Goal: Task Accomplishment & Management: Manage account settings

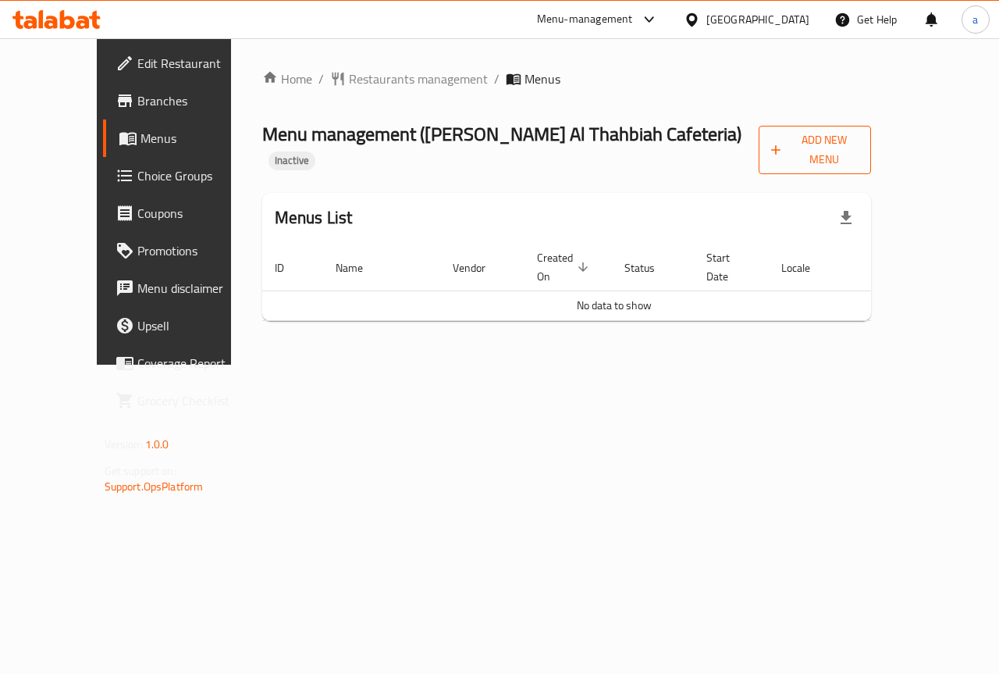
click at [859, 137] on span "Add New Menu" at bounding box center [815, 149] width 88 height 39
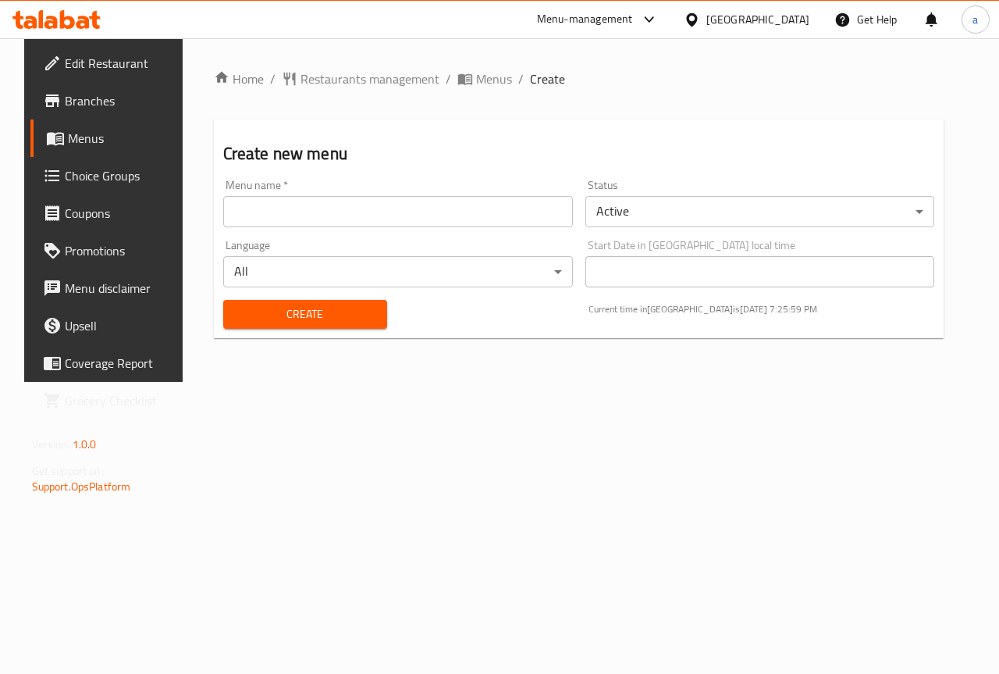
click at [534, 209] on input "text" at bounding box center [398, 211] width 350 height 31
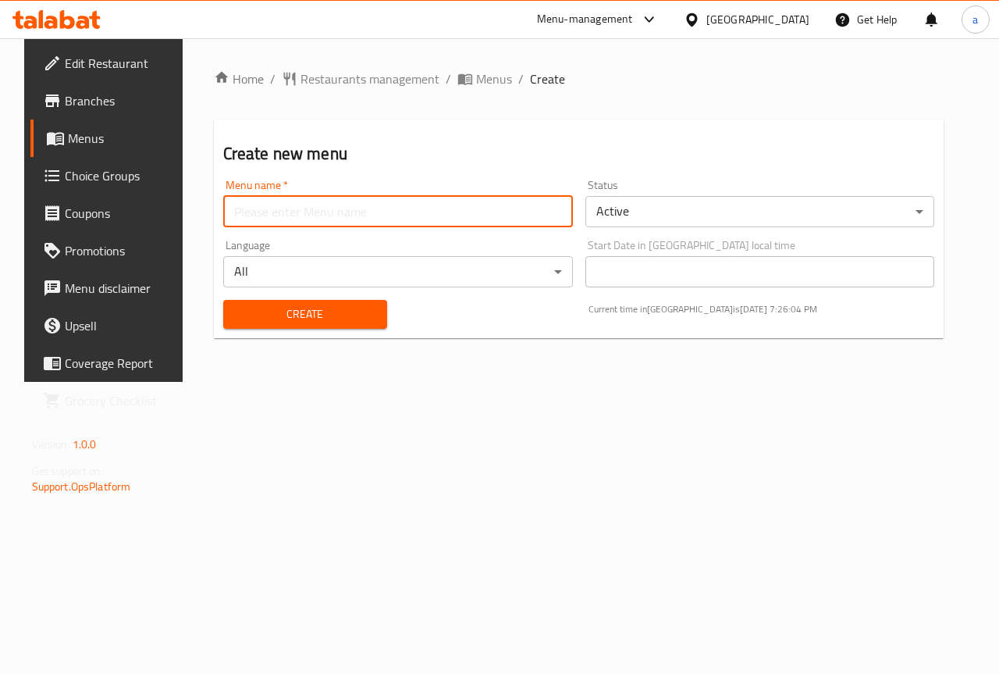
type input "New menu"
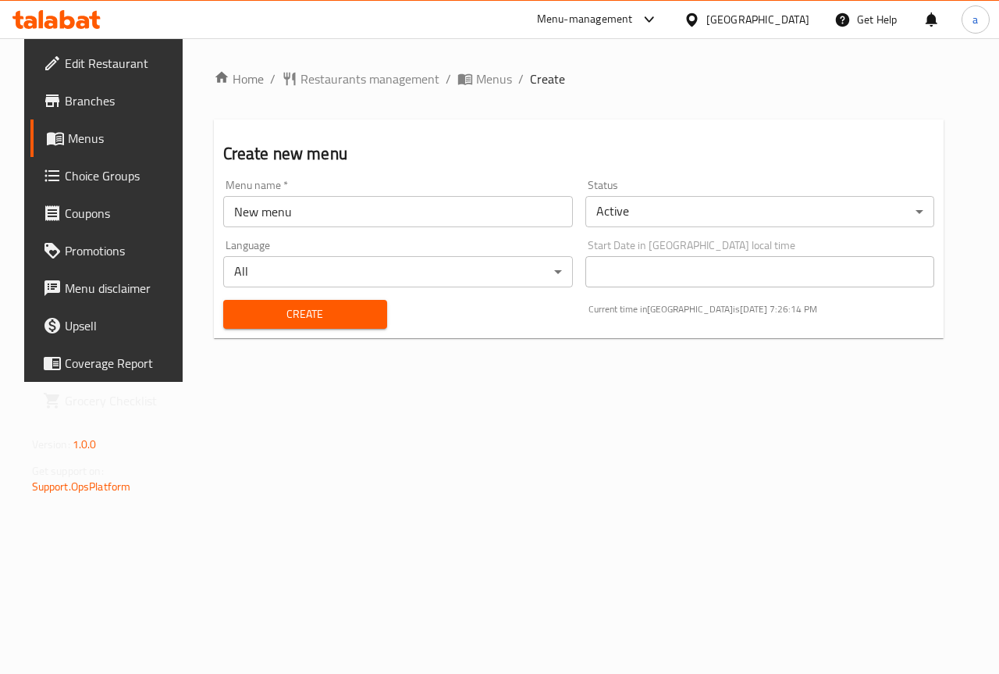
click at [99, 149] on link "Menus" at bounding box center [110, 137] width 161 height 37
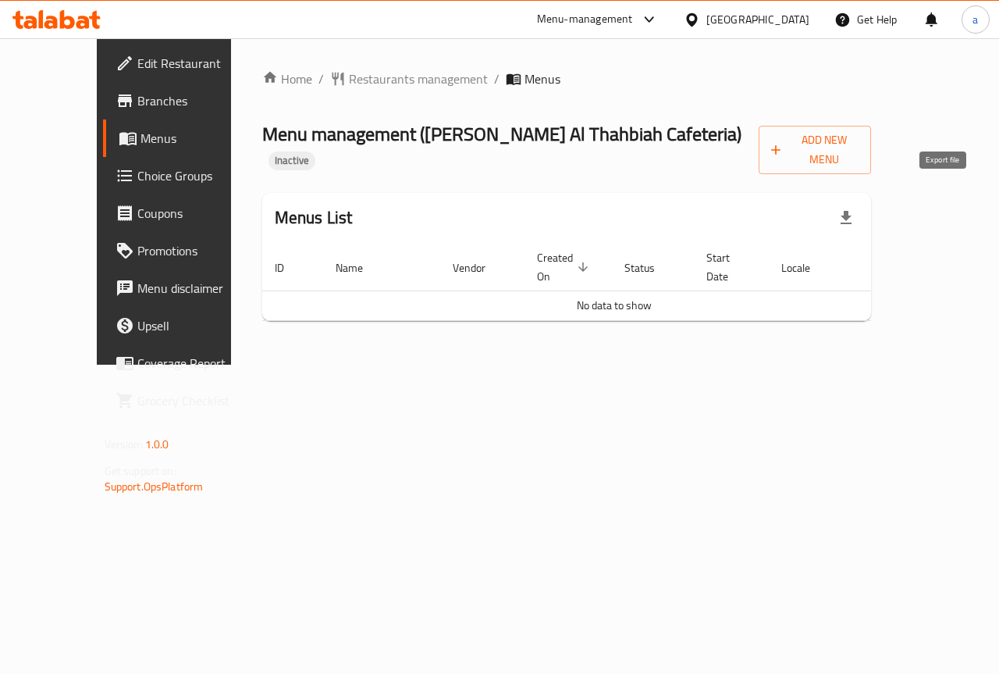
click at [852, 211] on icon "button" at bounding box center [846, 217] width 11 height 13
click at [859, 137] on span "Add New Menu" at bounding box center [815, 149] width 88 height 39
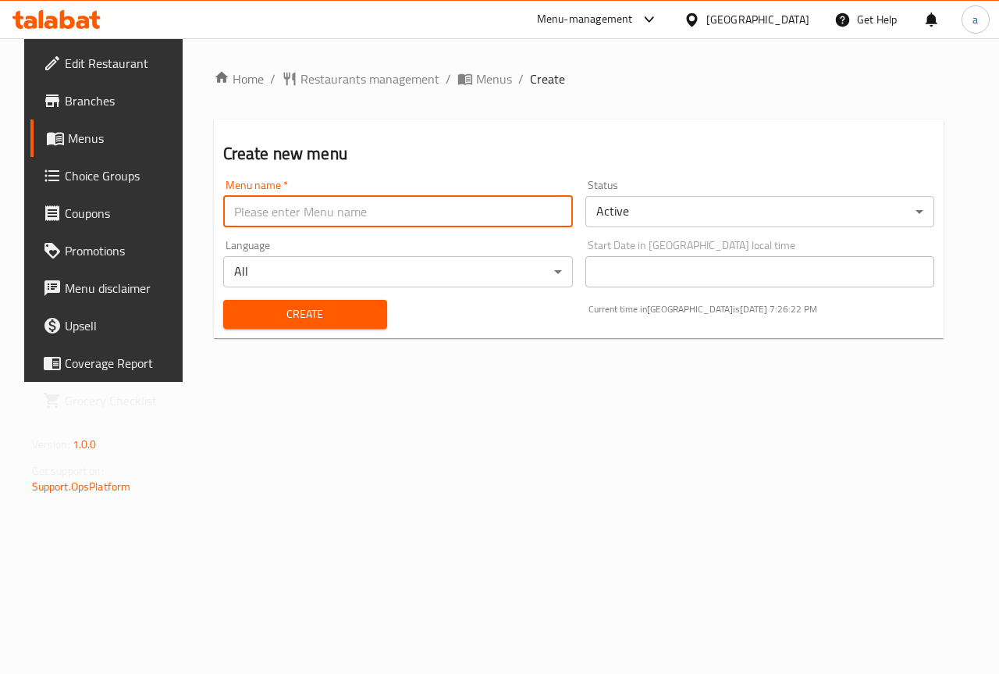
click at [389, 222] on input "text" at bounding box center [398, 211] width 350 height 31
type input "New menu"
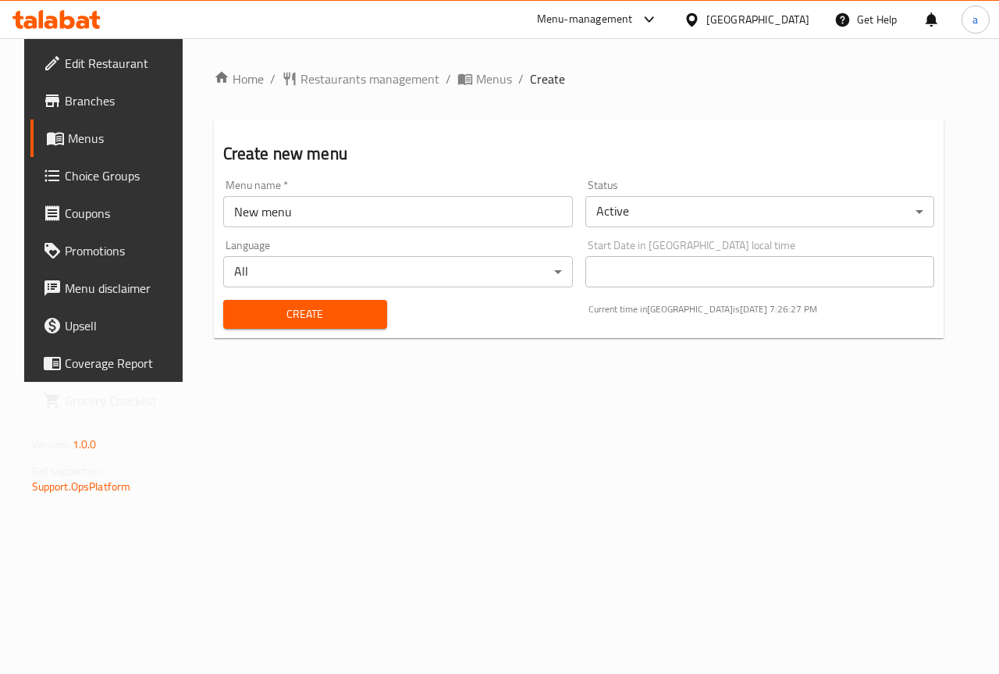
click at [353, 309] on span "Create" at bounding box center [305, 314] width 139 height 20
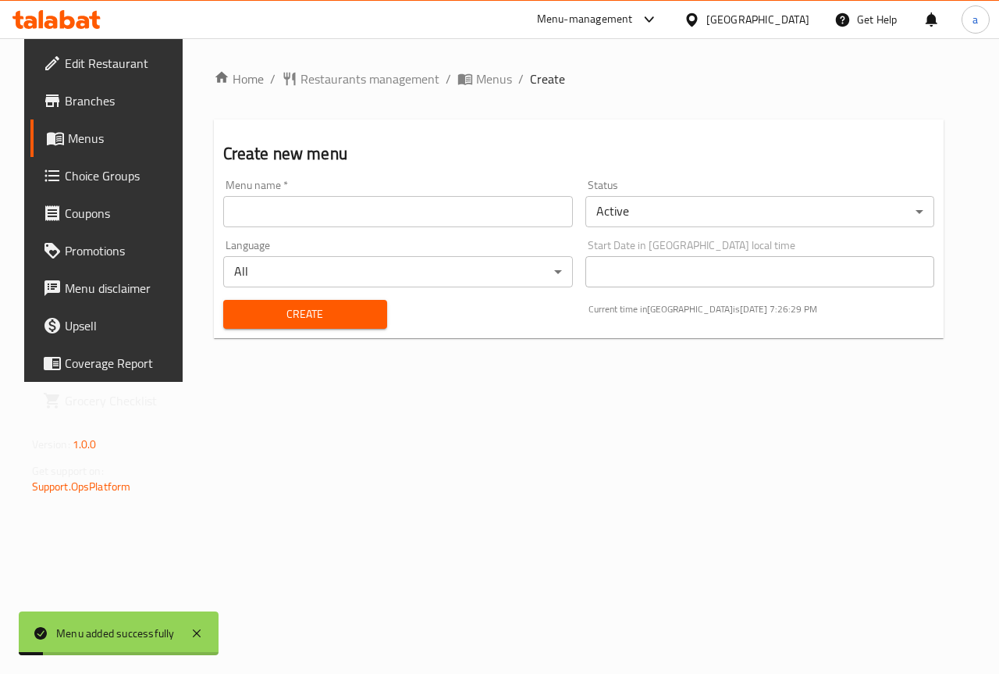
click at [114, 130] on span "Menus" at bounding box center [123, 138] width 111 height 19
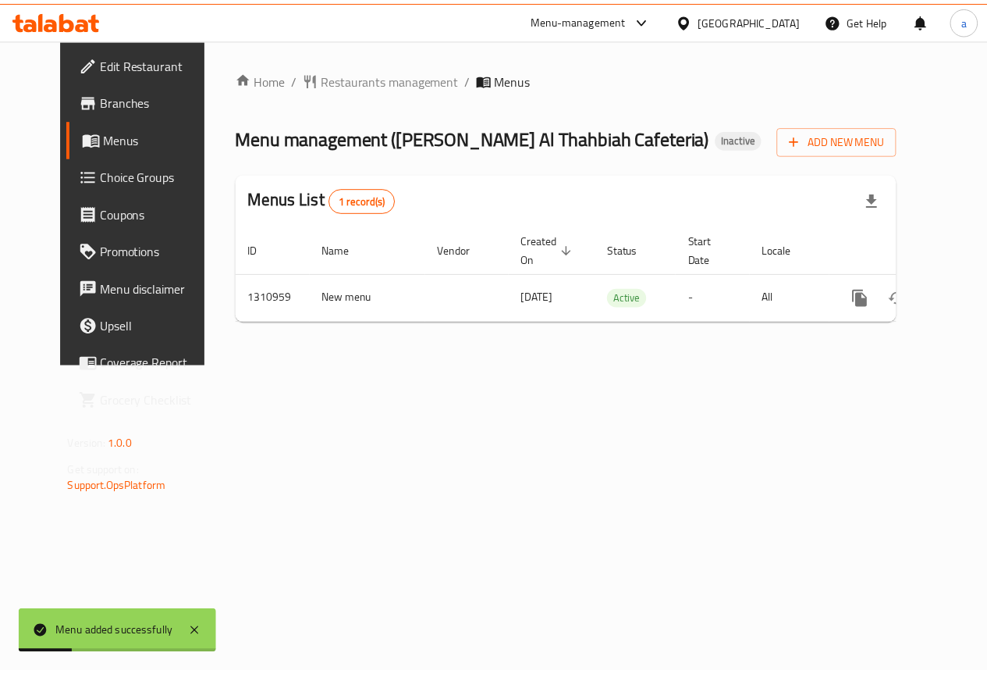
scroll to position [0, 5]
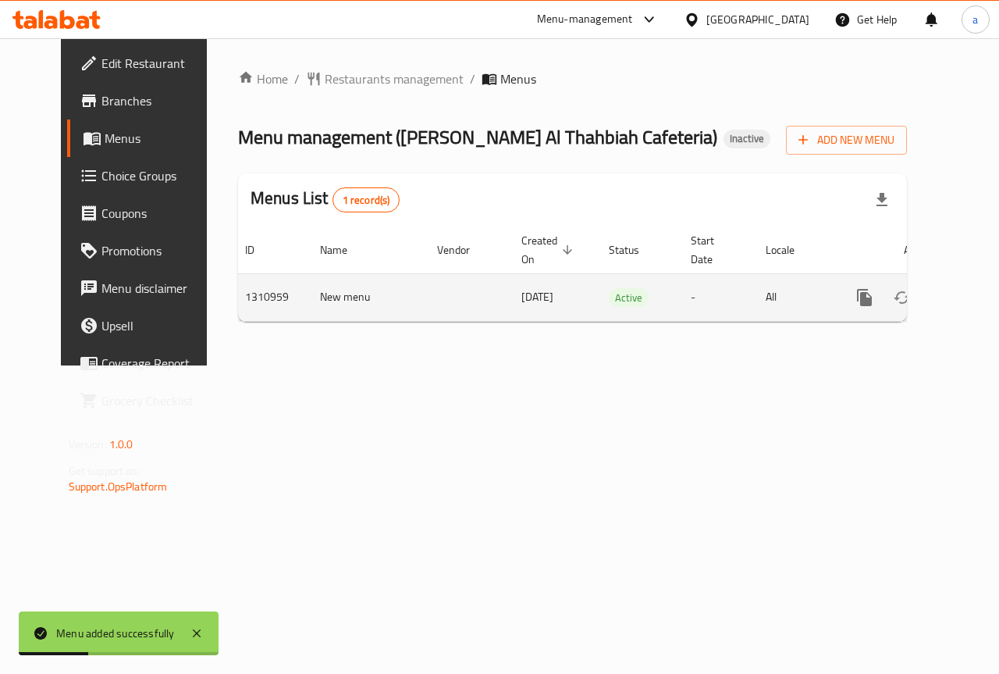
click at [968, 297] on icon "enhanced table" at bounding box center [977, 297] width 19 height 19
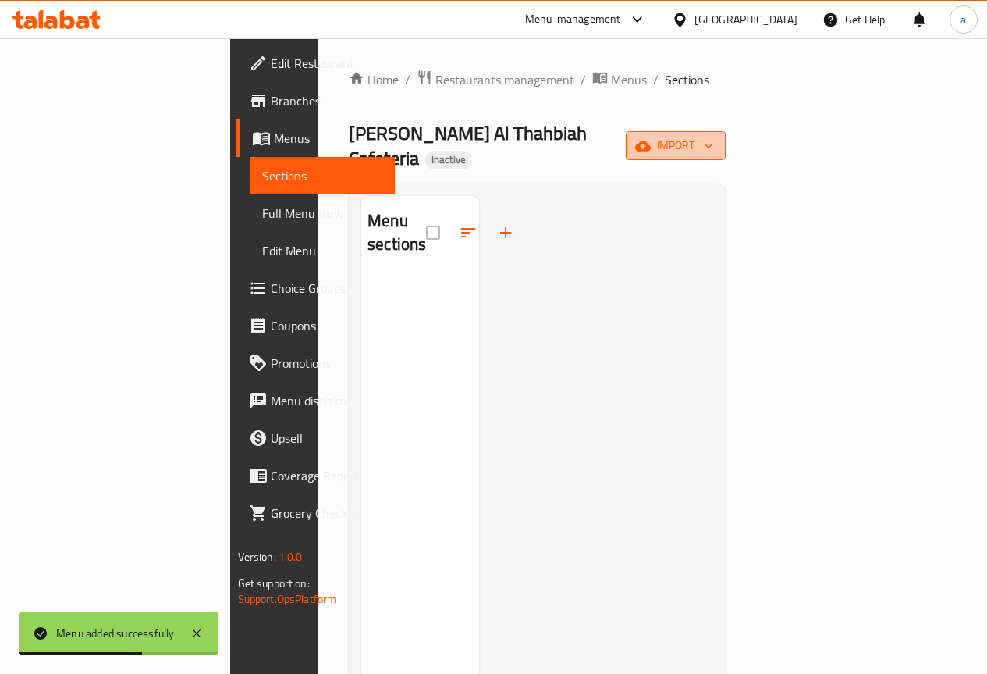
click at [726, 136] on button "import" at bounding box center [676, 145] width 100 height 29
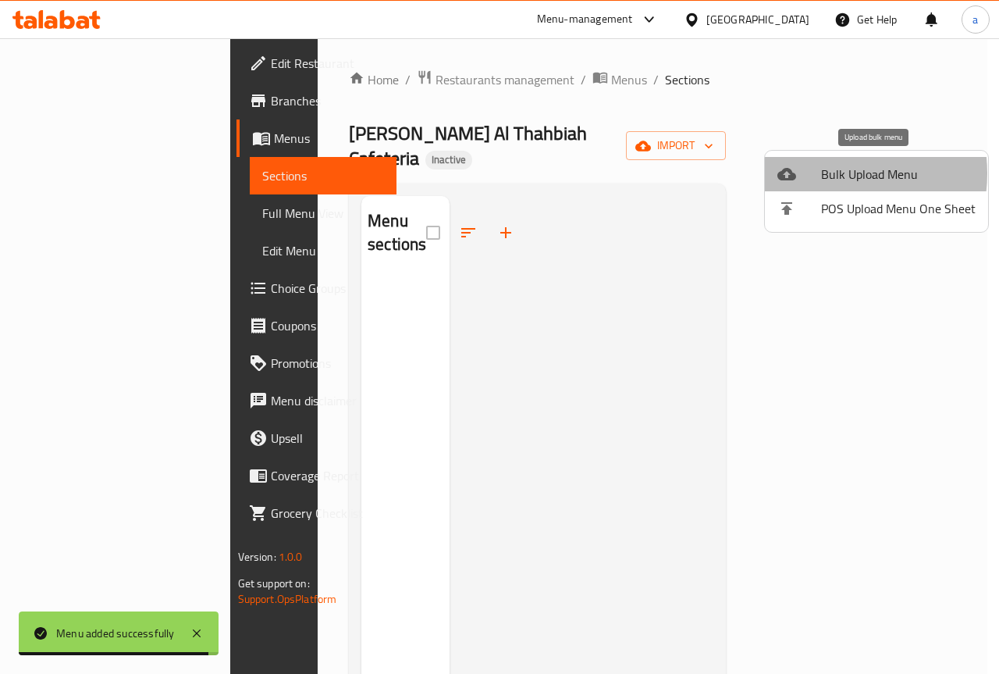
click at [825, 173] on span "Bulk Upload Menu" at bounding box center [898, 174] width 155 height 19
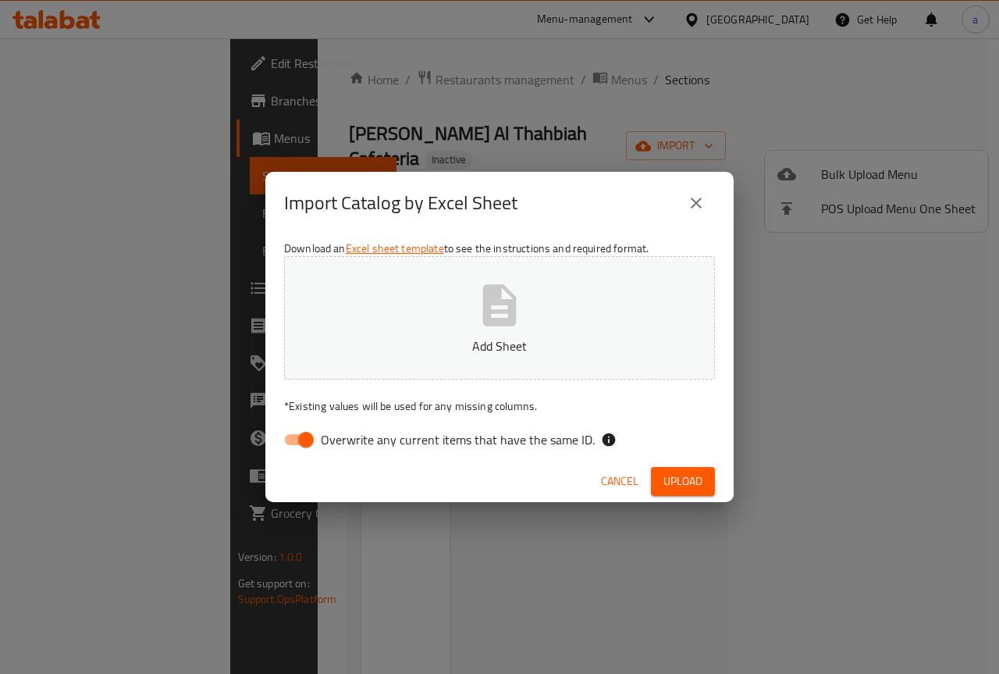
click at [448, 339] on p "Add Sheet" at bounding box center [499, 345] width 382 height 19
click at [306, 440] on input "Overwrite any current items that have the same ID." at bounding box center [305, 440] width 89 height 30
checkbox input "false"
click at [692, 475] on span "Upload" at bounding box center [682, 481] width 39 height 20
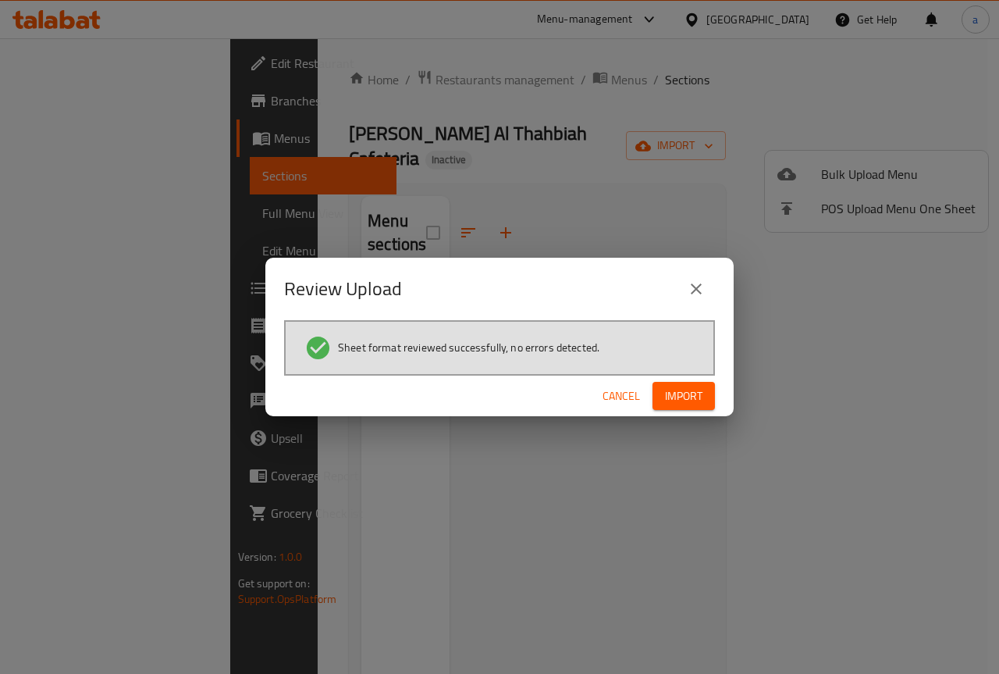
click at [685, 393] on span "Import" at bounding box center [683, 396] width 37 height 20
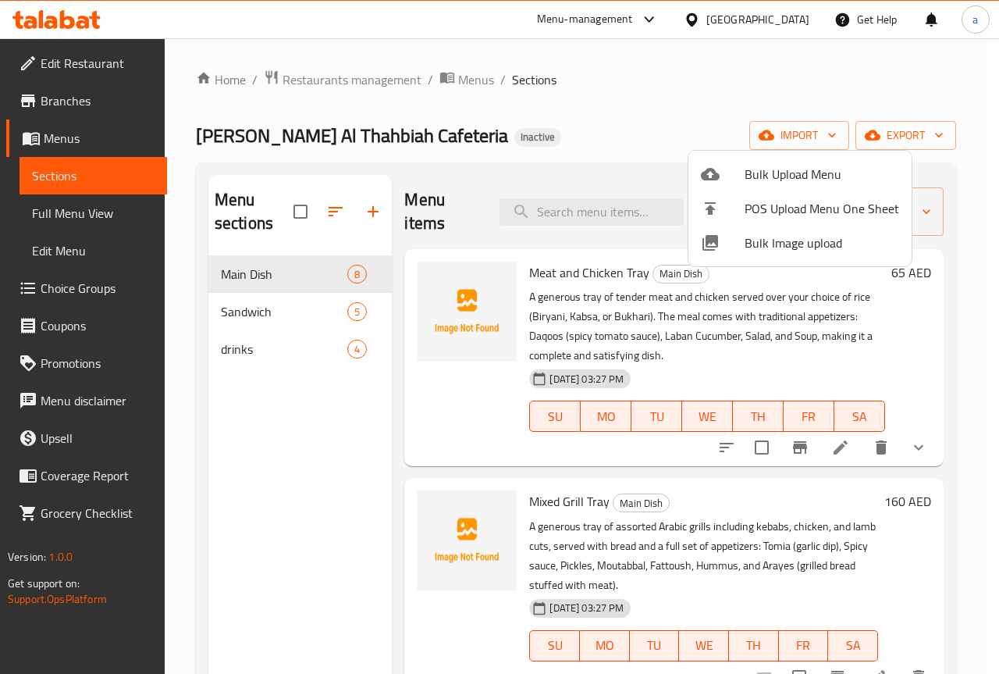
click at [585, 148] on div at bounding box center [499, 337] width 999 height 674
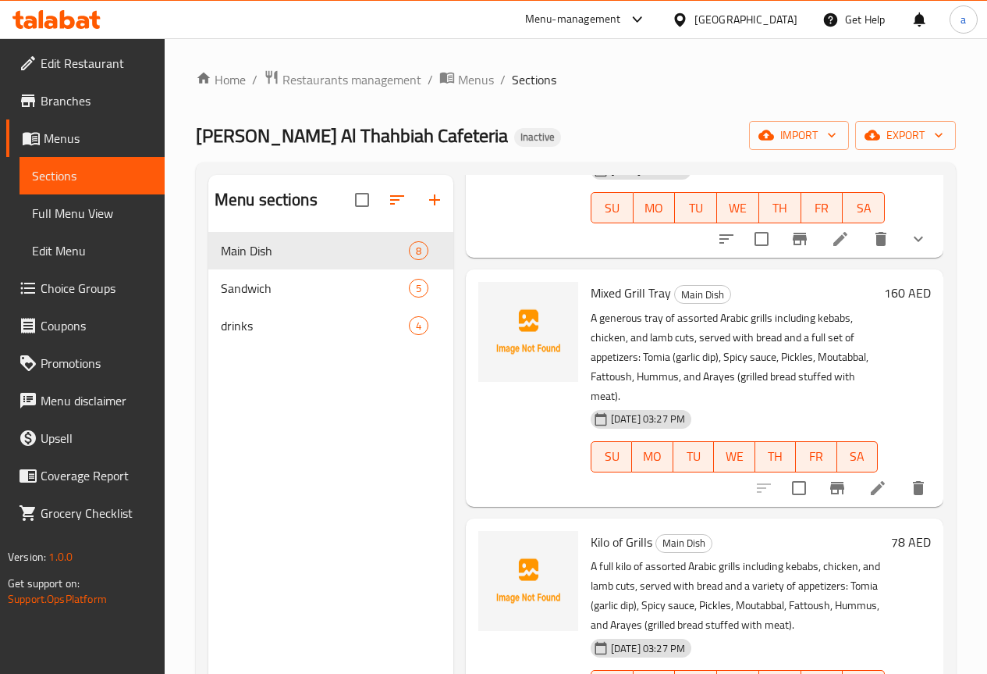
scroll to position [234, 0]
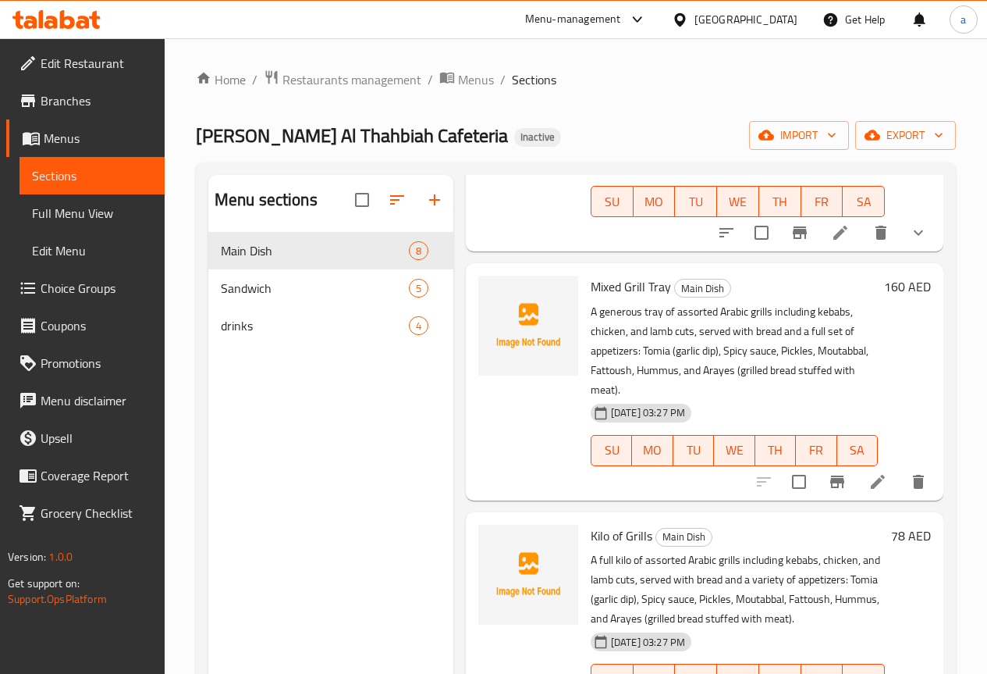
click at [741, 328] on p "A generous tray of assorted Arabic grills including kebabs, chicken, and lamb c…" at bounding box center [734, 351] width 287 height 98
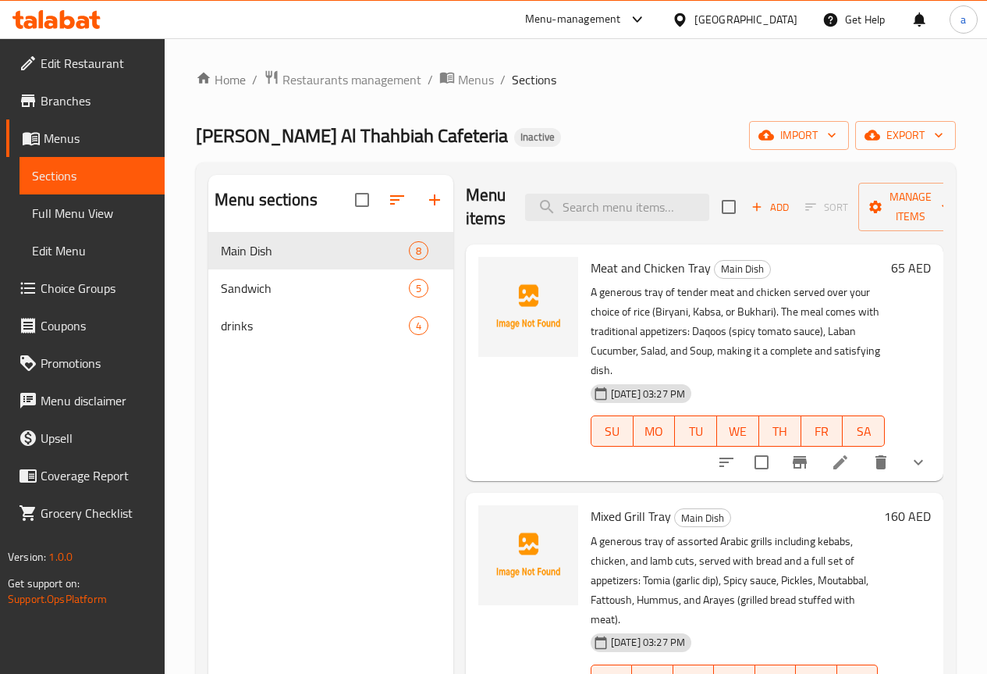
scroll to position [0, 0]
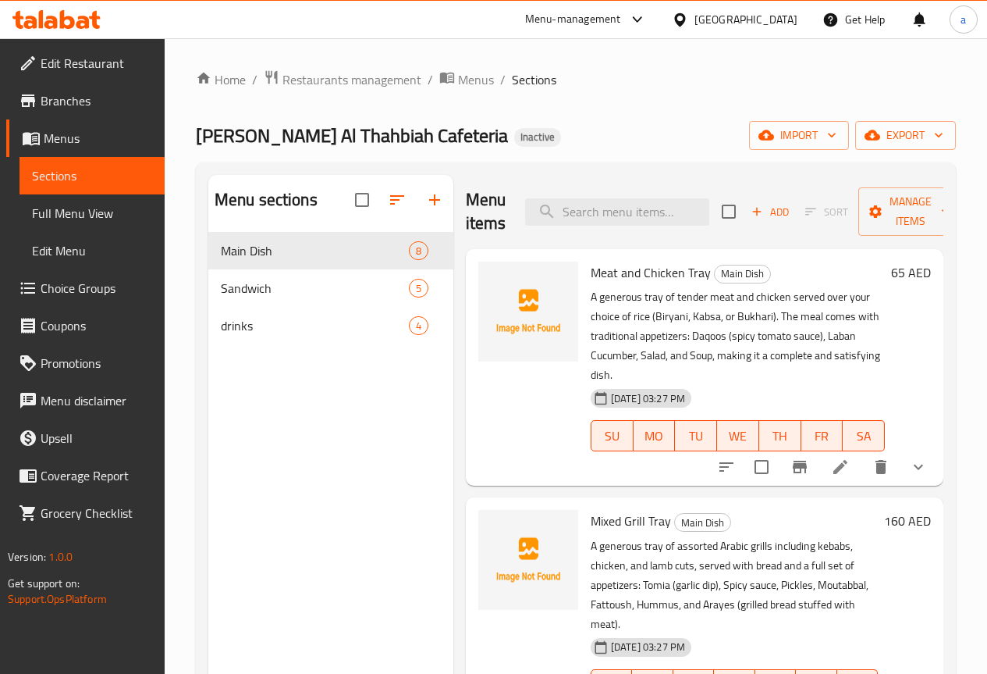
click at [108, 215] on span "Full Menu View" at bounding box center [92, 213] width 120 height 19
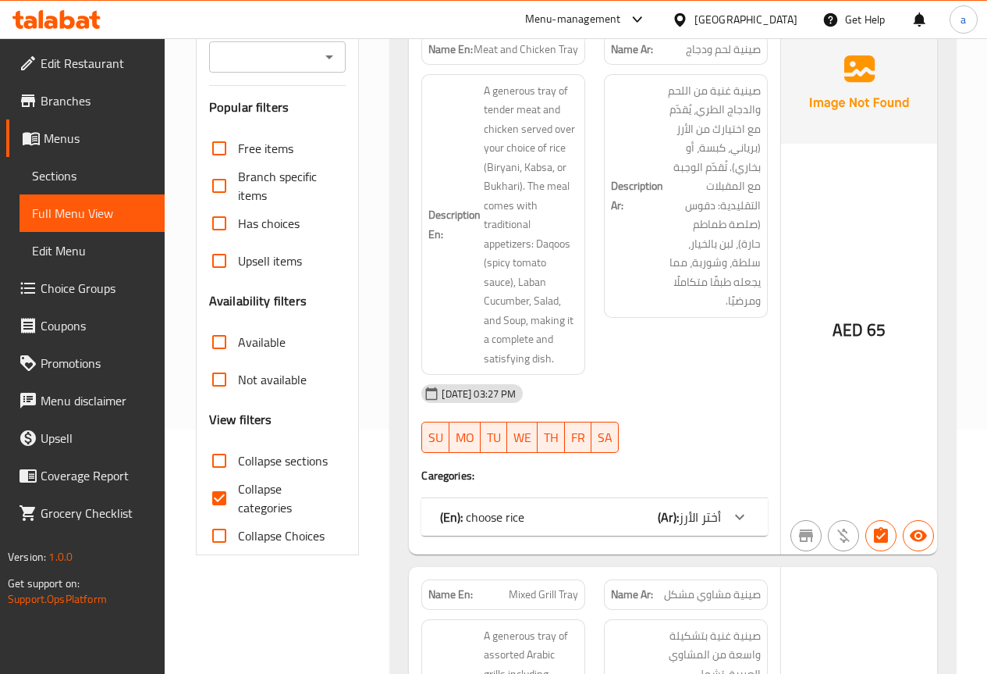
scroll to position [312, 0]
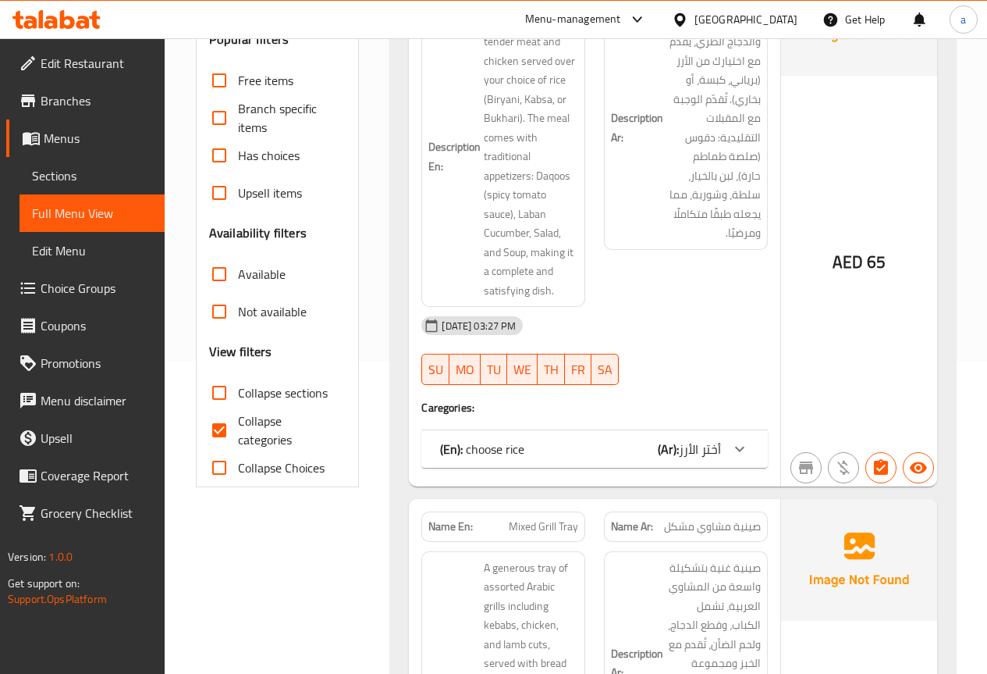
click at [216, 425] on input "Collapse categories" at bounding box center [219, 429] width 37 height 37
checkbox input "false"
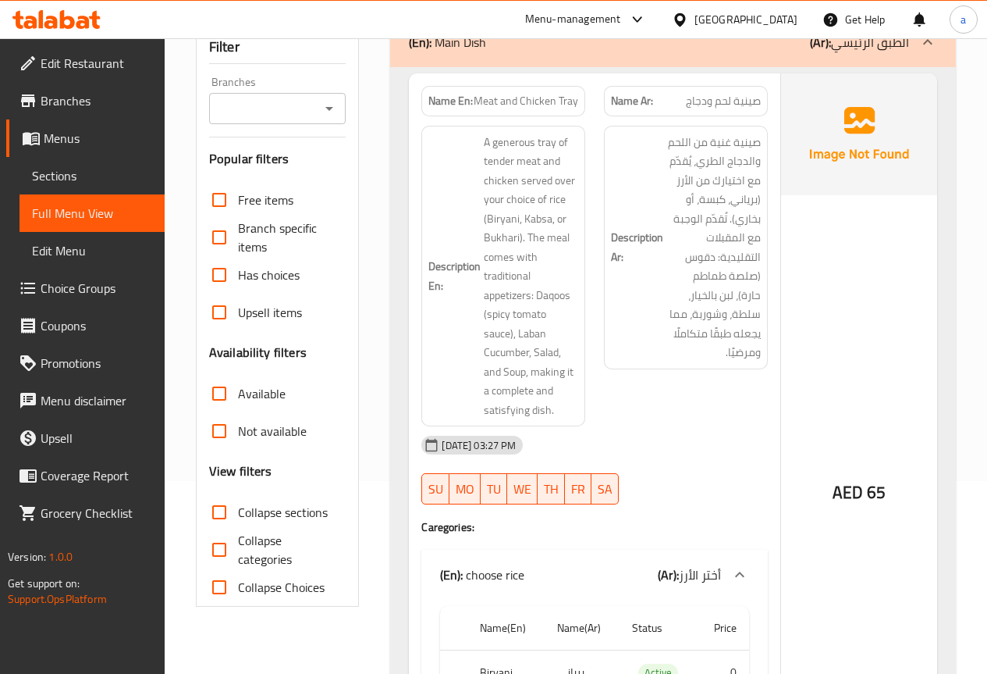
scroll to position [0, 0]
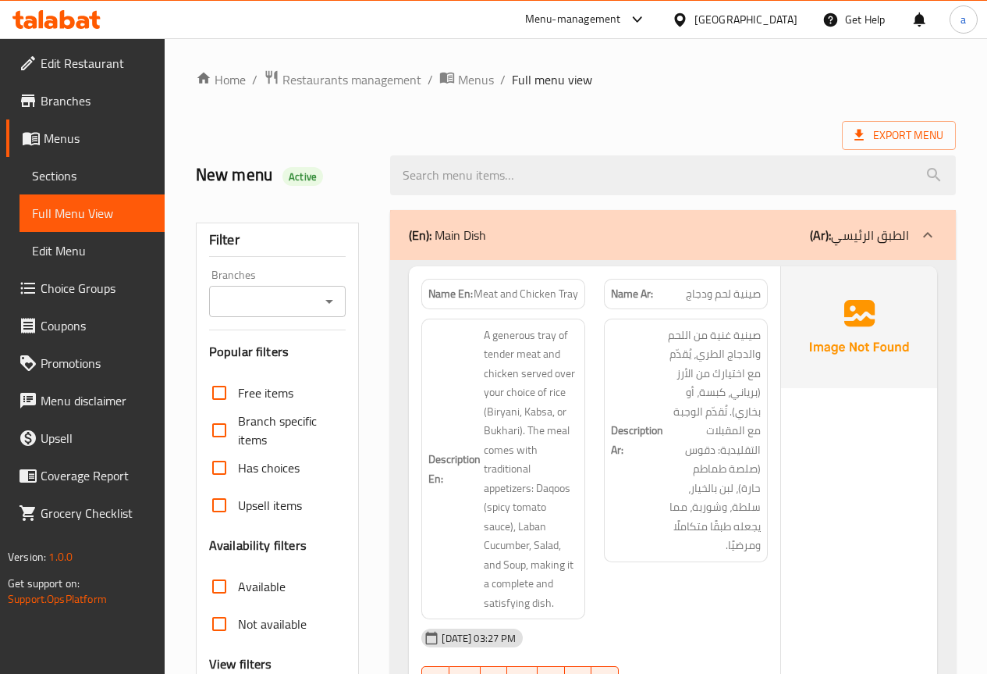
click at [588, 366] on div "Description En: A generous tray of tender meat and chicken served over your cho…" at bounding box center [503, 469] width 183 height 320
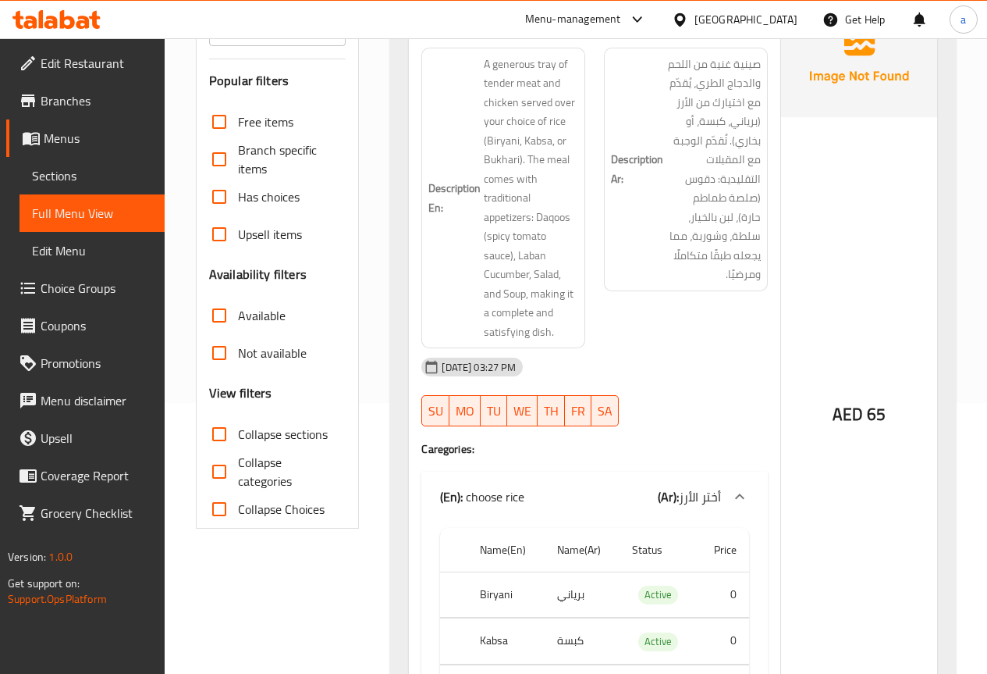
scroll to position [312, 0]
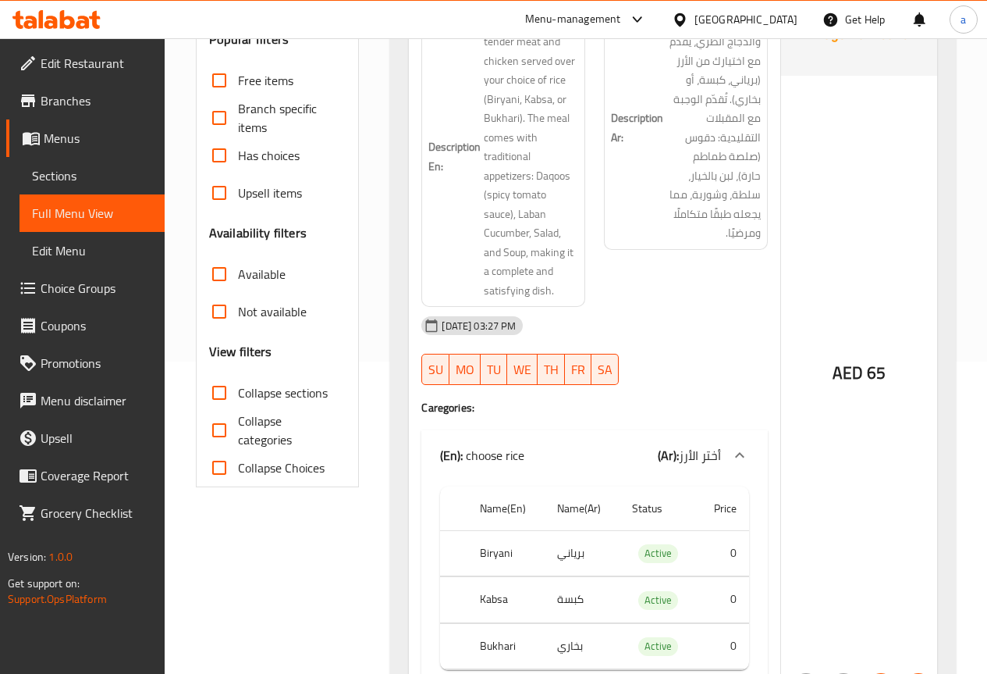
click at [98, 66] on span "Edit Restaurant" at bounding box center [97, 63] width 112 height 19
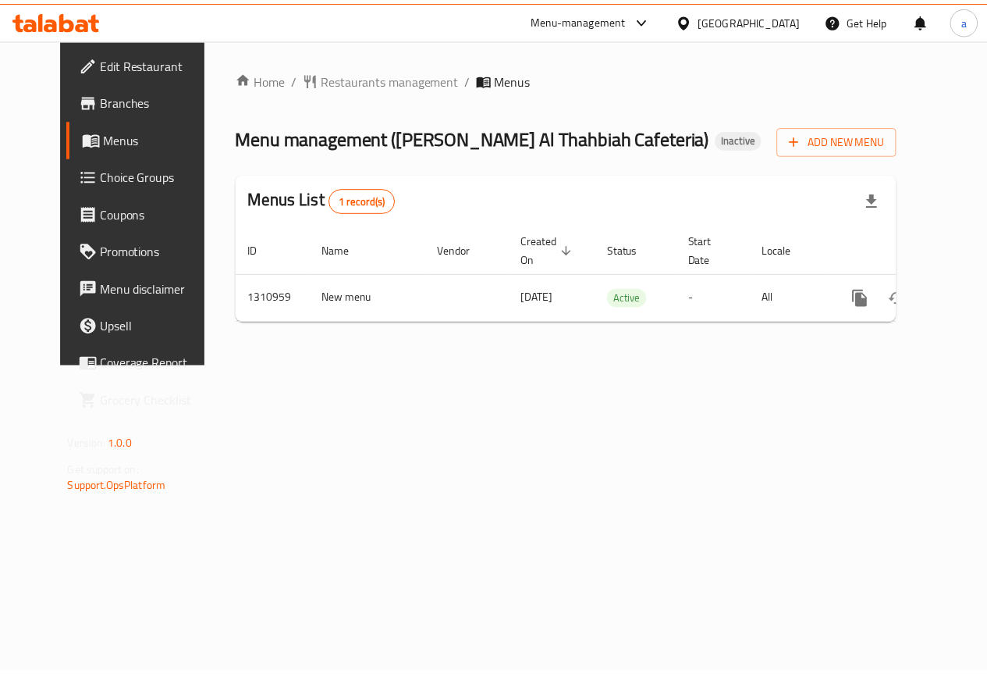
scroll to position [0, 5]
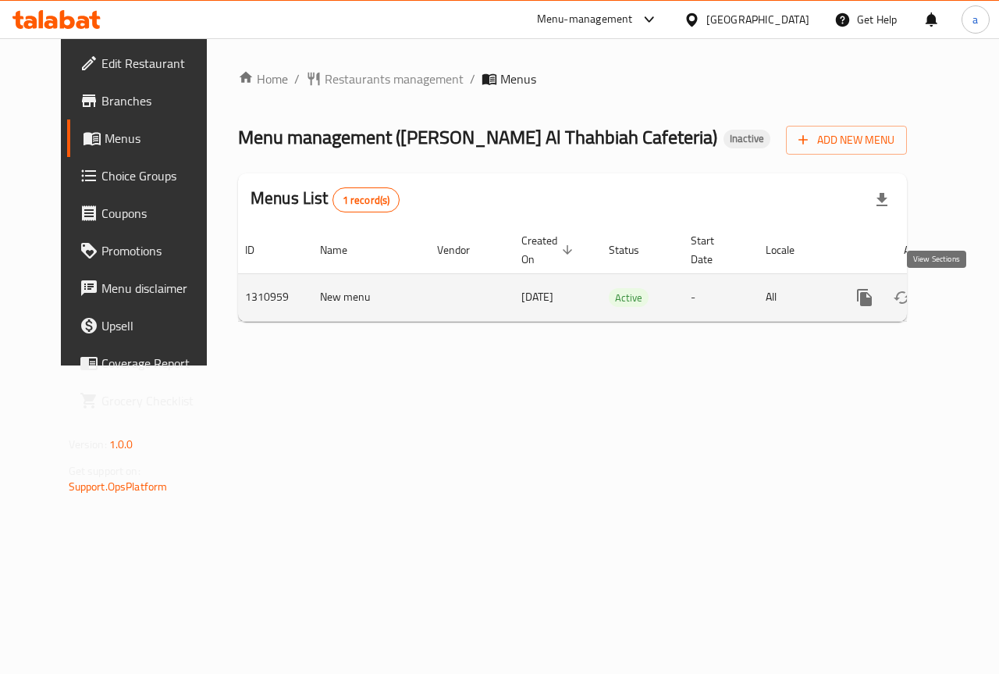
click at [968, 303] on icon "enhanced table" at bounding box center [977, 297] width 19 height 19
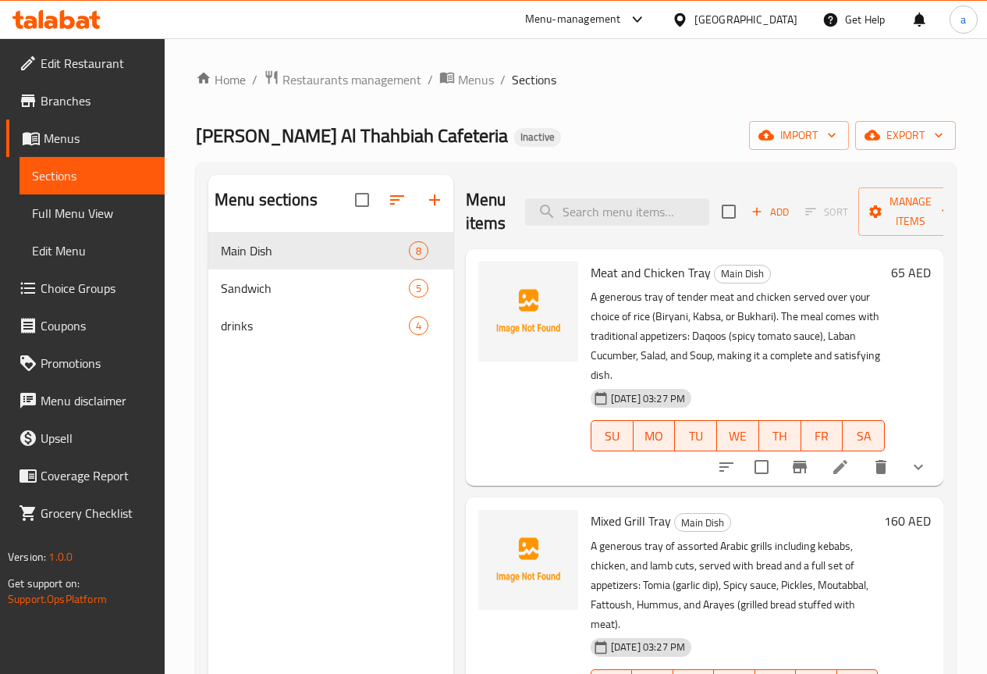
click at [80, 214] on span "Full Menu View" at bounding box center [92, 213] width 120 height 19
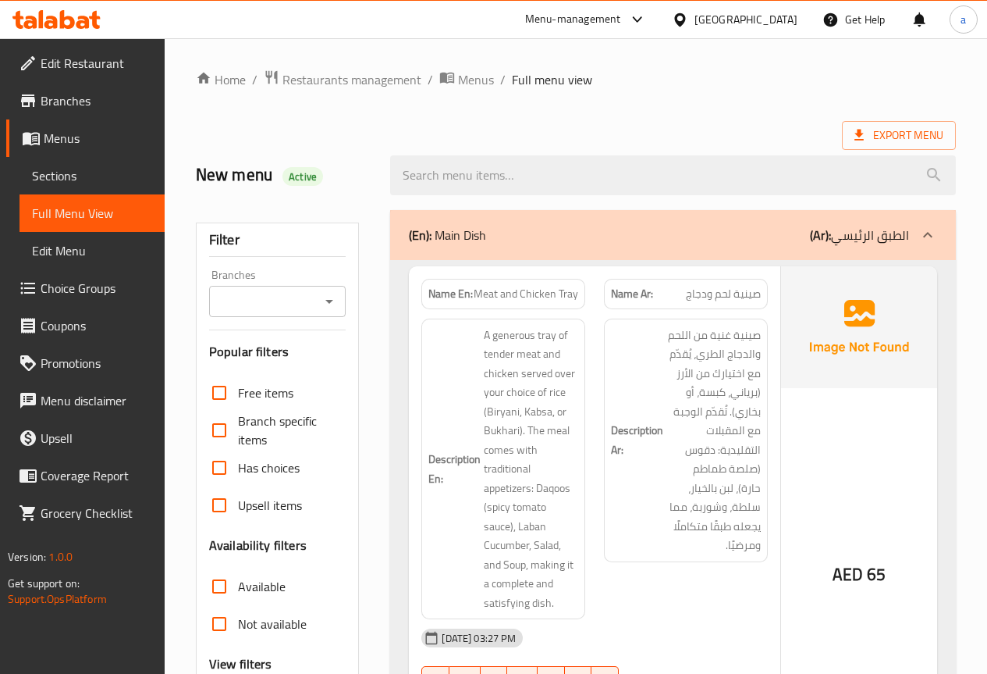
click at [109, 100] on span "Branches" at bounding box center [97, 100] width 112 height 19
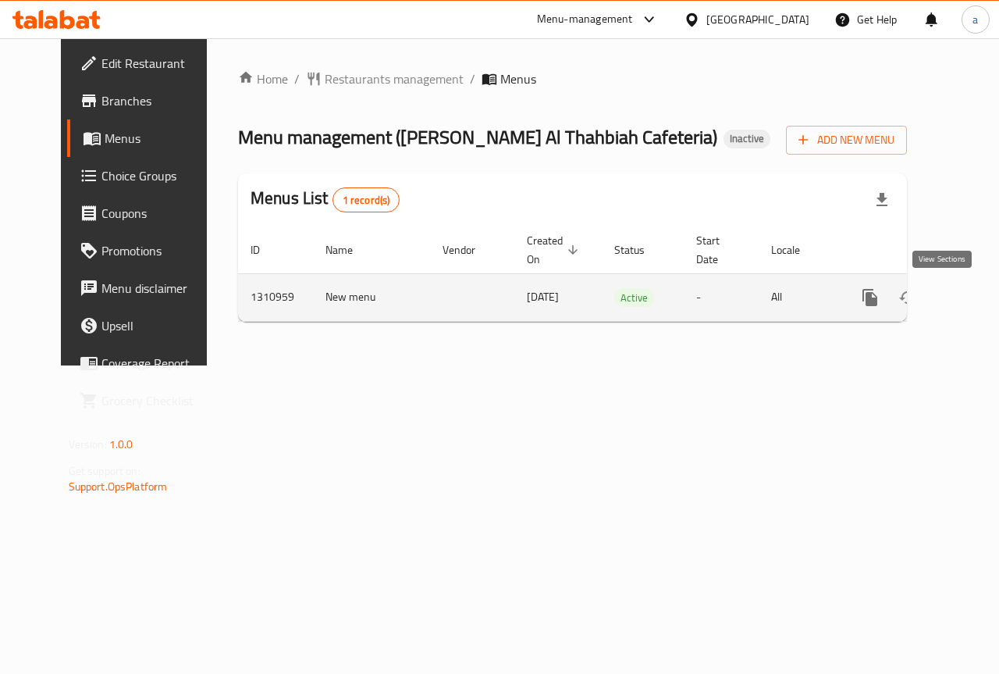
click at [973, 302] on icon "enhanced table" at bounding box center [982, 297] width 19 height 19
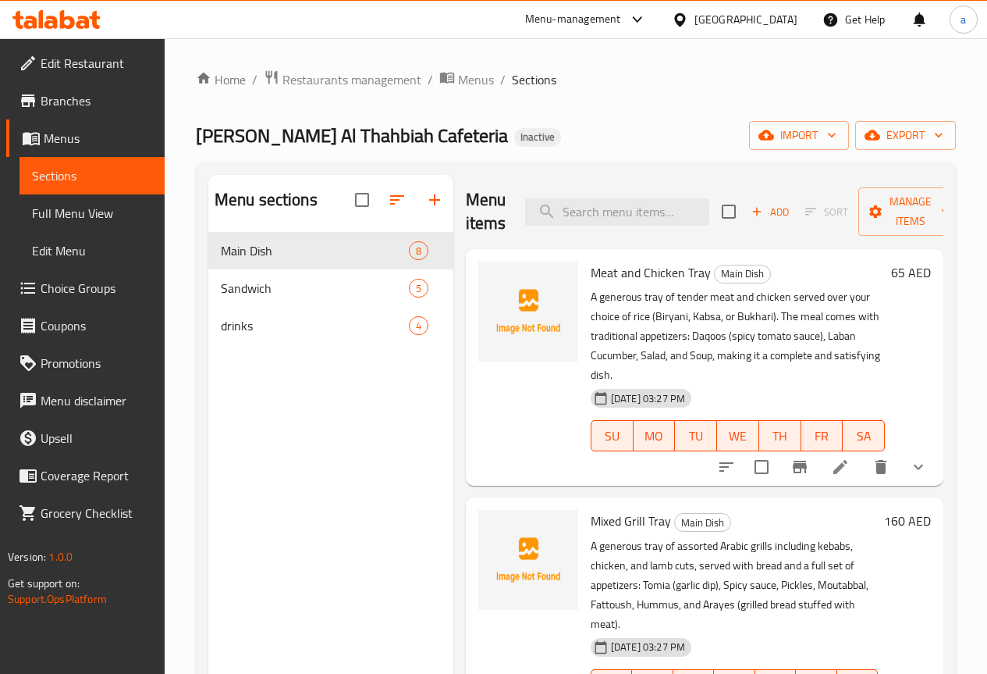
drag, startPoint x: 123, startPoint y: 208, endPoint x: 161, endPoint y: 233, distance: 45.3
click at [123, 209] on span "Full Menu View" at bounding box center [92, 213] width 120 height 19
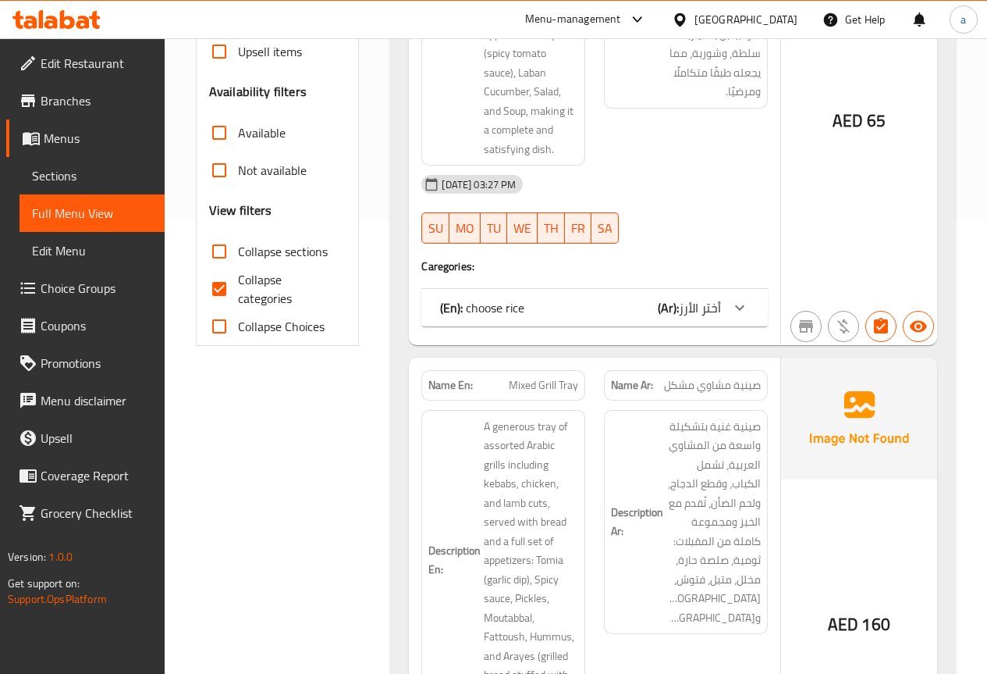
scroll to position [468, 0]
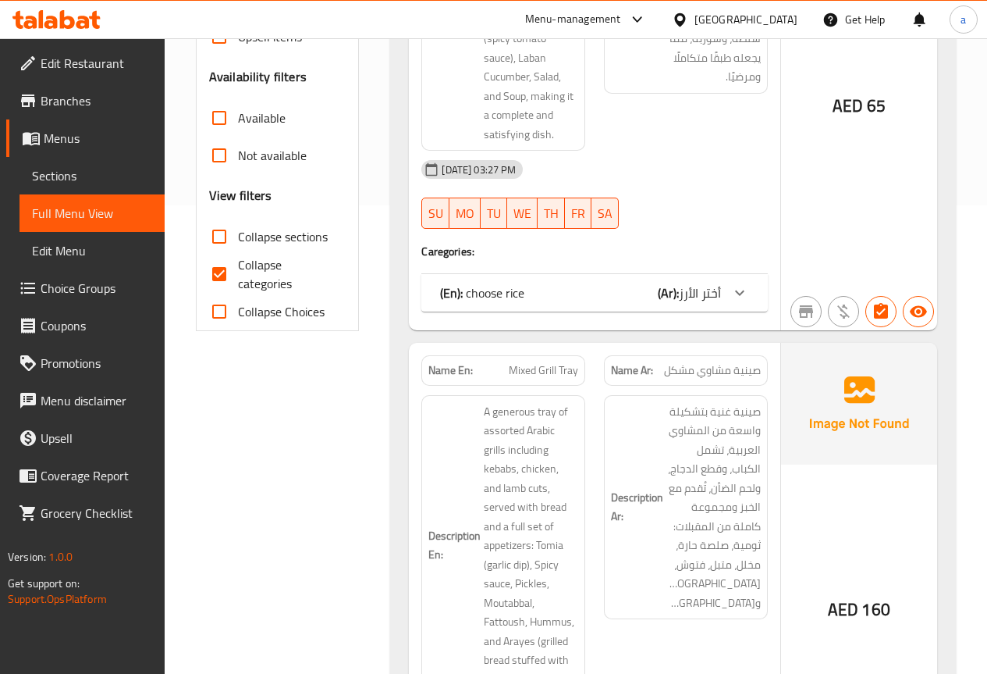
click at [270, 272] on span "Collapse categories" at bounding box center [286, 273] width 96 height 37
click at [238, 272] on input "Collapse categories" at bounding box center [219, 273] width 37 height 37
checkbox input "false"
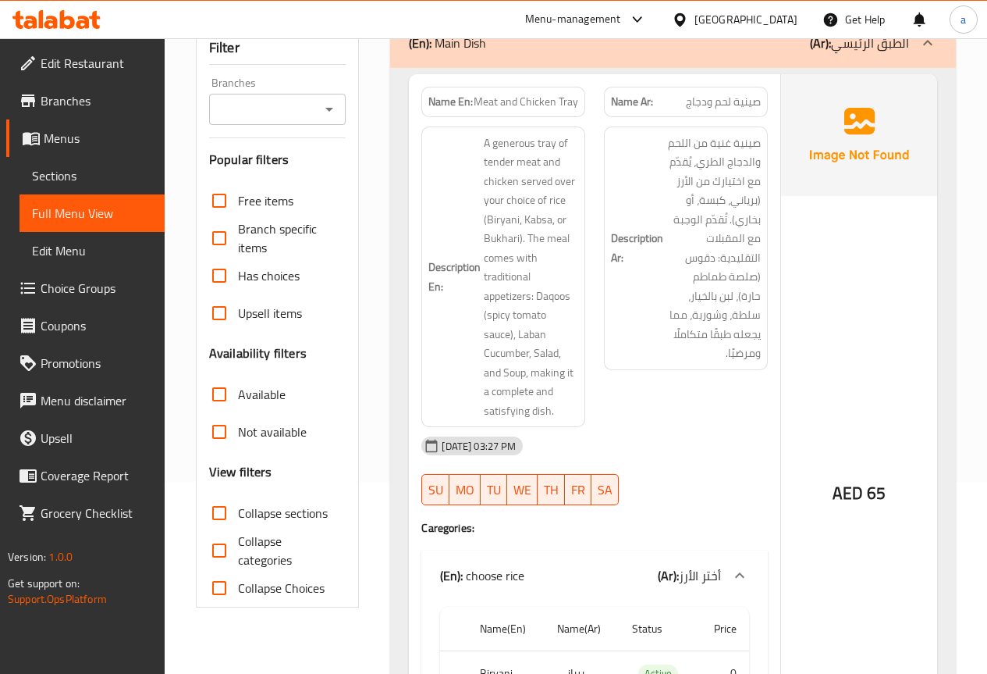
scroll to position [234, 0]
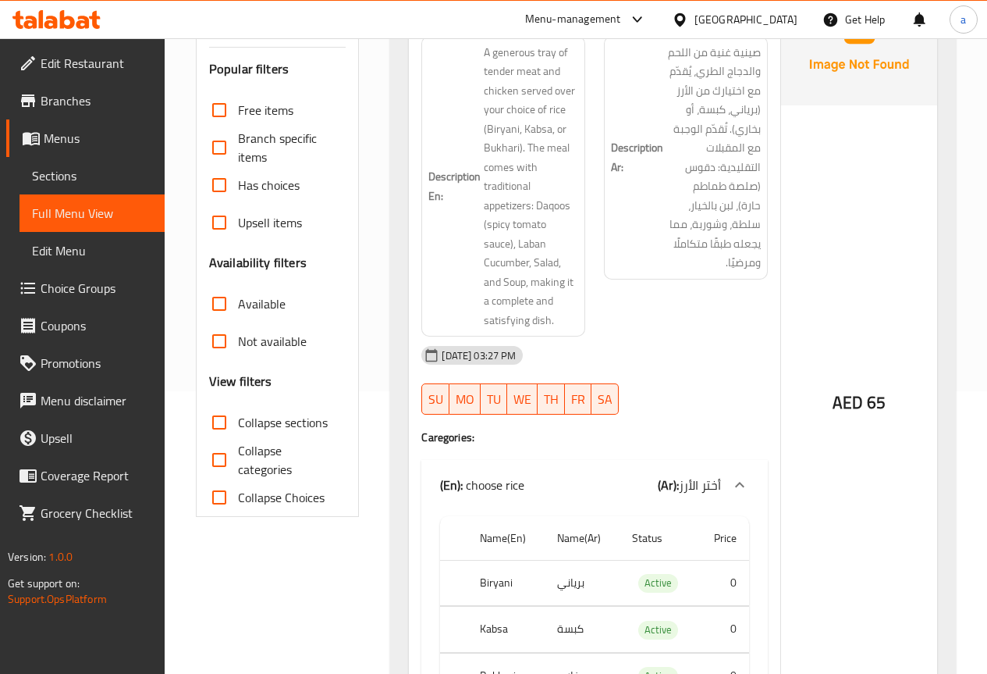
click at [635, 560] on th "Status" at bounding box center [658, 538] width 77 height 44
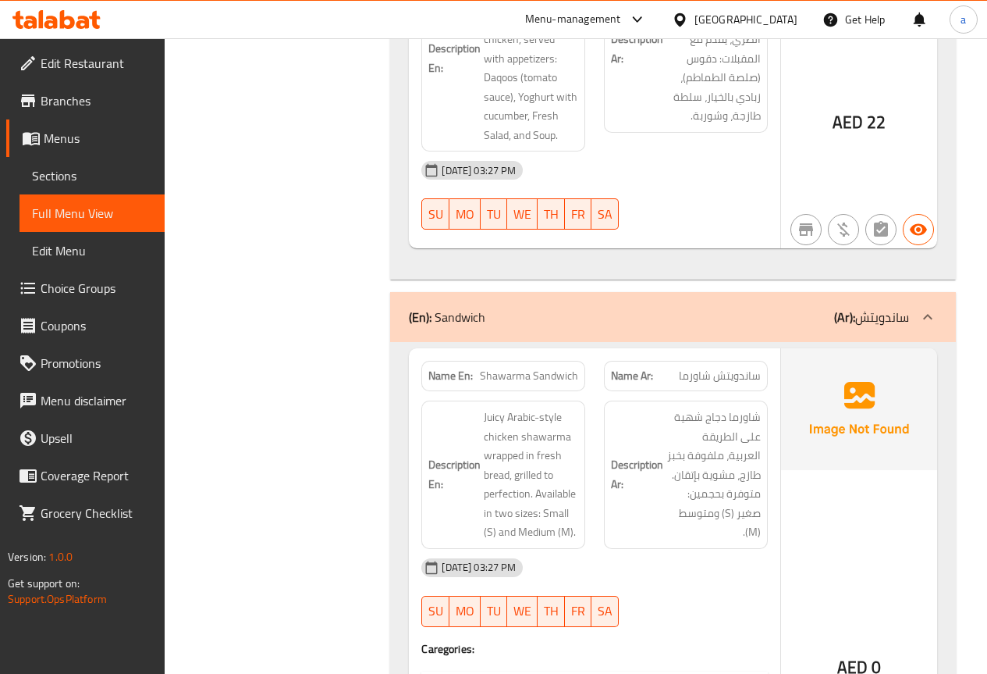
scroll to position [3902, 0]
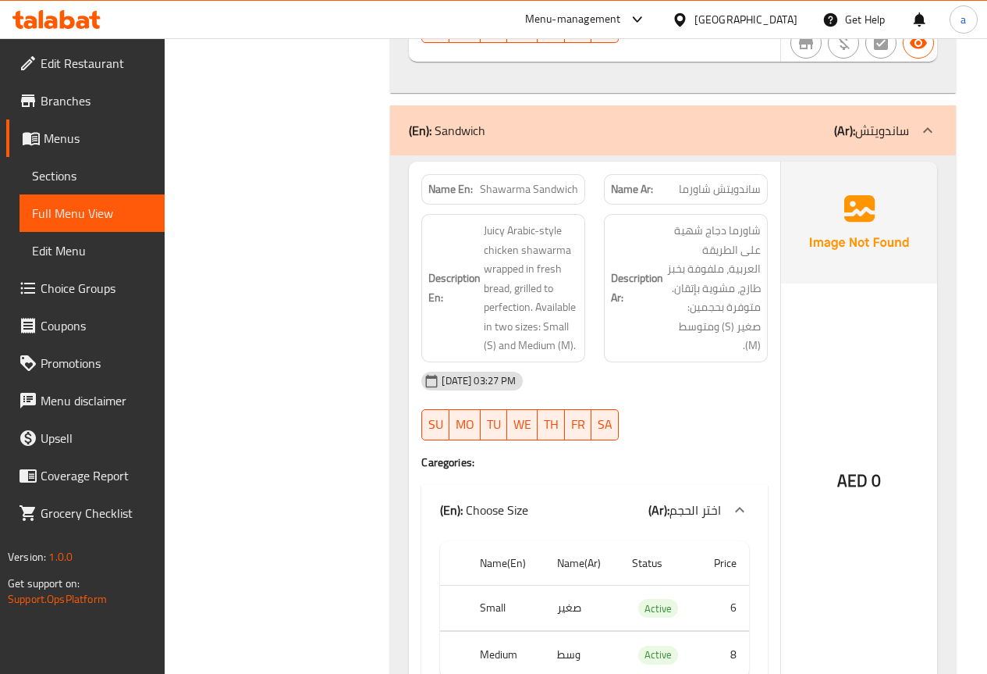
click at [119, 55] on span "Edit Restaurant" at bounding box center [97, 63] width 112 height 19
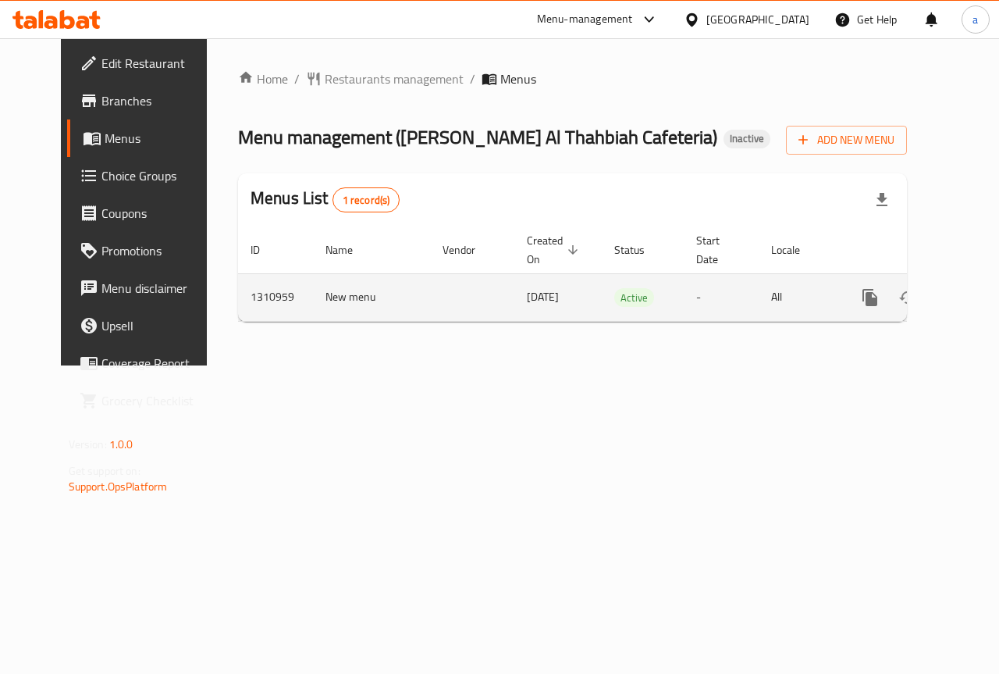
click at [973, 297] on icon "enhanced table" at bounding box center [982, 297] width 19 height 19
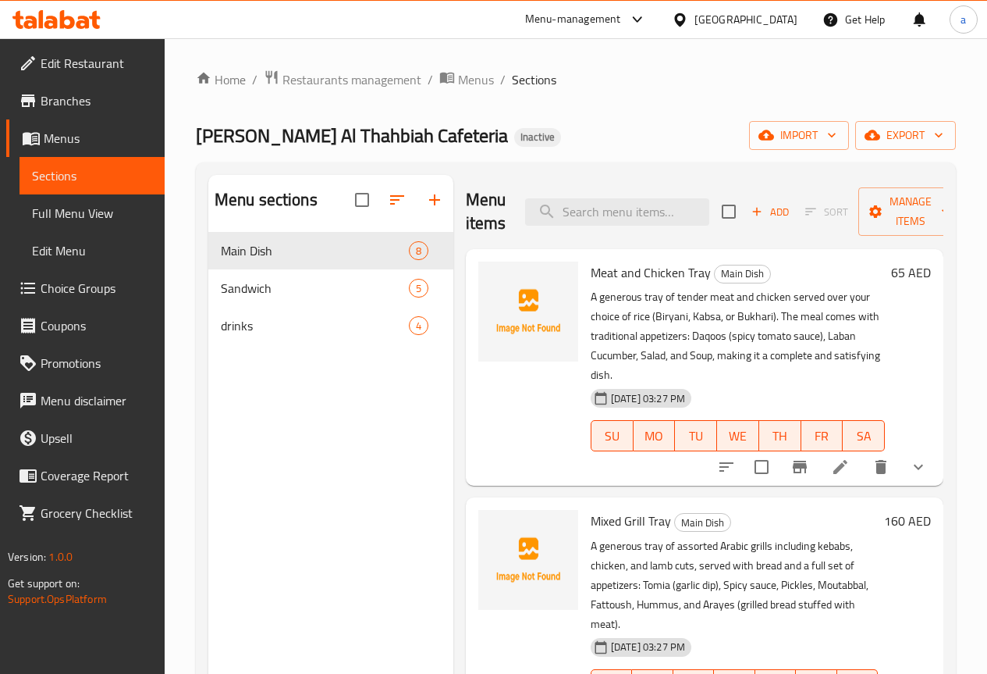
click at [105, 222] on span "Full Menu View" at bounding box center [92, 213] width 120 height 19
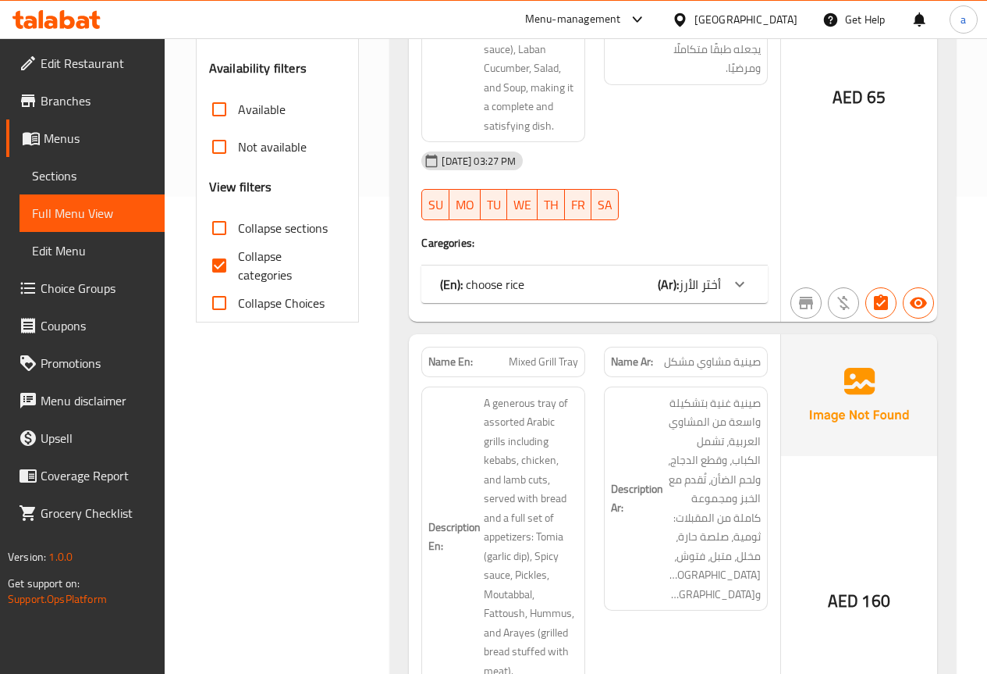
scroll to position [546, 0]
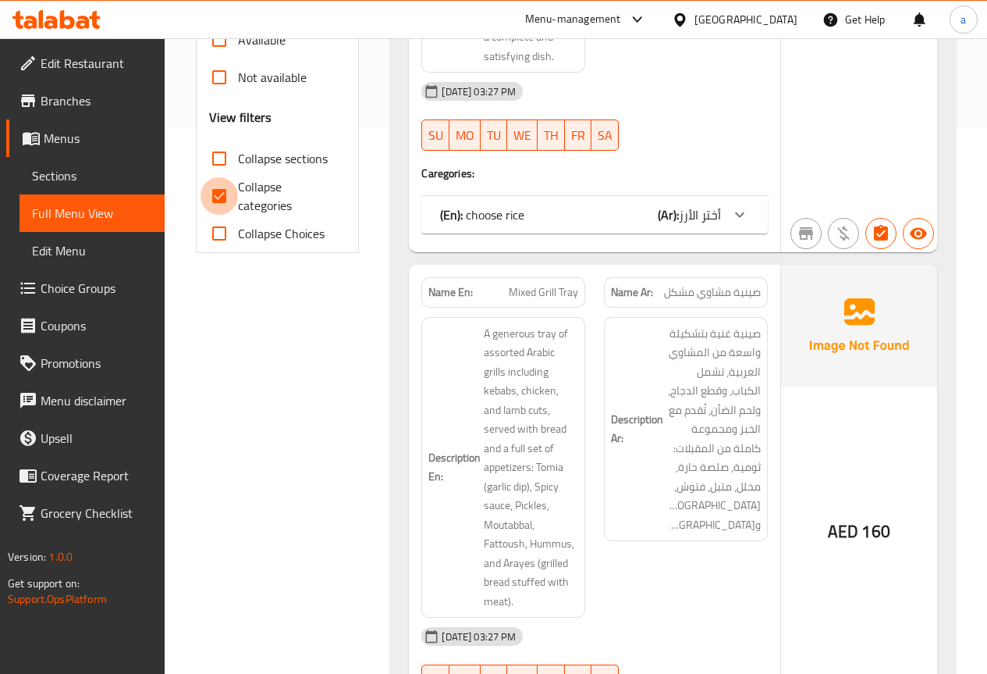
click at [232, 195] on input "Collapse categories" at bounding box center [219, 195] width 37 height 37
checkbox input "false"
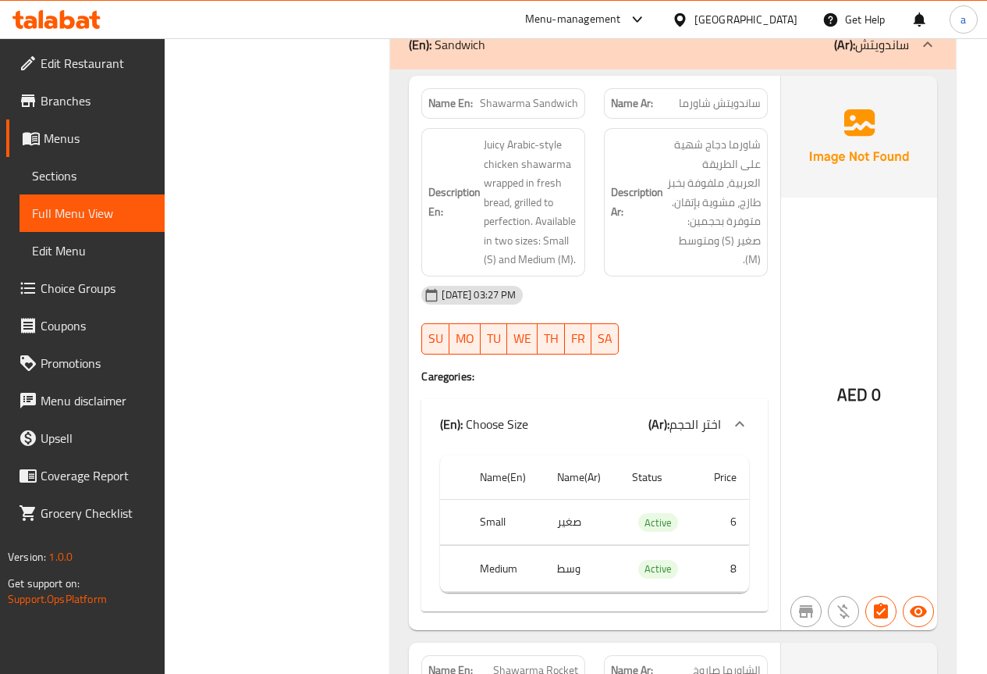
scroll to position [3981, 0]
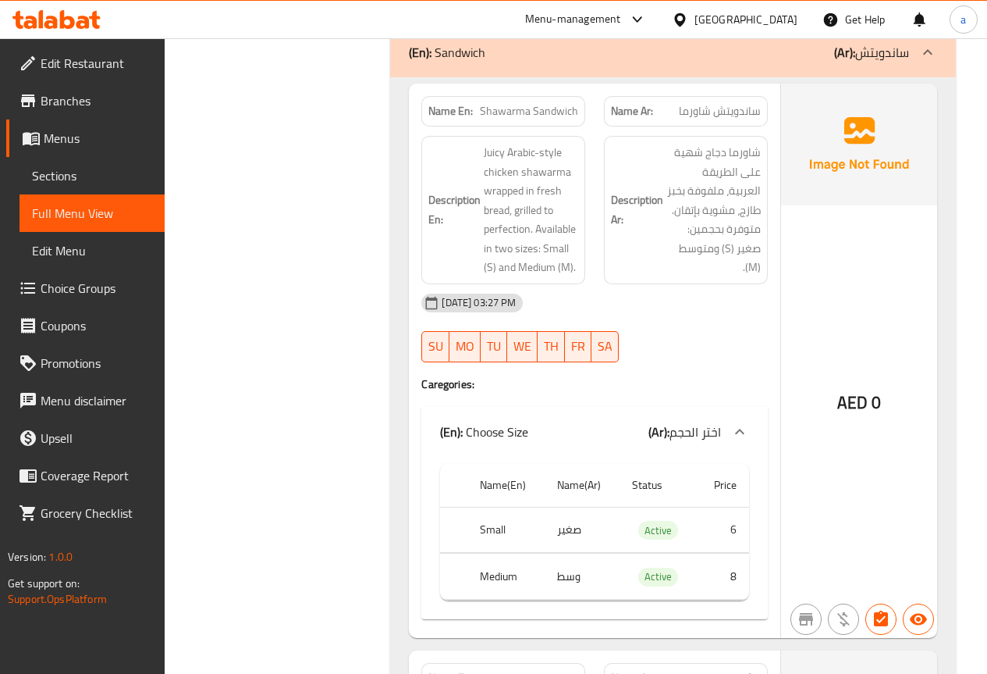
click at [672, 174] on span "شاورما دجاج شهية على الطريقة العربية، ملفوفة بخبز طازج، مشوية بإتقان. متوفرة بح…" at bounding box center [714, 210] width 94 height 134
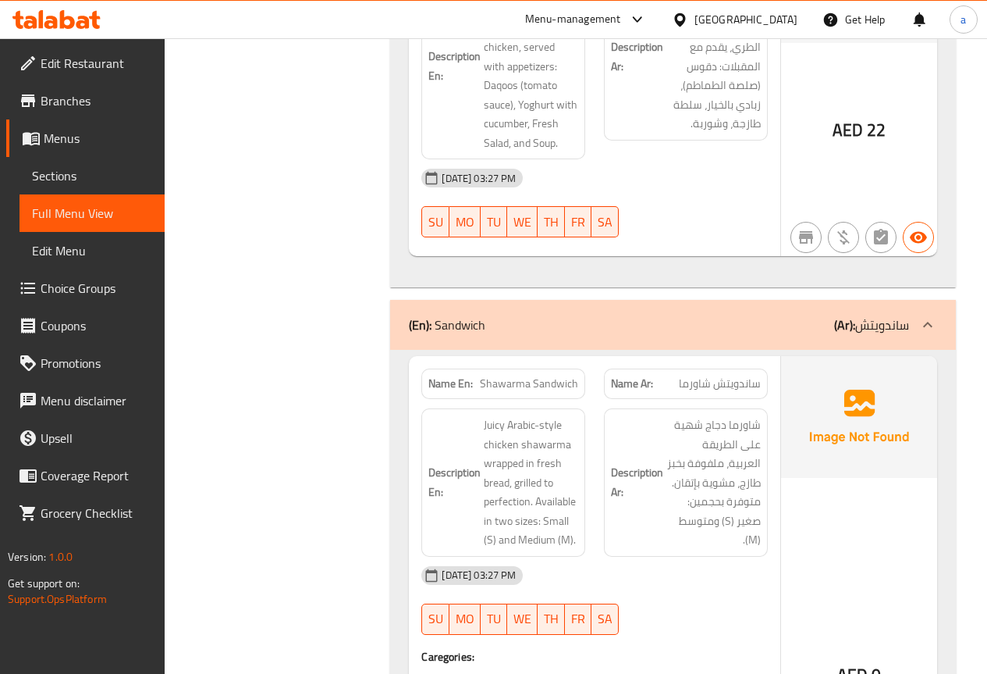
scroll to position [3668, 0]
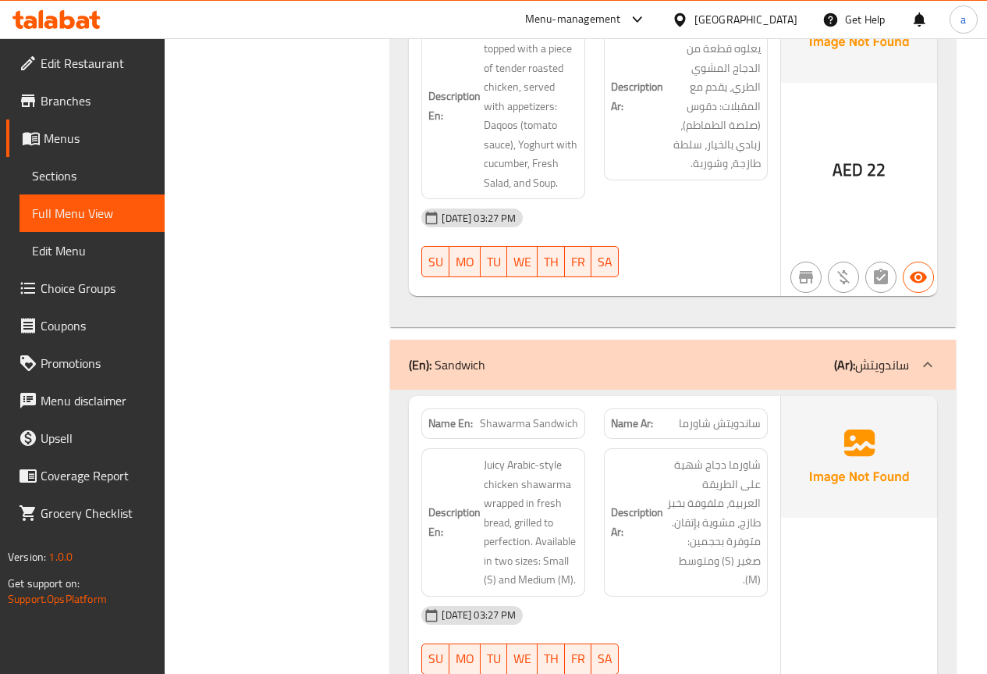
click at [100, 251] on span "Edit Menu" at bounding box center [92, 250] width 120 height 19
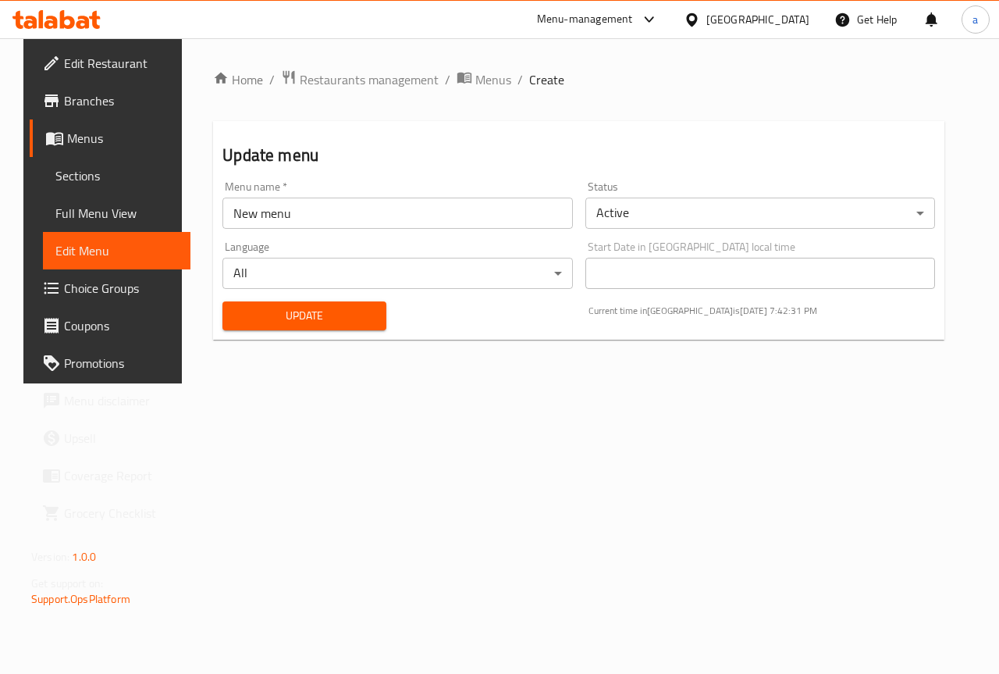
click at [118, 132] on span "Menus" at bounding box center [122, 138] width 111 height 19
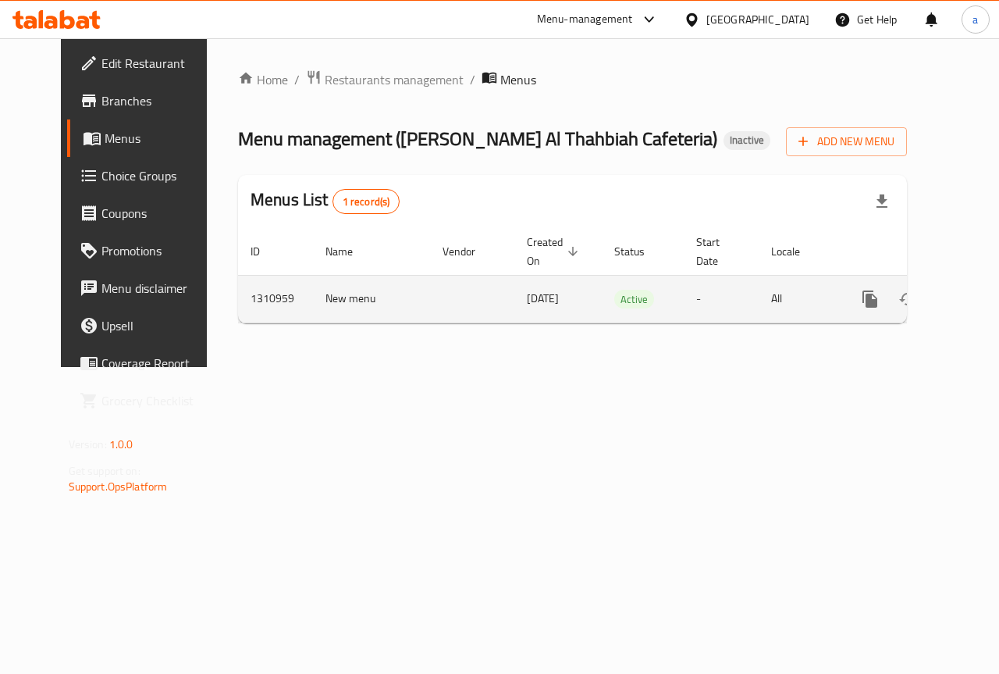
click at [976, 300] on icon "enhanced table" at bounding box center [983, 299] width 14 height 14
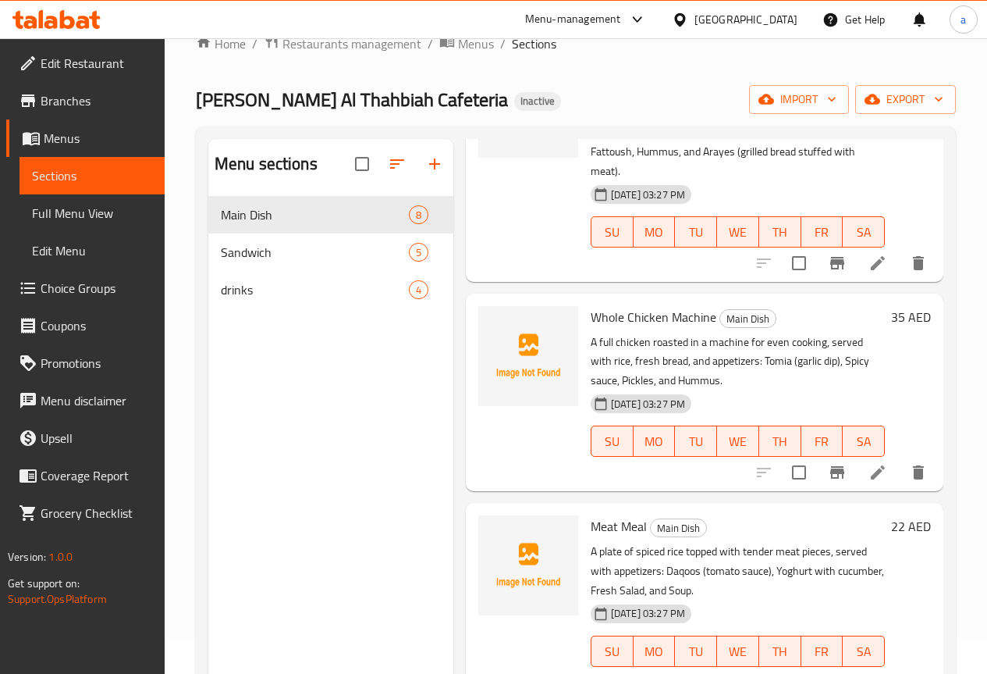
scroll to position [219, 0]
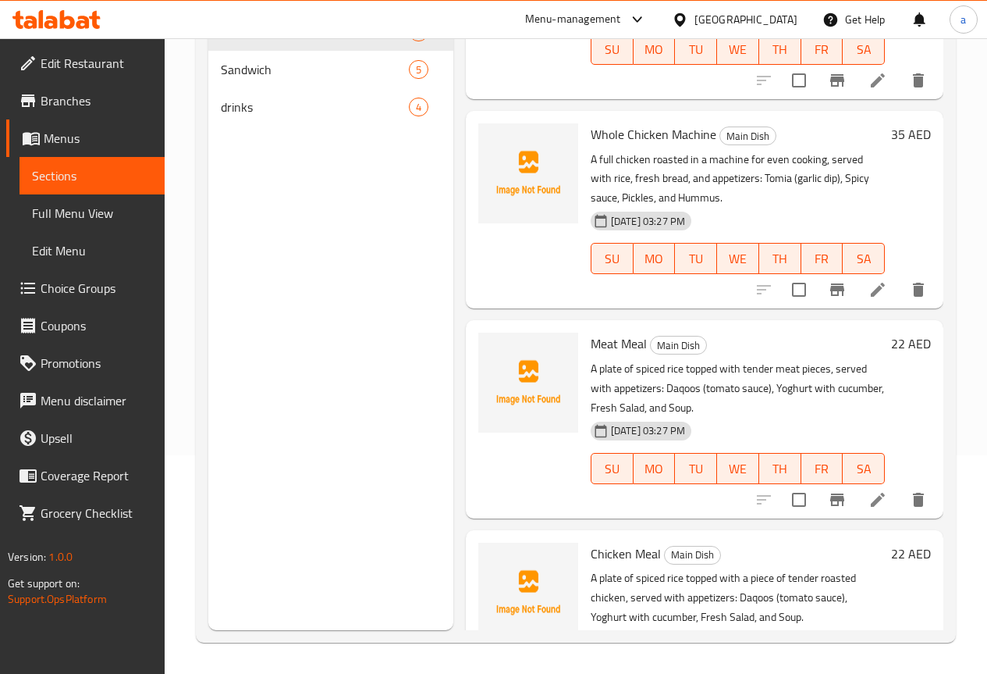
click at [92, 204] on span "Full Menu View" at bounding box center [92, 213] width 120 height 19
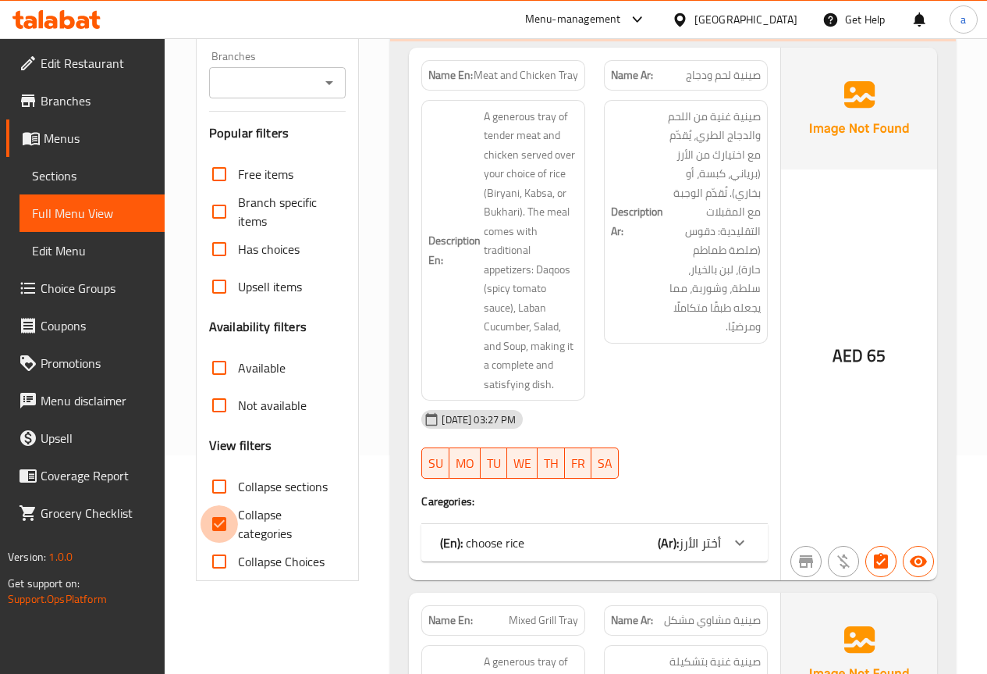
click at [228, 517] on input "Collapse categories" at bounding box center [219, 523] width 37 height 37
checkbox input "false"
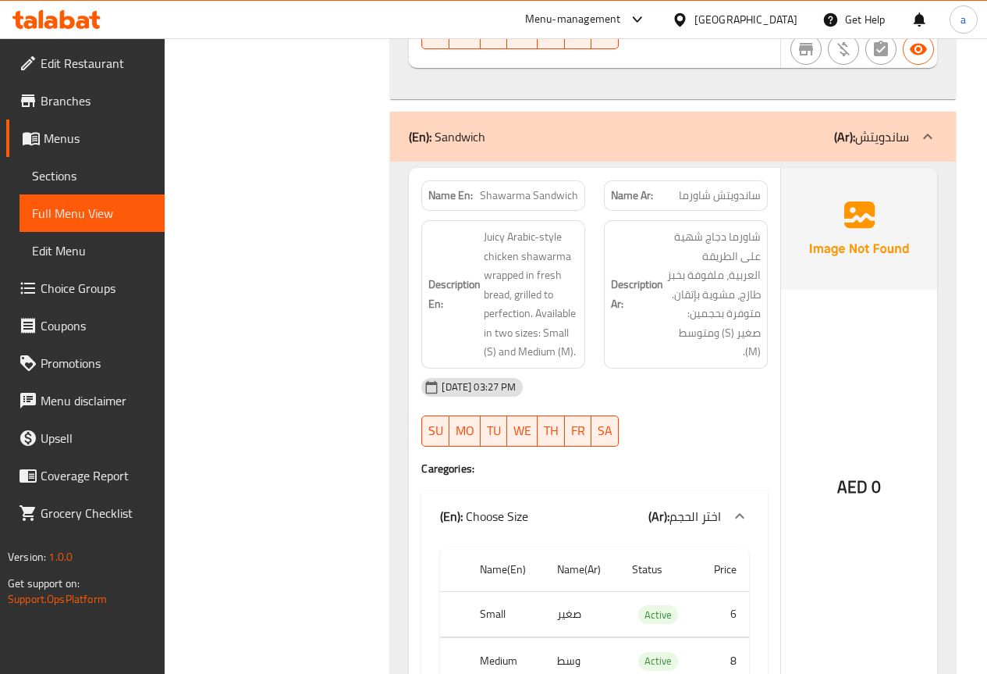
scroll to position [3887, 0]
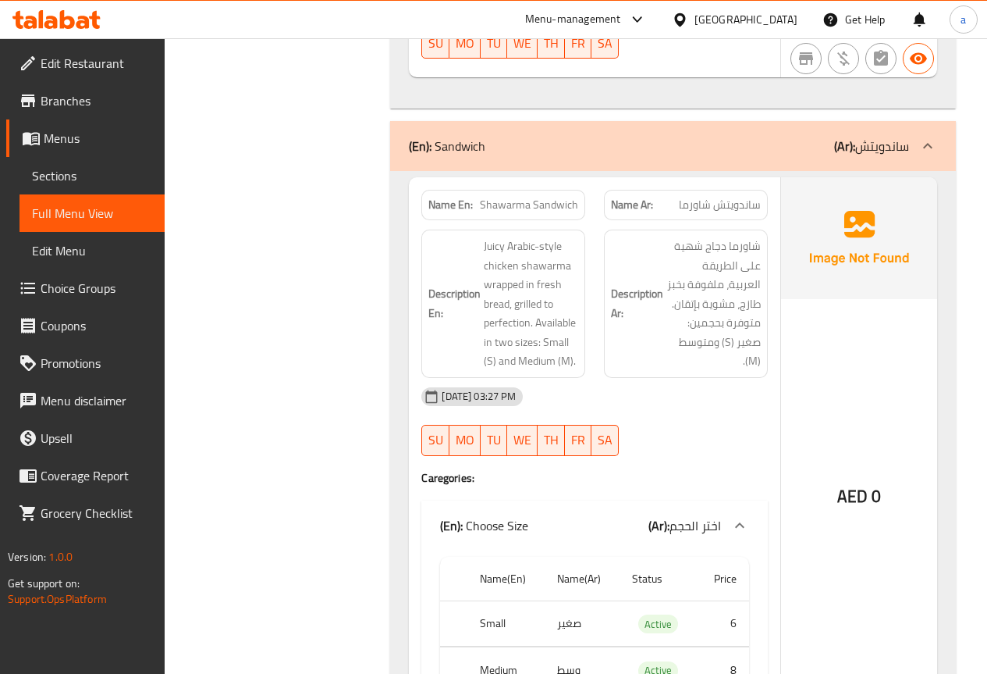
click at [930, 143] on icon at bounding box center [927, 145] width 9 height 5
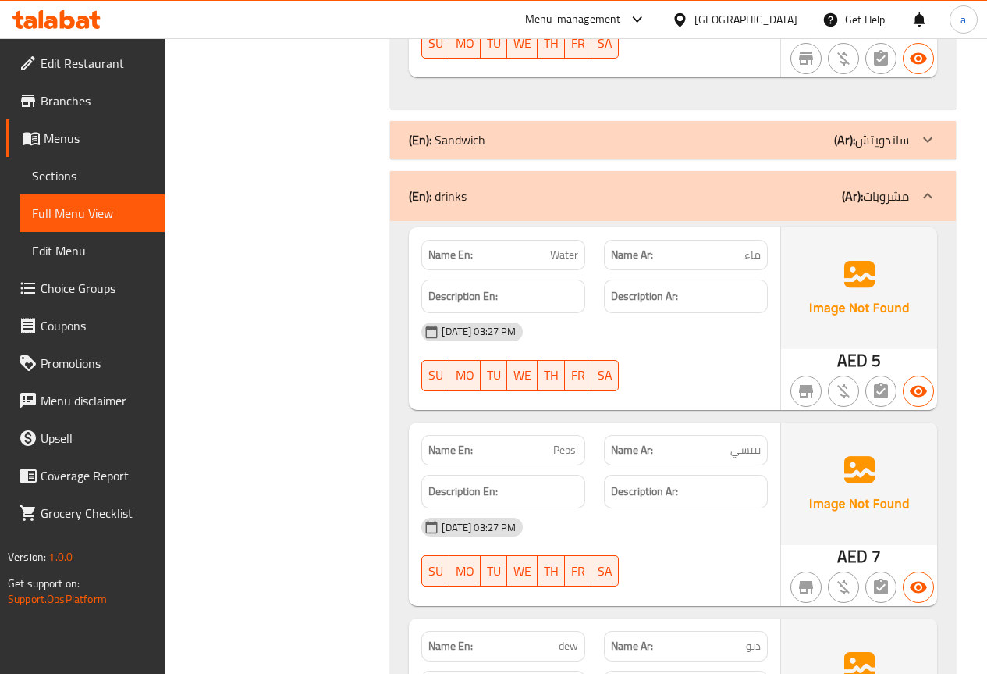
click at [930, 130] on icon at bounding box center [928, 139] width 19 height 19
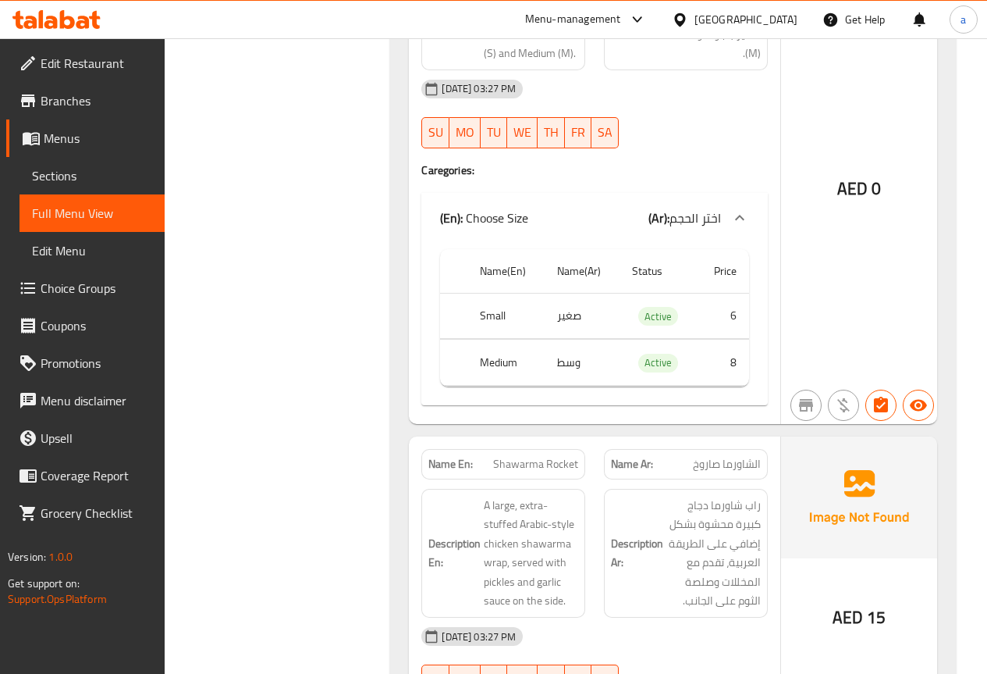
scroll to position [4199, 0]
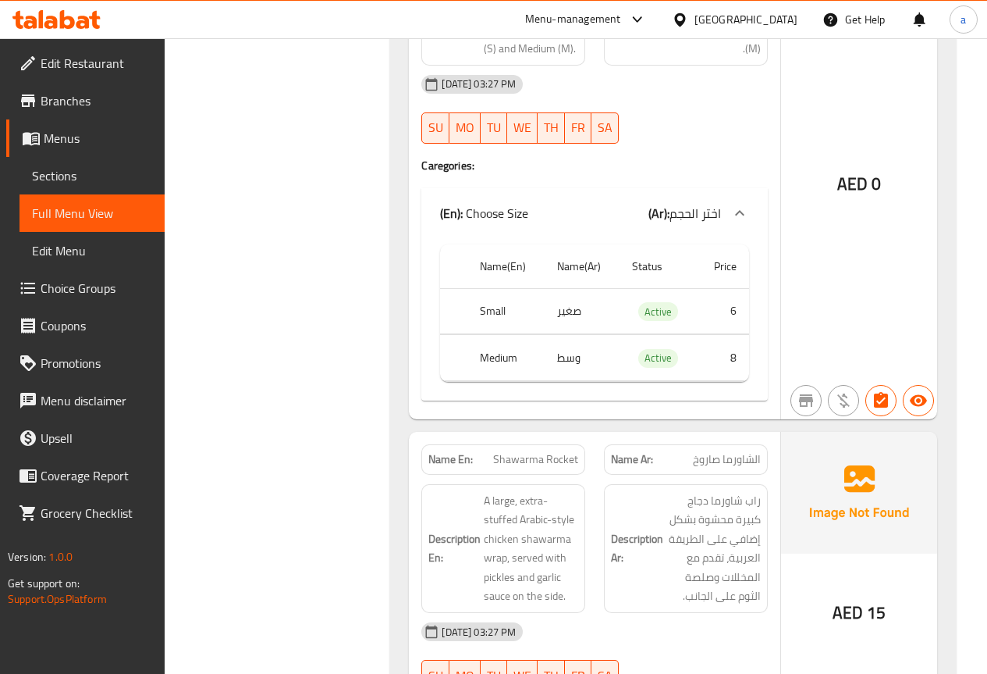
click at [27, 136] on icon at bounding box center [31, 139] width 17 height 13
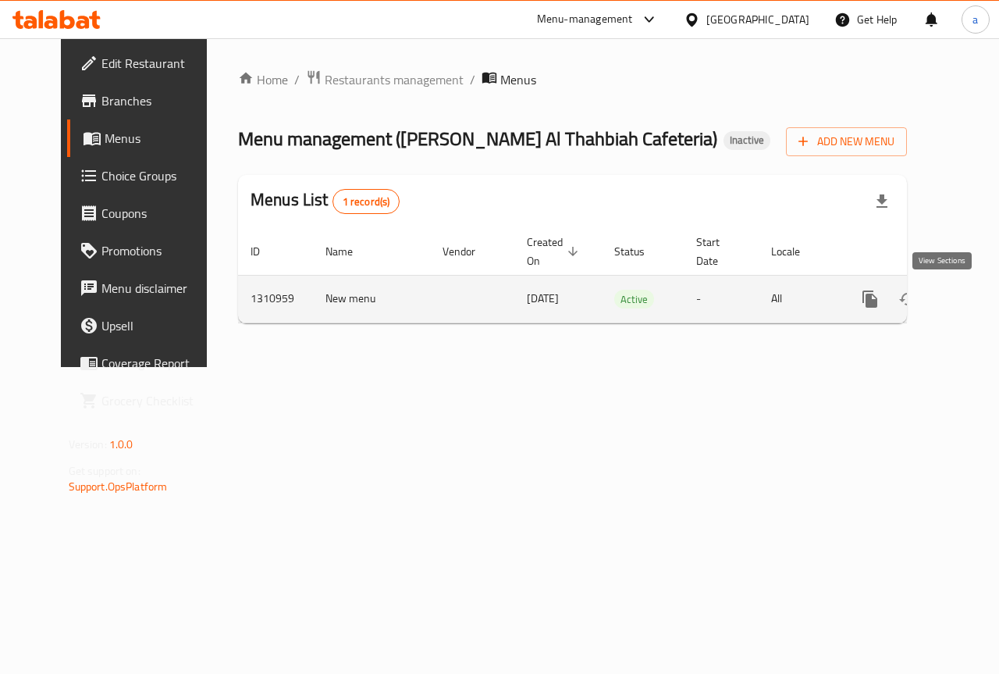
click at [973, 300] on icon "enhanced table" at bounding box center [982, 299] width 19 height 19
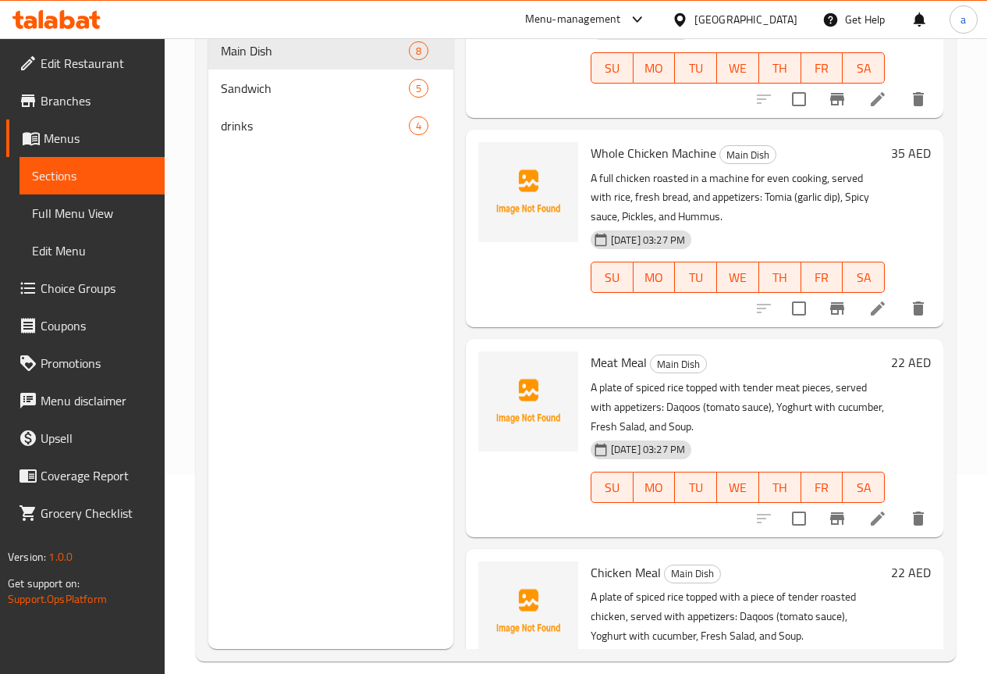
scroll to position [219, 0]
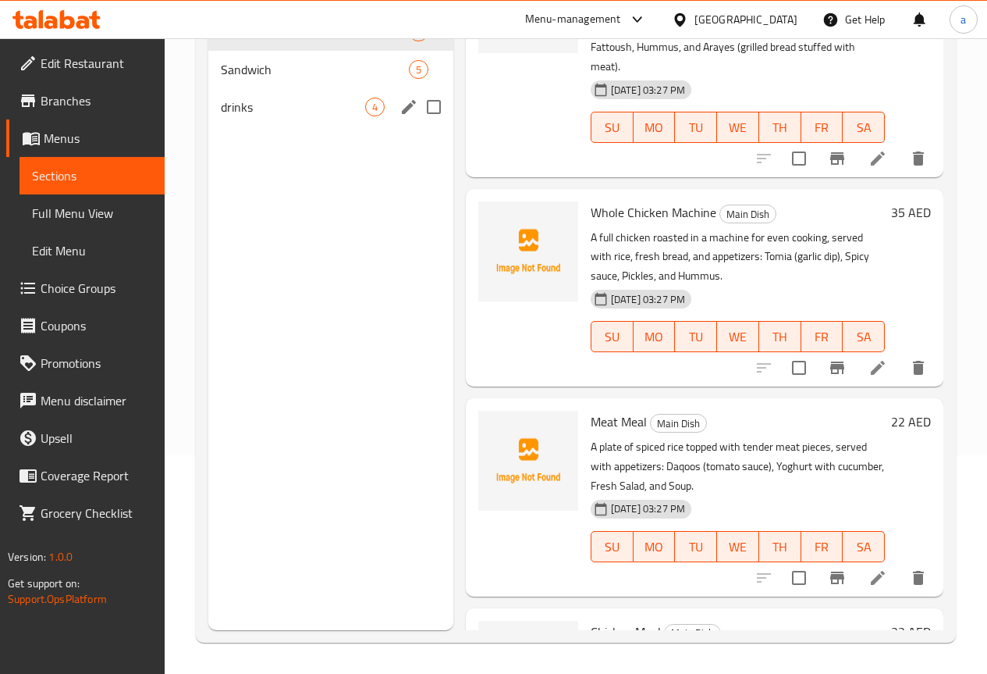
click at [351, 88] on div "Sandwich 5" at bounding box center [330, 69] width 245 height 37
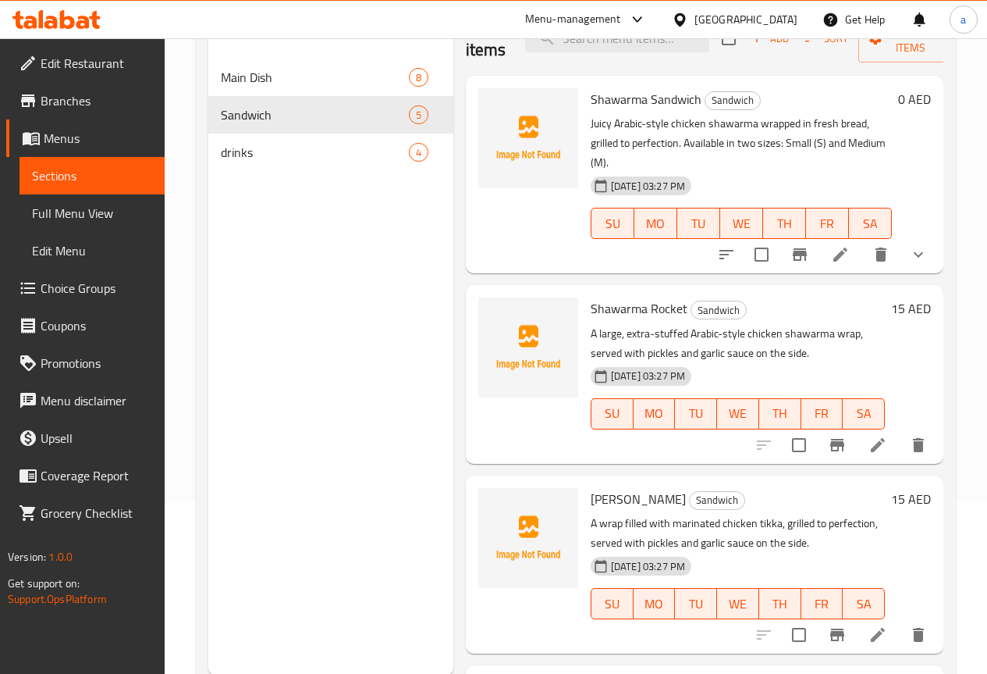
scroll to position [62, 0]
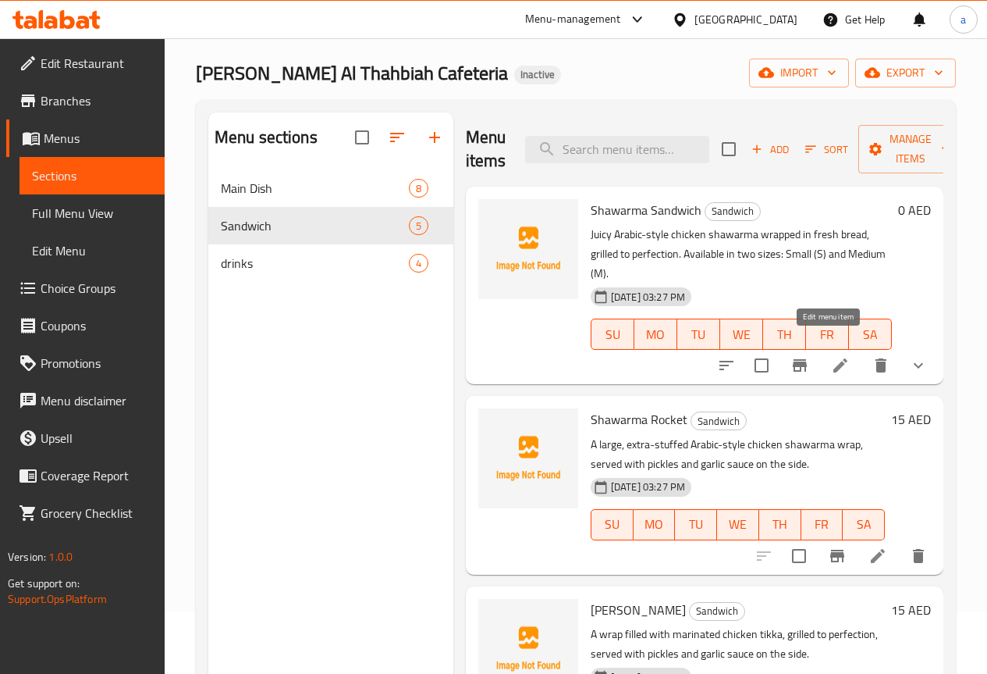
click at [834, 358] on icon at bounding box center [841, 365] width 14 height 14
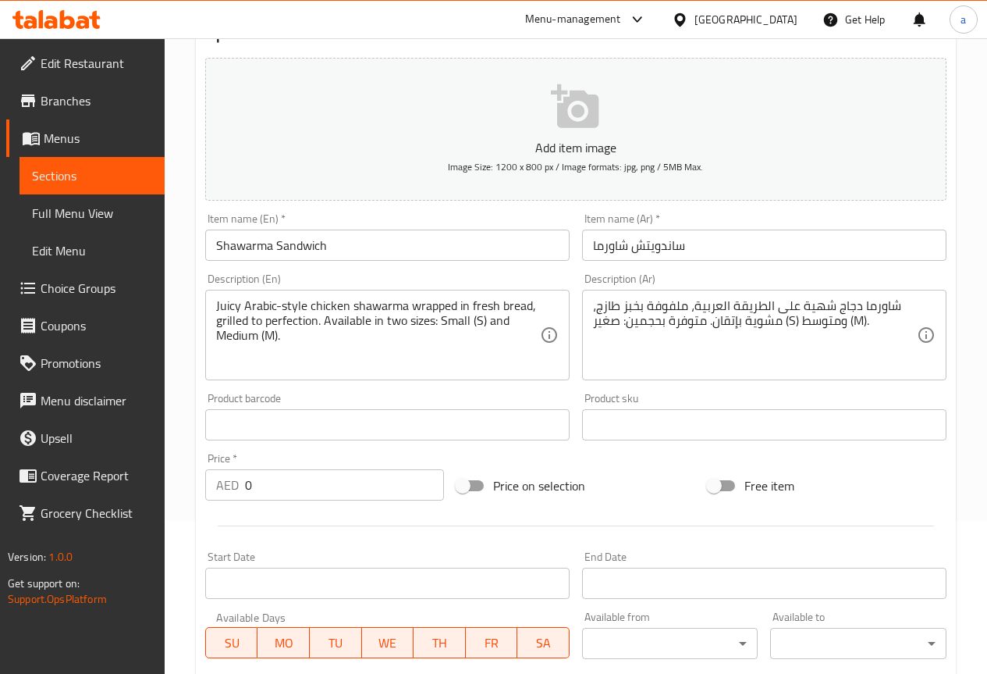
scroll to position [156, 0]
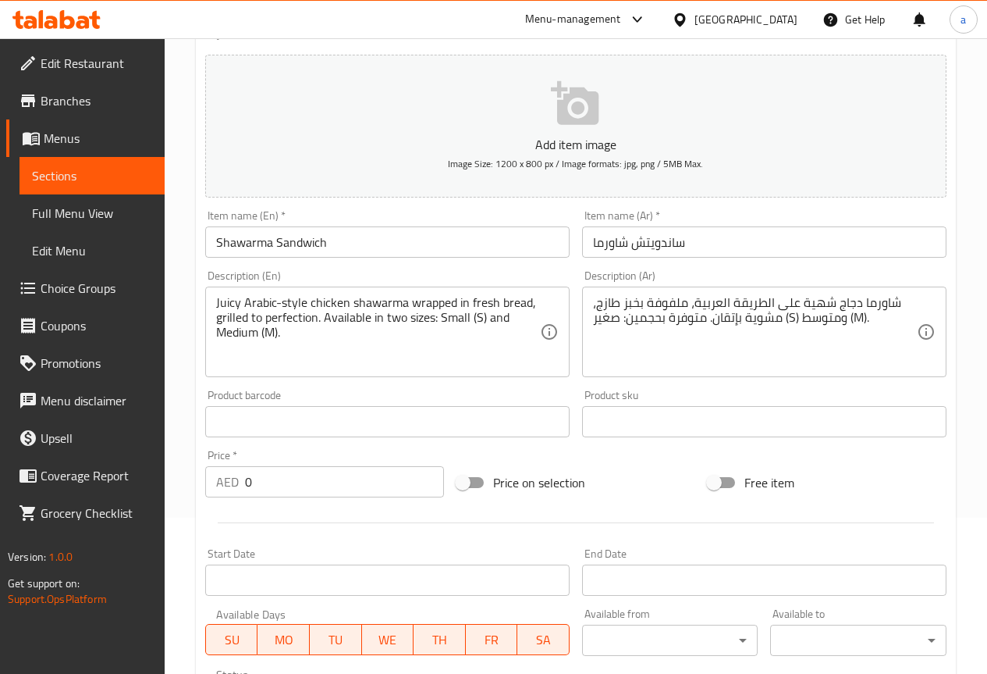
click at [821, 304] on textarea "شاورما دجاج شهية على الطريقة العربية، ملفوفة بخبز طازج، مشوية بإتقان. متوفرة بح…" at bounding box center [755, 332] width 324 height 74
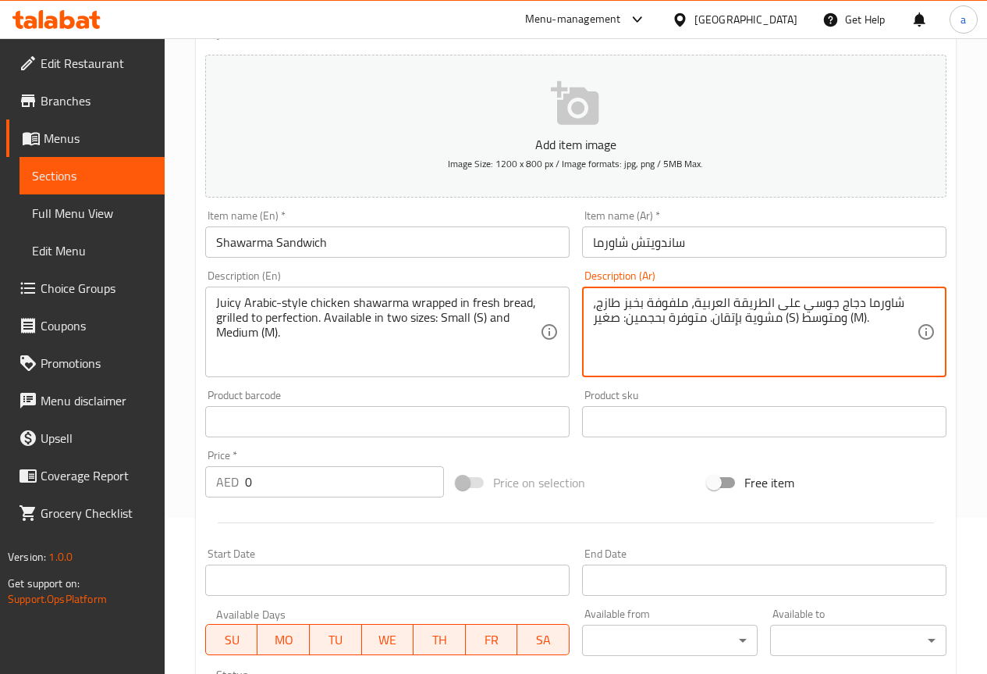
drag, startPoint x: 799, startPoint y: 321, endPoint x: 787, endPoint y: 318, distance: 12.7
click at [787, 318] on textarea "شاورما دجاج جوسي على الطريقة العربية، ملفوفة بخبز طازج، مشوية بإتقان. متوفرة بح…" at bounding box center [755, 332] width 324 height 74
drag, startPoint x: 854, startPoint y: 315, endPoint x: 837, endPoint y: 317, distance: 17.2
click at [837, 317] on textarea "شاورما دجاج جوسي على الطريقة العربية، ملفوفة بخبز طازج، مشوية بإتقان. متوفرة بح…" at bounding box center [755, 332] width 324 height 74
click at [646, 320] on textarea "شاورما دجاج جوسي على الطريقة العربية، ملفوفة بخبز طازج، مشوية بإتقان. متوفرة بح…" at bounding box center [755, 332] width 324 height 74
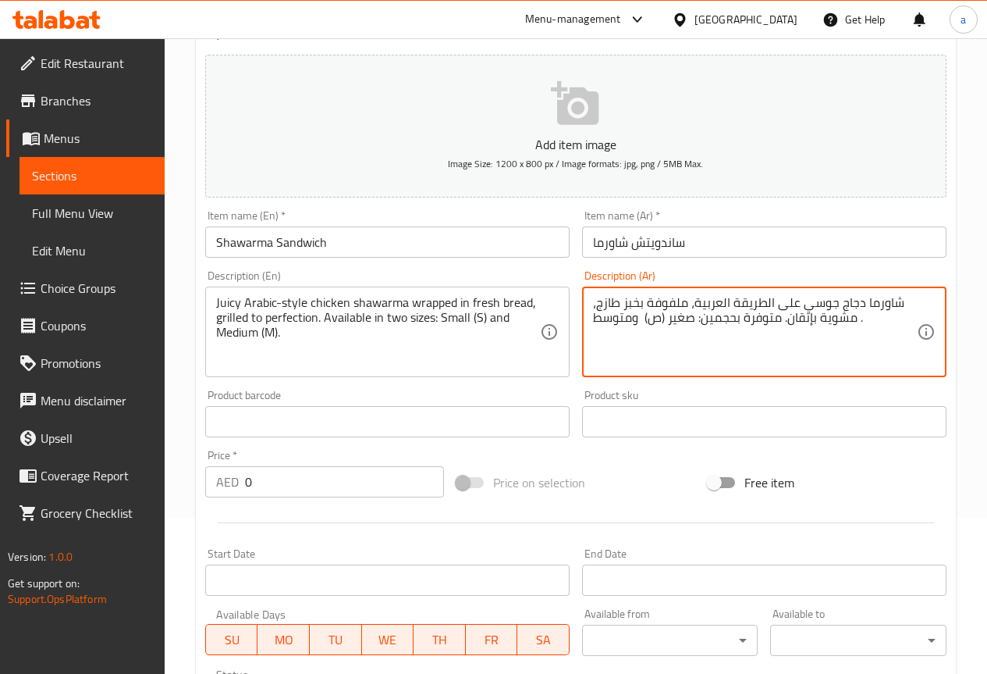
click at [591, 325] on div "شاورما دجاج جوسي على الطريقة العربية، ملفوفة بخبز طازج، مشوية بإتقان. متوفرة بح…" at bounding box center [764, 331] width 364 height 91
click at [589, 319] on div "شاورما دجاج جوسي على الطريقة العربية، ملفوفة بخبز طازج، مشوية بإتقان. متوفرة بح…" at bounding box center [764, 331] width 364 height 91
click at [596, 316] on textarea "شاورما دجاج جوسي على الطريقة العربية، ملفوفة بخبز طازج، مشوية بإتقان. متوفرة بح…" at bounding box center [755, 332] width 324 height 74
click at [867, 320] on textarea "شاورما دجاج جوسي على الطريقة العربية، ملفوفة بخبز طازج، (و) مشوية بإتقان. متوفر…" at bounding box center [755, 332] width 324 height 74
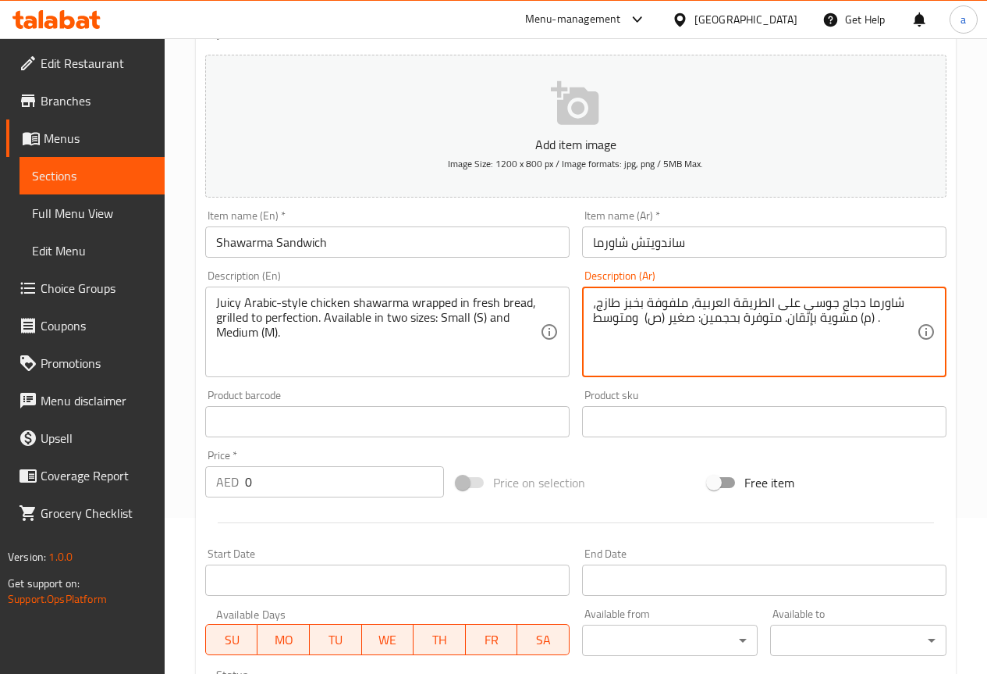
click at [844, 344] on textarea "شاورما دجاج جوسي على الطريقة العربية، ملفوفة بخبز طازج، (م) مشوية بإتقان. متوفر…" at bounding box center [755, 332] width 324 height 74
click at [777, 347] on textarea "شاورما دجاج جوسي على الطريقة العربية، ملفوفة بخبز طازج، (م) مشوية بإتقان. متوفر…" at bounding box center [755, 332] width 324 height 74
type textarea "شاورما دجاج جوسي على الطريقة العربية، ملفوفة بخبز طازج، (م) مشوية بإتقان. متوفر…"
click at [571, 388] on div "Product barcode Product barcode" at bounding box center [387, 413] width 377 height 60
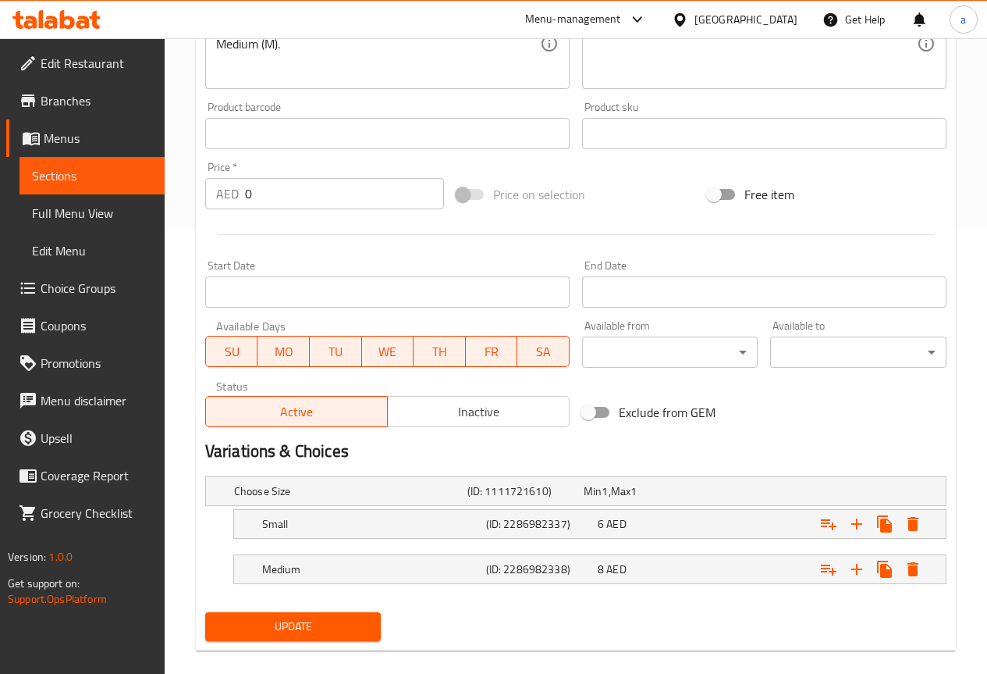
scroll to position [464, 0]
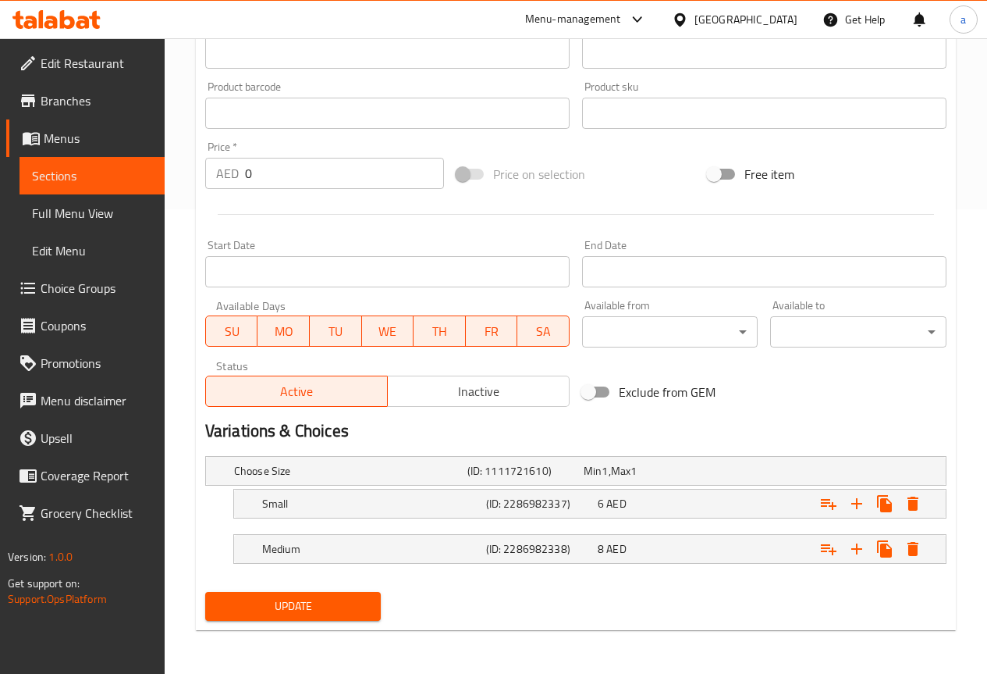
click at [323, 602] on span "Update" at bounding box center [293, 606] width 151 height 20
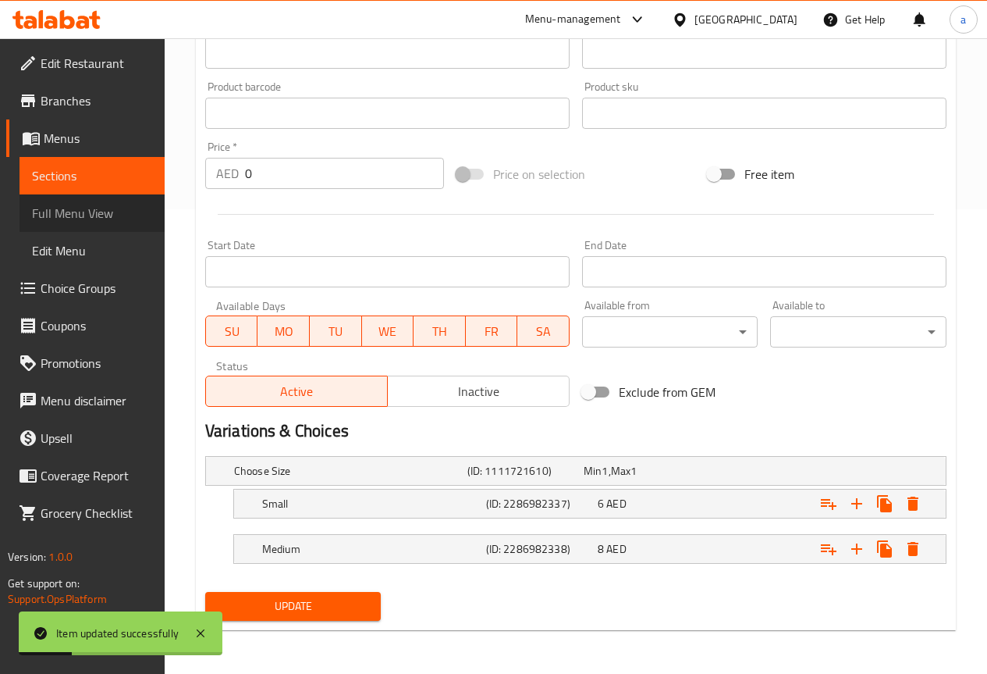
click at [106, 222] on span "Full Menu View" at bounding box center [92, 213] width 120 height 19
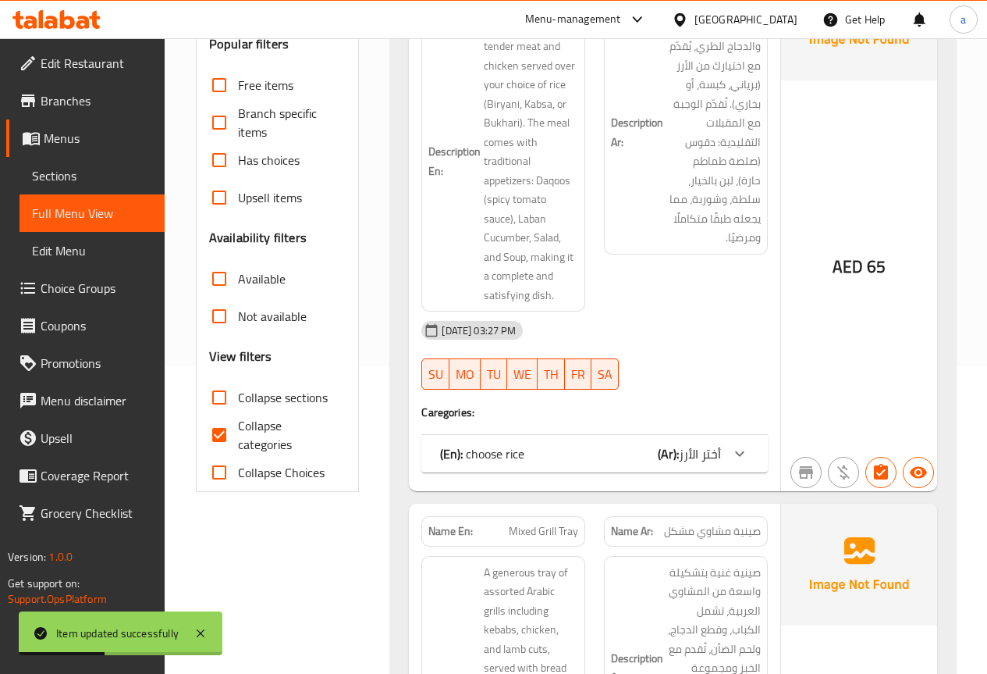
scroll to position [308, 0]
click at [230, 425] on input "Collapse categories" at bounding box center [219, 433] width 37 height 37
checkbox input "false"
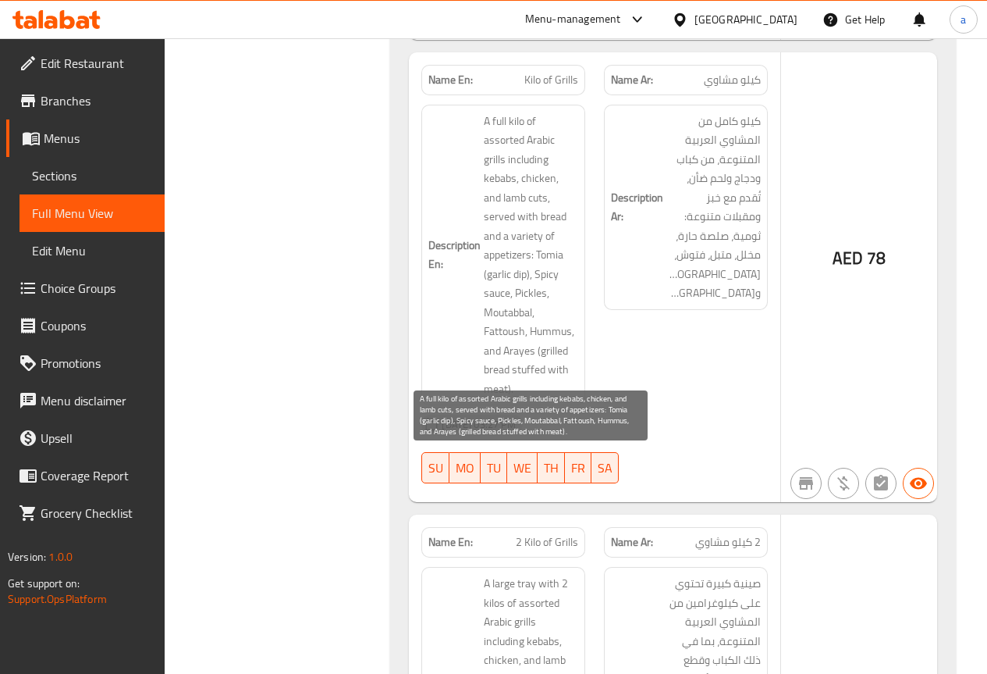
scroll to position [1483, 0]
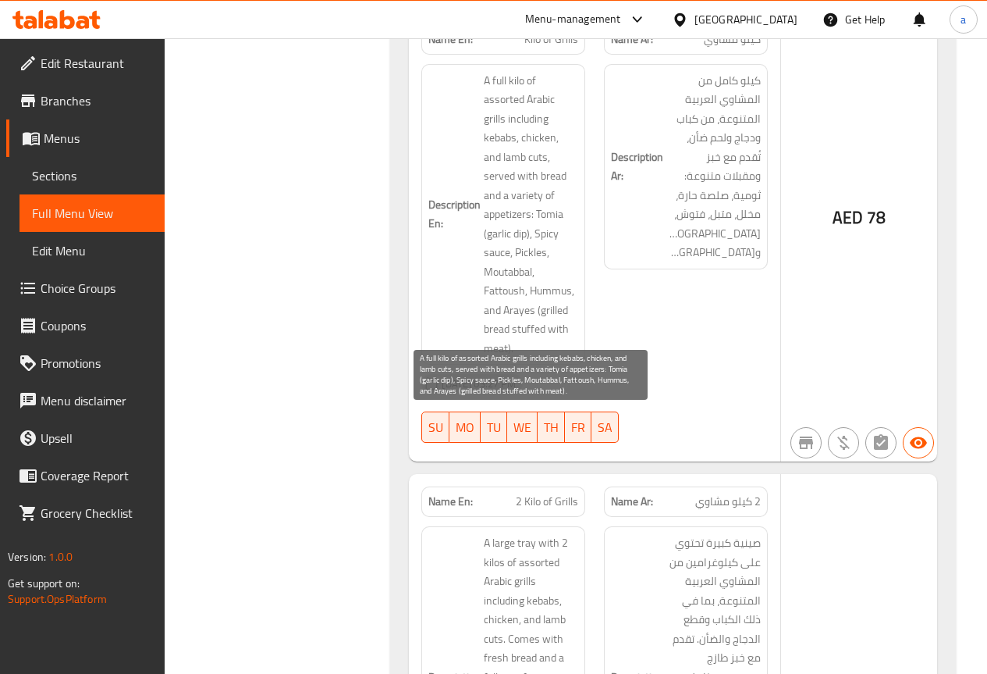
click at [543, 292] on span "A full kilo of assorted Arabic grills including kebabs, chicken, and lamb cuts,…" at bounding box center [531, 214] width 94 height 287
drag, startPoint x: 543, startPoint y: 292, endPoint x: 522, endPoint y: 327, distance: 41.0
click at [522, 327] on span "A full kilo of assorted Arabic grills including kebabs, chicken, and lamb cuts,…" at bounding box center [531, 214] width 94 height 287
copy span "grilled bread stuffed with meat)."
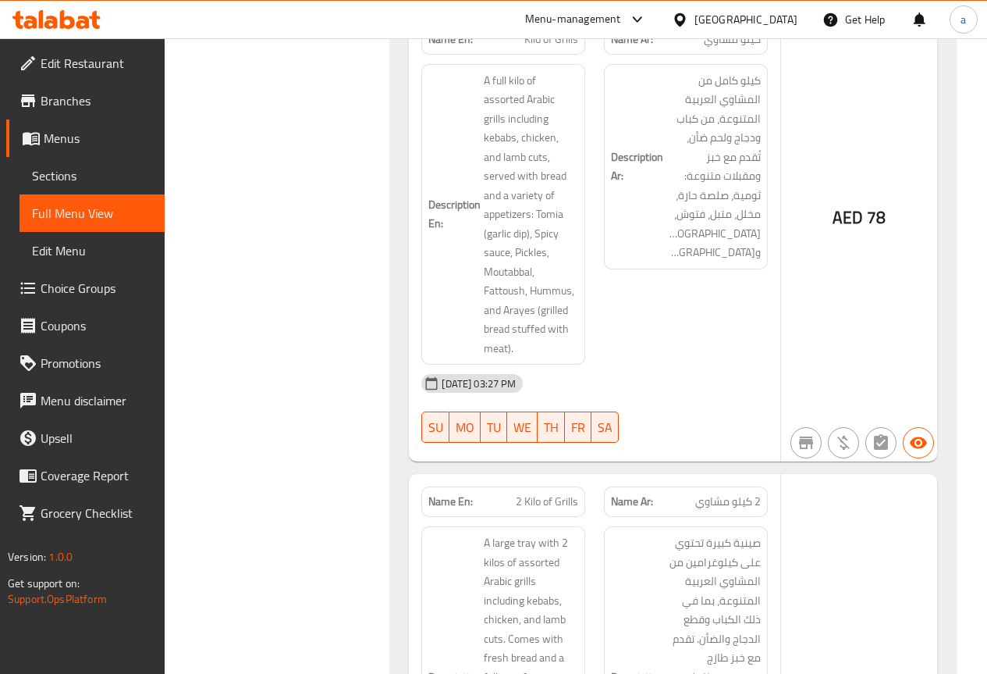
click at [626, 308] on div "Description Ar: كيلو كامل من المشاوي العربية المتنوعة، من كباب ودجاج ولحم ضأن، …" at bounding box center [686, 215] width 183 height 320
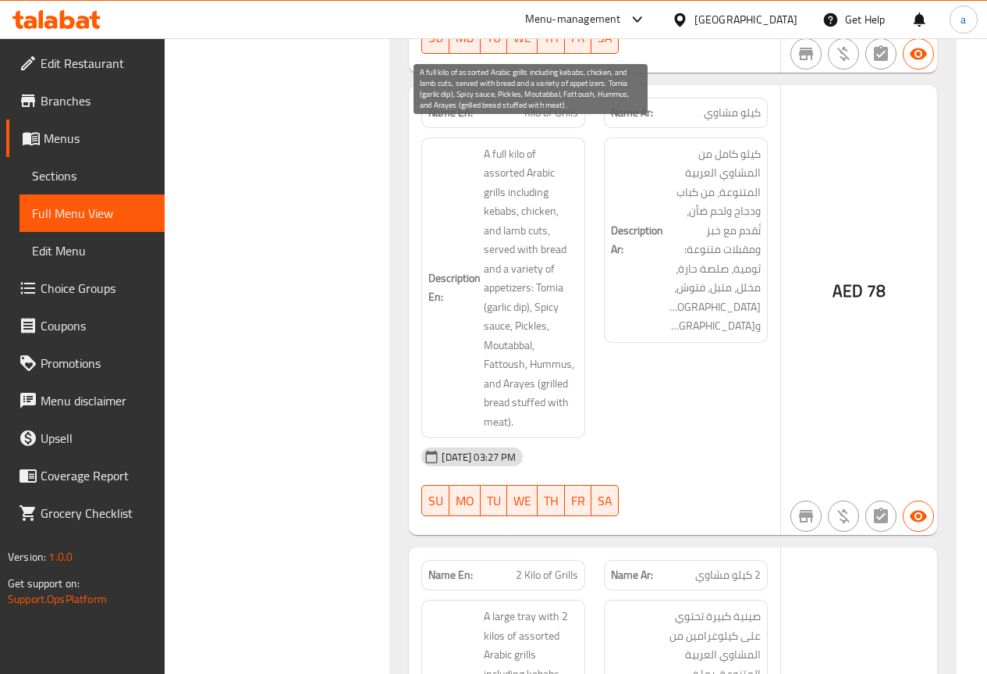
scroll to position [1405, 0]
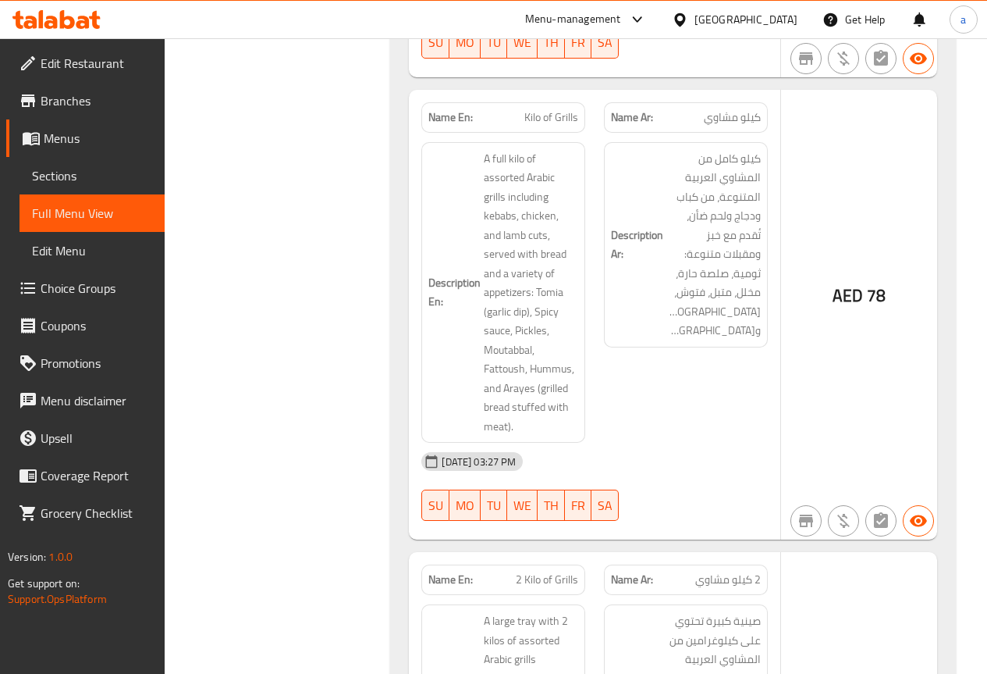
click at [104, 136] on span "Menus" at bounding box center [98, 138] width 108 height 19
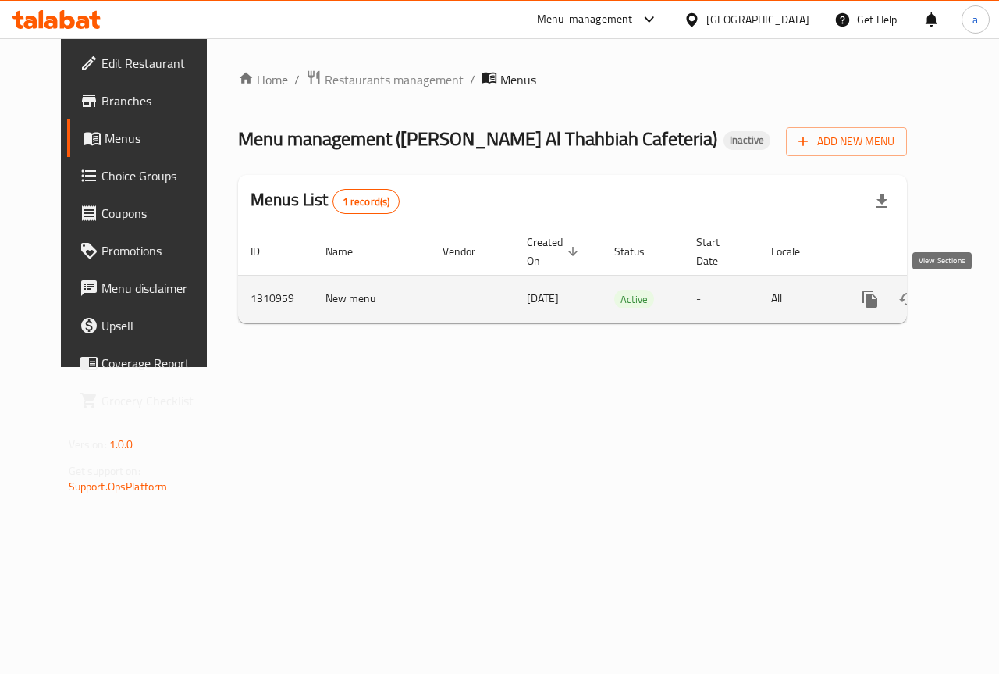
click at [964, 299] on link "enhanced table" at bounding box center [982, 298] width 37 height 37
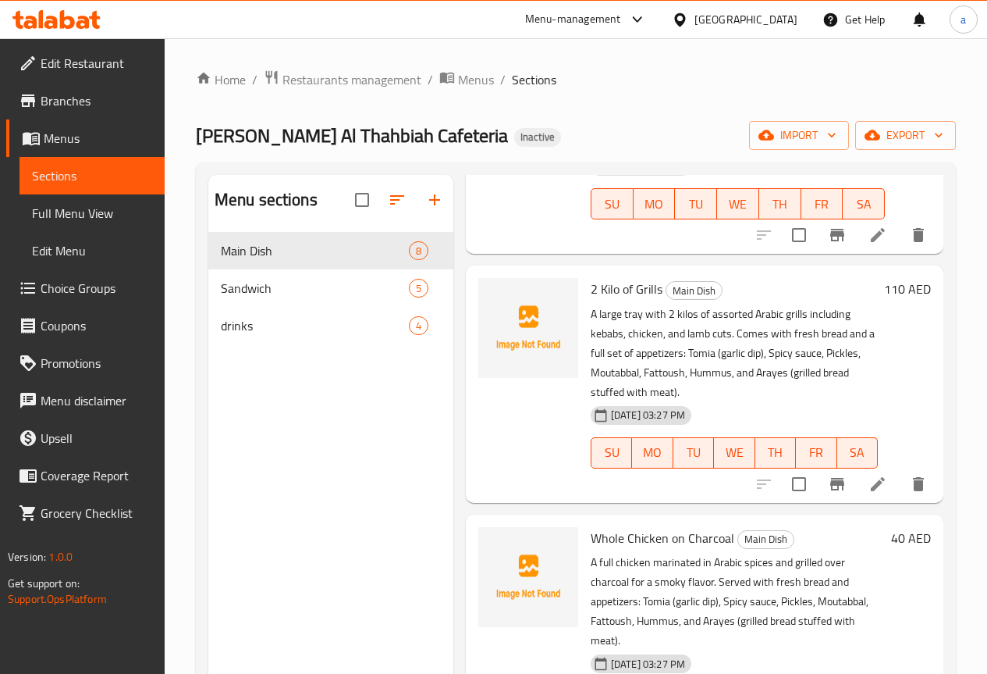
scroll to position [390, 0]
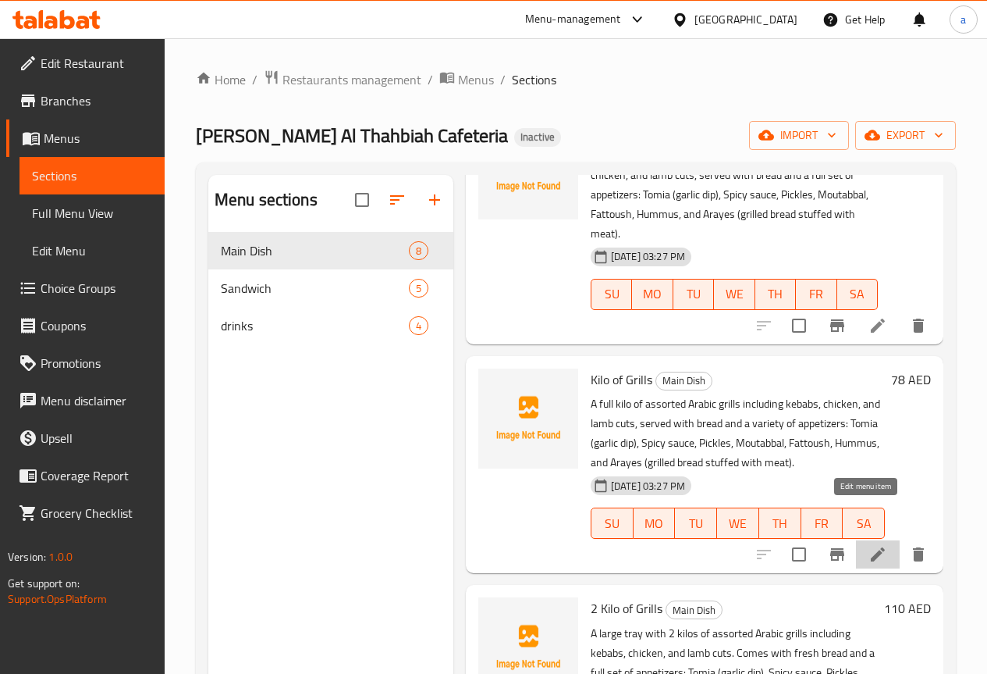
click at [871, 547] on icon at bounding box center [878, 554] width 14 height 14
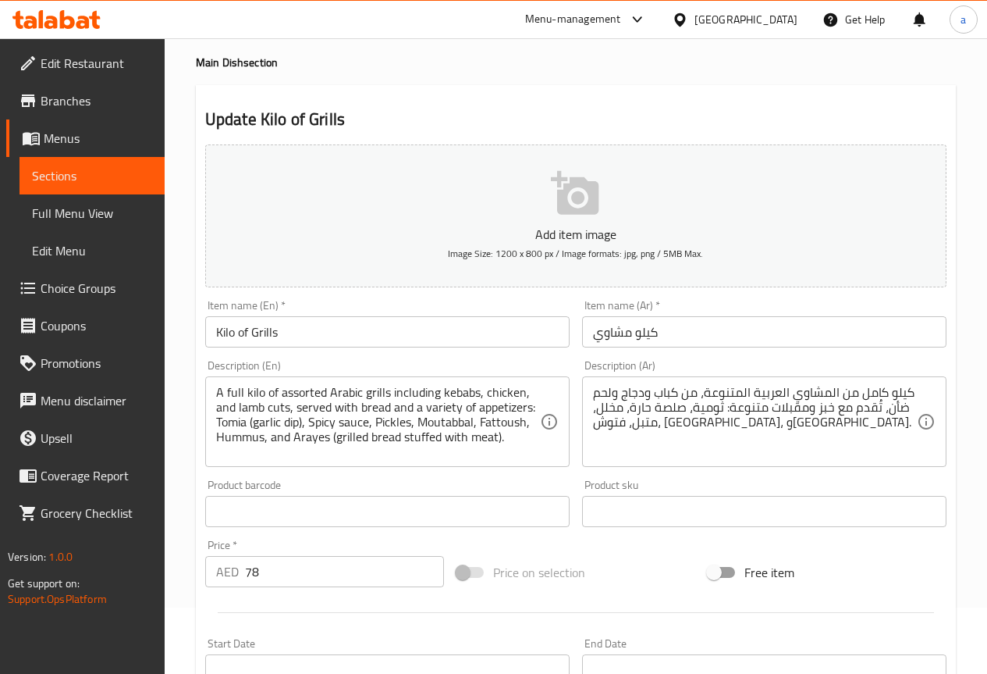
scroll to position [156, 0]
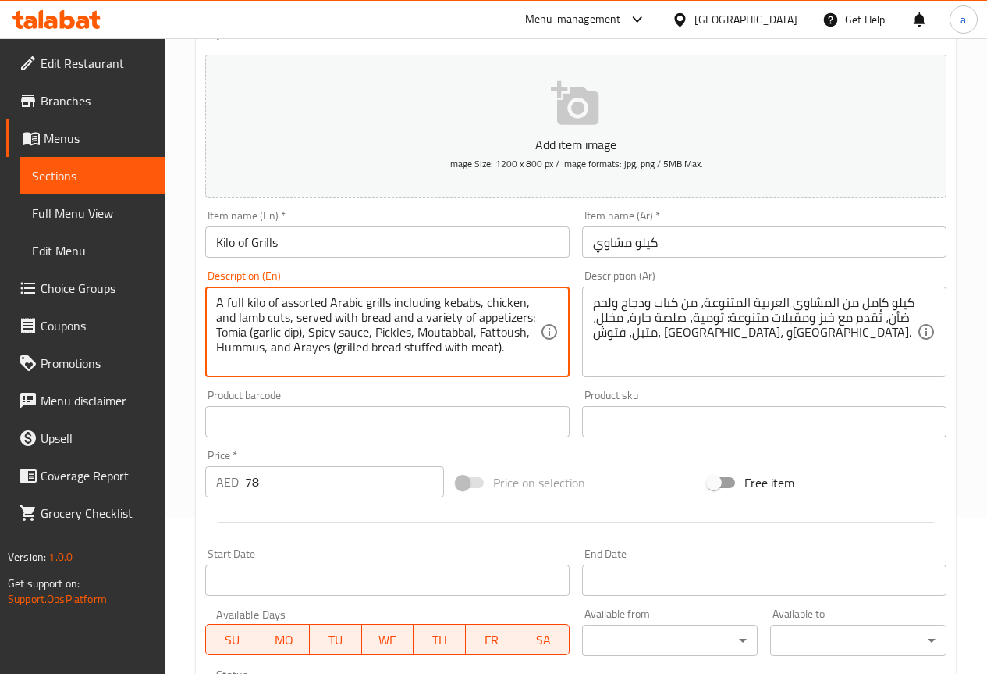
drag, startPoint x: 331, startPoint y: 352, endPoint x: 498, endPoint y: 364, distance: 167.5
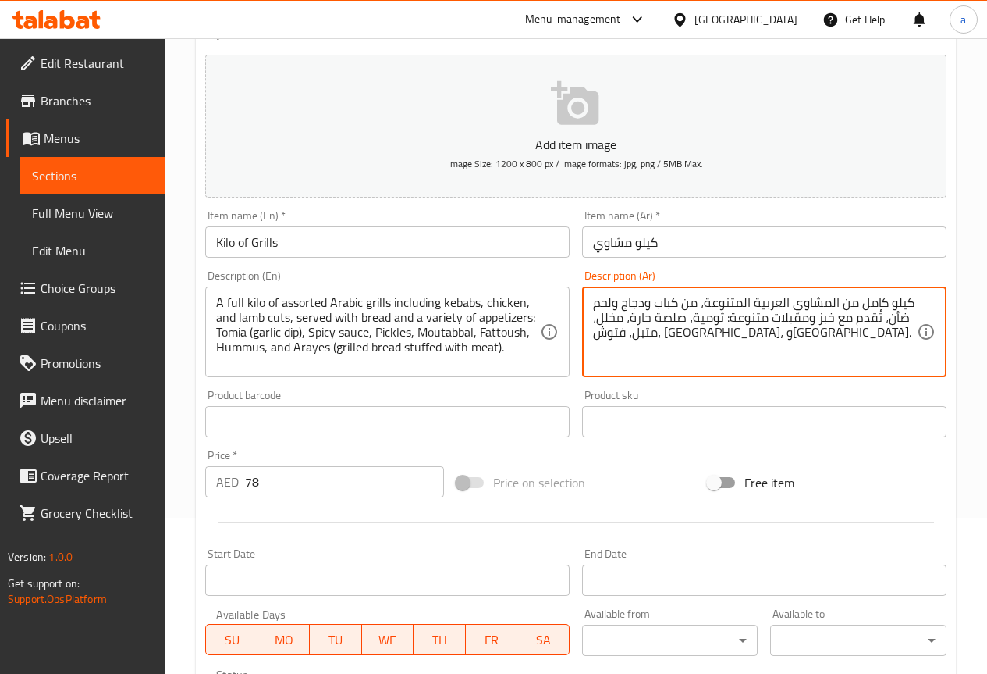
click at [738, 336] on textarea "كيلو كامل من المشاوي العربية المتنوعة، من كباب ودجاج ولحم ضأن، تُقدم مع خبز ومق…" at bounding box center [755, 332] width 324 height 74
paste textarea "(خبز مشوي محشو باللحم)"
type textarea "كيلو كامل من المشاوي العربية المتنوعة، من كباب ودجاج ولحم ضأن، تُقدم مع خبز ومق…"
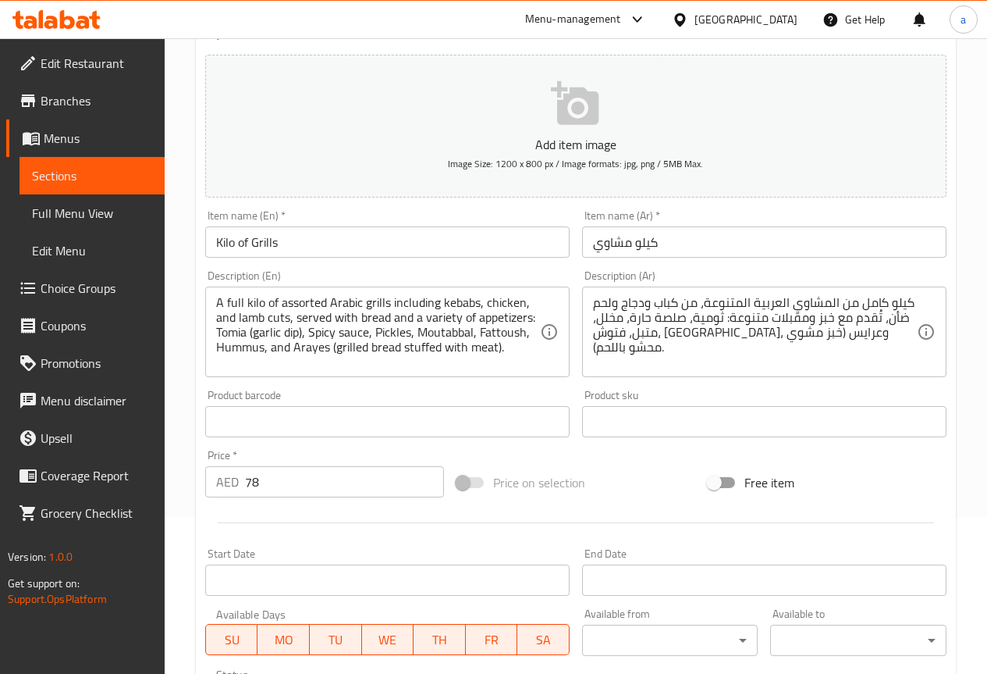
click at [551, 382] on div "Description (En) A full kilo of assorted Arabic grills including kebabs, chicke…" at bounding box center [387, 323] width 377 height 119
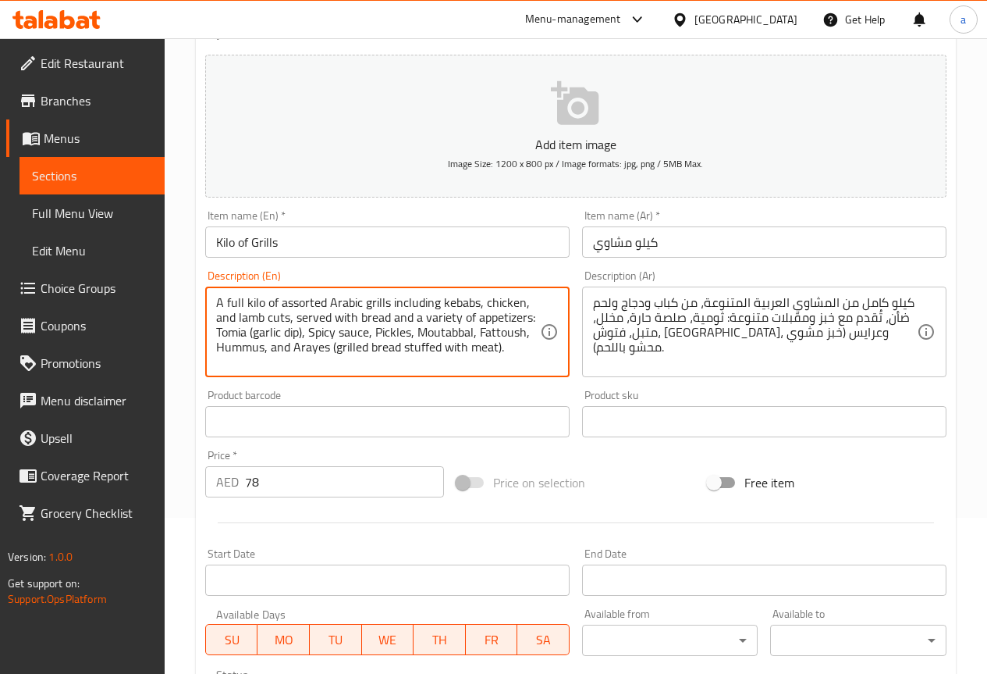
drag, startPoint x: 251, startPoint y: 332, endPoint x: 302, endPoint y: 340, distance: 52.0
drag, startPoint x: 302, startPoint y: 334, endPoint x: 246, endPoint y: 336, distance: 56.2
click at [389, 330] on textarea "A full kilo of assorted Arabic grills including kebabs, chicken, and lamb cuts,…" at bounding box center [378, 332] width 324 height 74
type textarea "A full kilo of assorted Arabic grills including kebabs, chicken, and lamb cuts,…"
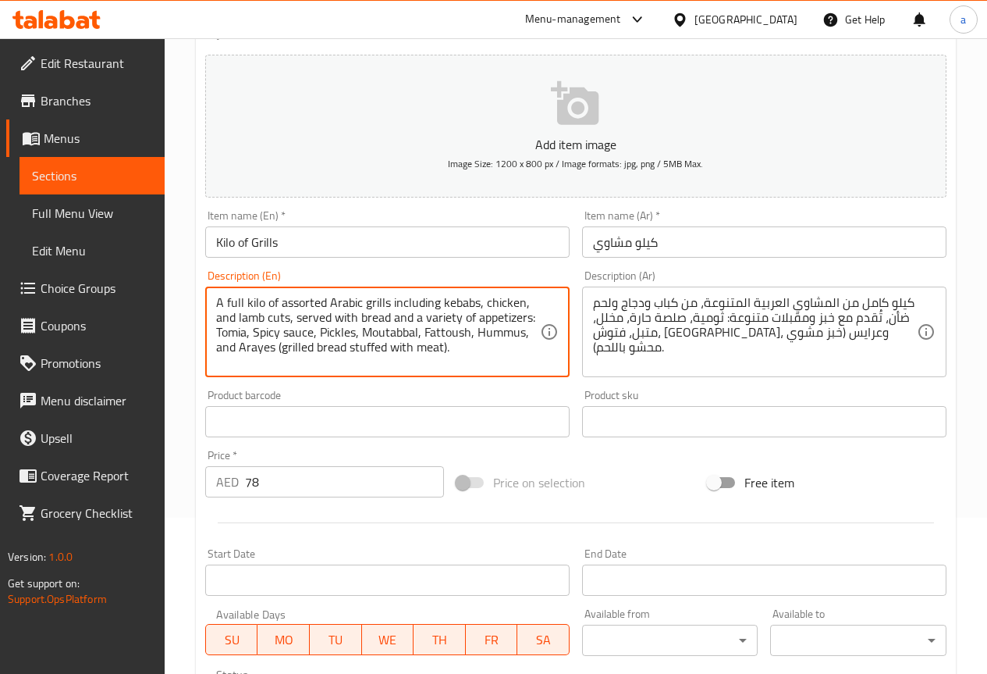
click at [487, 353] on textarea "A full kilo of assorted Arabic grills including kebabs, chicken, and lamb cuts,…" at bounding box center [378, 332] width 324 height 74
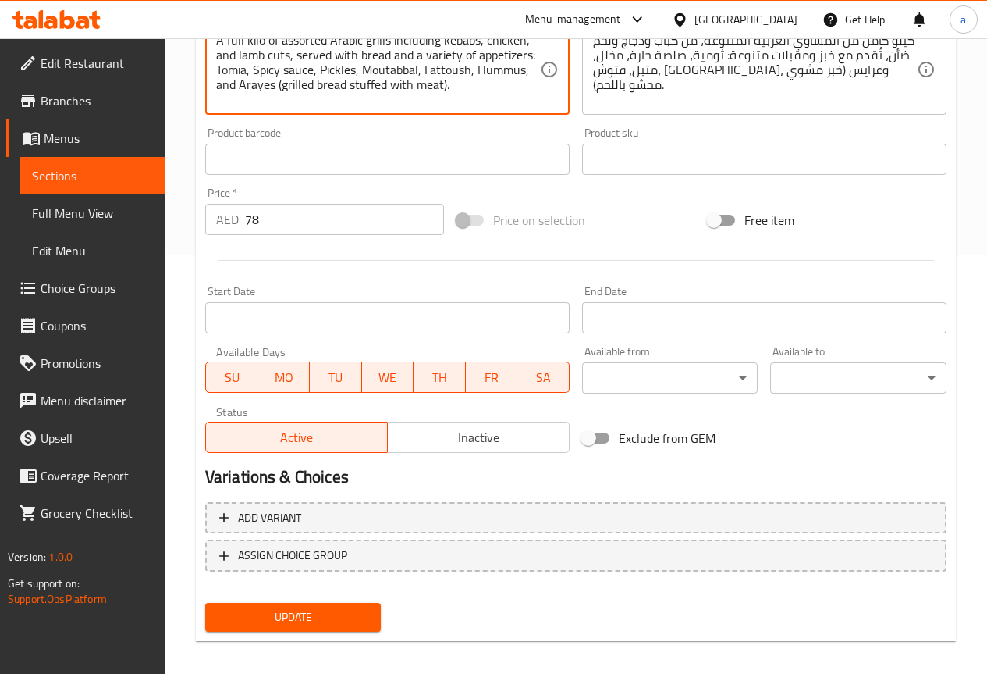
scroll to position [429, 0]
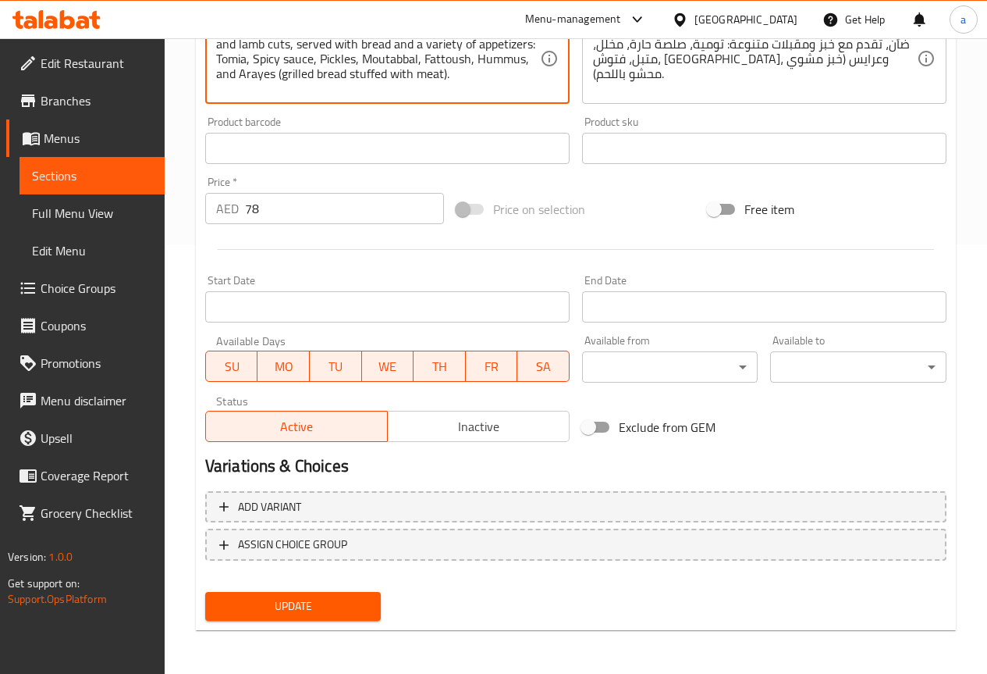
click at [325, 597] on span "Update" at bounding box center [293, 606] width 151 height 20
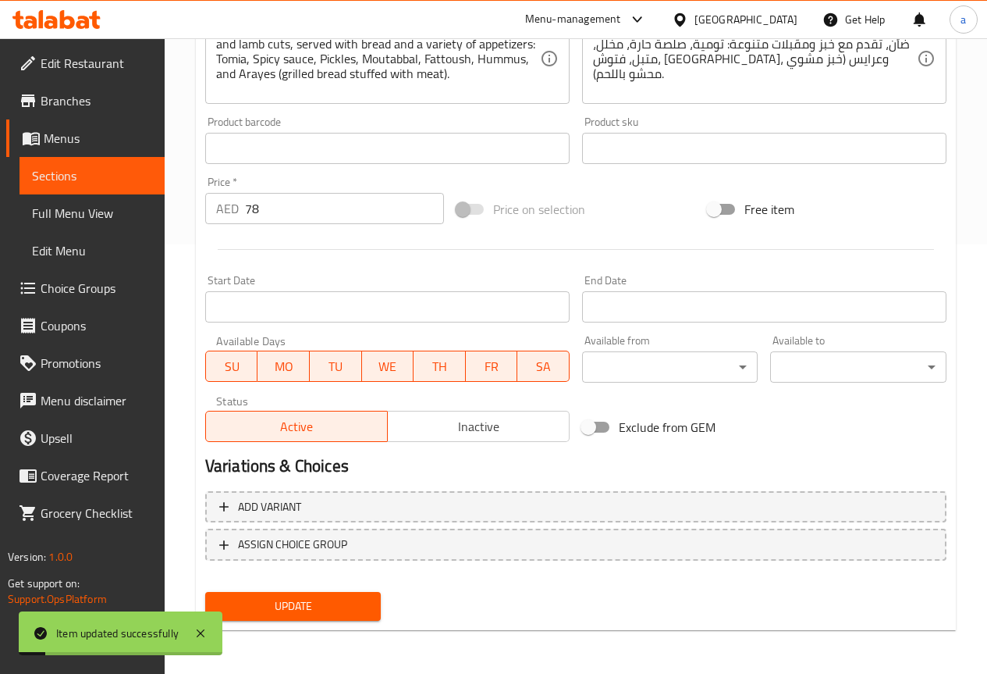
click at [109, 143] on span "Menus" at bounding box center [98, 138] width 108 height 19
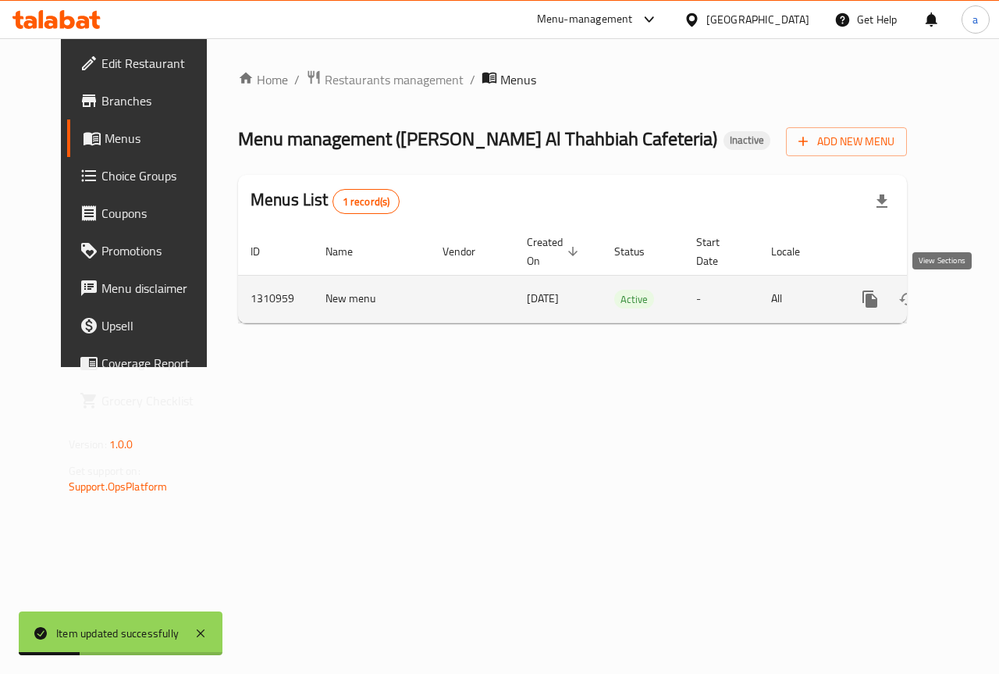
click at [973, 290] on icon "enhanced table" at bounding box center [982, 299] width 19 height 19
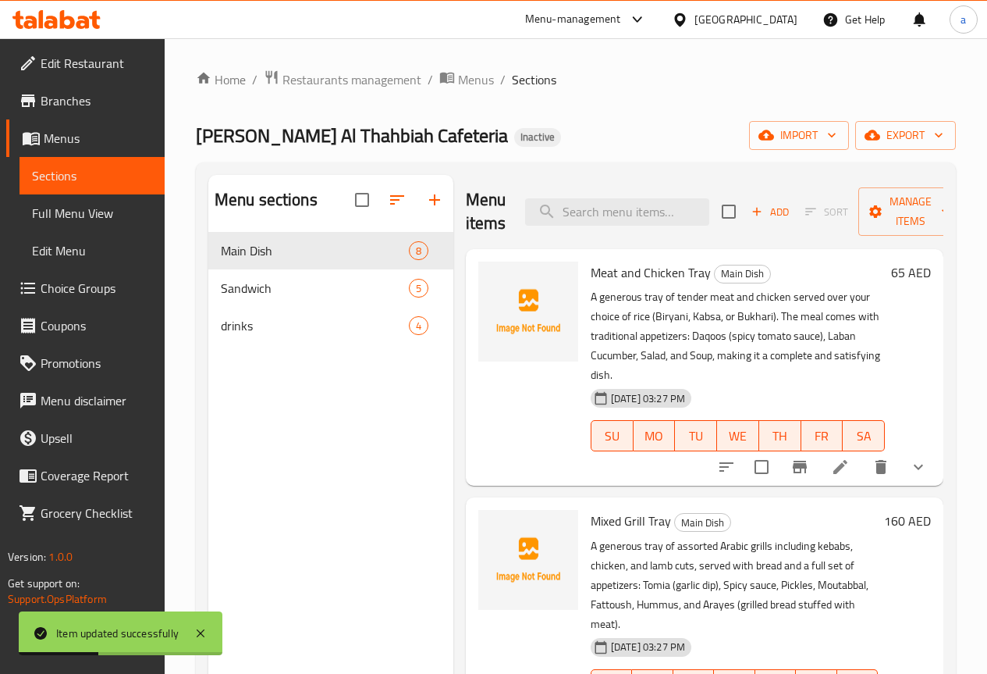
click at [73, 204] on span "Full Menu View" at bounding box center [92, 213] width 120 height 19
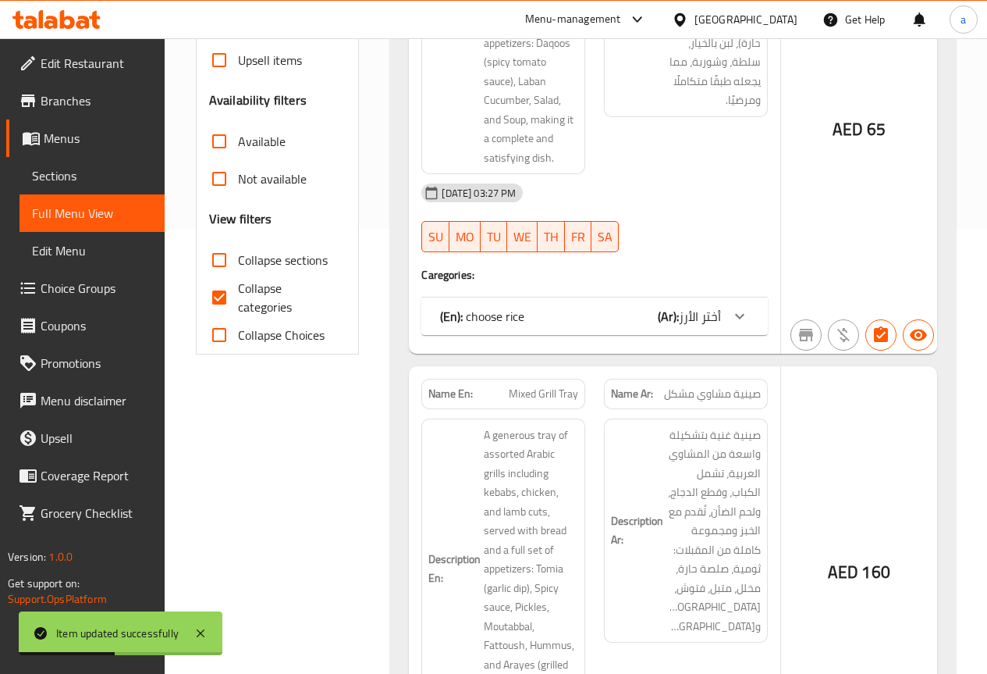
scroll to position [468, 0]
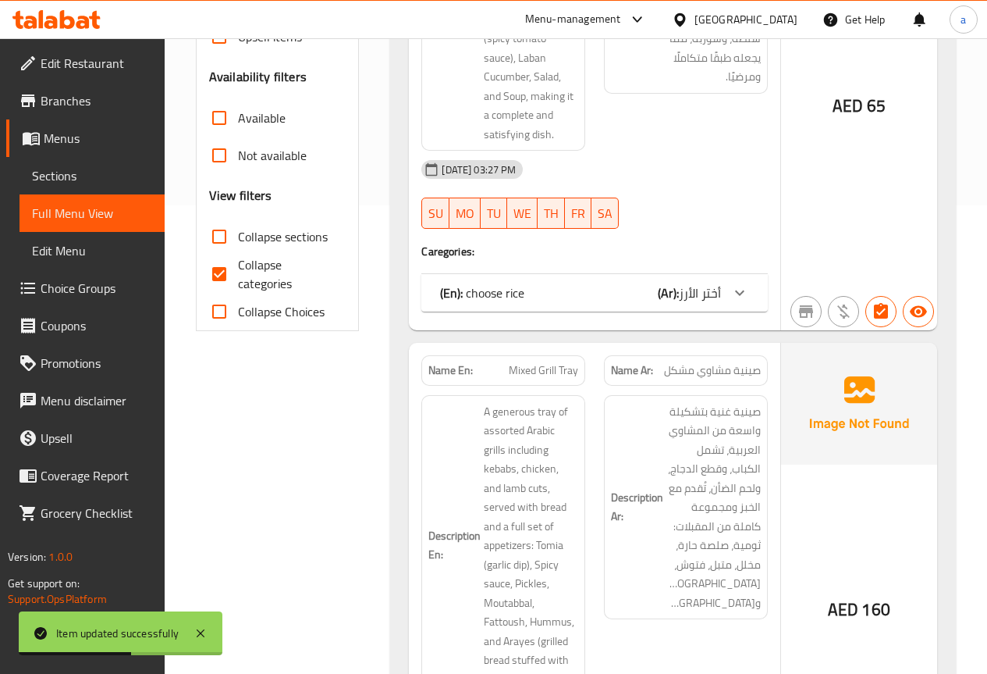
click at [236, 272] on input "Collapse categories" at bounding box center [219, 273] width 37 height 37
checkbox input "false"
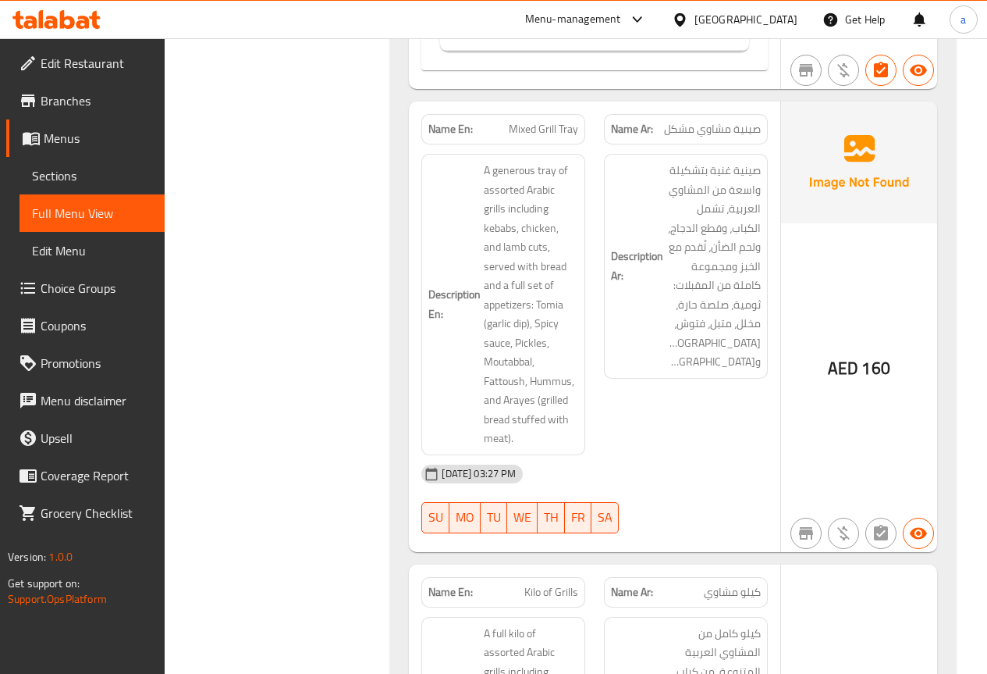
scroll to position [937, 0]
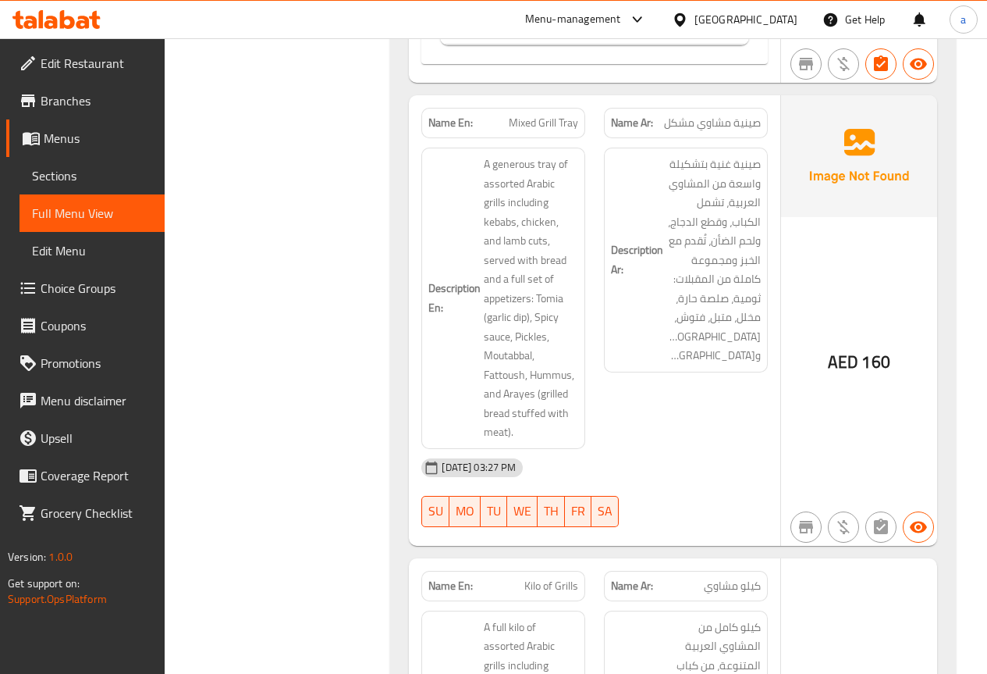
click at [60, 133] on span "Menus" at bounding box center [98, 138] width 108 height 19
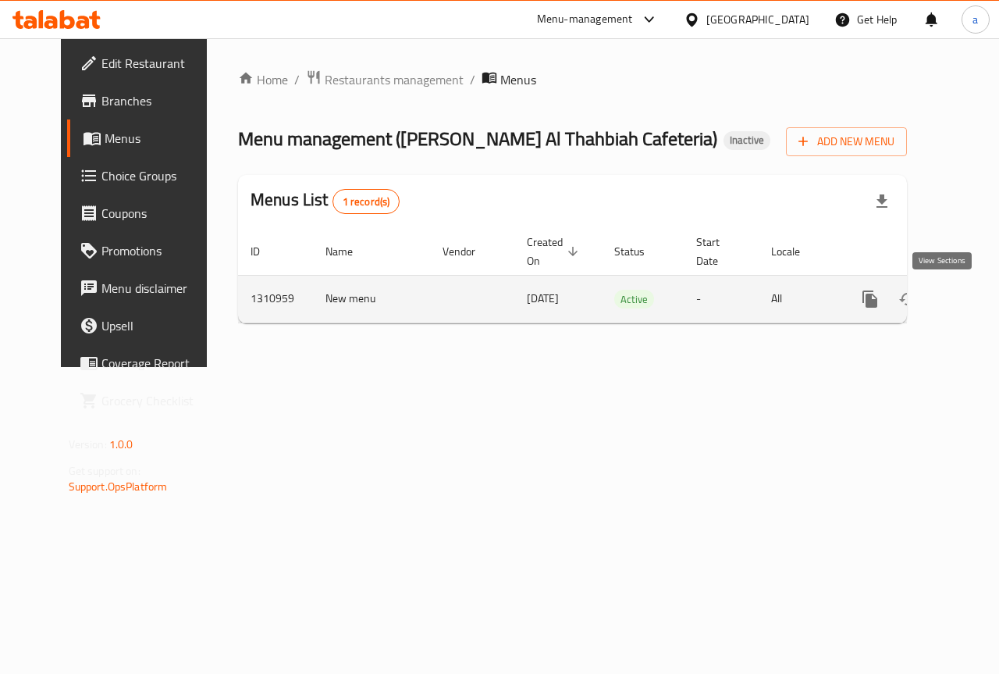
click at [973, 301] on icon "enhanced table" at bounding box center [982, 299] width 19 height 19
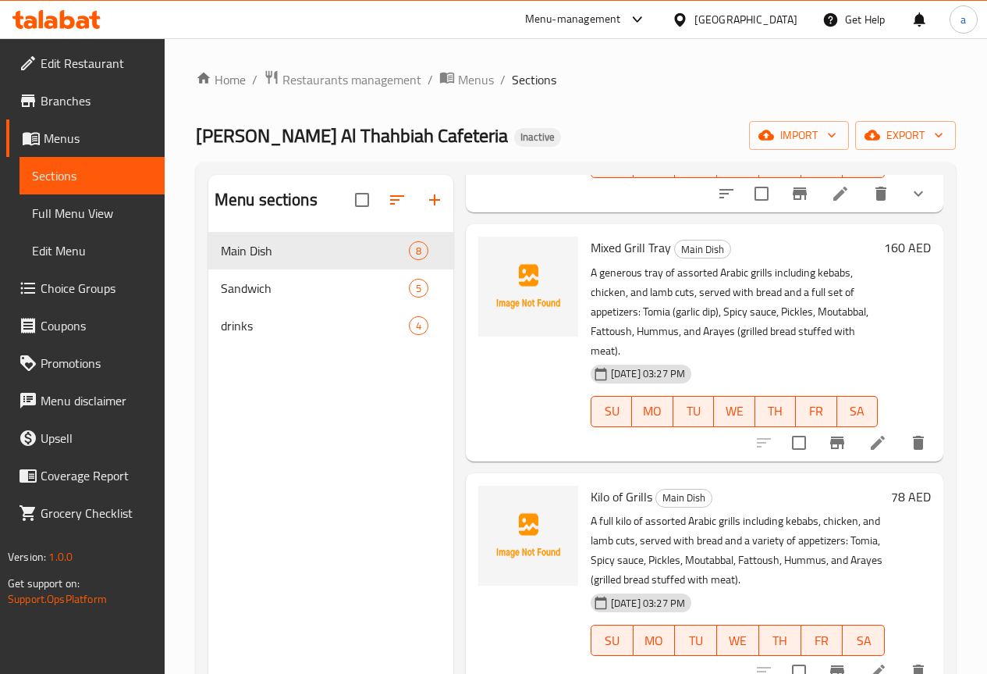
scroll to position [312, 0]
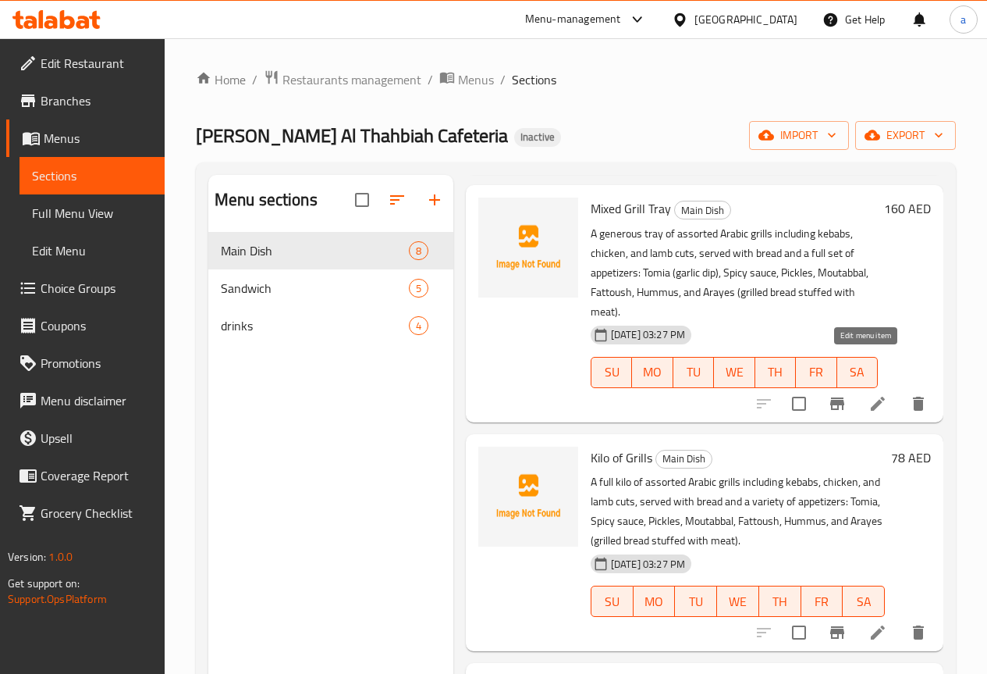
click at [871, 396] on icon at bounding box center [878, 403] width 14 height 14
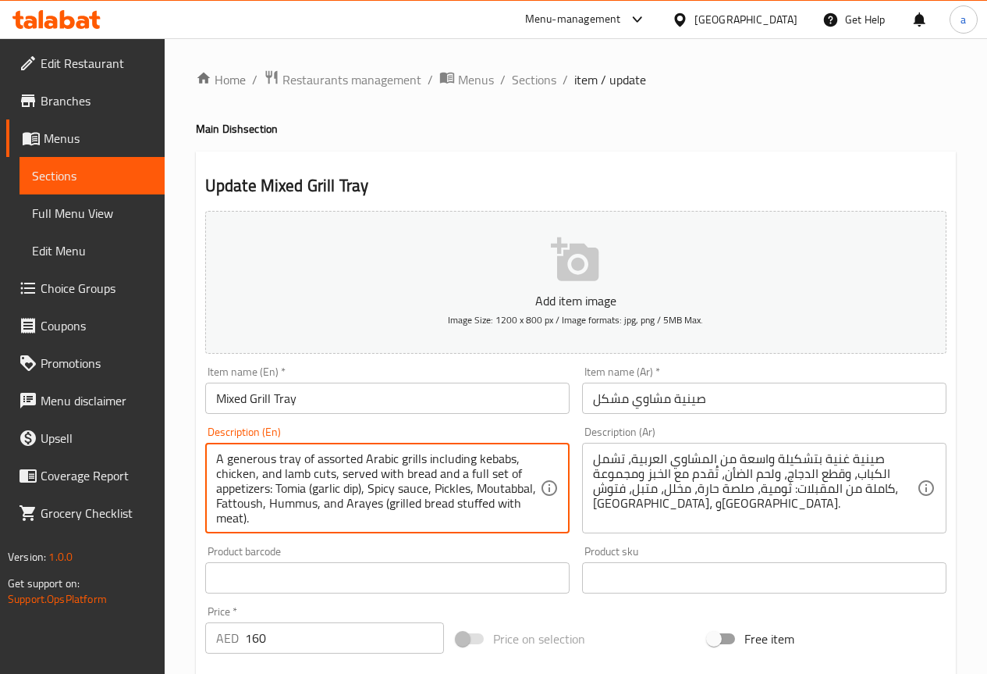
scroll to position [4, 0]
drag, startPoint x: 440, startPoint y: 508, endPoint x: 453, endPoint y: 515, distance: 14.3
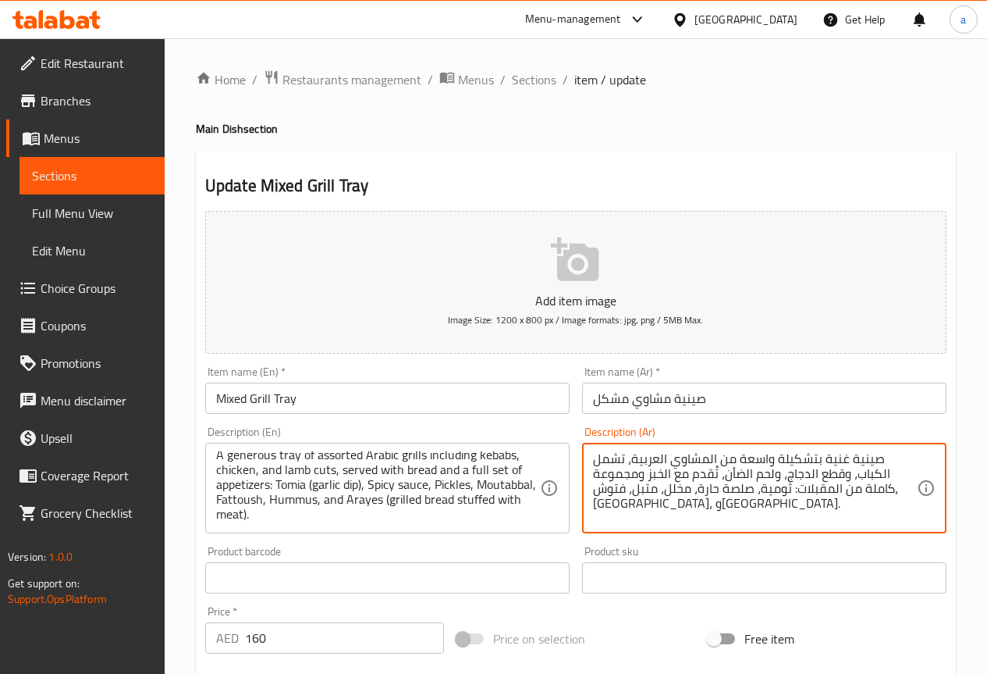
paste textarea "(خبز مشوي محشو باللحم)"
drag, startPoint x: 724, startPoint y: 507, endPoint x: 720, endPoint y: 516, distance: 10.5
click at [721, 513] on textarea "صينية غنية بتشكيلة واسعة من المشاوي العربية، تشمل الكباب، وقطع الدجاج، ولحم الض…" at bounding box center [755, 488] width 324 height 74
click at [725, 507] on textarea "صينية غنية بتشكيلة واسعة من المشاوي العربية، تشمل الكباب، وقطع الدجاج، ولحم الض…" at bounding box center [755, 488] width 324 height 74
click at [737, 511] on textarea "صينية غنية بتشكيلة واسعة من المشاوي العربية، تشمل الكباب، وقطع الدجاج، ولحم الض…" at bounding box center [755, 488] width 324 height 74
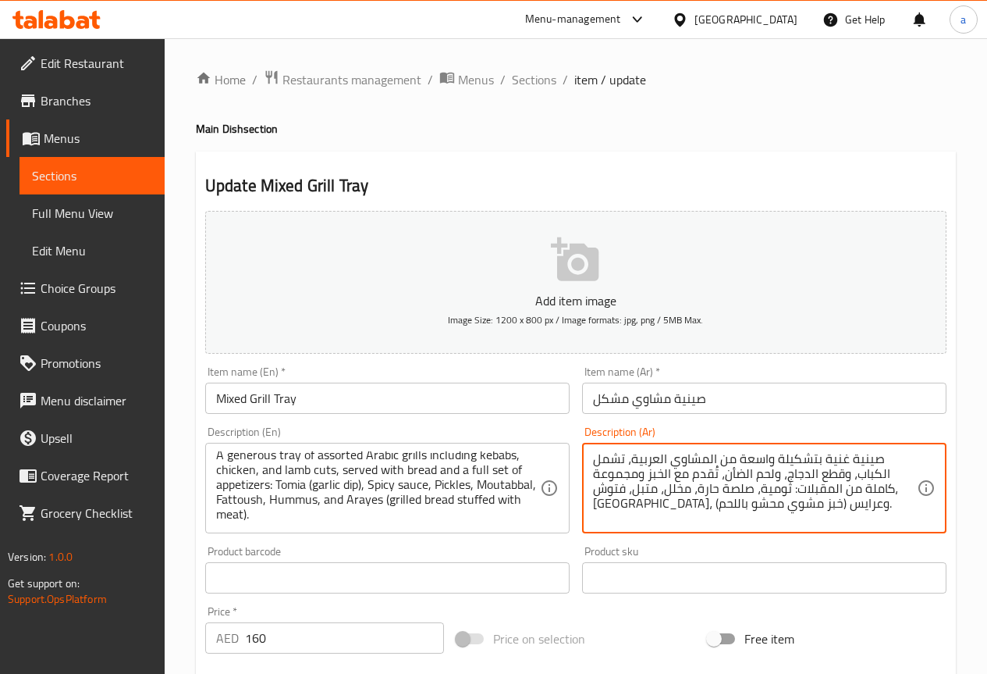
click at [737, 511] on textarea "صينية غنية بتشكيلة واسعة من المشاوي العربية، تشمل الكباب، وقطع الدجاج، ولحم الض…" at bounding box center [755, 488] width 324 height 74
type textarea "صينية غنية بتشكيلة واسعة من المشاوي العربية، تشمل الكباب، وقطع الدجاج، ولحم الض…"
click at [720, 517] on textarea "صينية غنية بتشكيلة واسعة من المشاوي العربية، تشمل الكباب، وقطع الدجاج، ولحم الض…" at bounding box center [755, 488] width 324 height 74
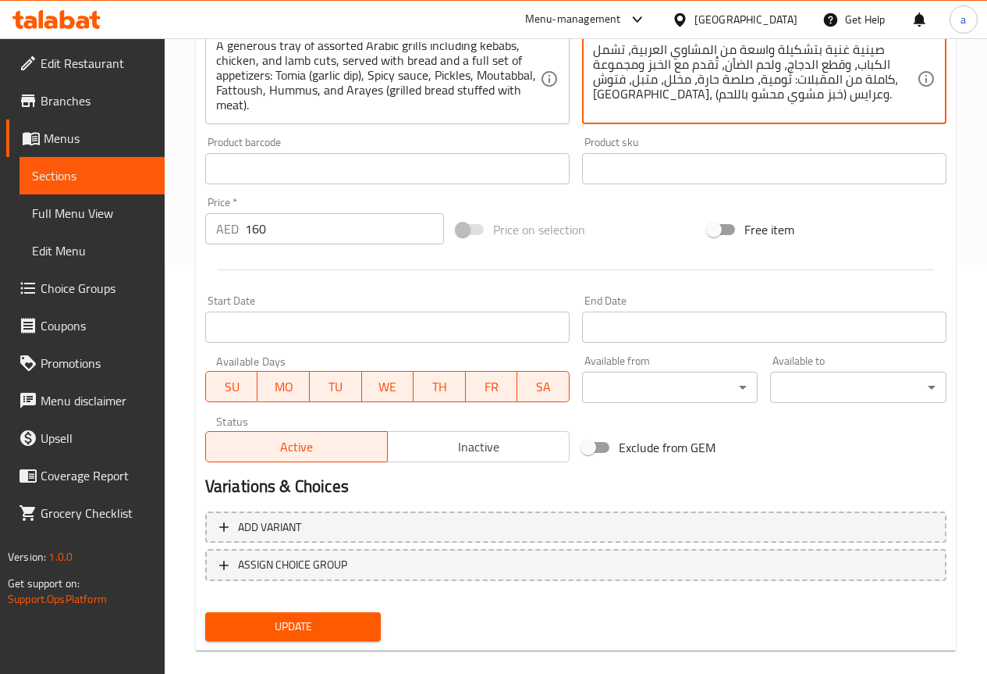
scroll to position [429, 0]
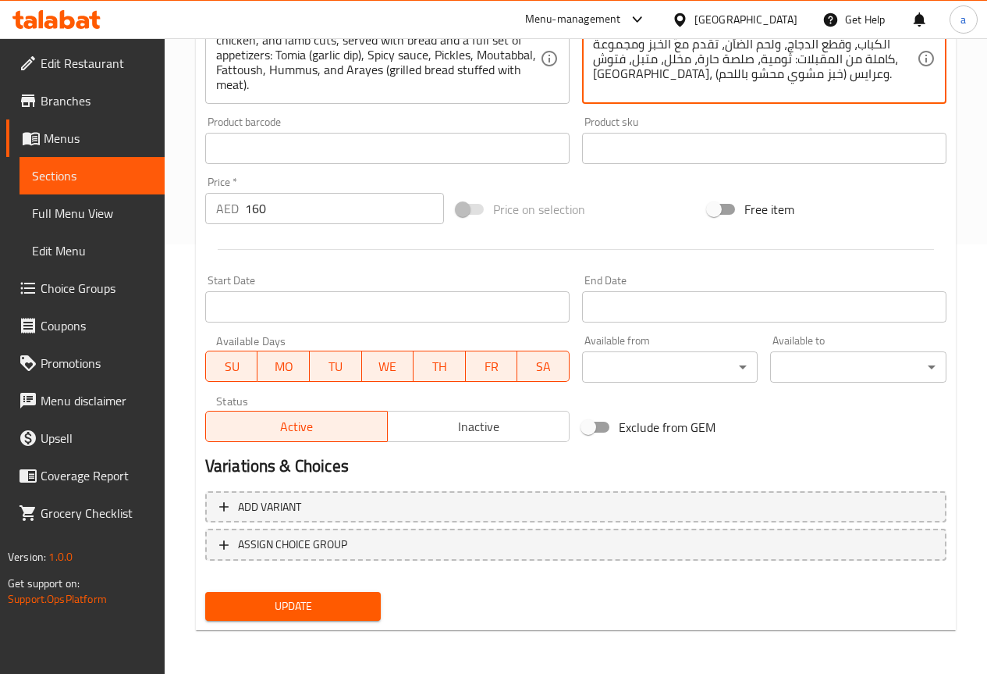
click at [343, 612] on span "Update" at bounding box center [293, 606] width 151 height 20
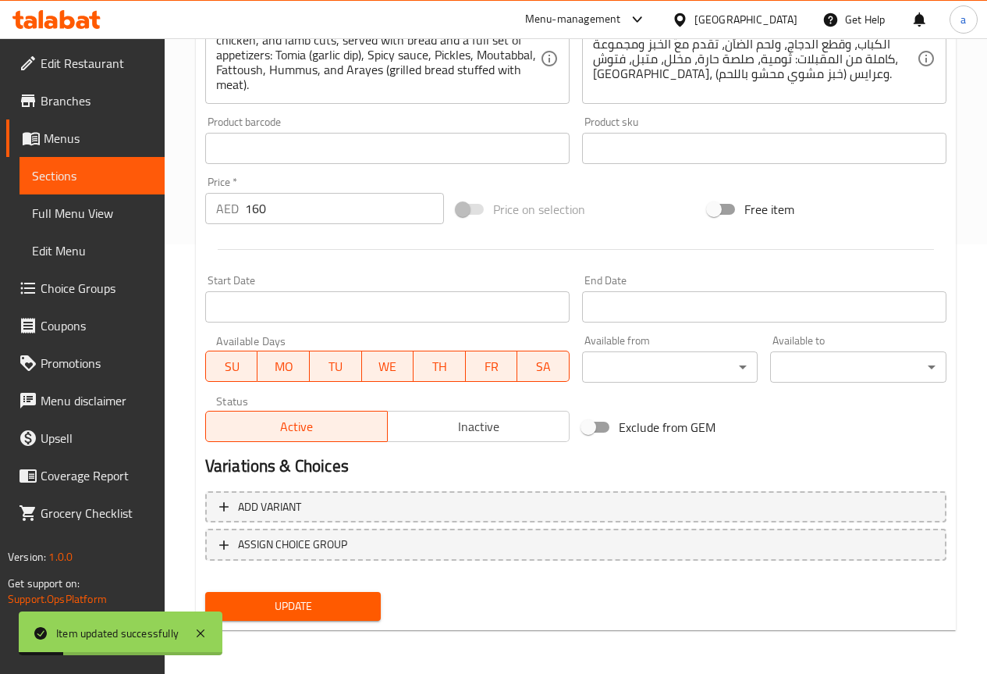
click at [68, 142] on span "Menus" at bounding box center [98, 138] width 108 height 19
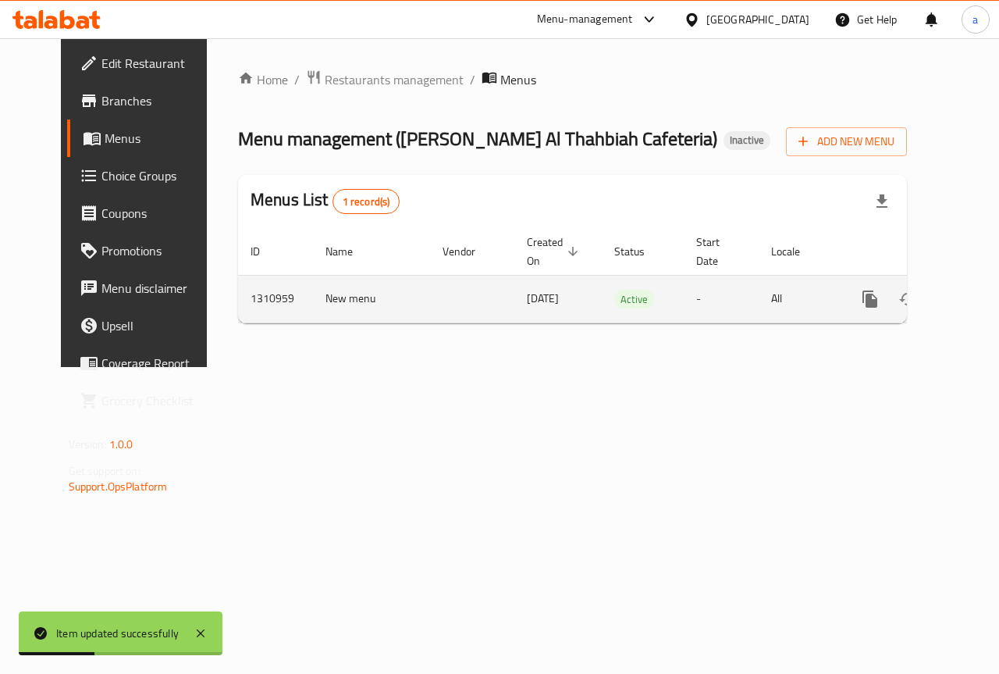
click at [973, 303] on icon "enhanced table" at bounding box center [982, 299] width 19 height 19
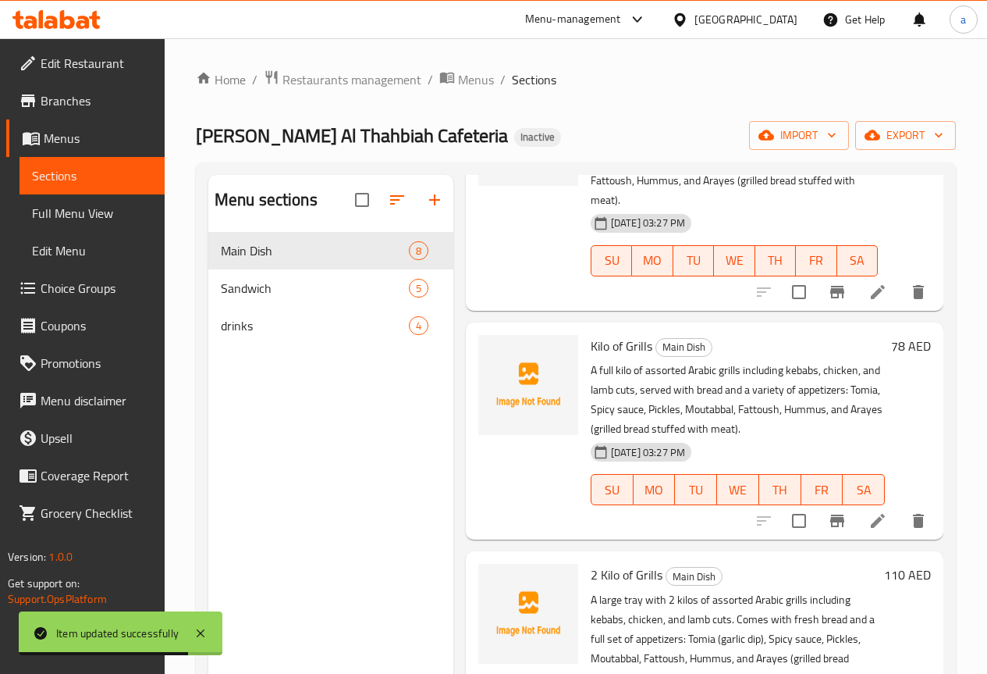
scroll to position [468, 0]
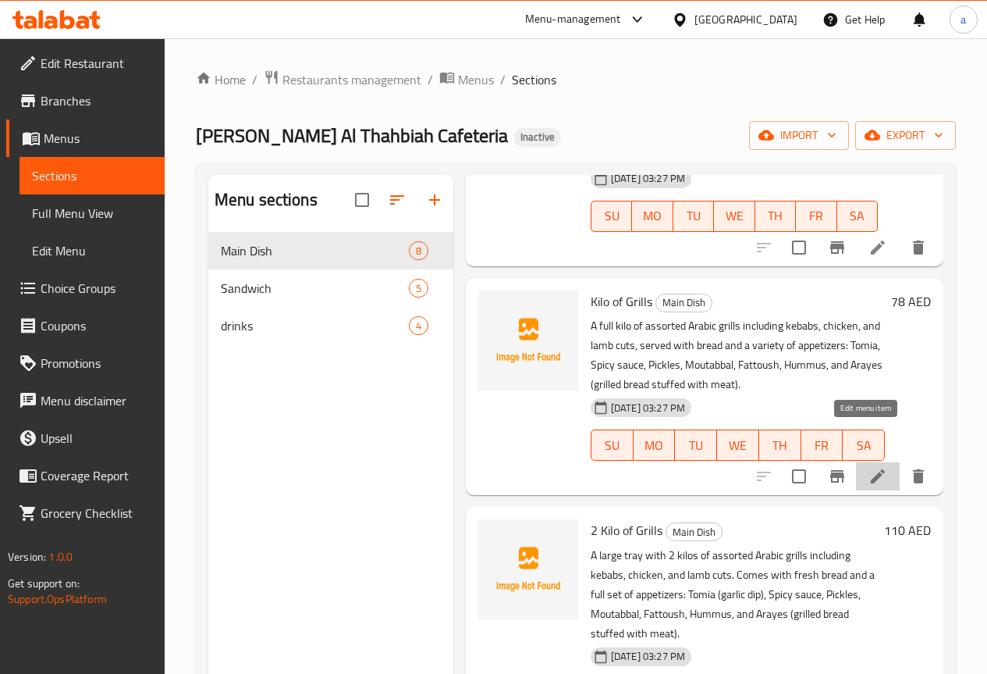
click at [869, 467] on icon at bounding box center [878, 476] width 19 height 19
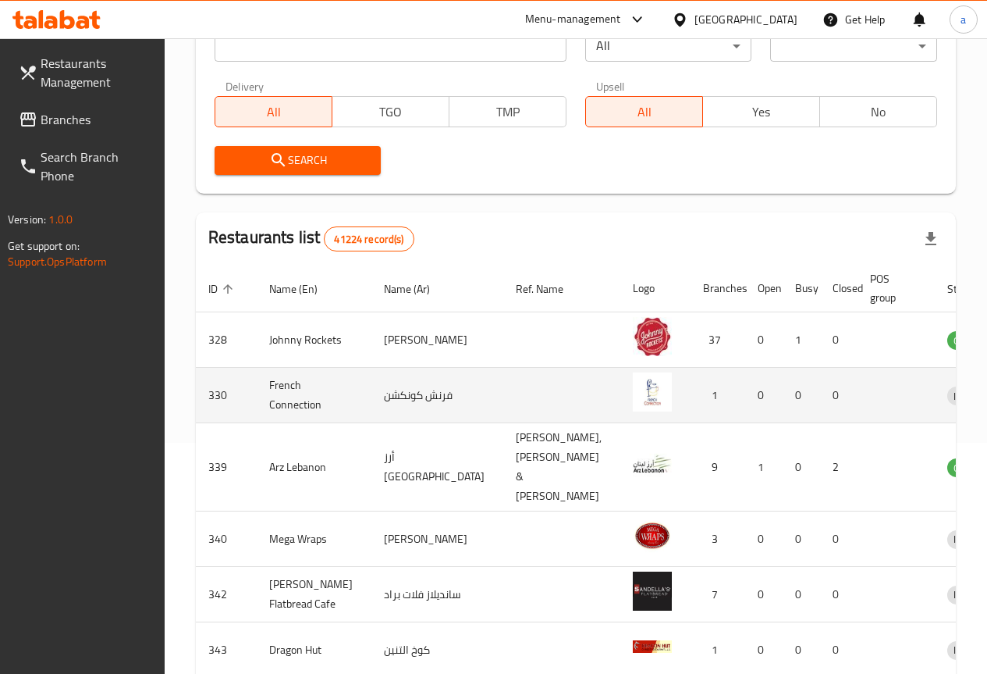
scroll to position [234, 0]
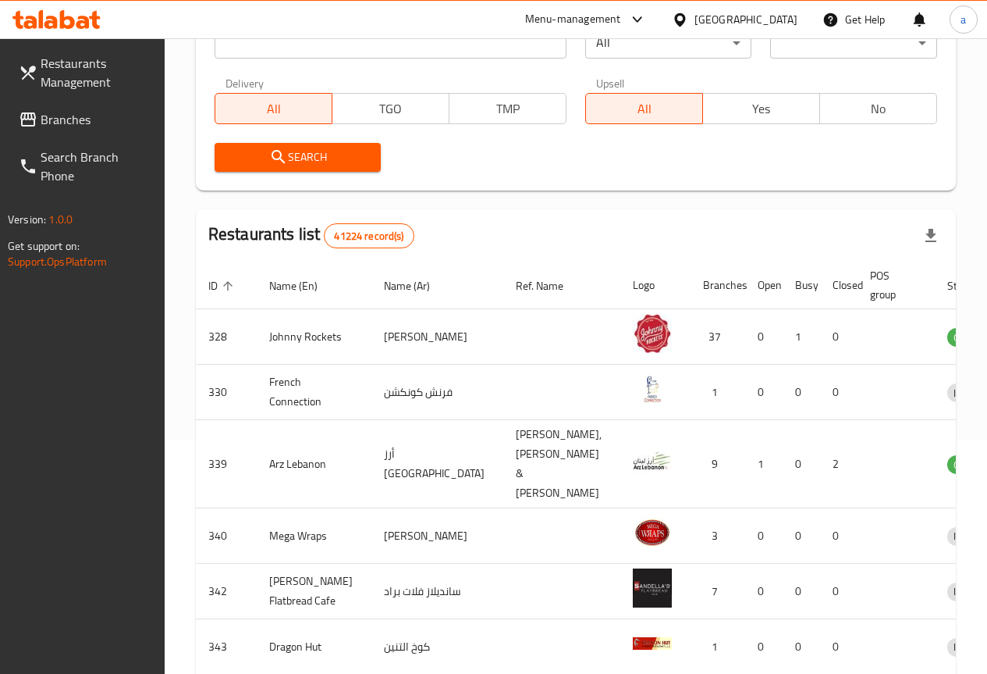
click at [105, 120] on span "Branches" at bounding box center [97, 119] width 112 height 19
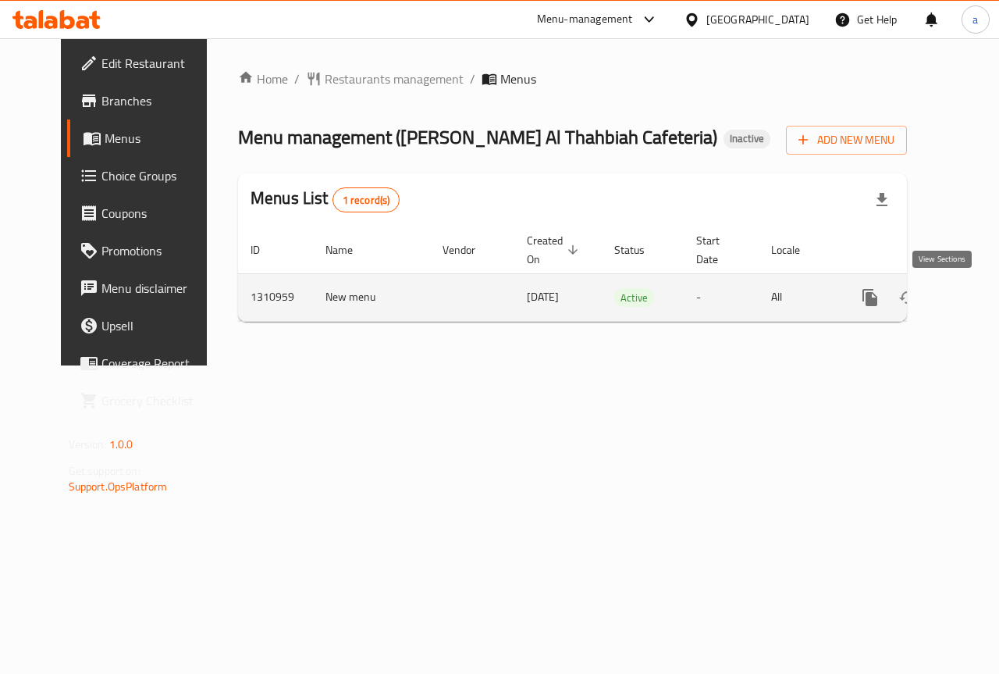
click at [973, 295] on icon "enhanced table" at bounding box center [982, 297] width 19 height 19
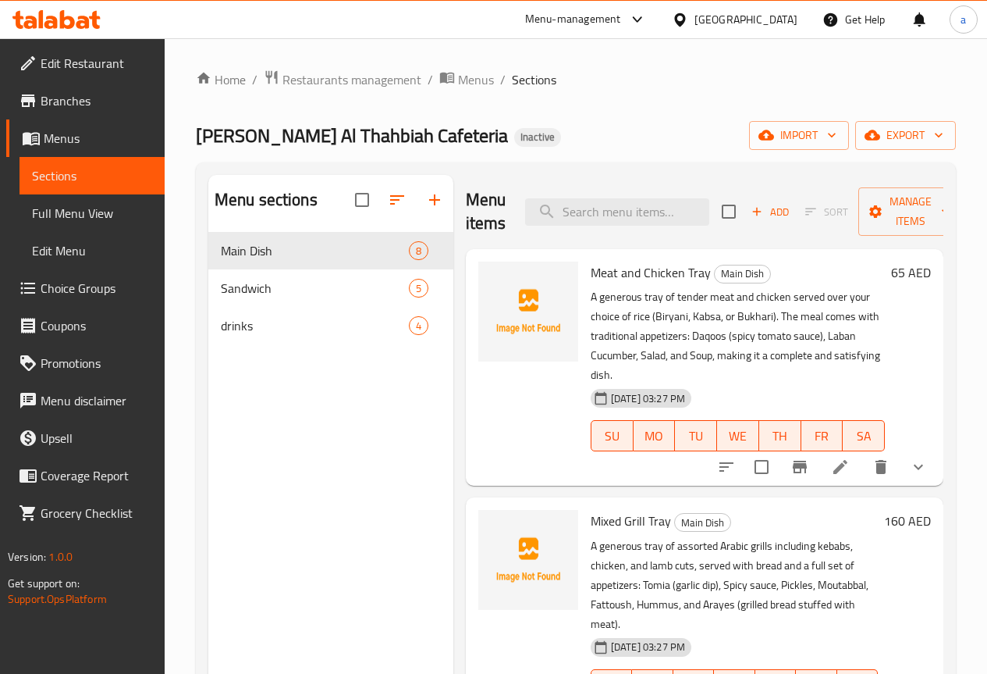
scroll to position [78, 0]
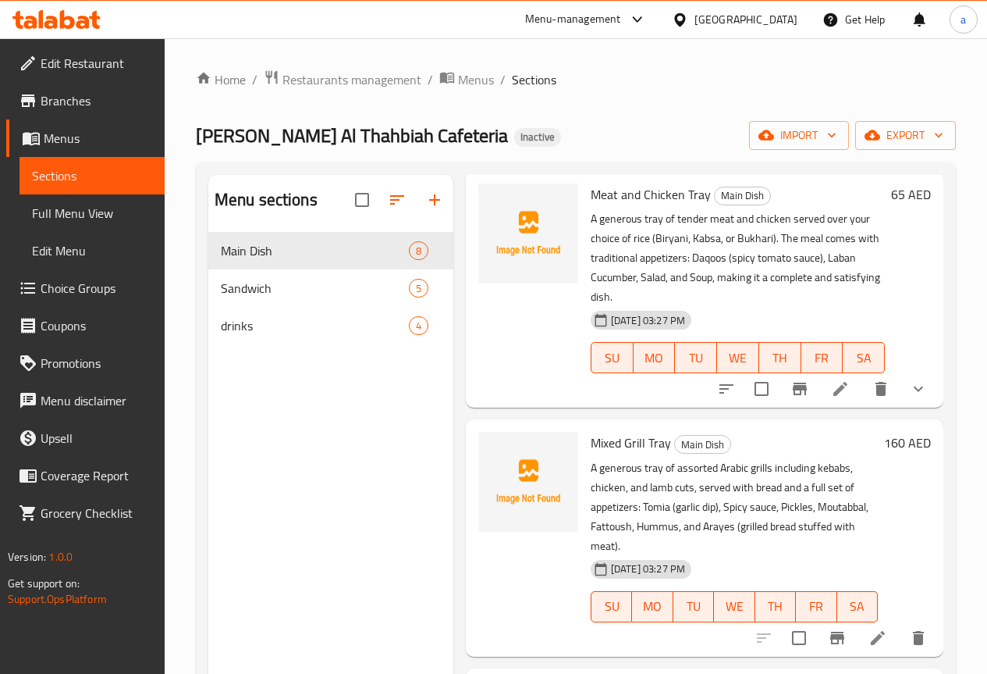
click at [99, 216] on span "Full Menu View" at bounding box center [92, 213] width 120 height 19
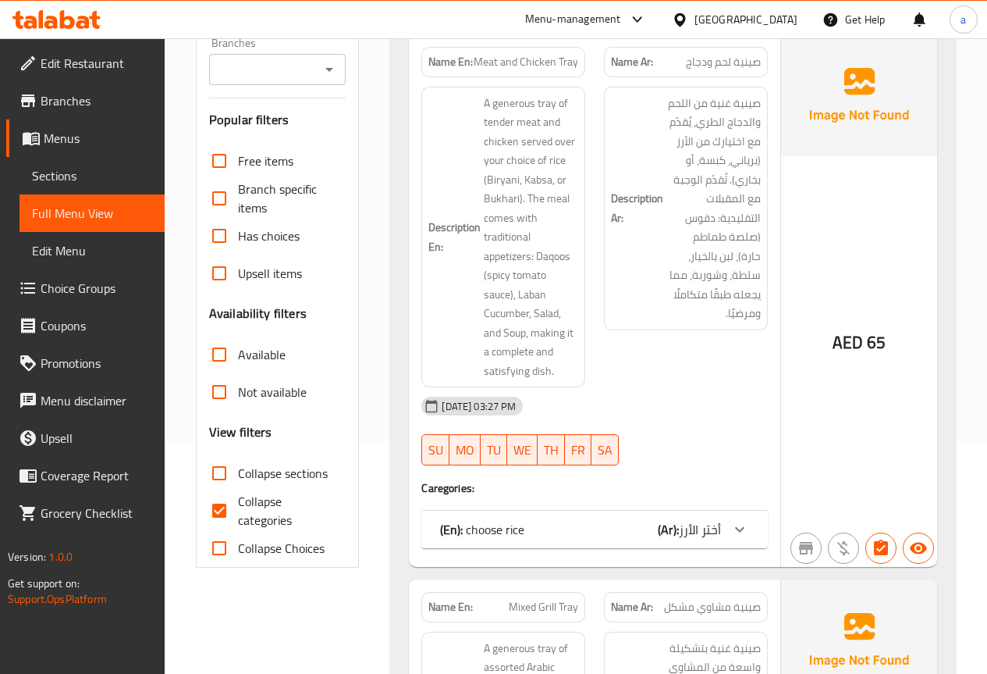
scroll to position [234, 0]
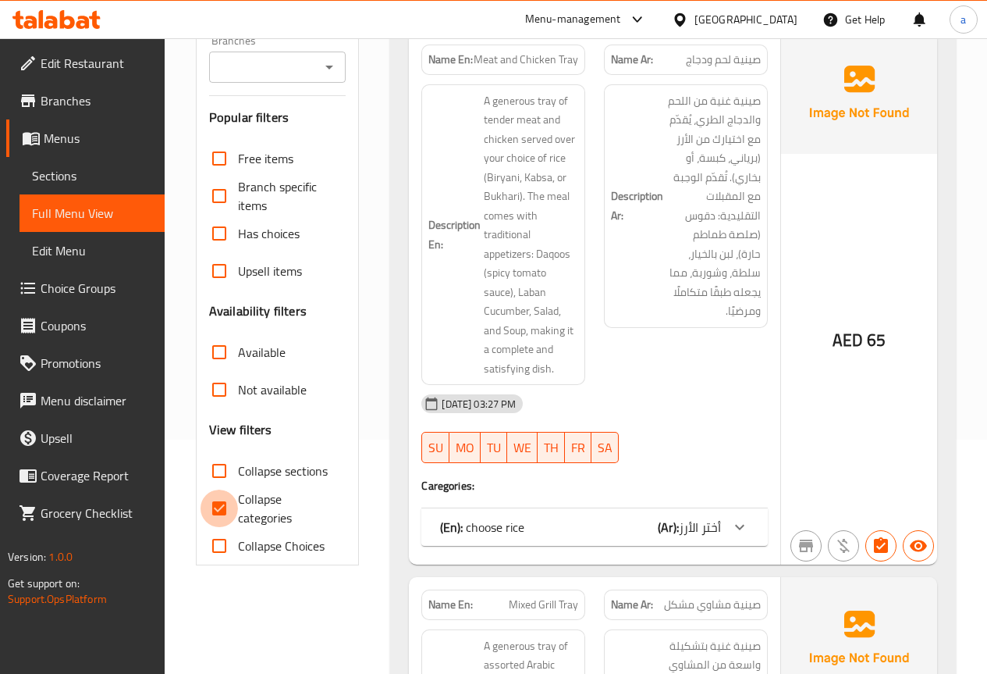
click at [225, 507] on input "Collapse categories" at bounding box center [219, 507] width 37 height 37
checkbox input "false"
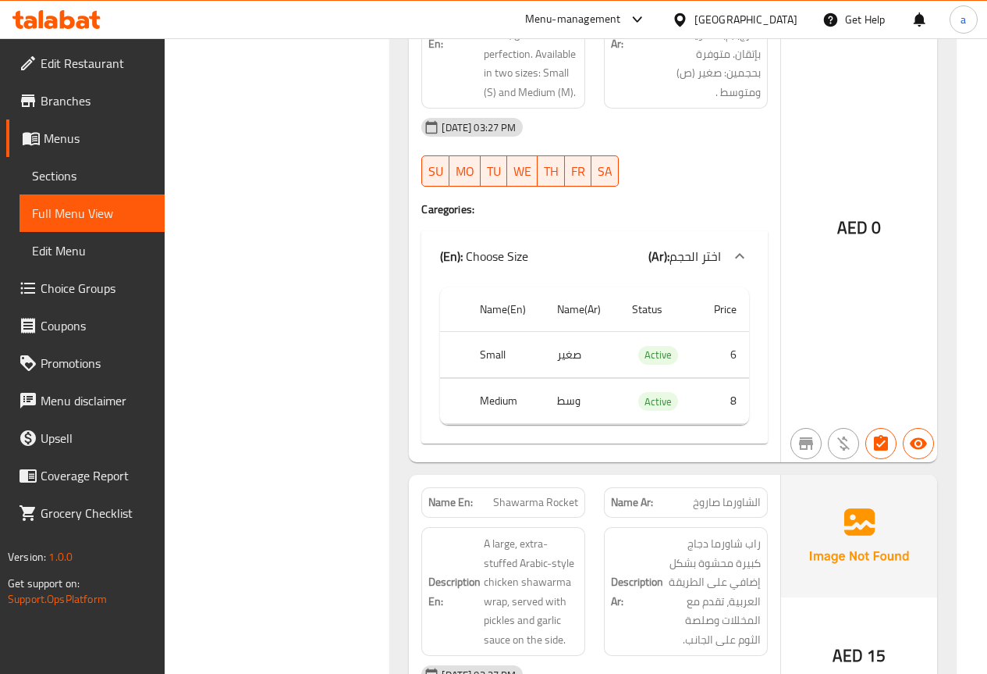
scroll to position [4059, 0]
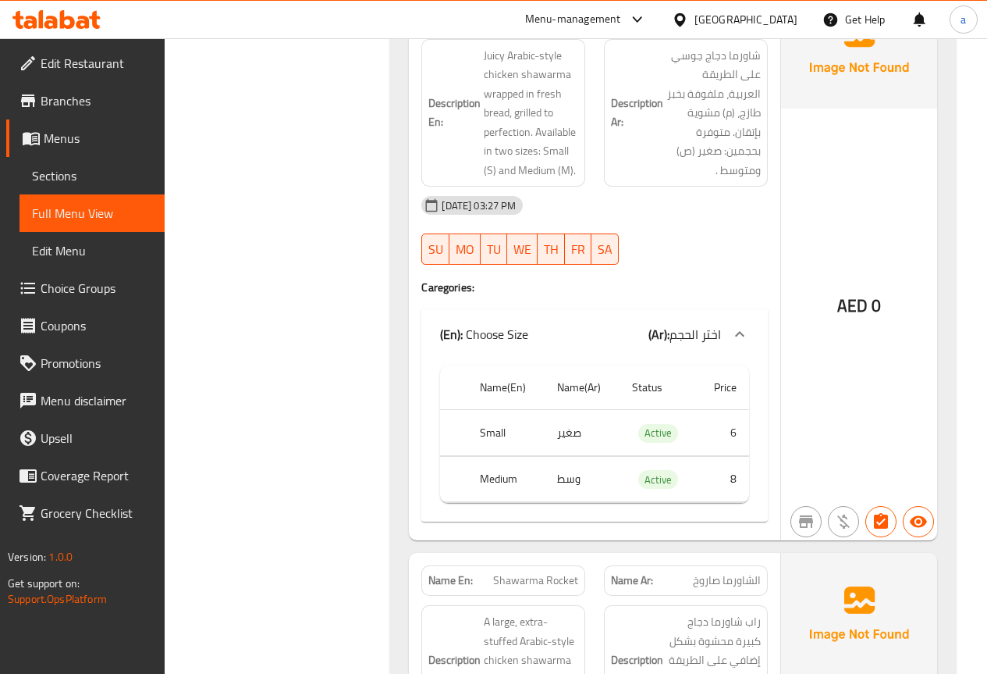
click at [101, 147] on span "Menus" at bounding box center [98, 138] width 108 height 19
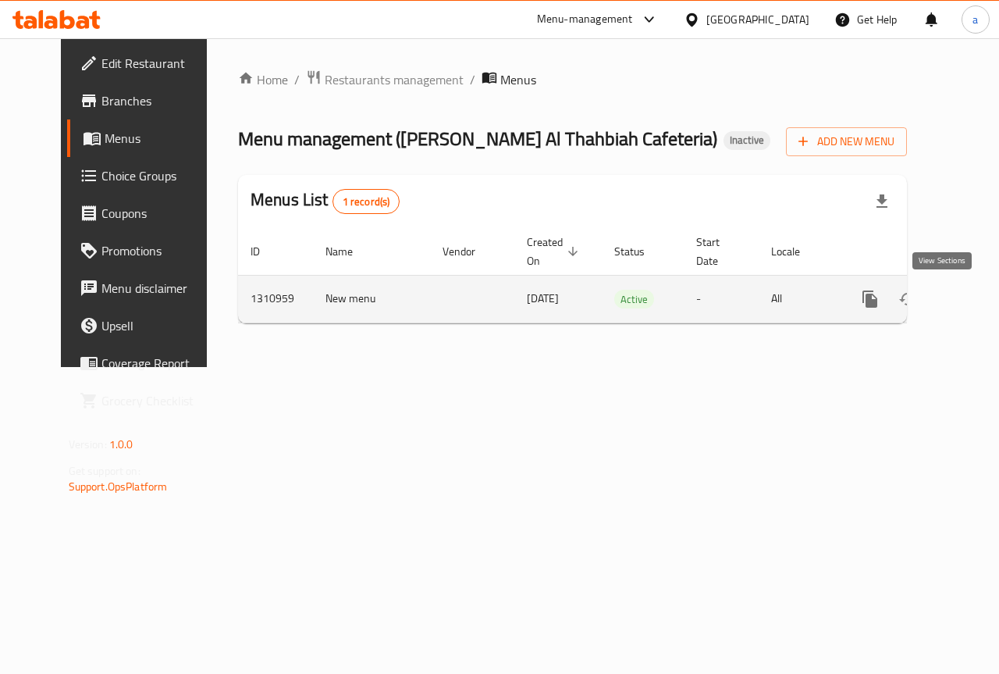
click at [973, 293] on icon "enhanced table" at bounding box center [982, 299] width 19 height 19
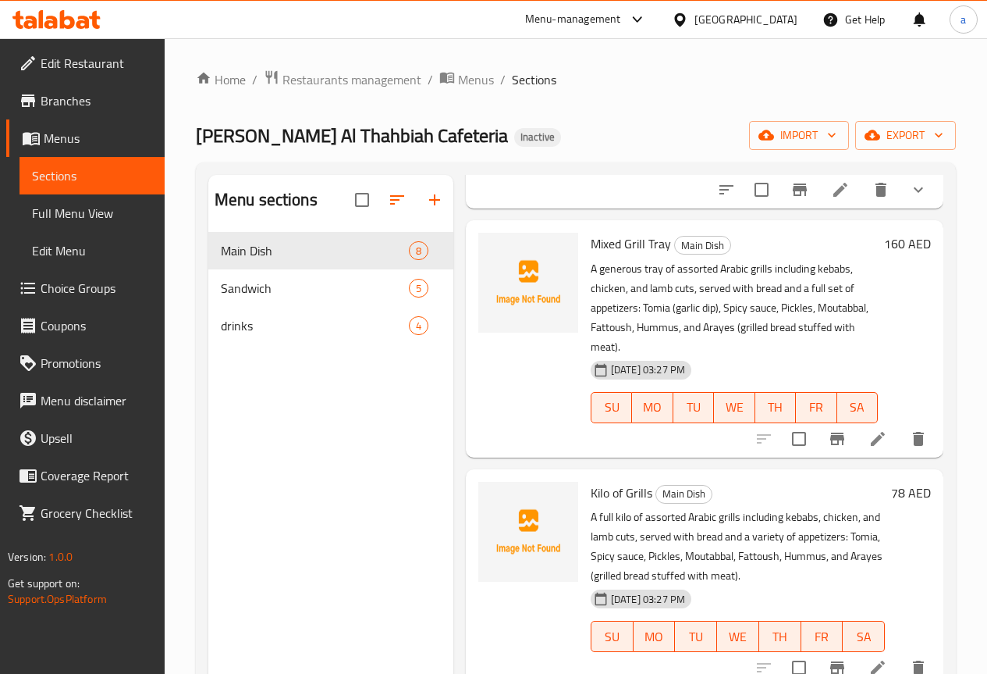
scroll to position [546, 0]
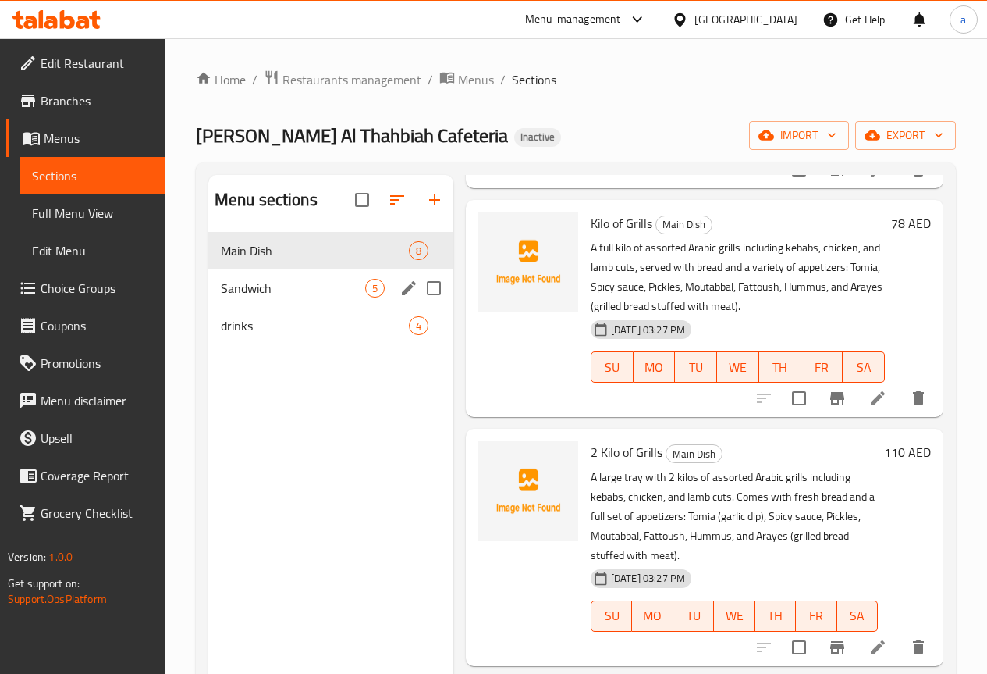
click at [312, 300] on div "Sandwich 5" at bounding box center [330, 287] width 245 height 37
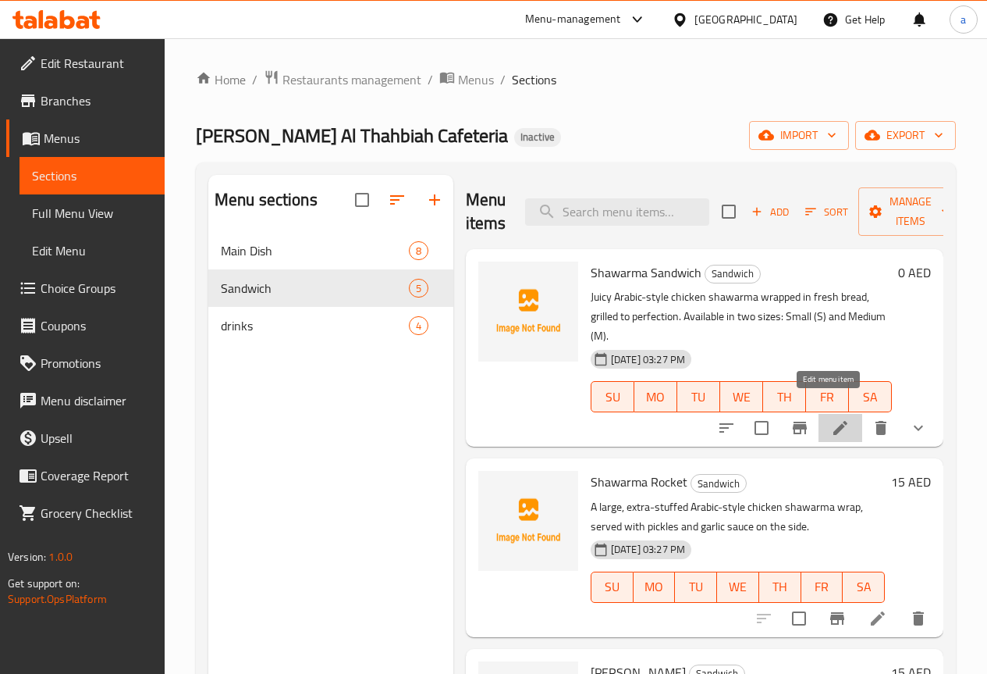
click at [831, 418] on icon at bounding box center [840, 427] width 19 height 19
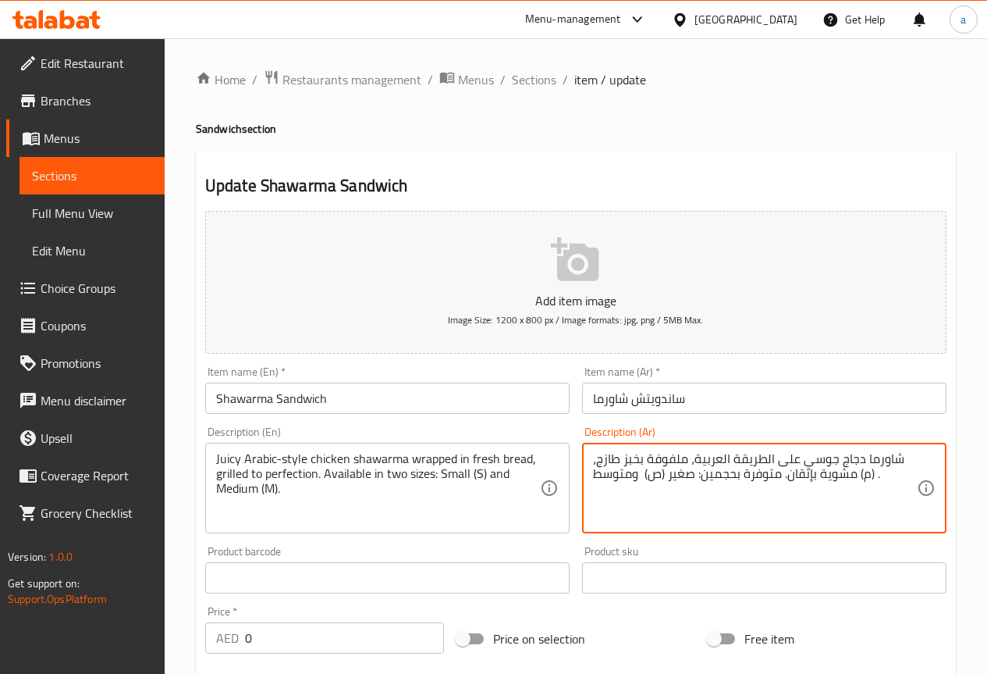
drag, startPoint x: 860, startPoint y: 479, endPoint x: 873, endPoint y: 484, distance: 14.1
click at [873, 484] on textarea "شاورما دجاج جوسي على الطريقة العربية، ملفوفة بخبز طازج، (م) مشوية بإتقان. متوفر…" at bounding box center [755, 488] width 324 height 74
click at [642, 478] on textarea "شاورما دجاج جوسي على الطريقة العربية، ملفوفة بخبز طازج، مشوية بإتقان. متوفرة بح…" at bounding box center [755, 488] width 324 height 74
paste textarea "(م)"
click at [674, 490] on textarea "شاورما دجاج جوسي على الطريقة العربية، ملفوفة بخبز طازج، مشوية بإتقان. متوفرة بح…" at bounding box center [755, 488] width 324 height 74
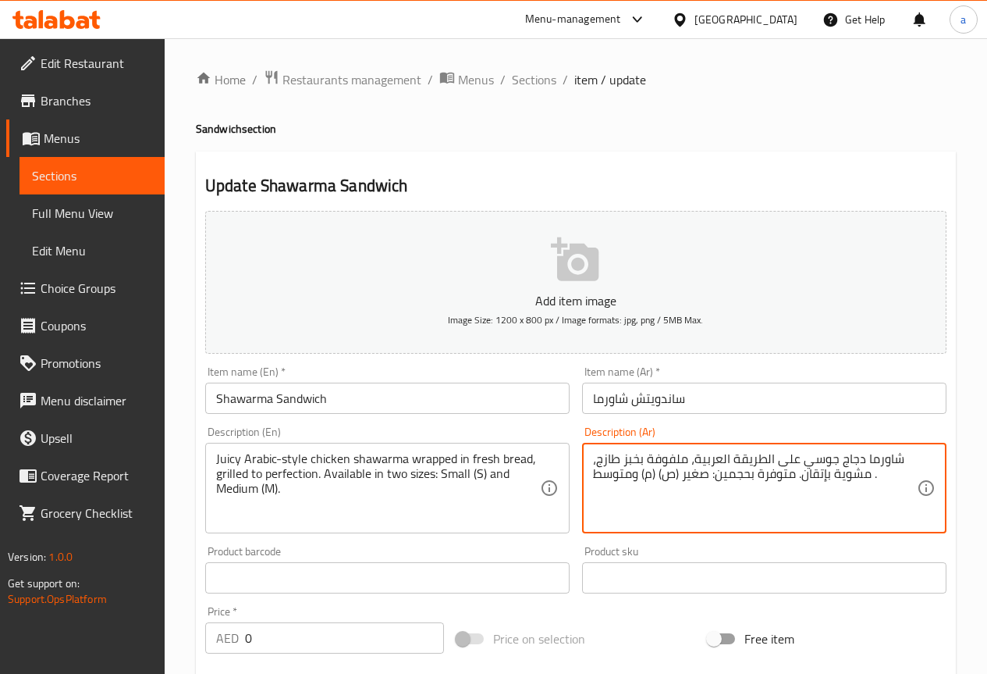
click at [674, 490] on textarea "شاورما دجاج جوسي على الطريقة العربية، ملفوفة بخبز طازج، مشوية بإتقان. متوفرة بح…" at bounding box center [755, 488] width 324 height 74
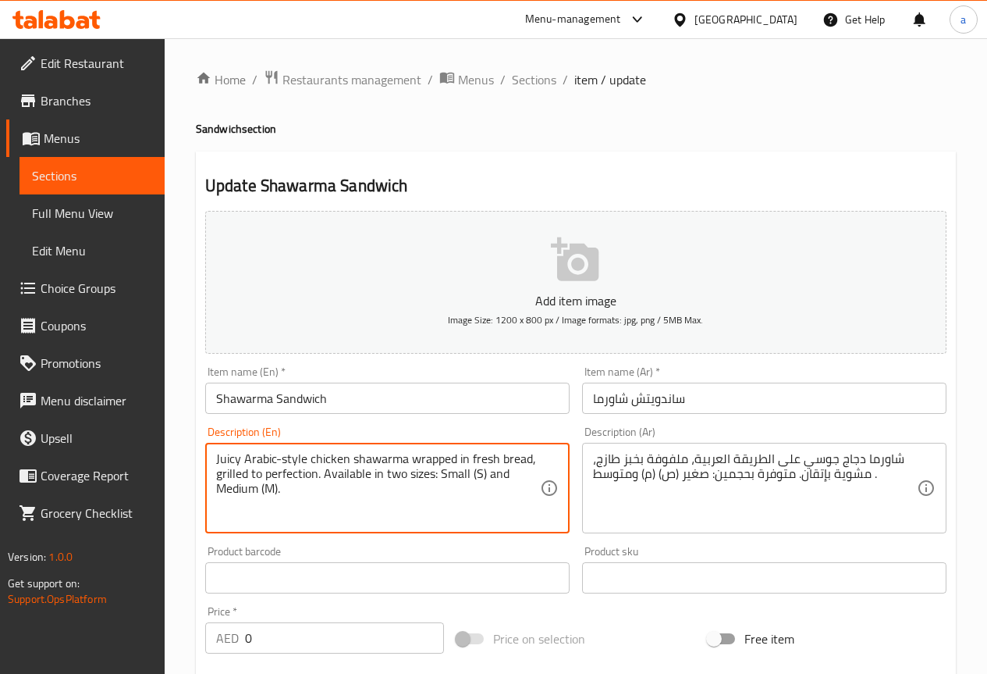
click at [452, 473] on textarea "Juicy Arabic-style chicken shawarma wrapped in fresh bread, grilled to perfecti…" at bounding box center [378, 488] width 324 height 74
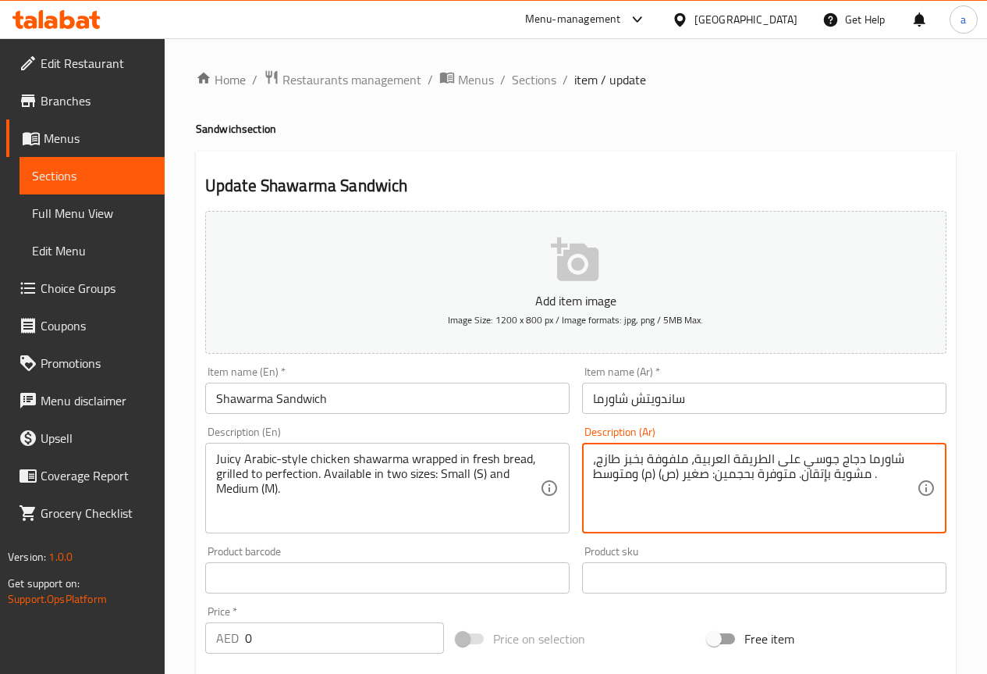
click at [646, 475] on textarea "شاورما دجاج جوسي على الطريقة العربية، ملفوفة بخبز طازج، مشوية بإتقان. متوفرة بح…" at bounding box center [755, 488] width 324 height 74
click at [639, 477] on textarea "شاورما دجاج جوسي على الطريقة العربية، ملفوفة بخبز طازج، مشوية بإتقان. متوفرة بح…" at bounding box center [755, 488] width 324 height 74
drag, startPoint x: 642, startPoint y: 480, endPoint x: 655, endPoint y: 484, distance: 13.8
click at [655, 484] on textarea "شاورما دجاج جوسي على الطريقة العربية، ملفوفة بخبز طازج، مشوية بإتقان. متوفرة بح…" at bounding box center [755, 488] width 324 height 74
click at [590, 478] on div "شاورما دجاج جوسي على الطريقة العربية، ملفوفة بخبز طازج، مشوية بإتقان. متوفرة بح…" at bounding box center [764, 488] width 364 height 91
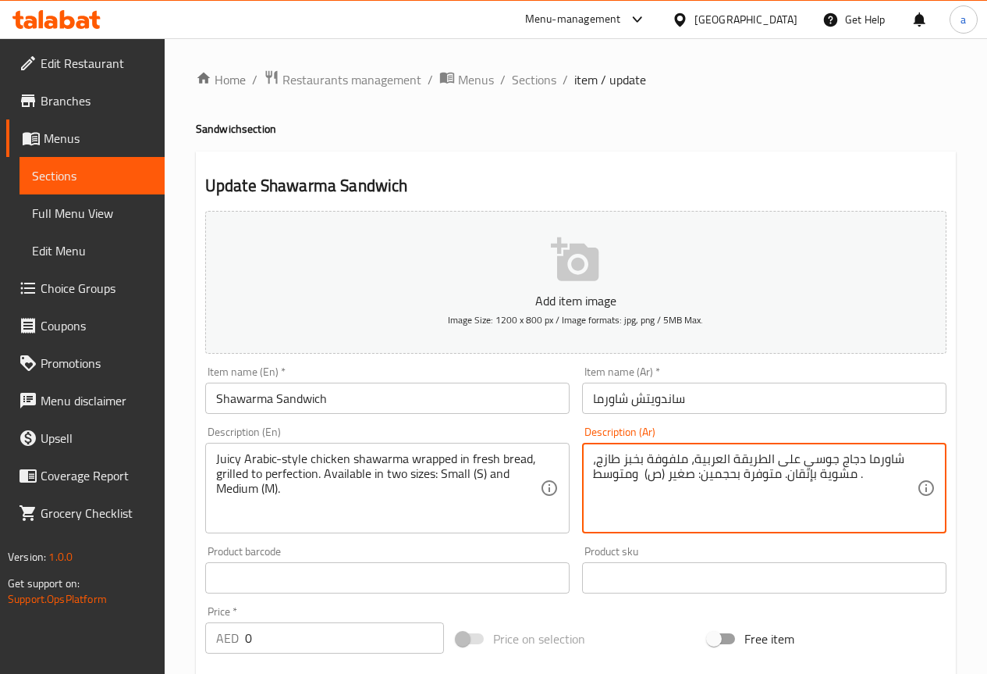
click at [597, 475] on textarea "شاورما دجاج جوسي على الطريقة العربية، ملفوفة بخبز طازج، مشوية بإتقان. متوفرة بح…" at bounding box center [755, 488] width 324 height 74
paste textarea "(م)"
click at [878, 476] on textarea "شاورما دجاج جوسي على الطريقة العربية، ملفوفة بخبز طازج، (م) مشوية بإتقان. متوفر…" at bounding box center [755, 488] width 324 height 74
click at [877, 478] on textarea "شاورما دجاج جوسي على الطريقة العربية، ملفوفة بخبز طازج، (م) مشوية بإتقان. متوفر…" at bounding box center [755, 488] width 324 height 74
click at [860, 475] on textarea "شاورما دجاج جوسي على الطريقة العربية، ملفوفة بخبز طازج، (م) مشوية بإتقان. متوفر…" at bounding box center [755, 488] width 324 height 74
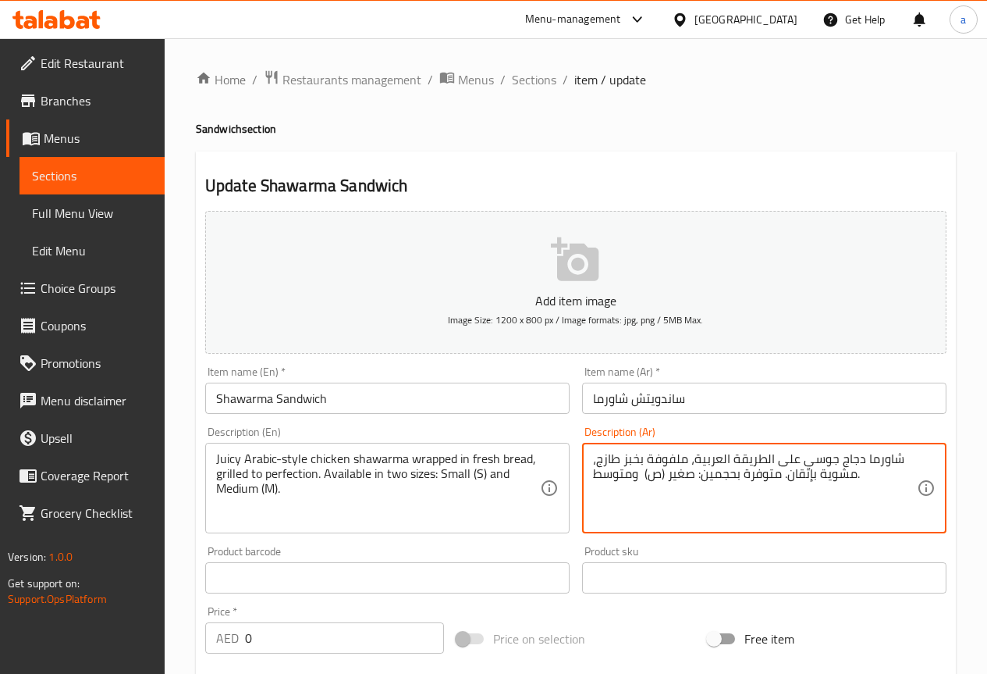
click at [872, 482] on textarea "شاورما دجاج جوسي على الطريقة العربية، ملفوفة بخبز طازج، مشوية بإتقان. متوفرة بح…" at bounding box center [755, 488] width 324 height 74
click at [858, 479] on textarea "شاورما دجاج جوسي على الطريقة العربية، ملفوفة بخبز طازج، مشوية بإتقان. متوفرة بح…" at bounding box center [755, 488] width 324 height 74
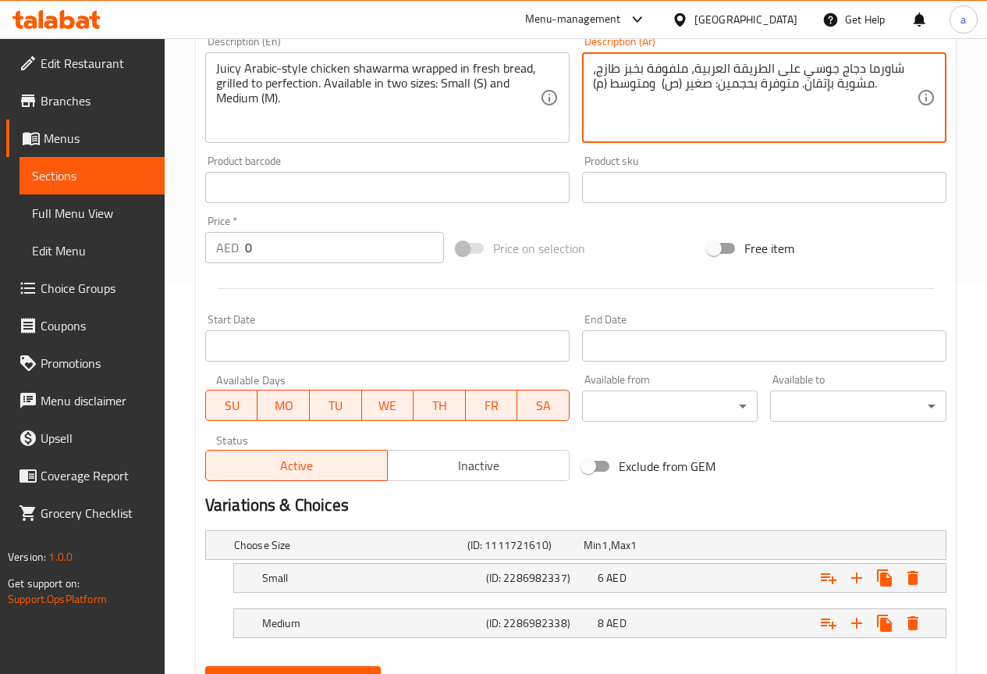
scroll to position [464, 0]
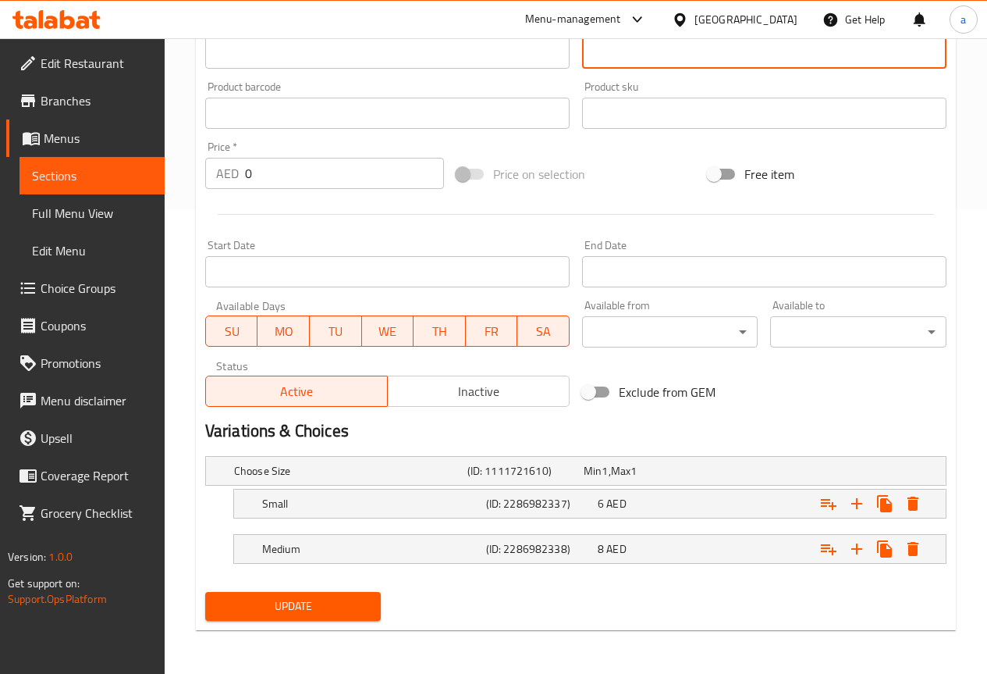
type textarea "شاورما دجاج جوسي على الطريقة العربية، ملفوفة بخبز طازج، مشوية بإتقان. متوفرة بح…"
click at [331, 599] on span "Update" at bounding box center [293, 606] width 151 height 20
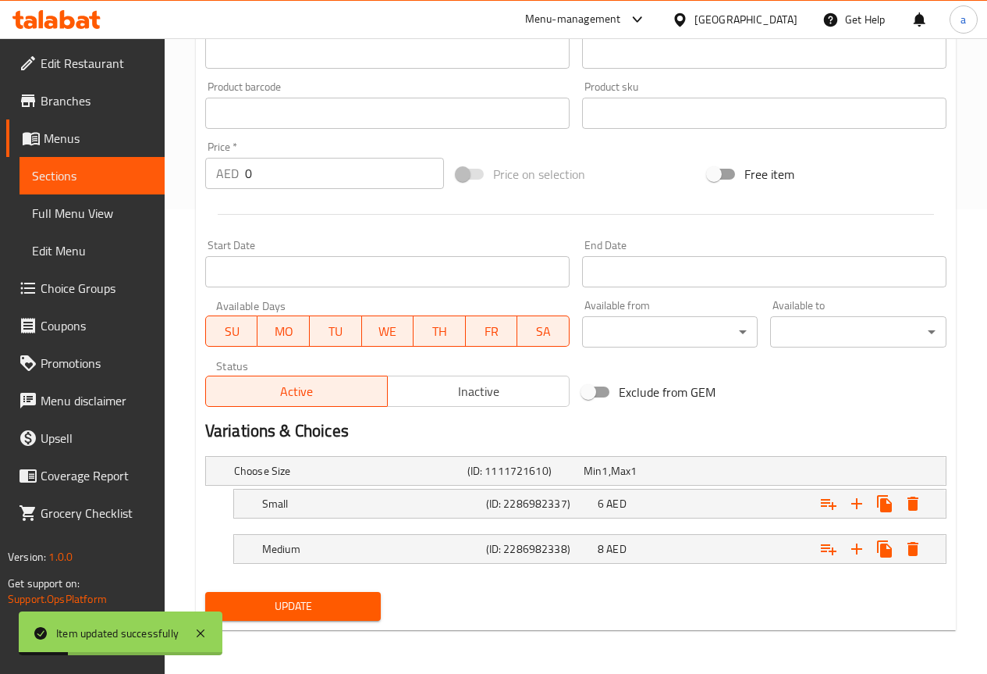
click at [107, 215] on span "Full Menu View" at bounding box center [92, 213] width 120 height 19
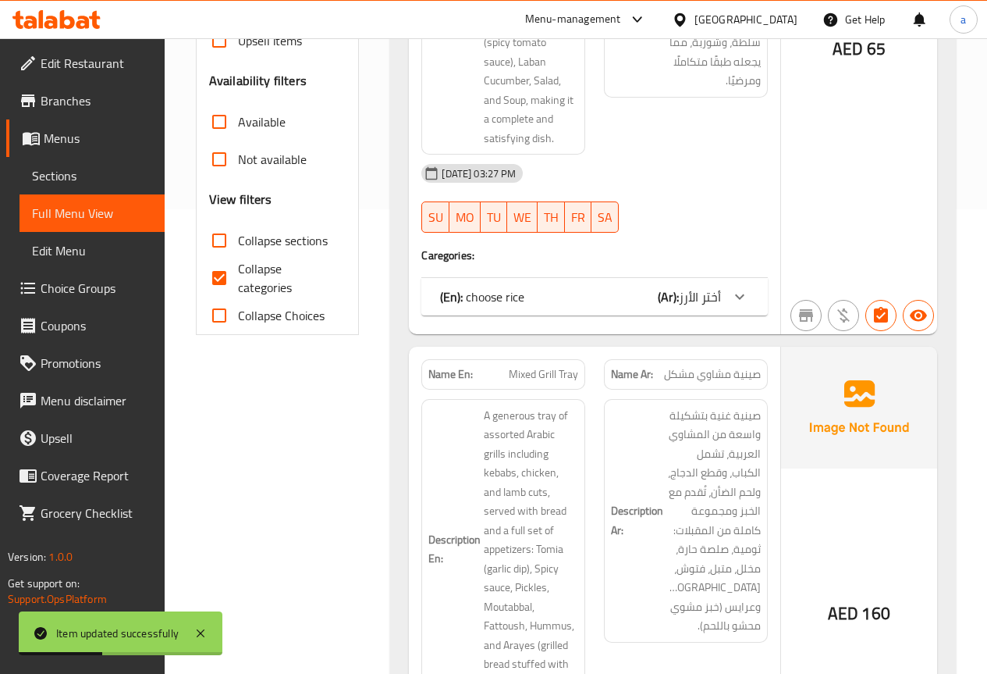
click at [217, 279] on input "Collapse categories" at bounding box center [219, 277] width 37 height 37
checkbox input "false"
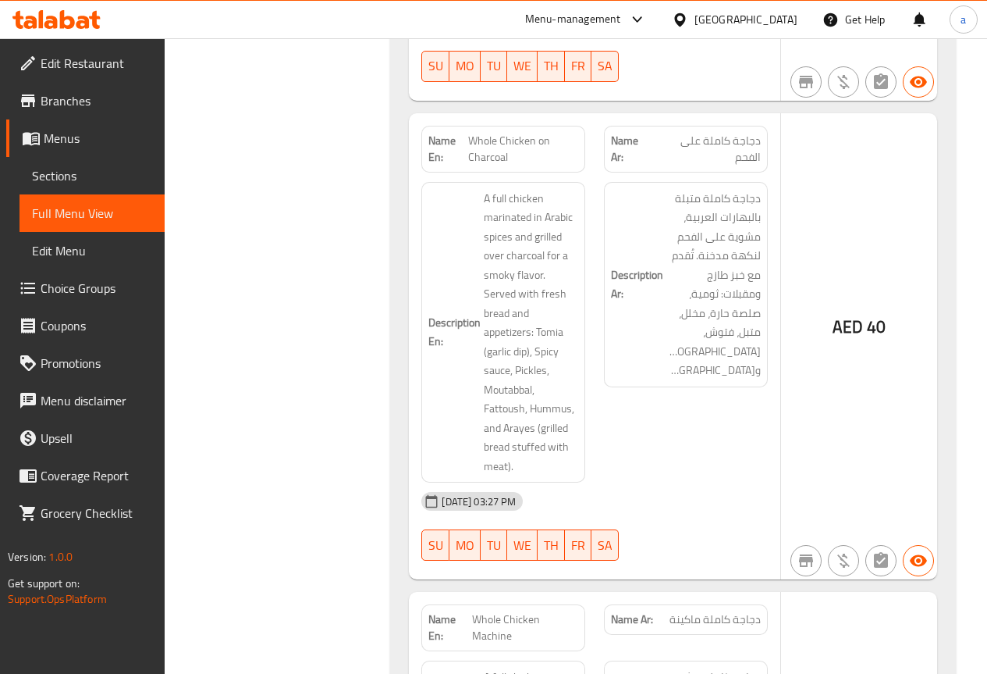
scroll to position [2029, 0]
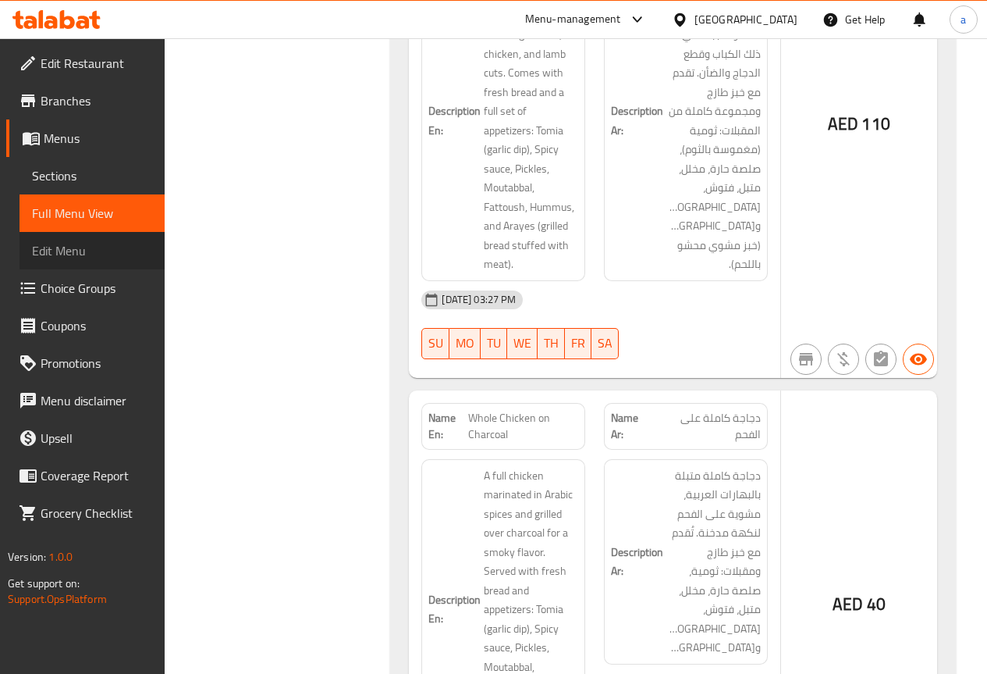
click at [109, 240] on link "Edit Menu" at bounding box center [92, 250] width 145 height 37
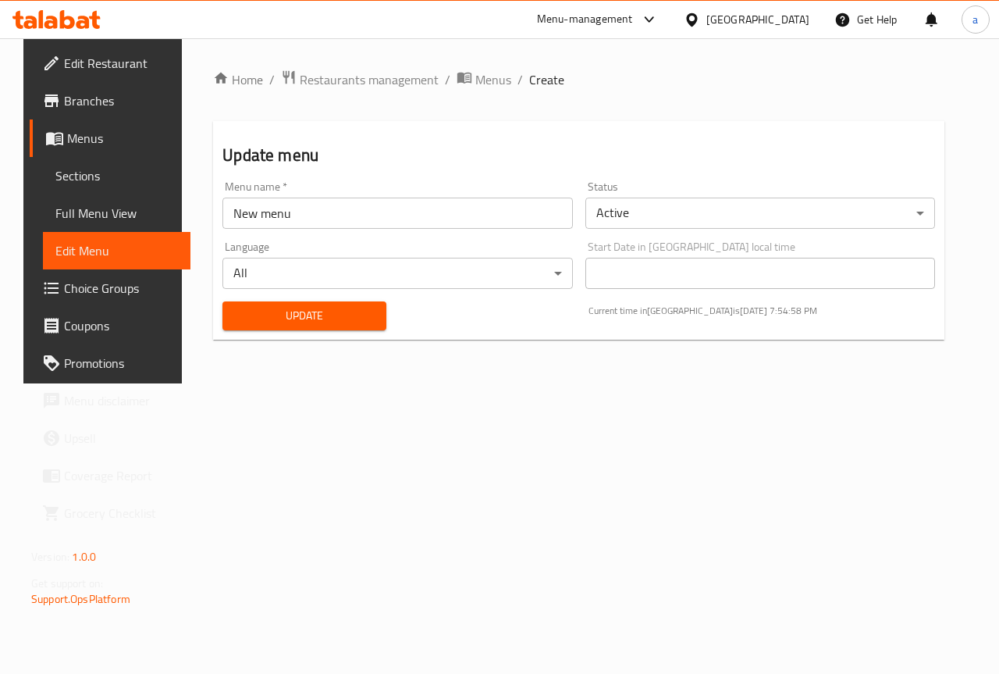
click at [107, 140] on span "Menus" at bounding box center [122, 138] width 111 height 19
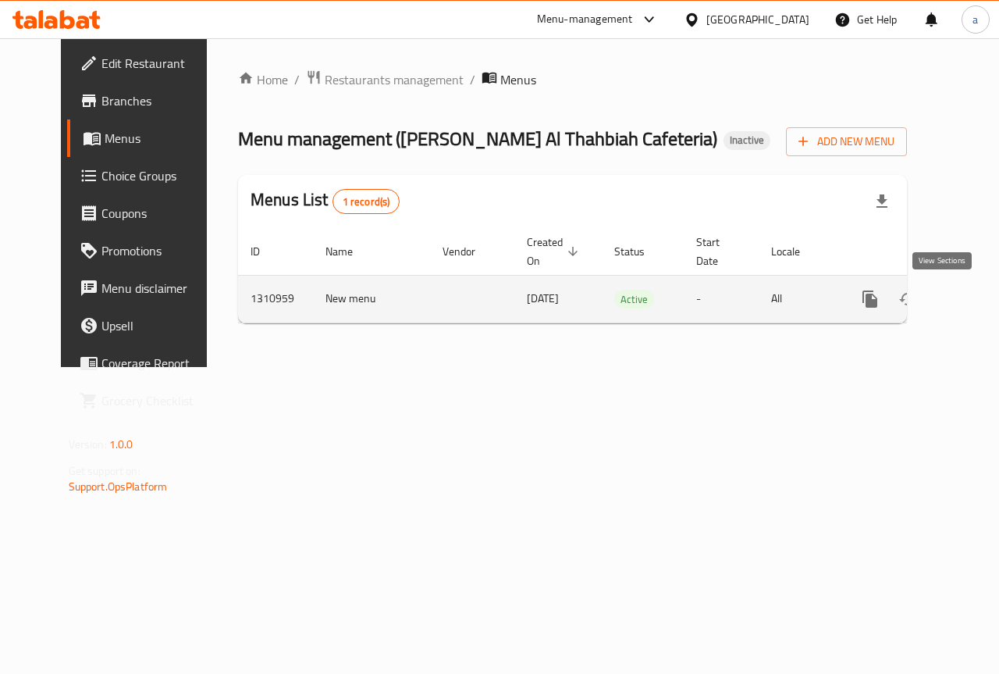
click at [976, 296] on icon "enhanced table" at bounding box center [983, 299] width 14 height 14
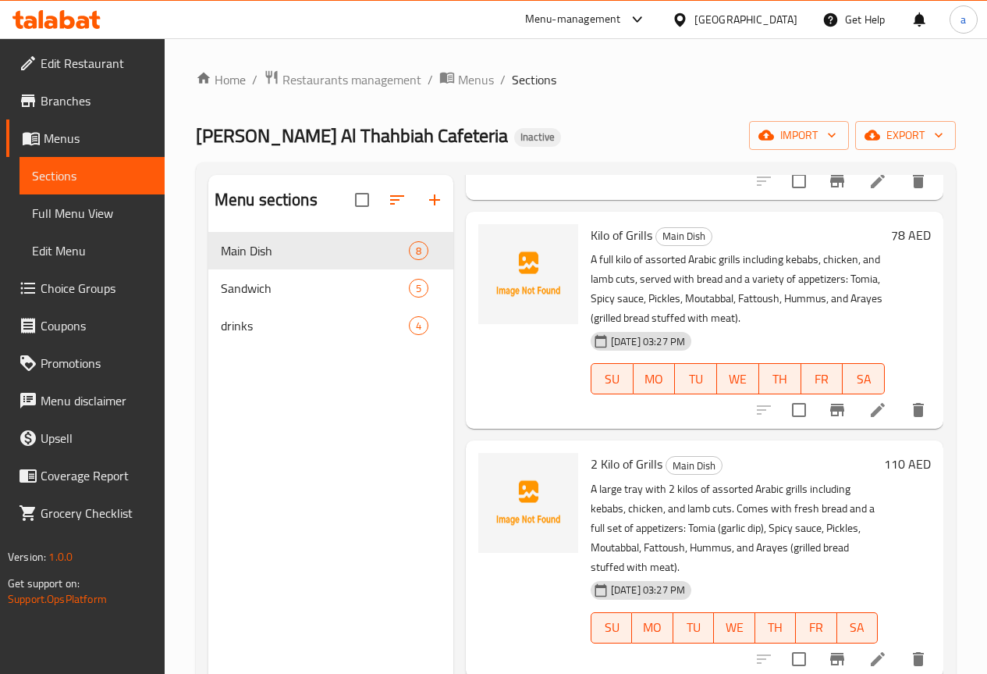
scroll to position [468, 0]
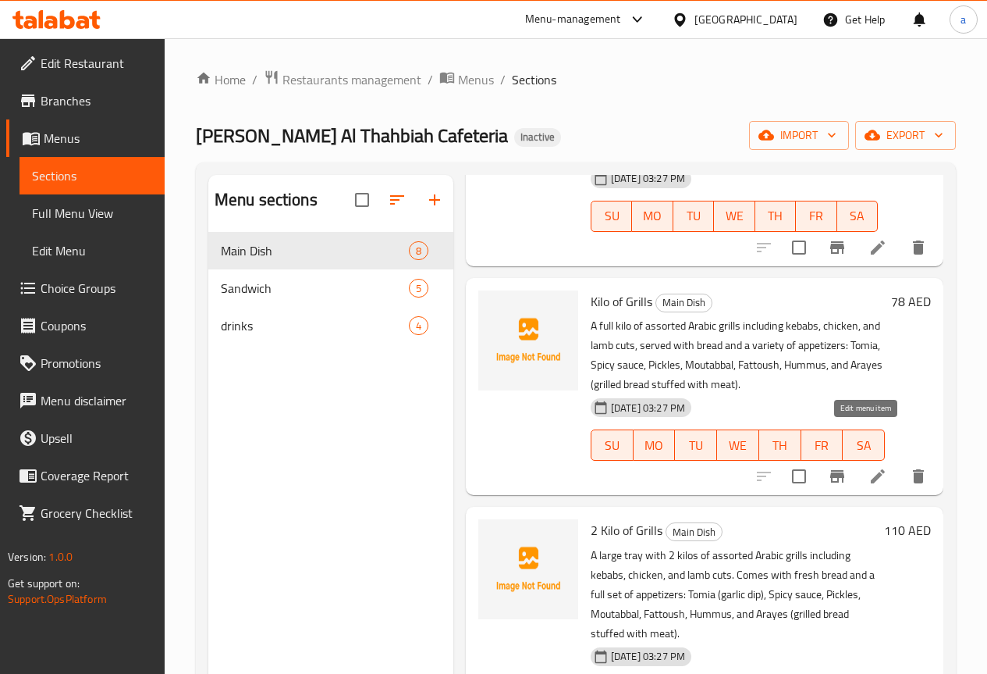
click at [869, 467] on icon at bounding box center [878, 476] width 19 height 19
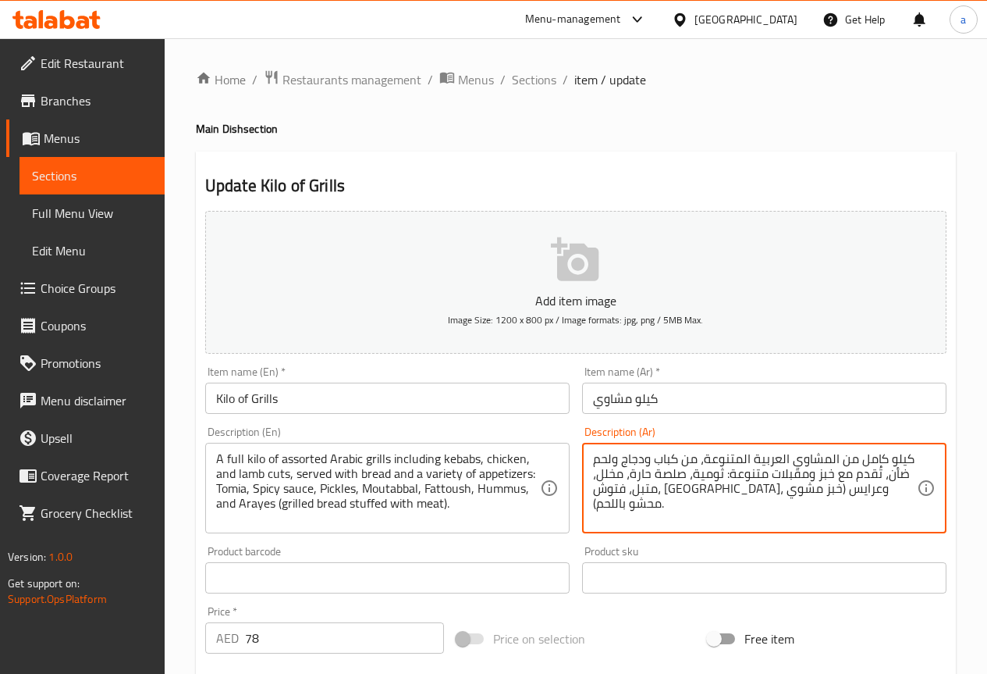
drag, startPoint x: 725, startPoint y: 492, endPoint x: 595, endPoint y: 500, distance: 130.6
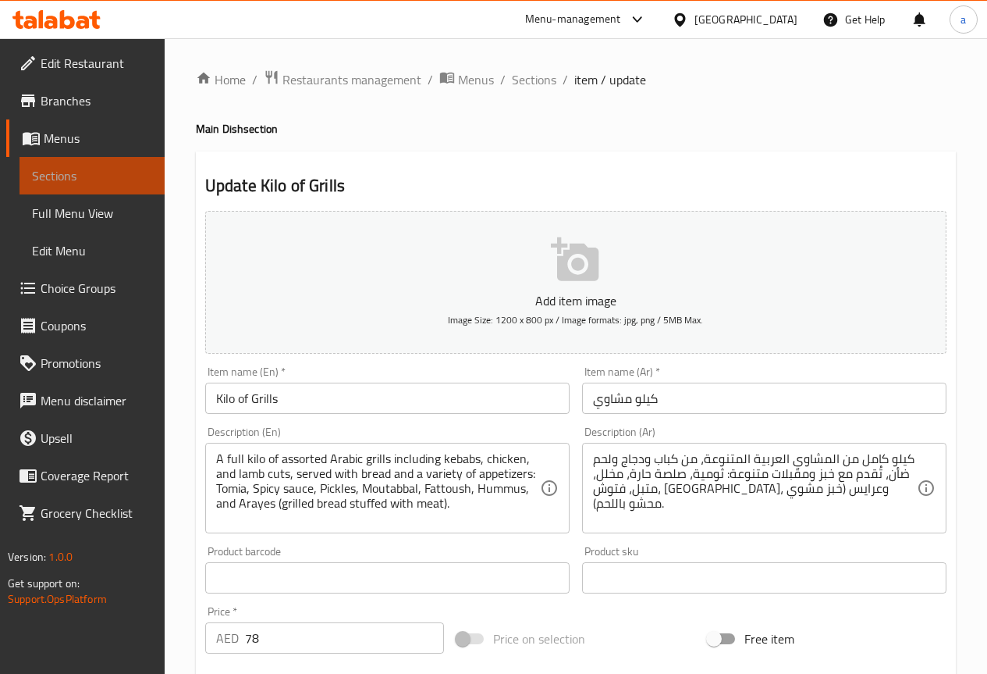
click at [81, 168] on span "Sections" at bounding box center [92, 175] width 120 height 19
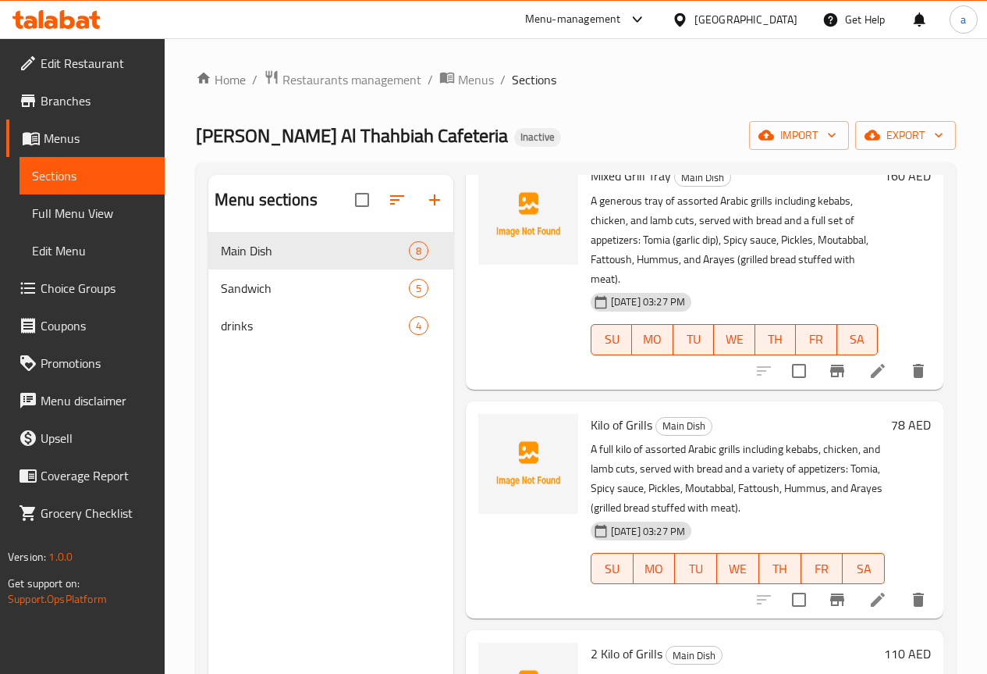
scroll to position [390, 0]
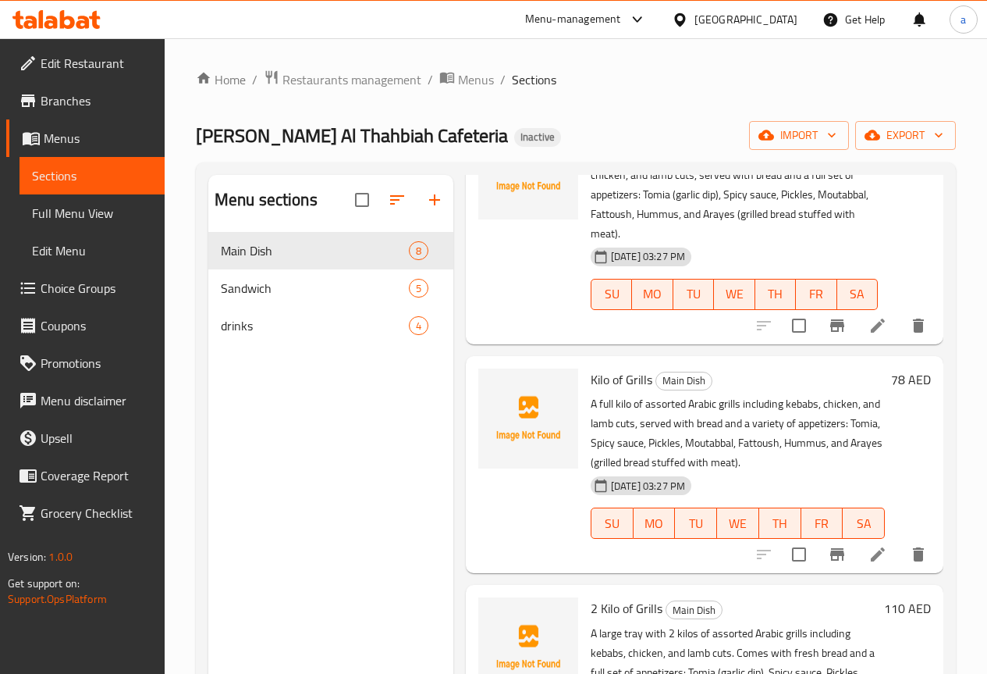
click at [869, 316] on icon at bounding box center [878, 325] width 19 height 19
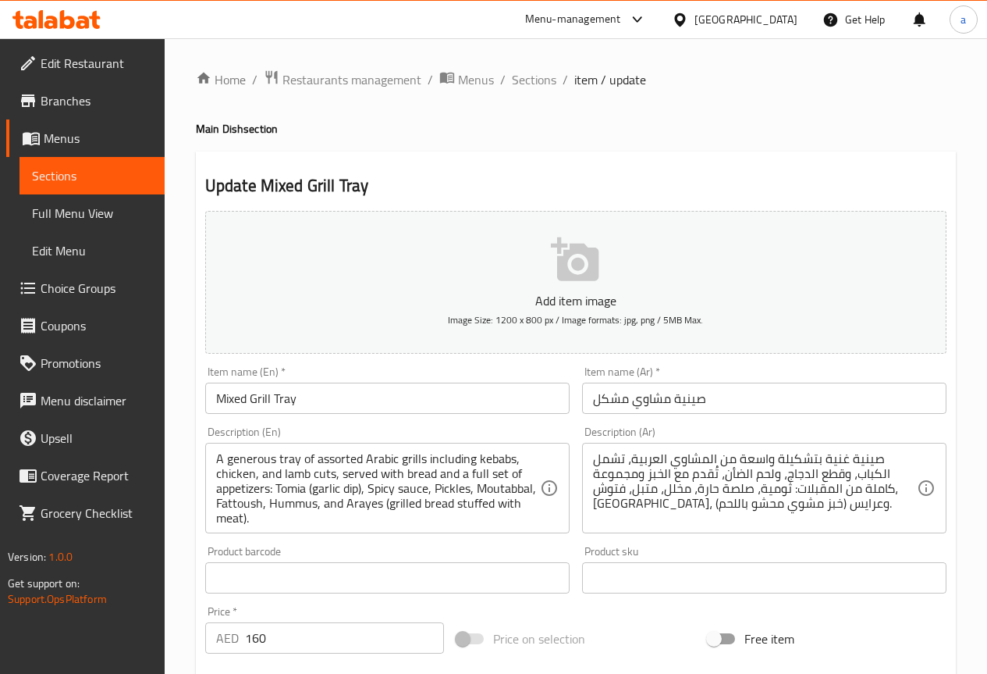
click at [107, 184] on span "Sections" at bounding box center [92, 175] width 120 height 19
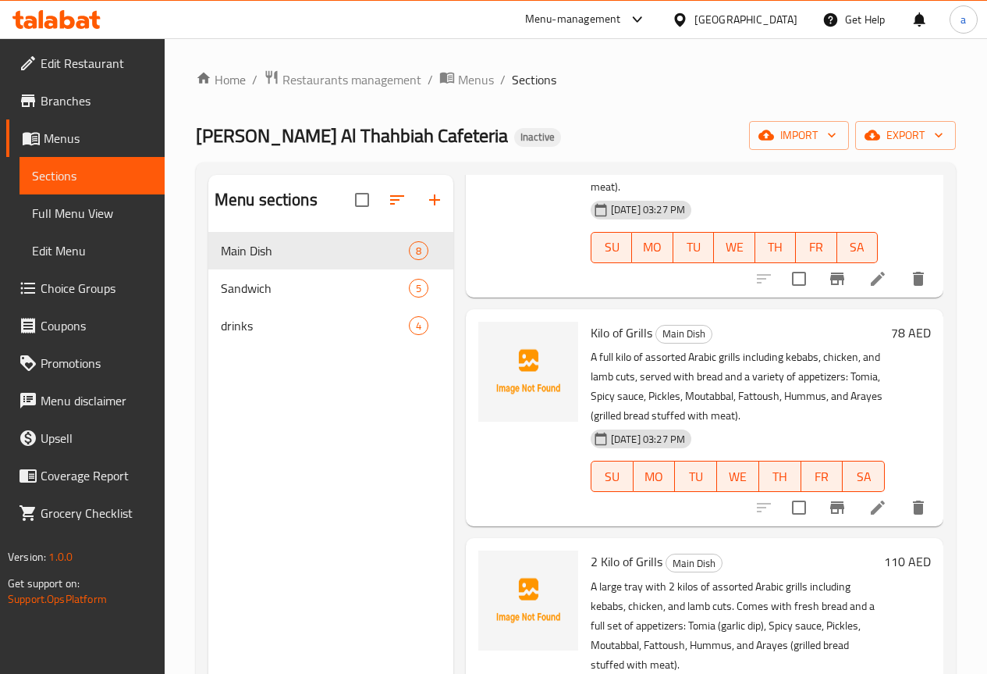
scroll to position [468, 0]
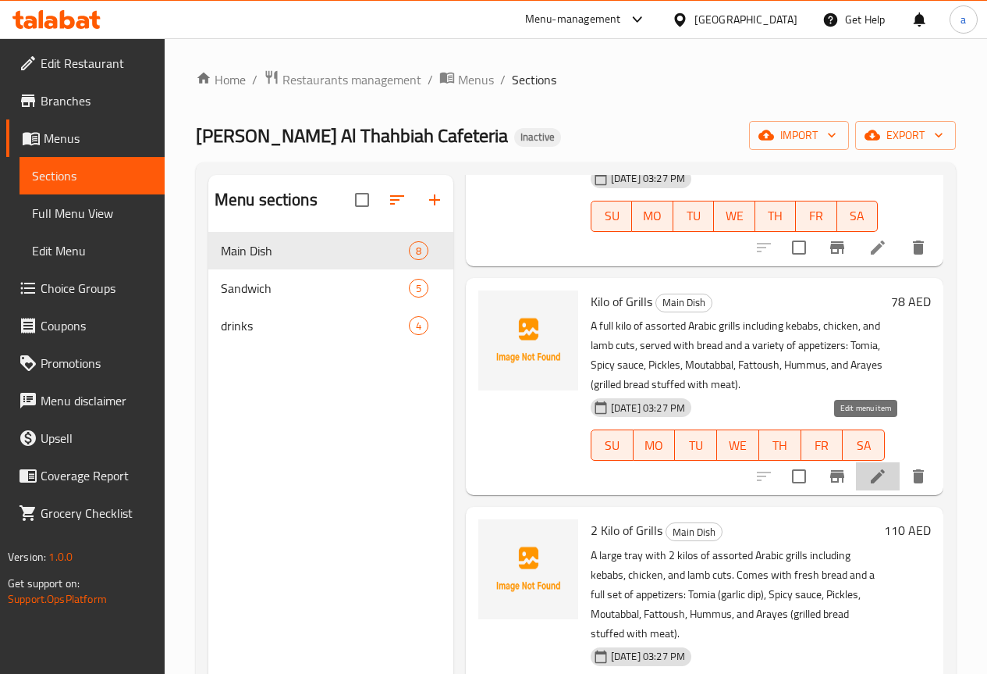
click at [869, 467] on icon at bounding box center [878, 476] width 19 height 19
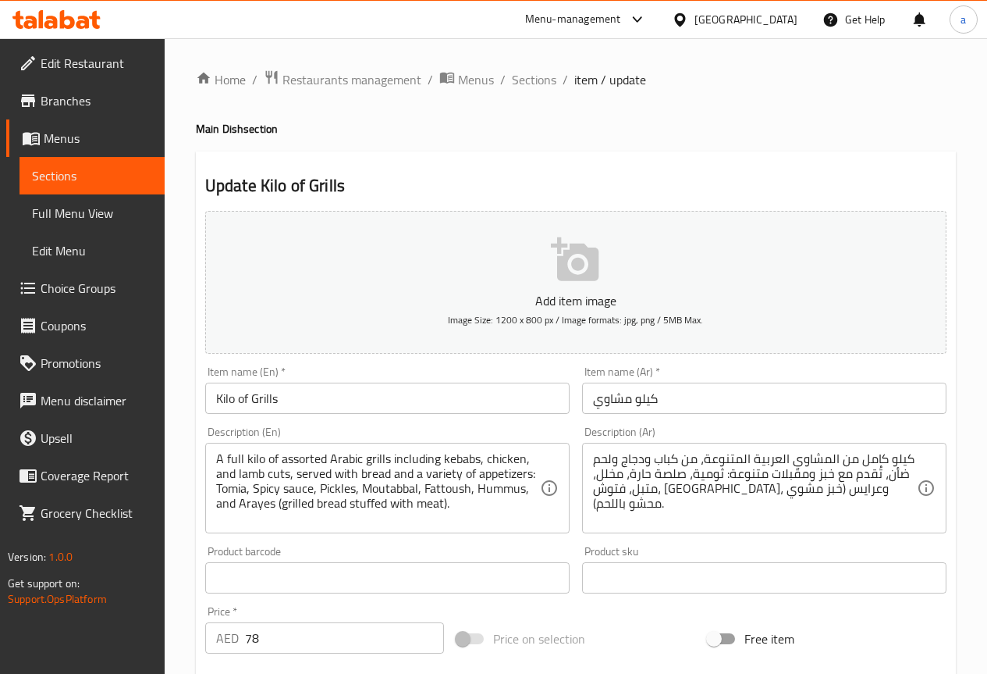
click at [107, 171] on span "Sections" at bounding box center [92, 175] width 120 height 19
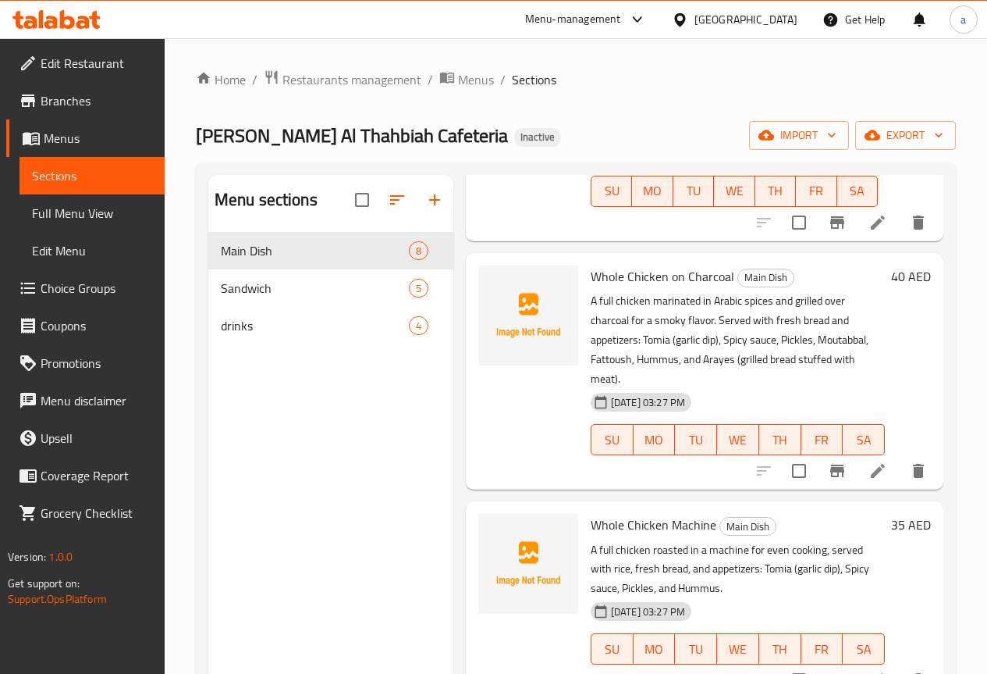
scroll to position [1015, 0]
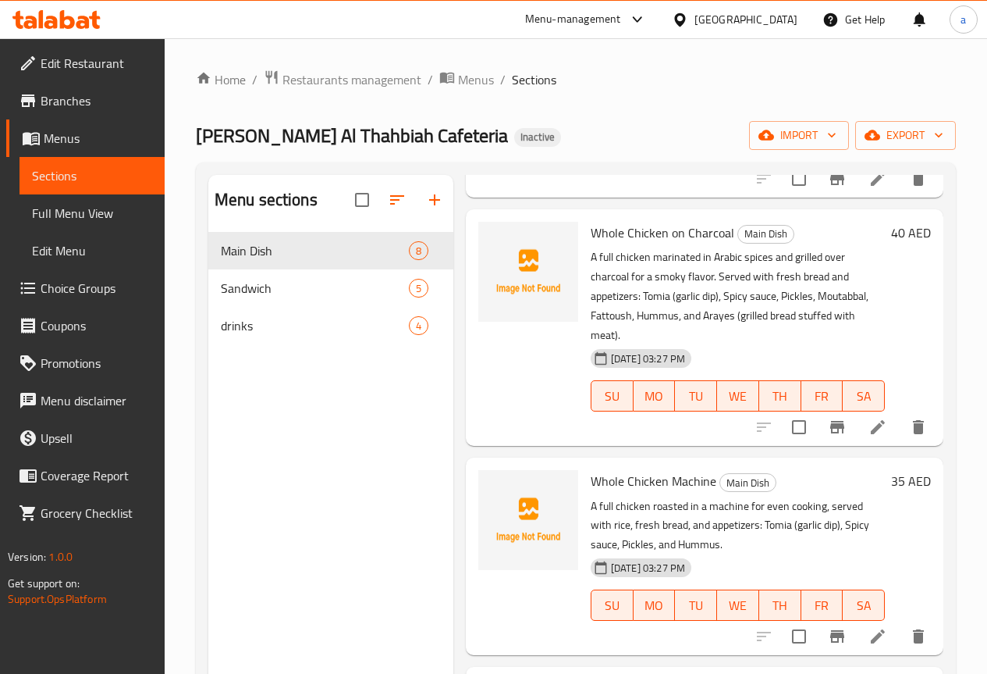
click at [869, 418] on icon at bounding box center [878, 427] width 19 height 19
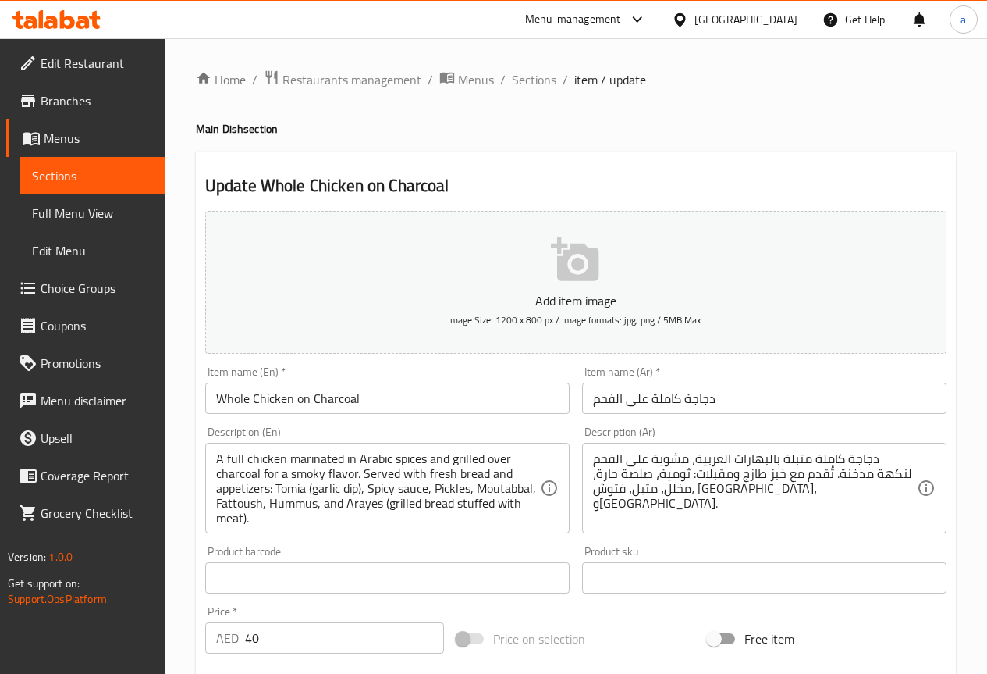
click at [591, 492] on div "دجاجة كاملة متبلة بالبهارات العربية، مشوية على الفحم لنكهة مدخنة. تُقدم مع خبز …" at bounding box center [764, 488] width 364 height 91
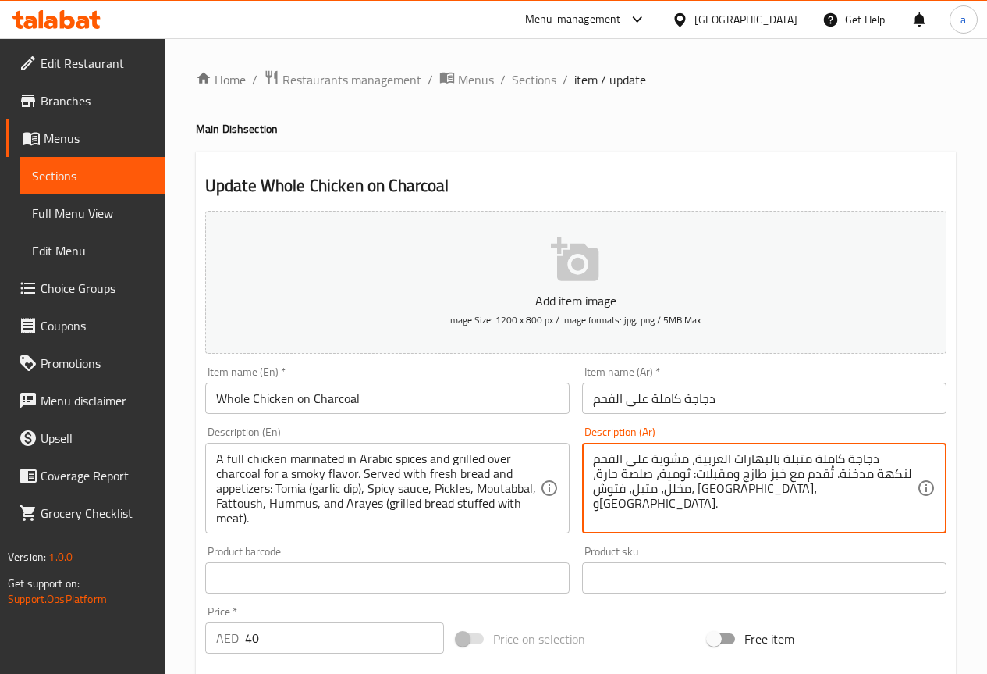
click at [738, 491] on textarea "دجاجة كاملة متبلة بالبهارات العربية، مشوية على الفحم لنكهة مدخنة. تُقدم مع خبز …" at bounding box center [755, 488] width 324 height 74
paste textarea "(خبز مشوي محشو باللحم)"
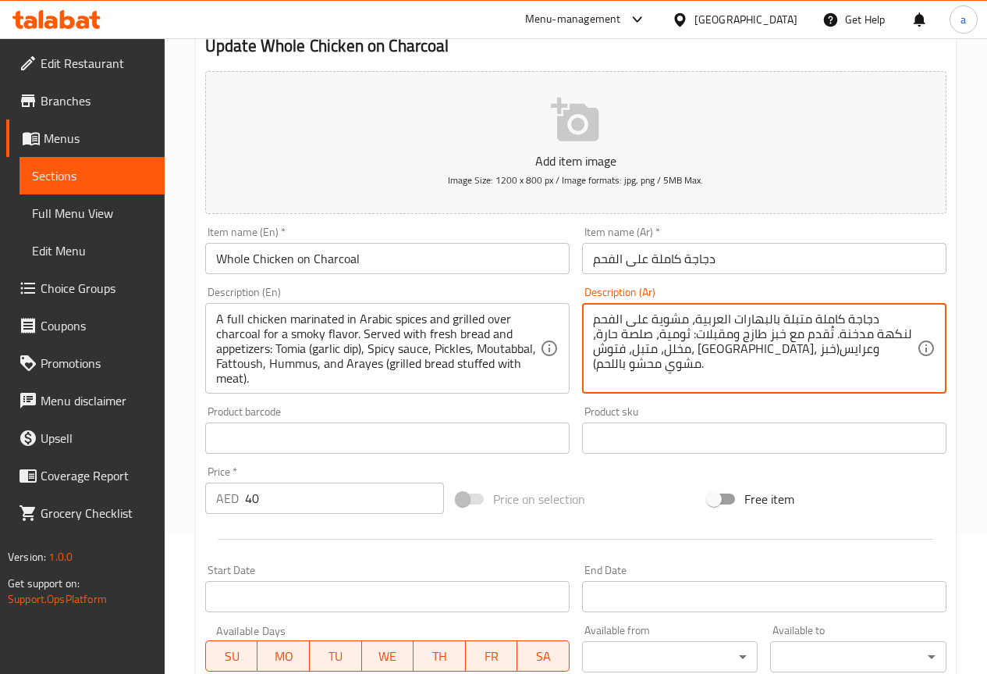
scroll to position [429, 0]
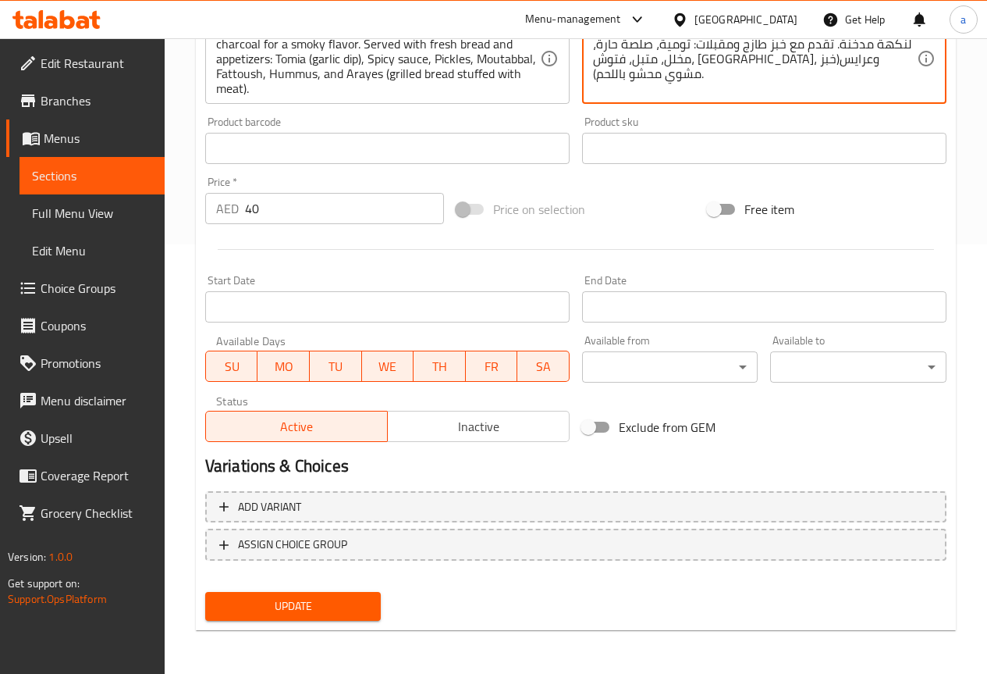
type textarea "دجاجة كاملة متبلة بالبهارات العربية، مشوية على الفحم لنكهة مدخنة. تُقدم مع خبز …"
click at [345, 605] on span "Update" at bounding box center [293, 606] width 151 height 20
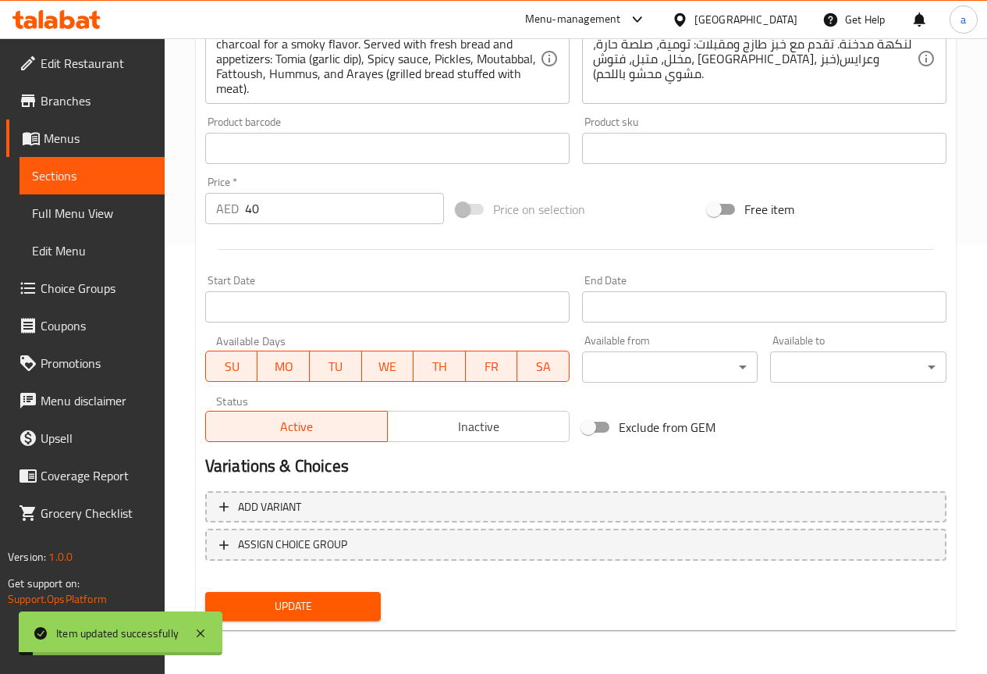
click at [105, 172] on span "Sections" at bounding box center [92, 175] width 120 height 19
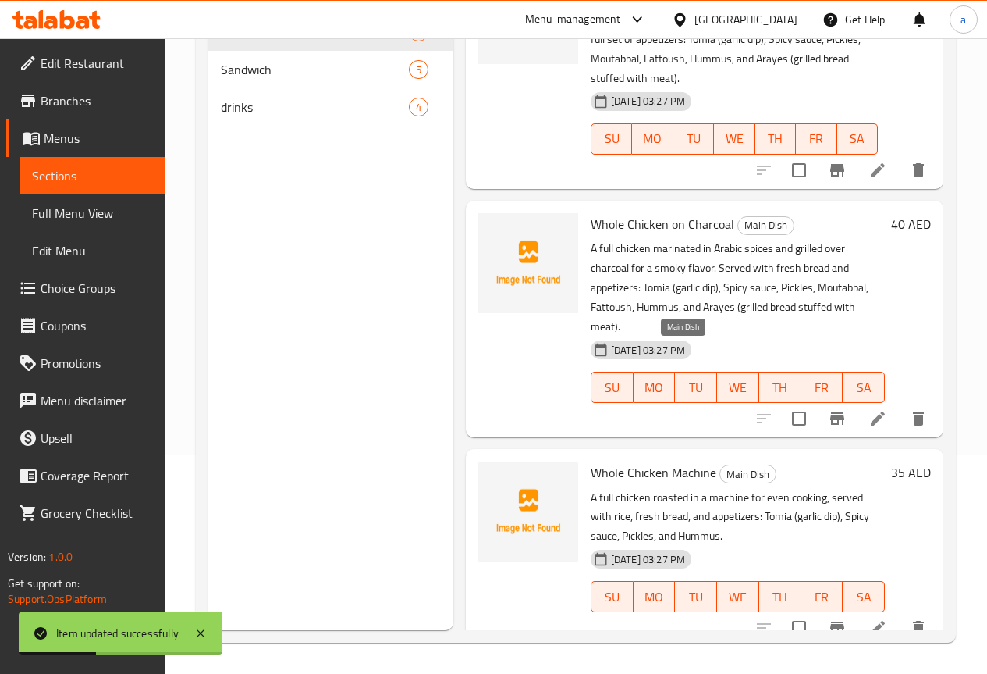
scroll to position [859, 0]
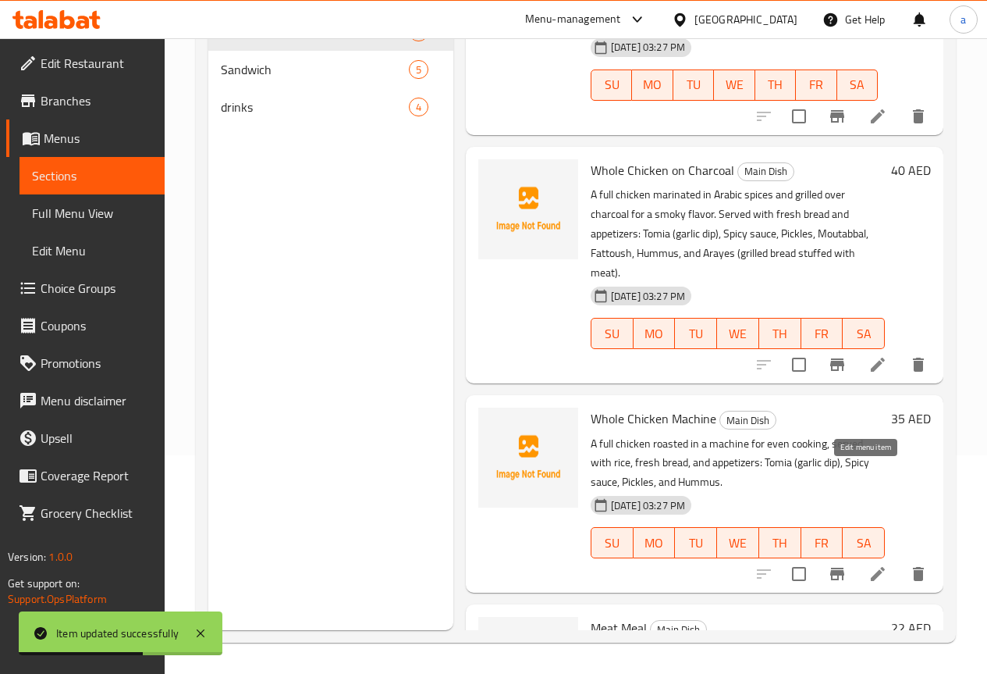
click at [870, 564] on icon at bounding box center [878, 573] width 19 height 19
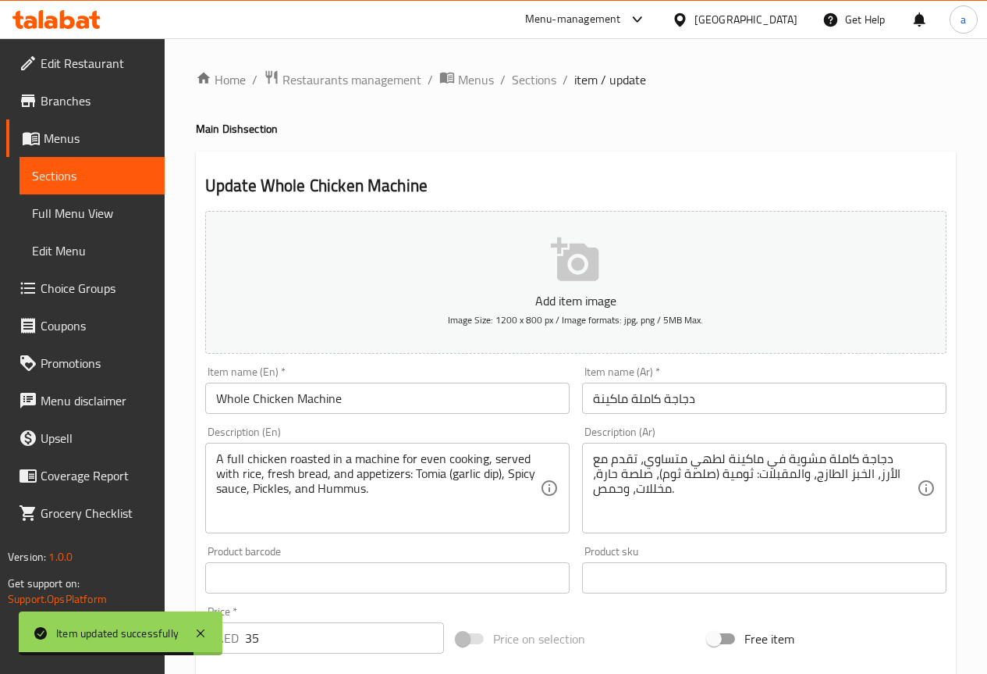
click at [94, 175] on span "Sections" at bounding box center [92, 175] width 120 height 19
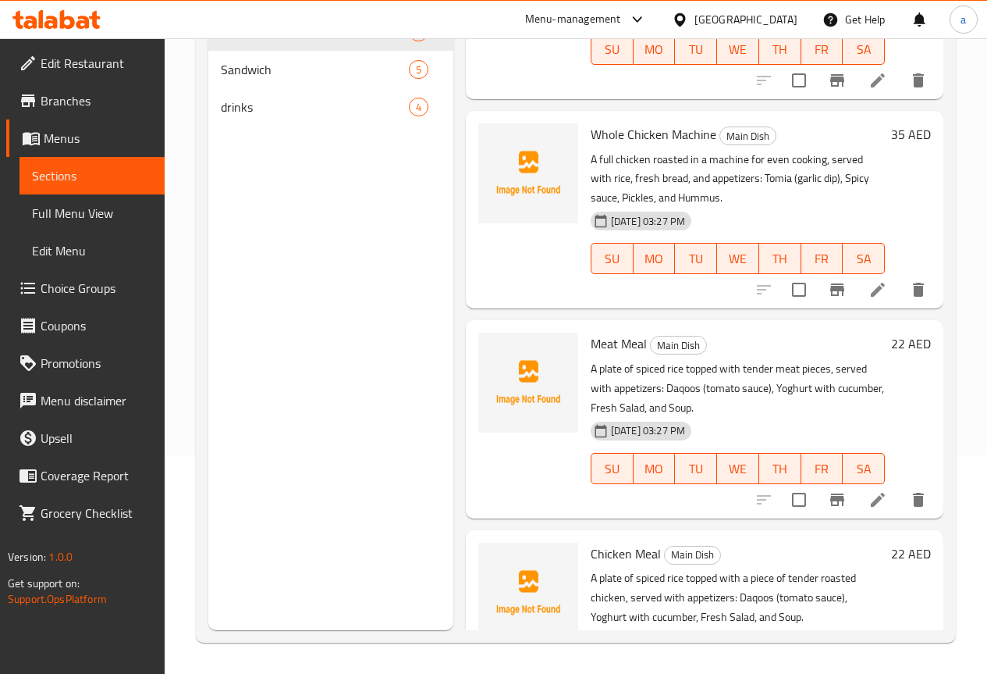
scroll to position [140, 0]
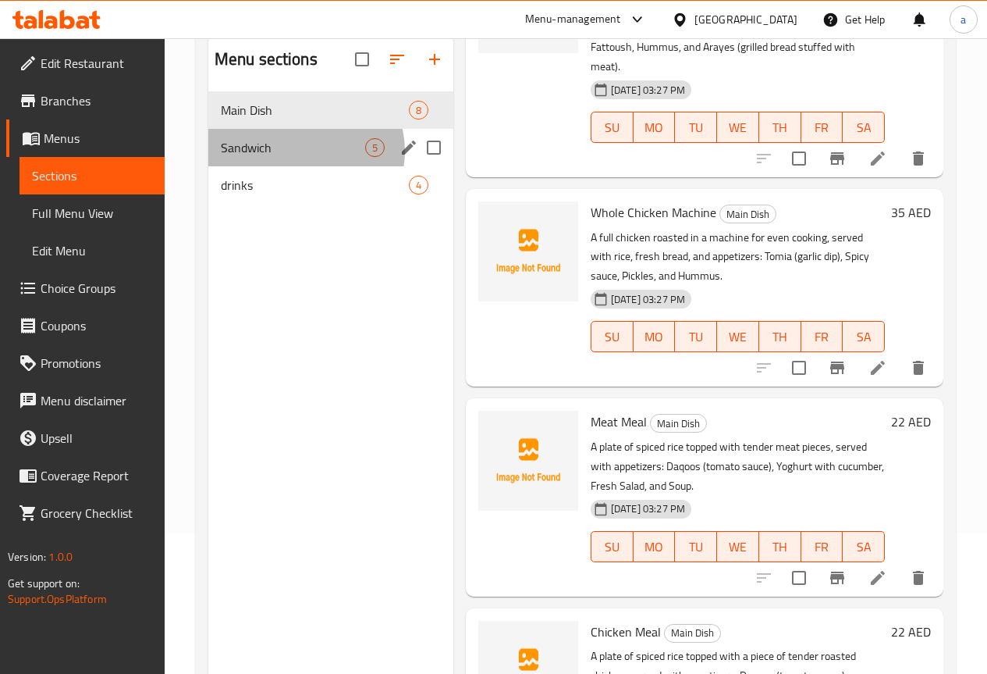
click at [366, 155] on span "5" at bounding box center [375, 147] width 18 height 15
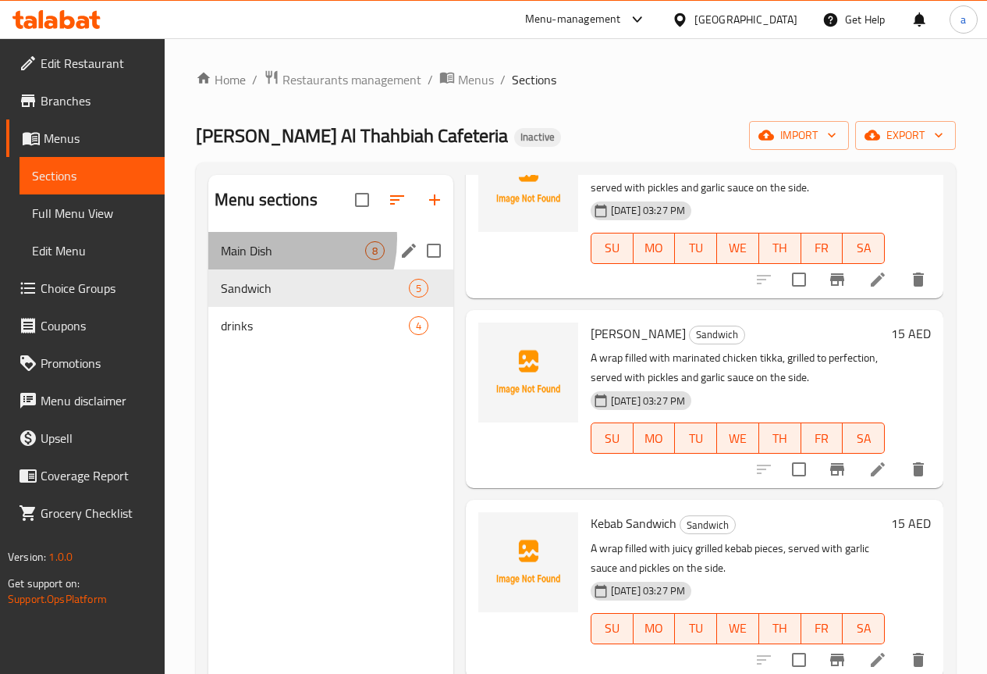
click at [264, 262] on div "Main Dish 8" at bounding box center [330, 250] width 245 height 37
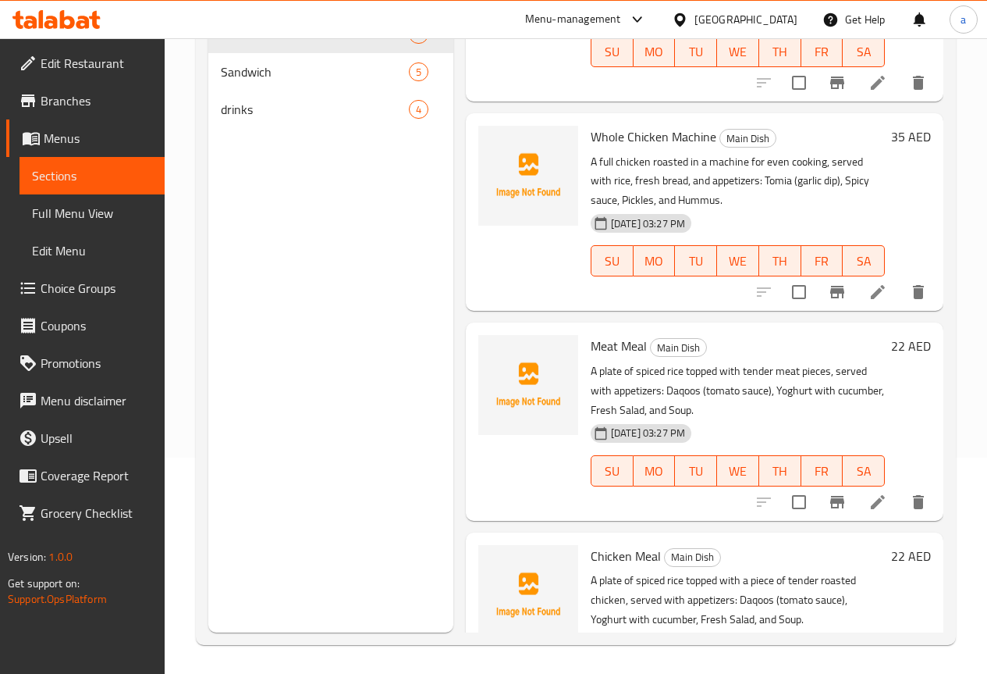
scroll to position [219, 0]
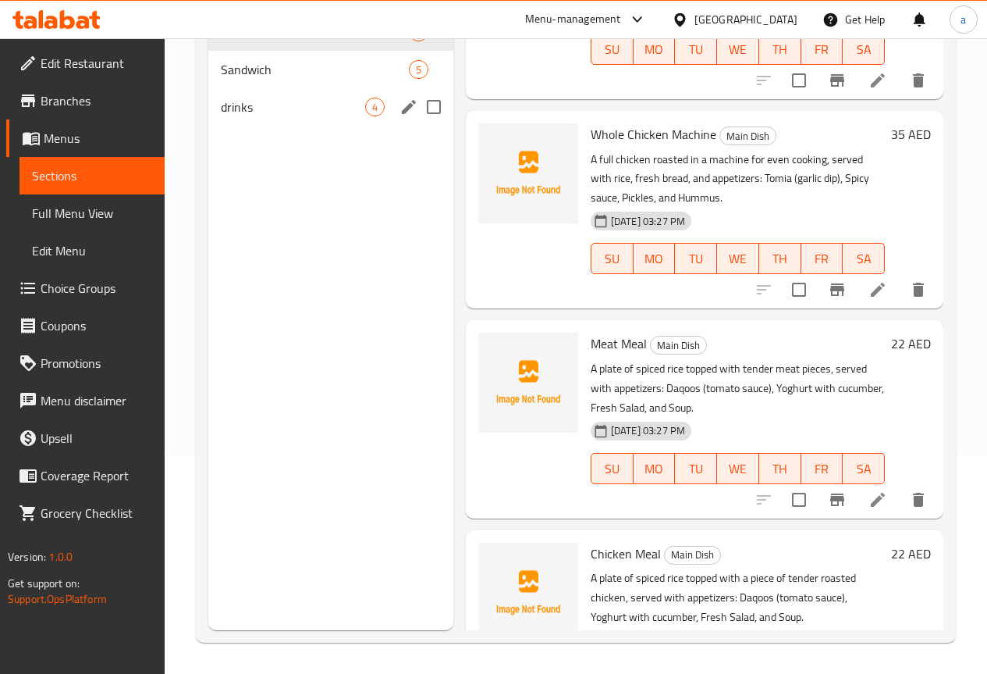
click at [254, 116] on span "drinks" at bounding box center [293, 107] width 144 height 19
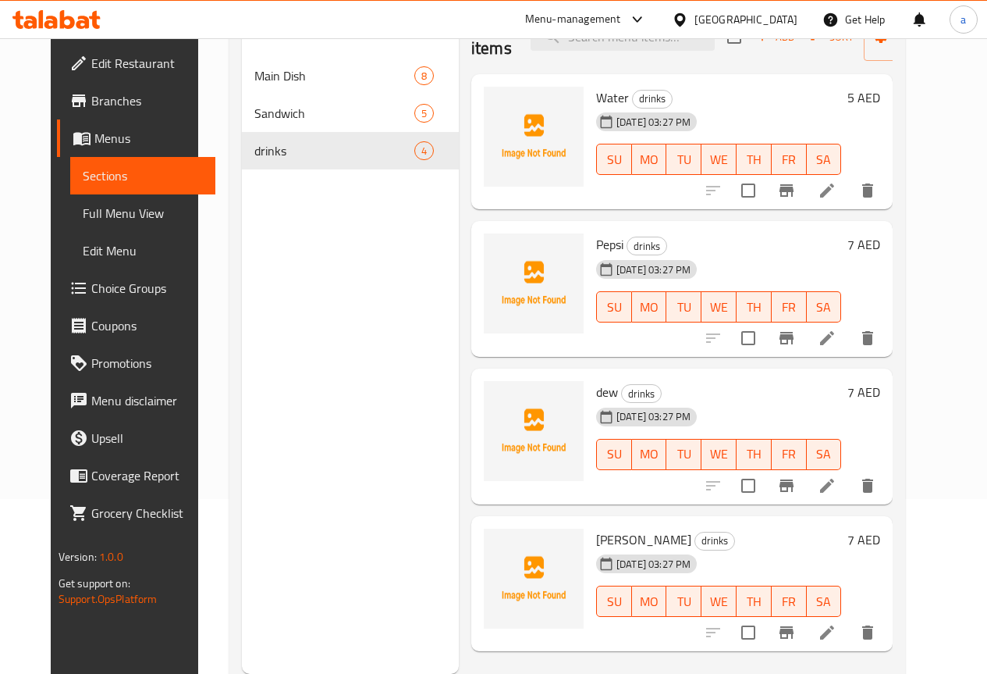
scroll to position [219, 0]
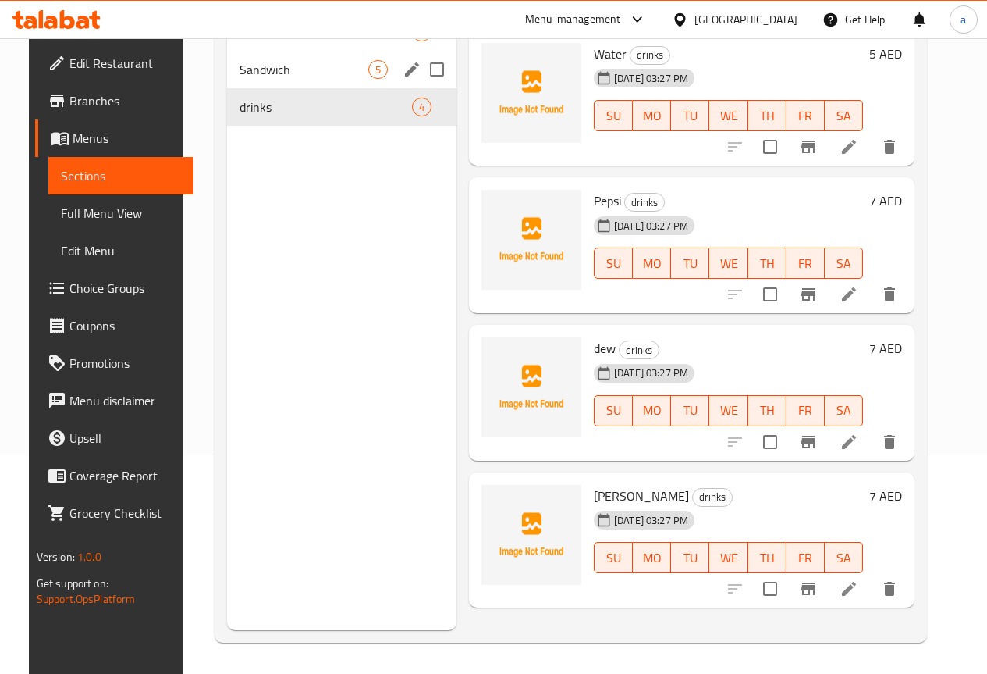
click at [274, 79] on span "Sandwich" at bounding box center [304, 69] width 129 height 19
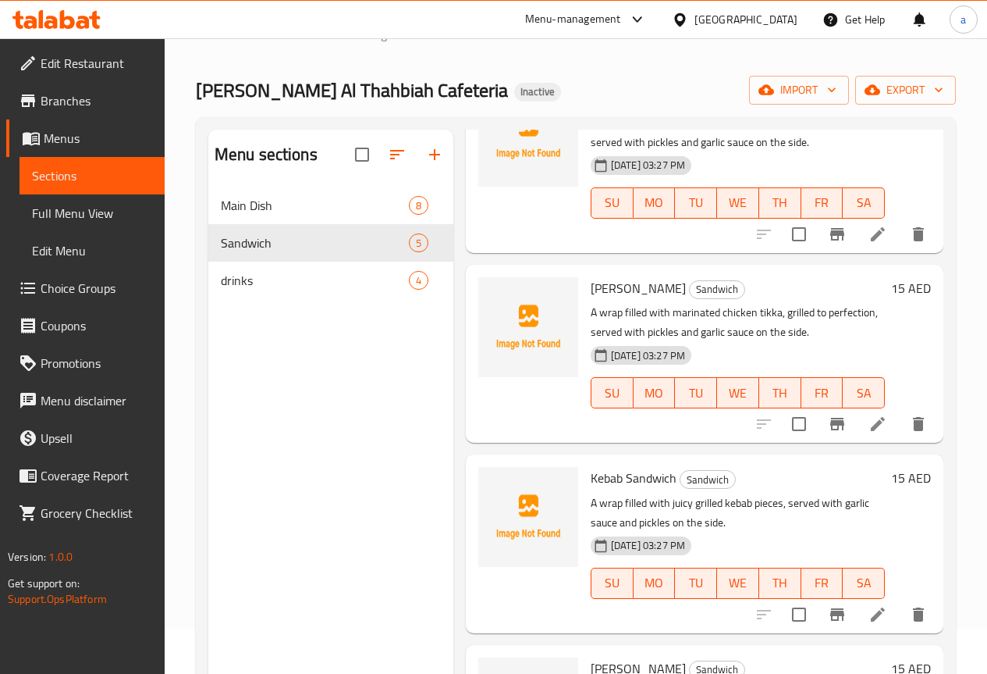
scroll to position [219, 0]
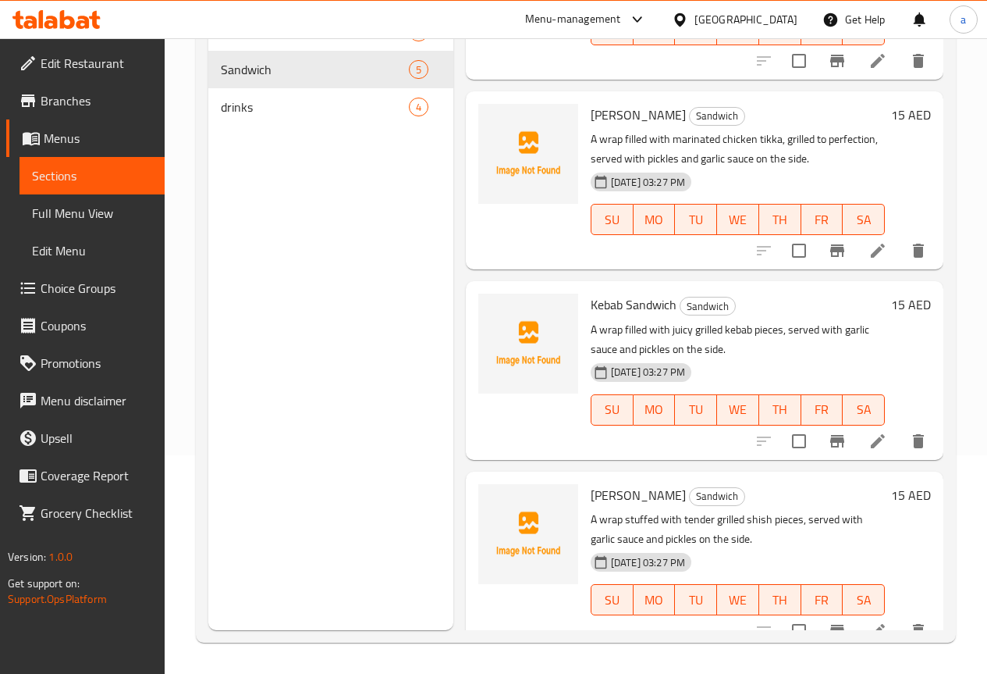
click at [94, 212] on span "Full Menu View" at bounding box center [92, 213] width 120 height 19
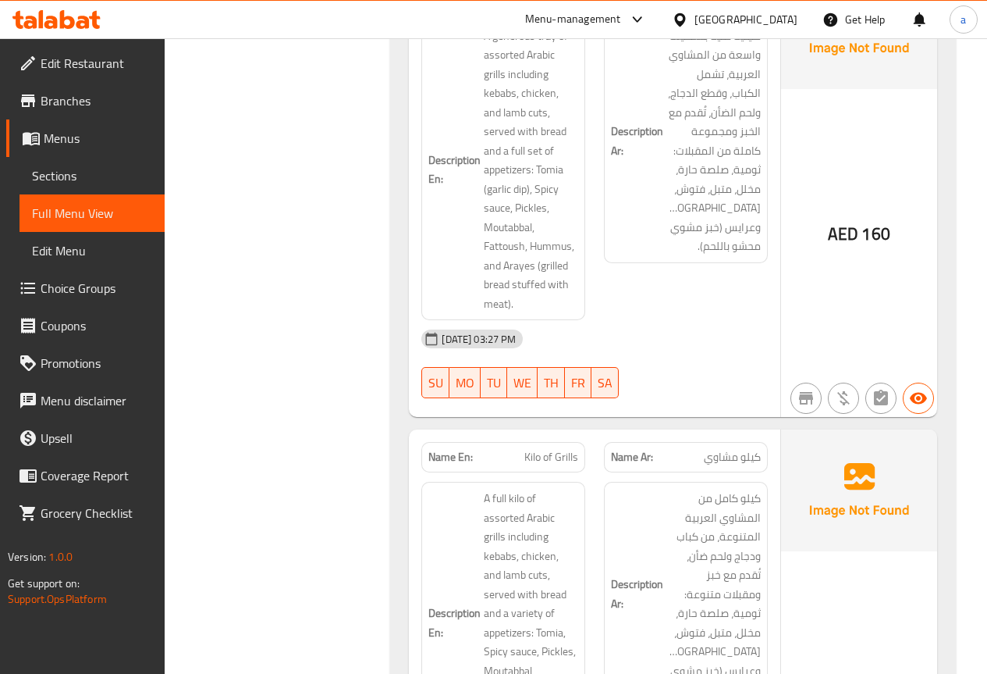
scroll to position [843, 0]
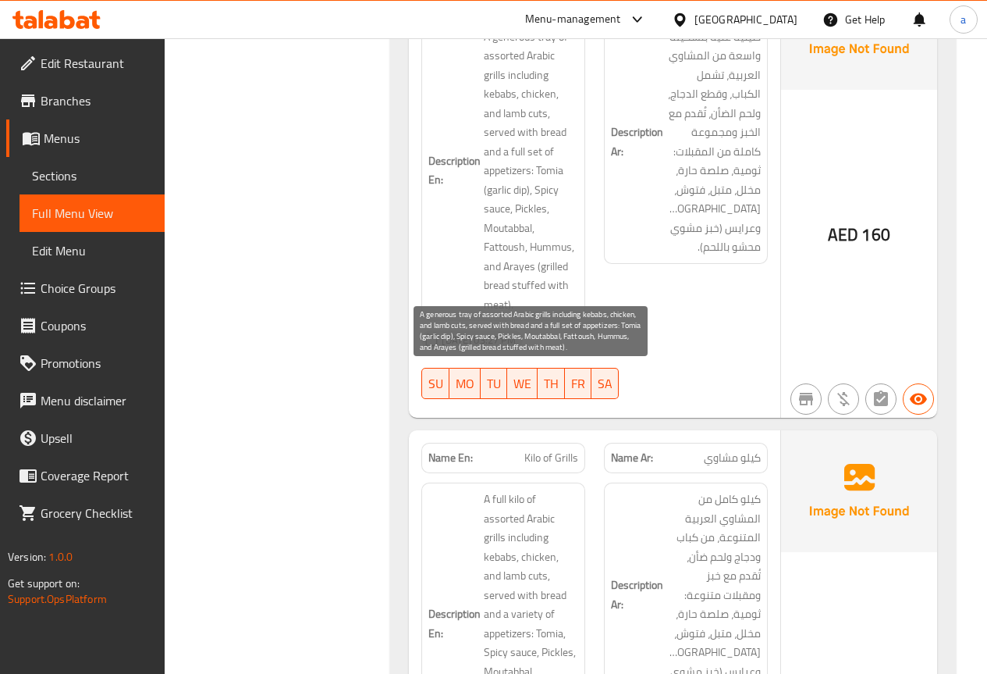
click at [525, 173] on span "A generous tray of assorted Arabic grills including kebabs, chicken, and lamb c…" at bounding box center [531, 170] width 94 height 287
drag, startPoint x: 525, startPoint y: 173, endPoint x: 544, endPoint y: 175, distance: 18.8
click at [544, 175] on span "A generous tray of assorted Arabic grills including kebabs, chicken, and lamb c…" at bounding box center [531, 170] width 94 height 287
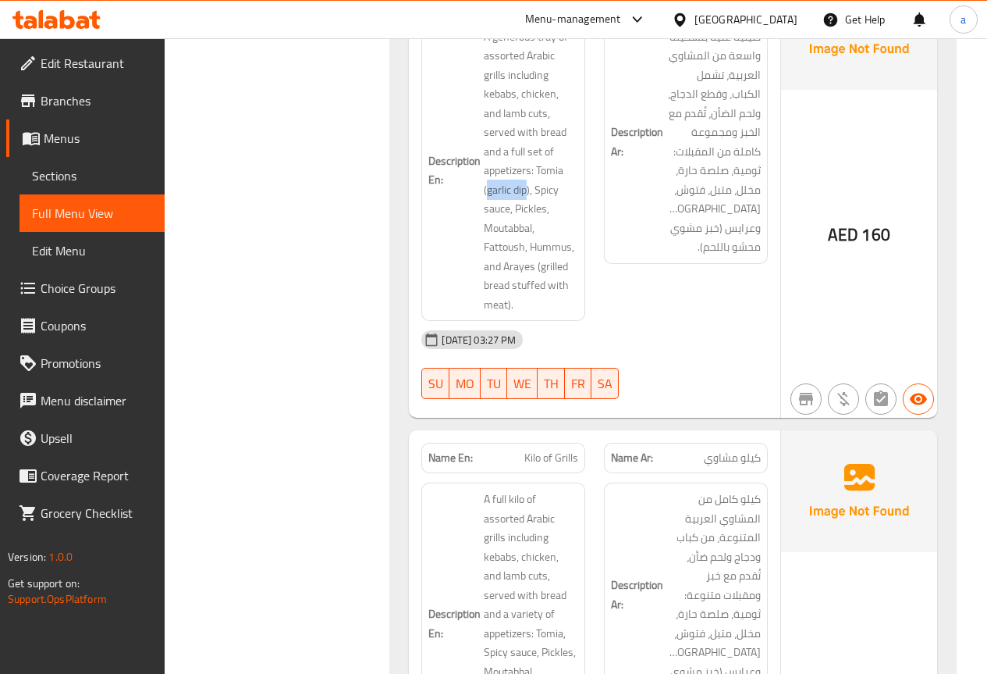
copy span "garlic dip"
click at [673, 341] on div "[DATE] 03:27 PM SU MO TU WE TH FR SA" at bounding box center [594, 364] width 365 height 87
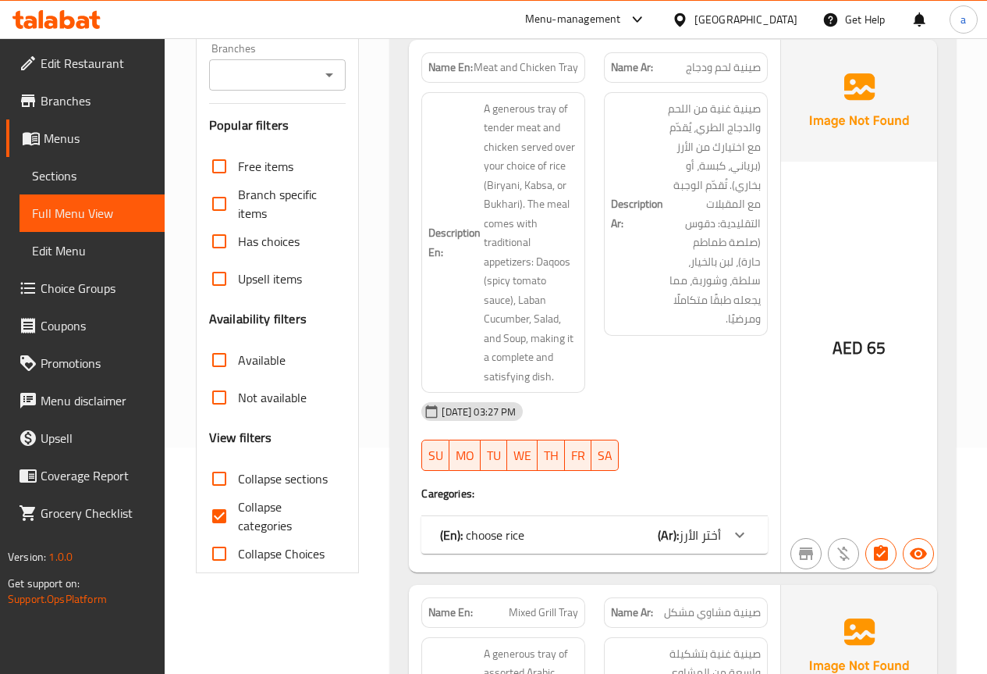
scroll to position [234, 0]
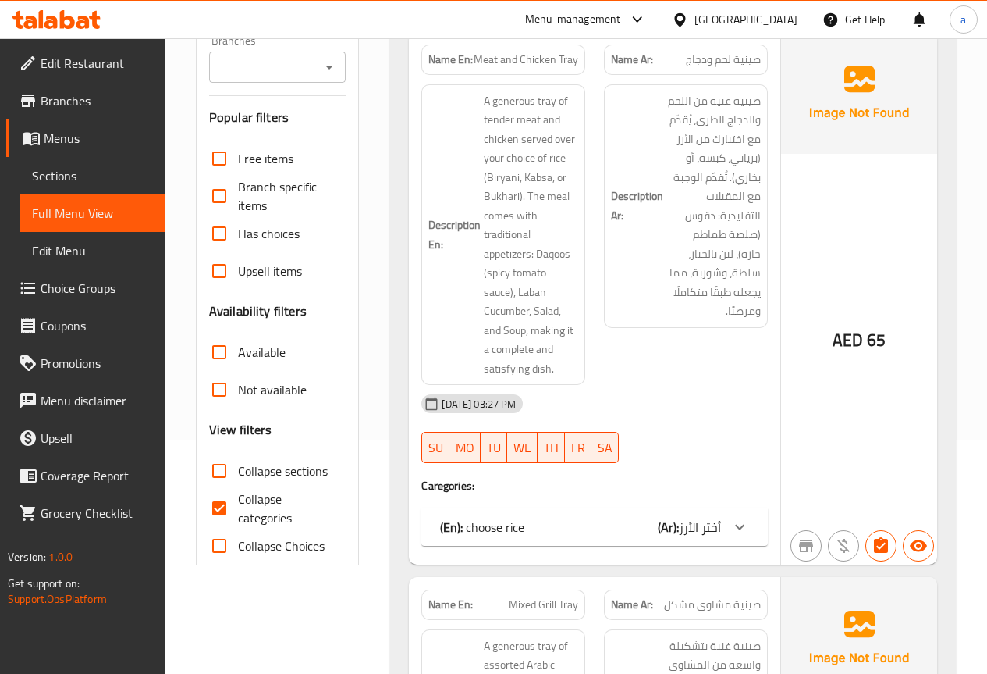
drag, startPoint x: 230, startPoint y: 511, endPoint x: 239, endPoint y: 532, distance: 22.8
click at [227, 510] on input "Collapse categories" at bounding box center [219, 507] width 37 height 37
checkbox input "false"
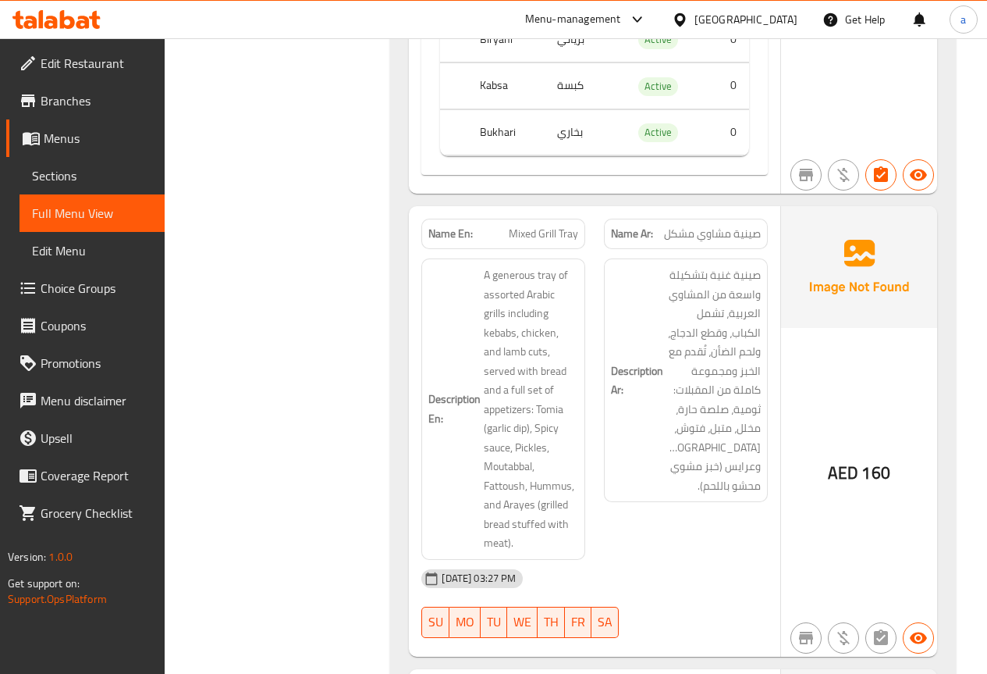
scroll to position [859, 0]
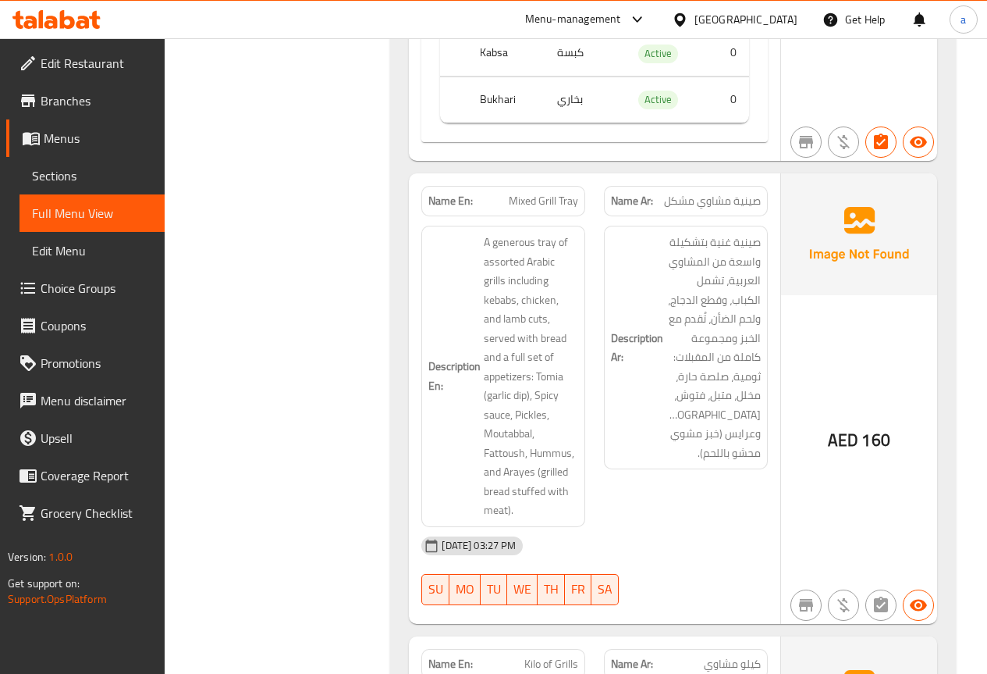
click at [94, 134] on span "Menus" at bounding box center [98, 138] width 108 height 19
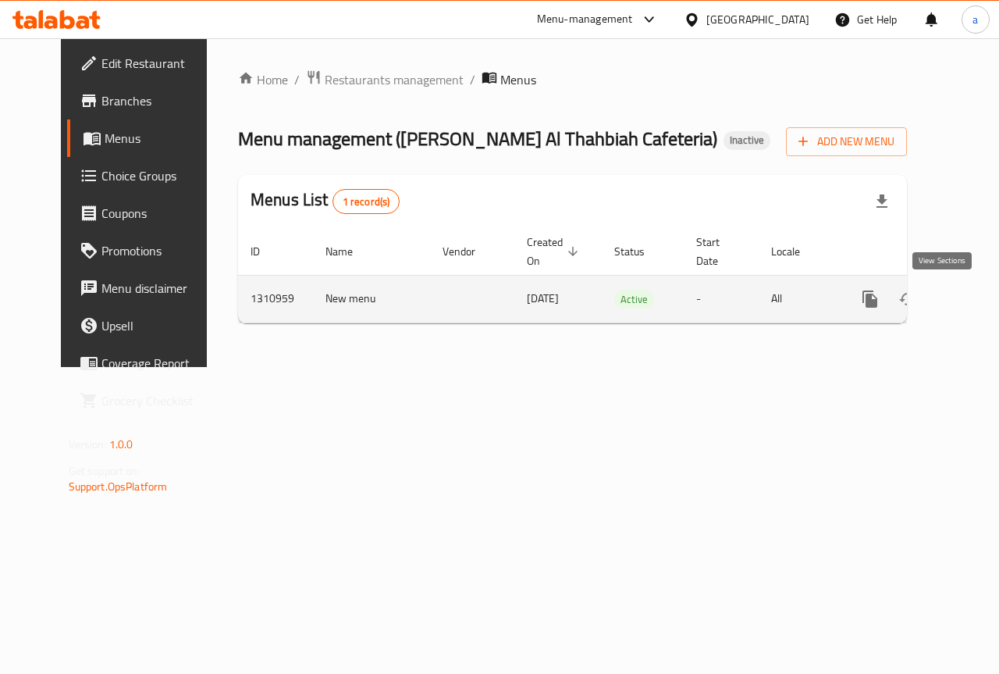
click at [973, 297] on icon "enhanced table" at bounding box center [982, 299] width 19 height 19
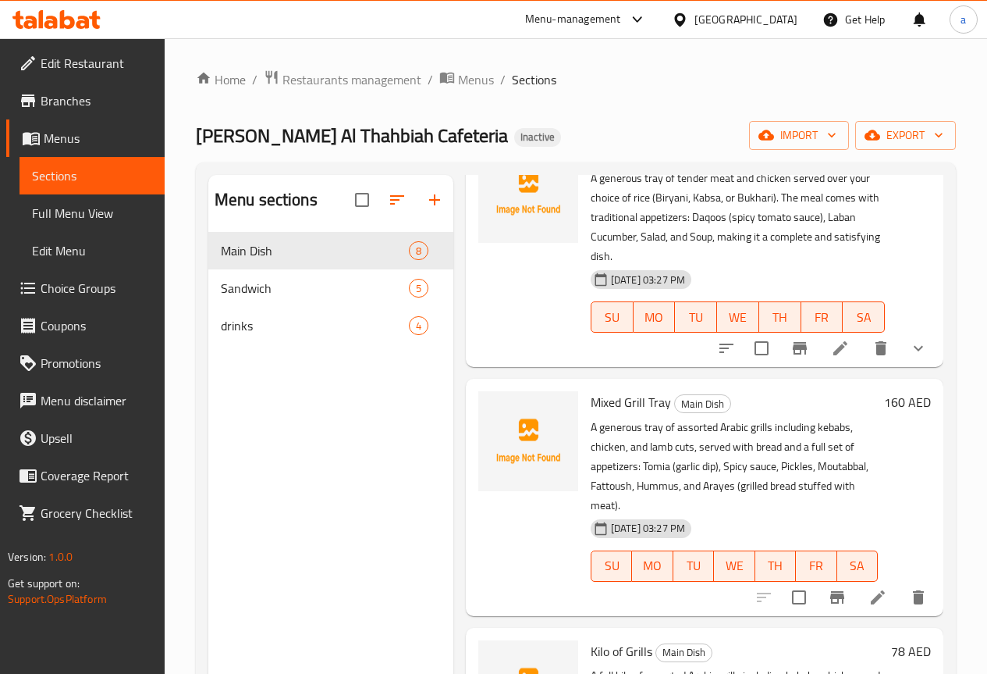
scroll to position [156, 0]
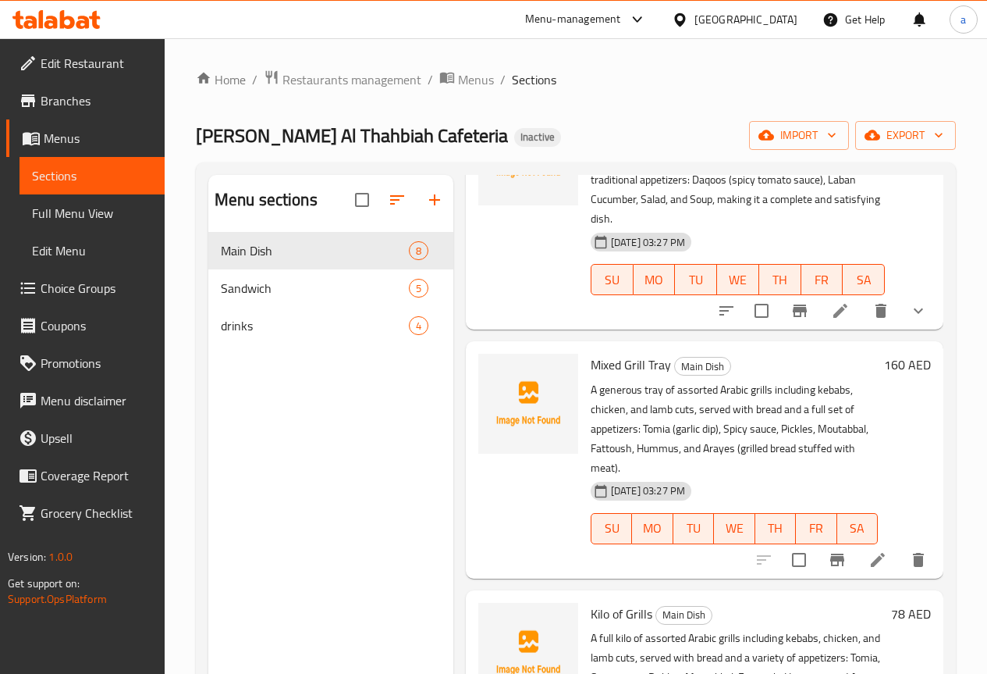
click at [869, 550] on icon at bounding box center [878, 559] width 19 height 19
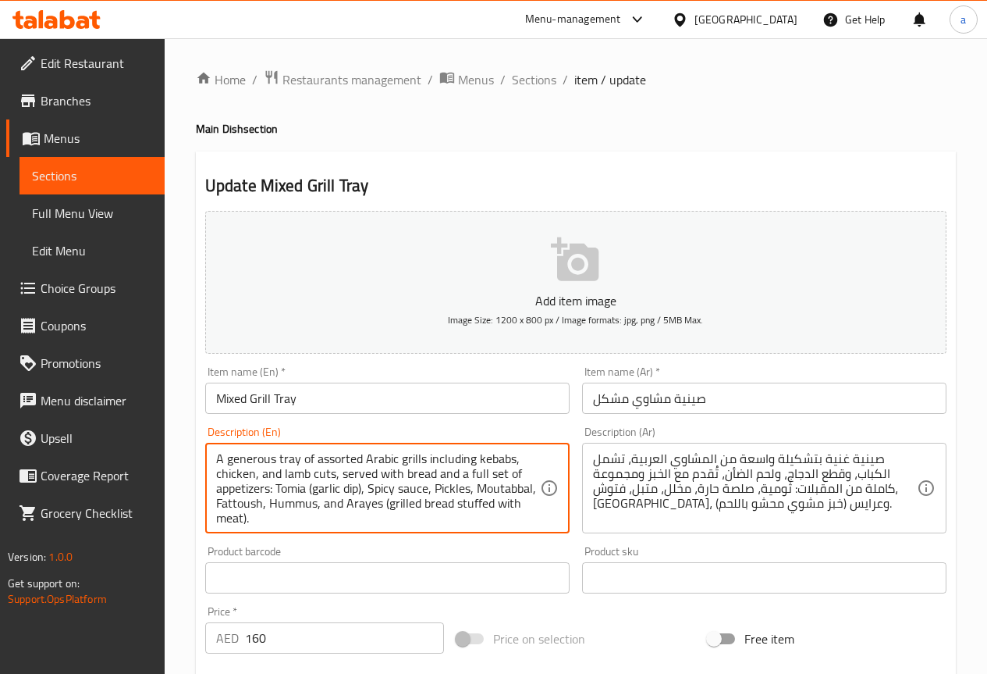
drag, startPoint x: 362, startPoint y: 487, endPoint x: 305, endPoint y: 498, distance: 58.0
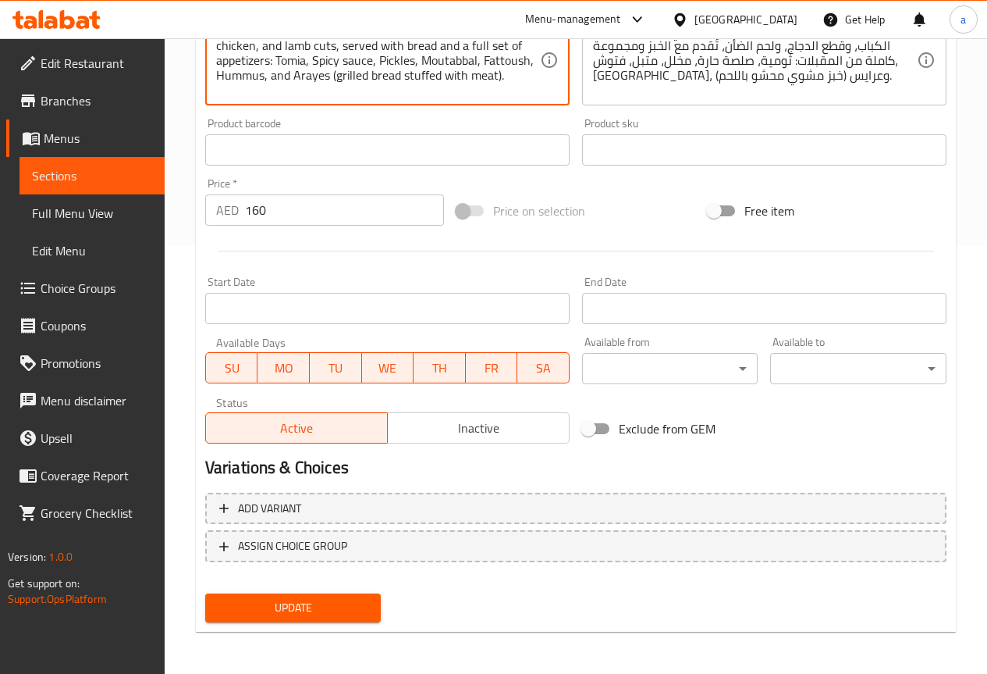
scroll to position [429, 0]
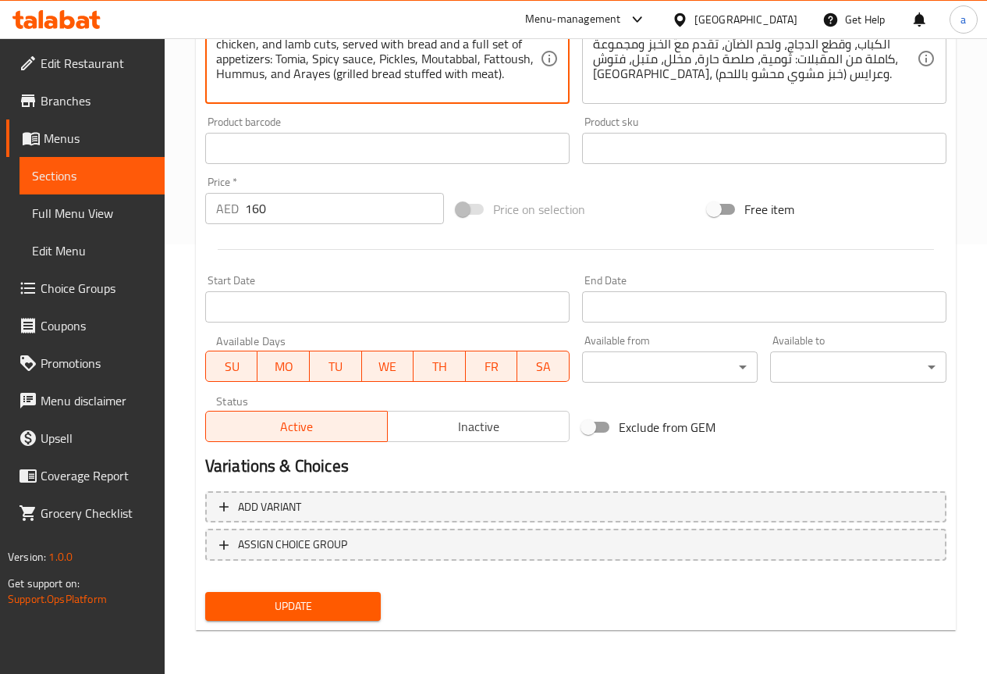
type textarea "A generous tray of assorted Arabic grills including kebabs, chicken, and lamb c…"
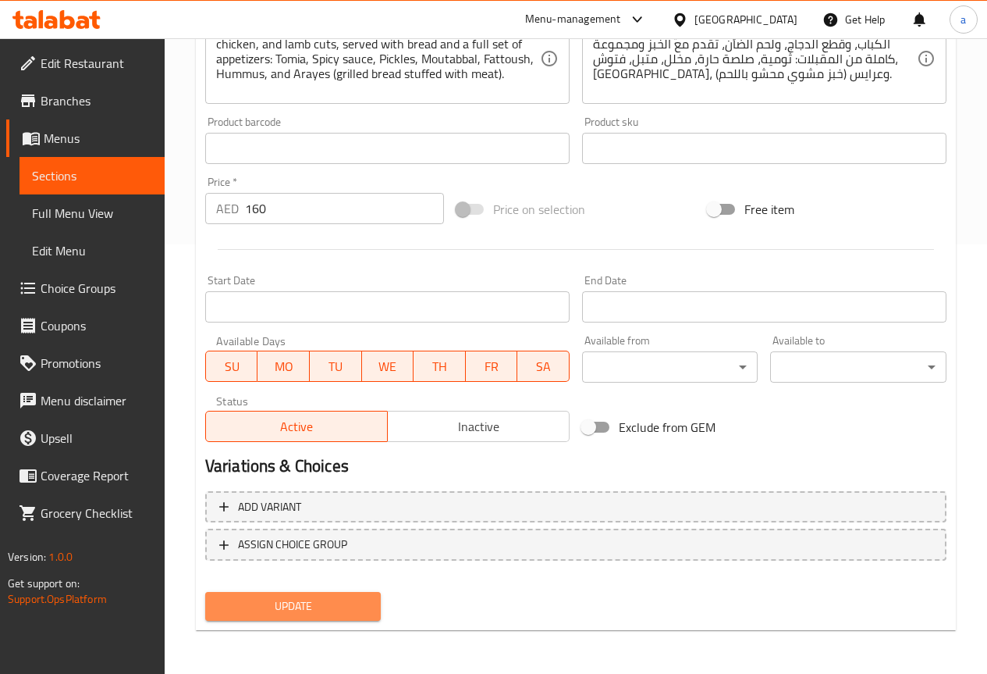
click at [360, 605] on span "Update" at bounding box center [293, 606] width 151 height 20
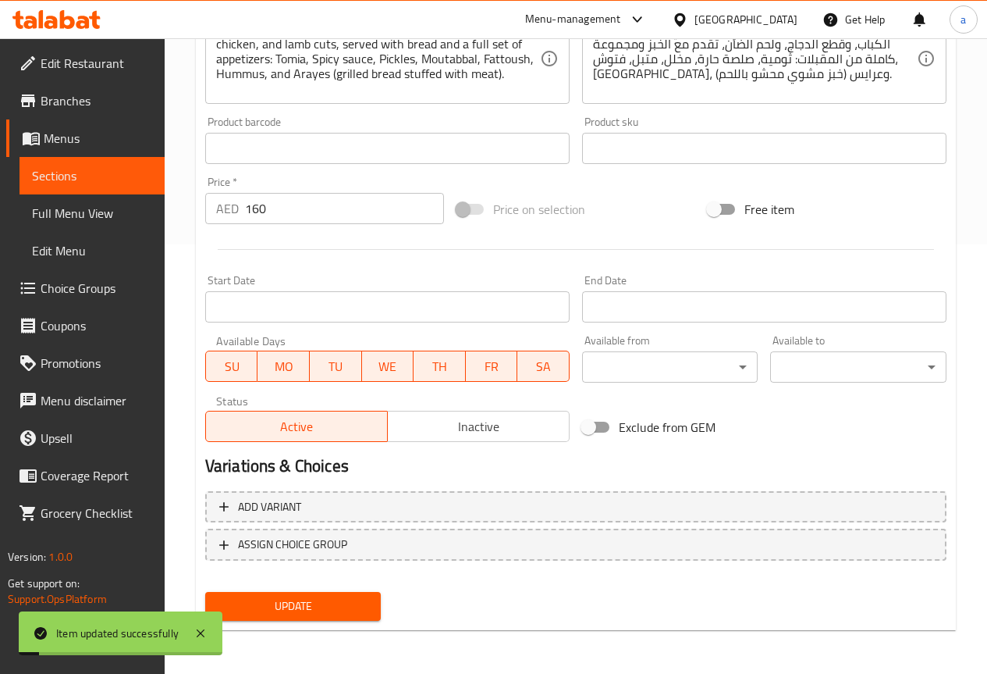
click at [112, 167] on span "Sections" at bounding box center [92, 175] width 120 height 19
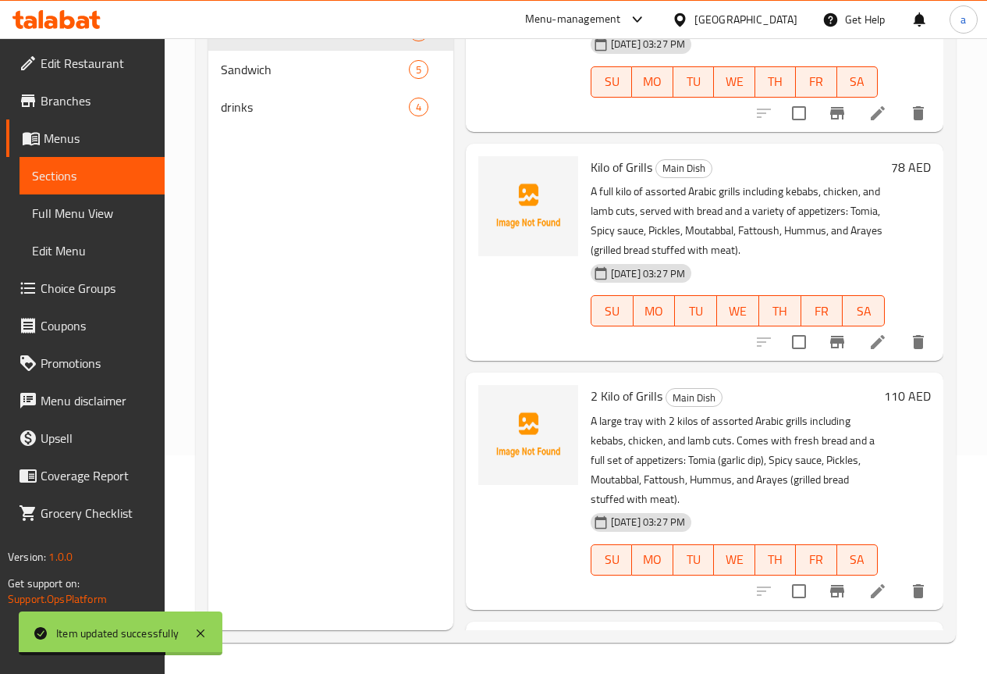
scroll to position [390, 0]
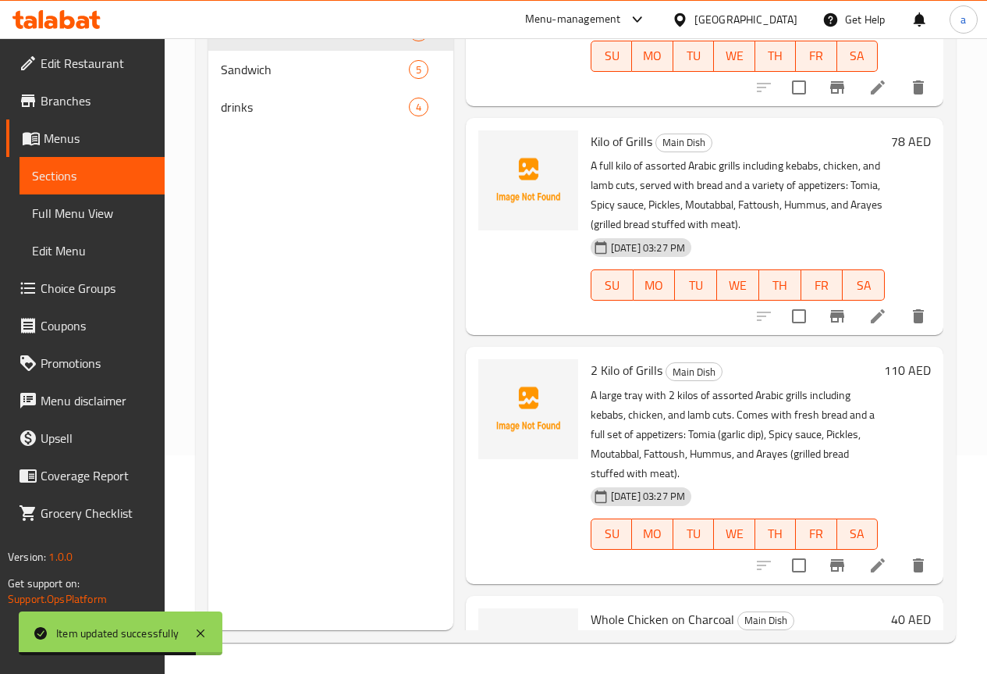
click at [871, 558] on icon at bounding box center [878, 565] width 14 height 14
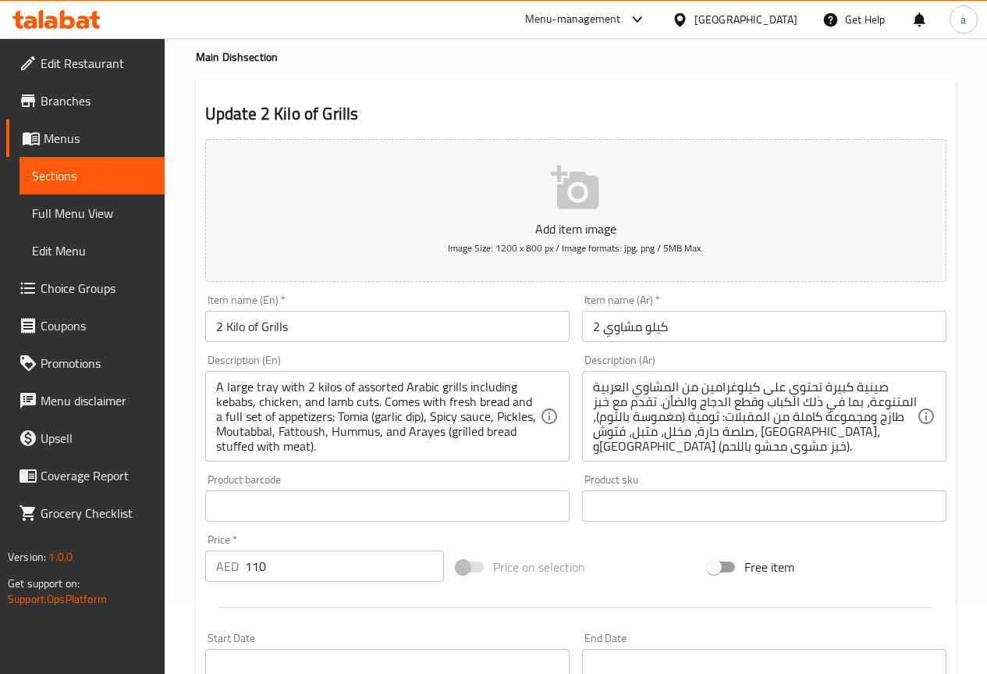
scroll to position [78, 0]
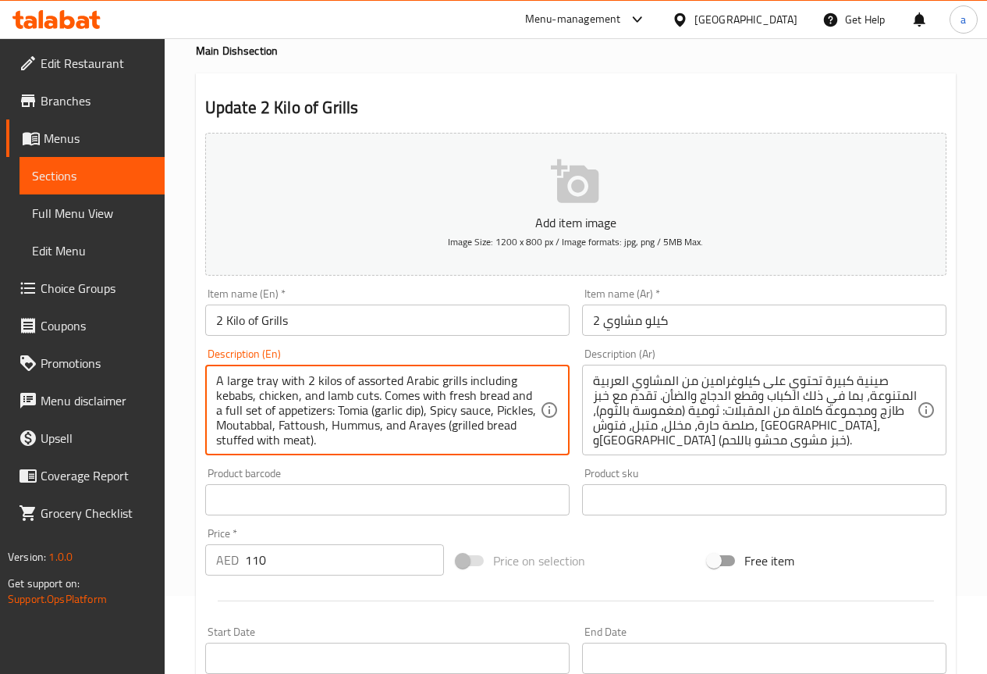
drag, startPoint x: 447, startPoint y: 410, endPoint x: 392, endPoint y: 408, distance: 55.4
click at [392, 408] on textarea "A large tray with 2 kilos of assorted Arabic grills including kebabs, chicken, …" at bounding box center [378, 410] width 324 height 74
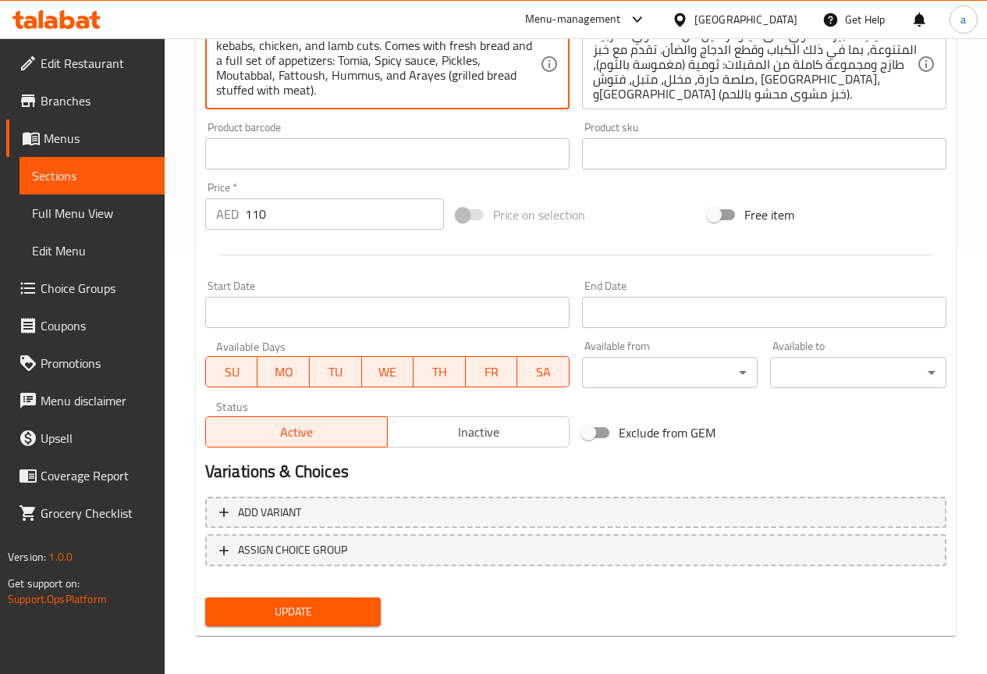
scroll to position [429, 0]
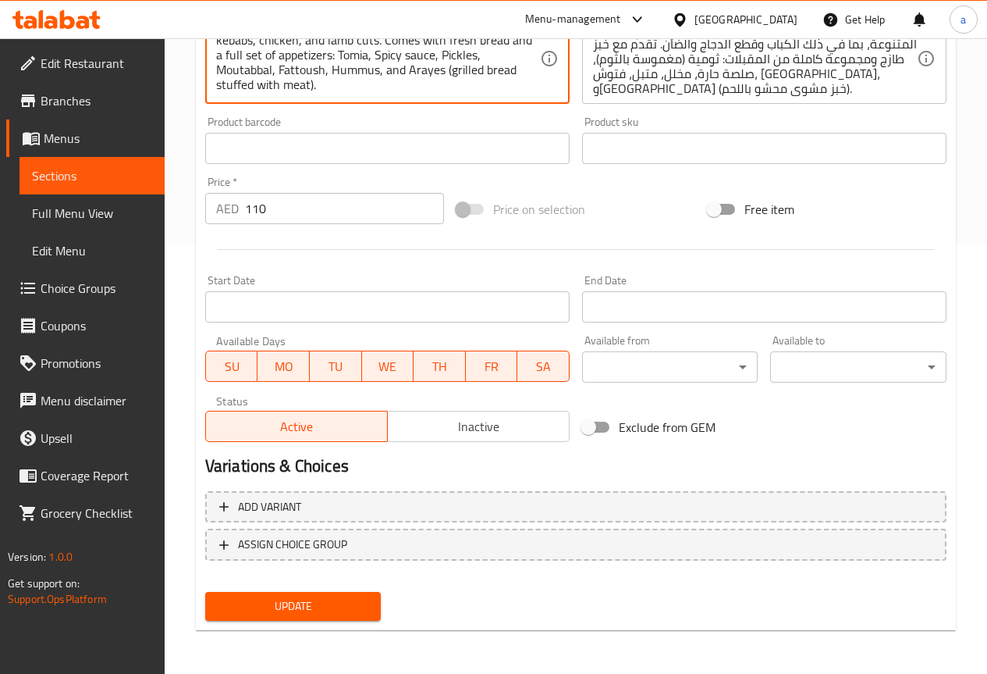
type textarea "A large tray with 2 kilos of assorted Arabic grills including kebabs, chicken, …"
click at [375, 605] on button "Update" at bounding box center [293, 606] width 176 height 29
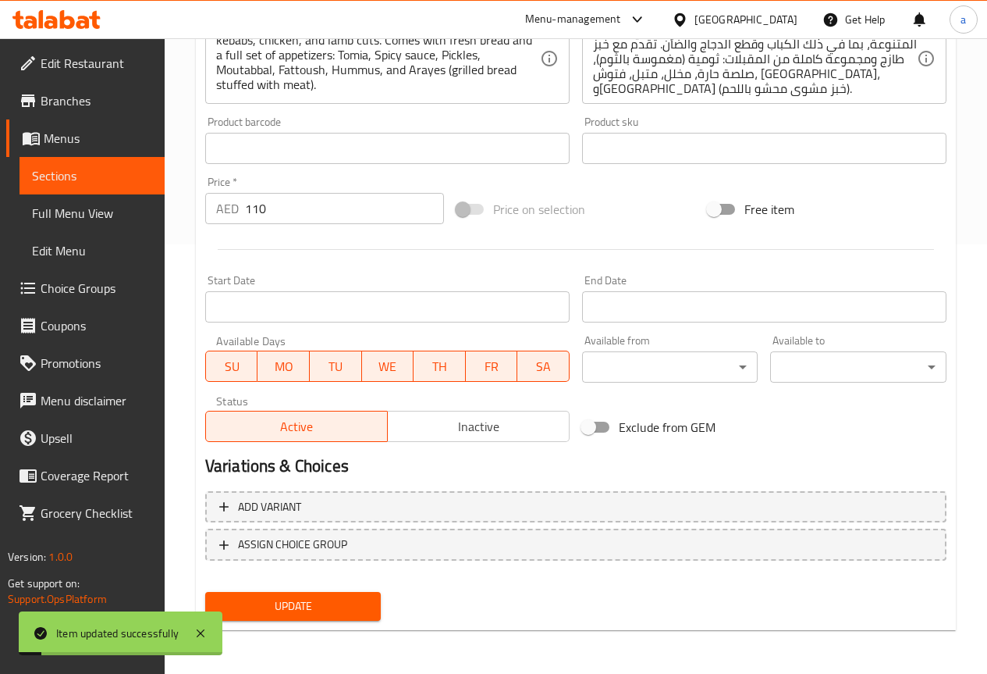
click at [144, 180] on span "Sections" at bounding box center [92, 175] width 120 height 19
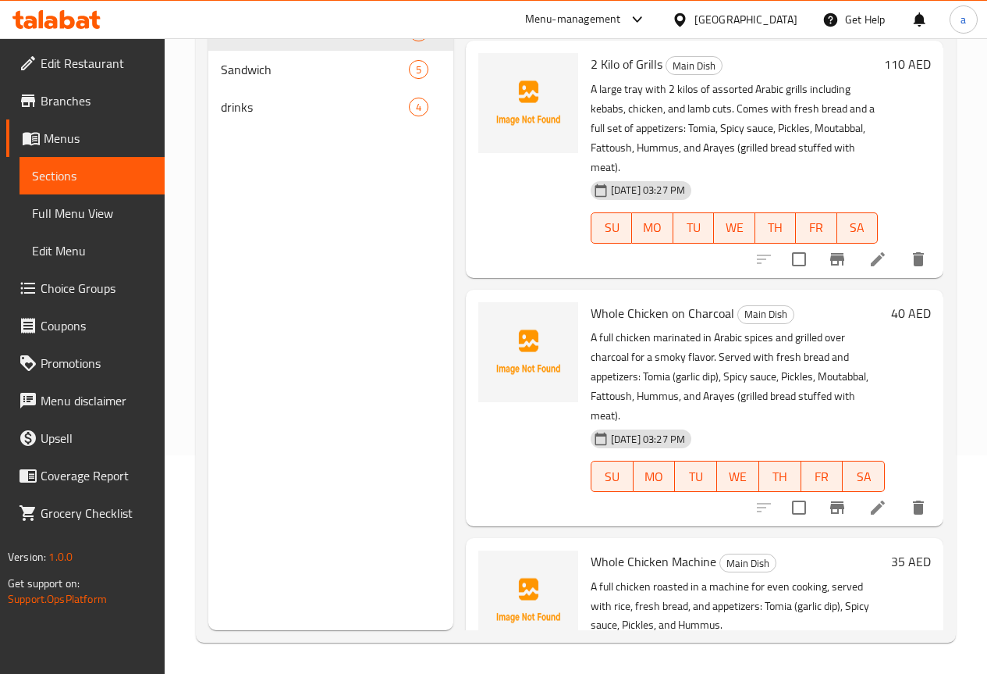
scroll to position [702, 0]
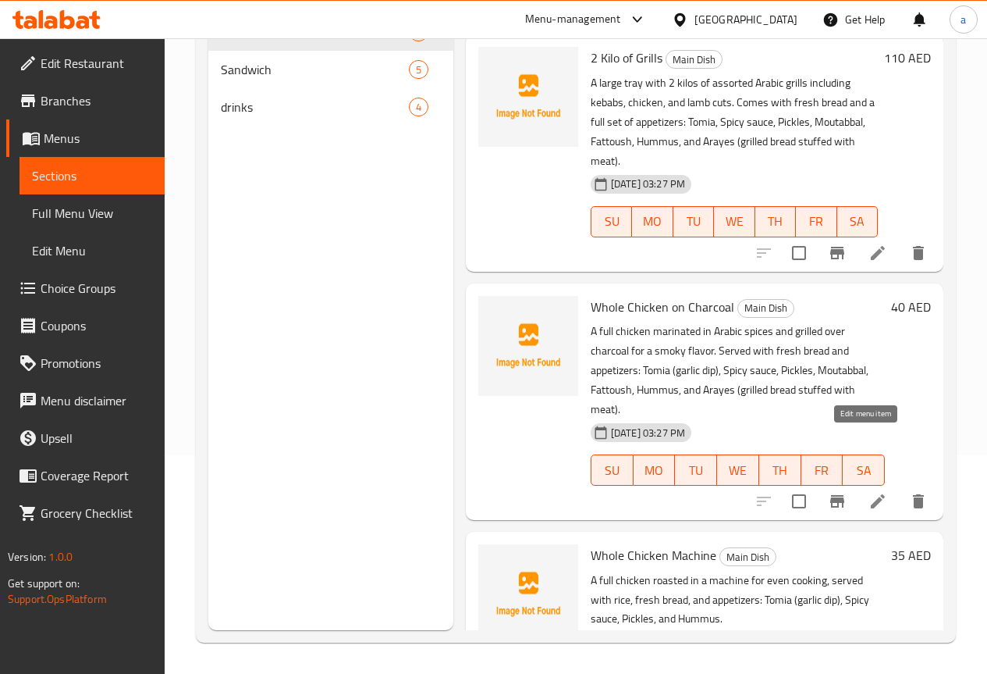
click at [869, 492] on icon at bounding box center [878, 501] width 19 height 19
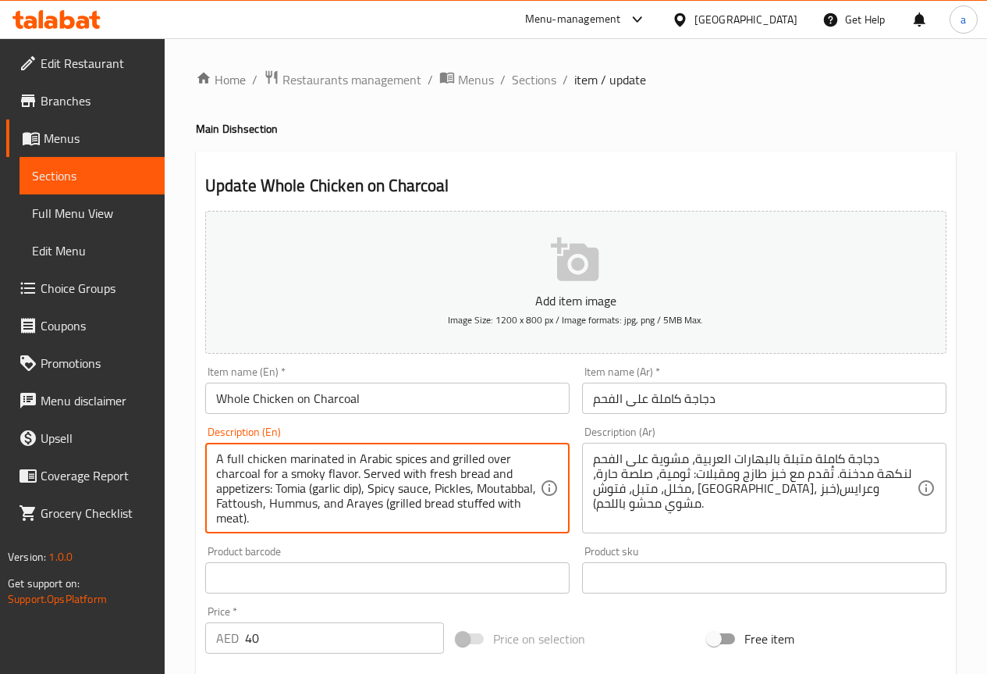
click at [362, 489] on textarea "A full chicken marinated in Arabic spices and grilled over charcoal for a smoky…" at bounding box center [378, 488] width 324 height 74
click at [361, 489] on textarea "A full chicken marinated in Arabic spices and grilled over charcoal for a smoky…" at bounding box center [378, 488] width 324 height 74
drag, startPoint x: 363, startPoint y: 488, endPoint x: 309, endPoint y: 496, distance: 54.4
click at [309, 489] on textarea "A full chicken marinated in Arabic spices and grilled over charcoal for a smoky…" at bounding box center [378, 488] width 324 height 74
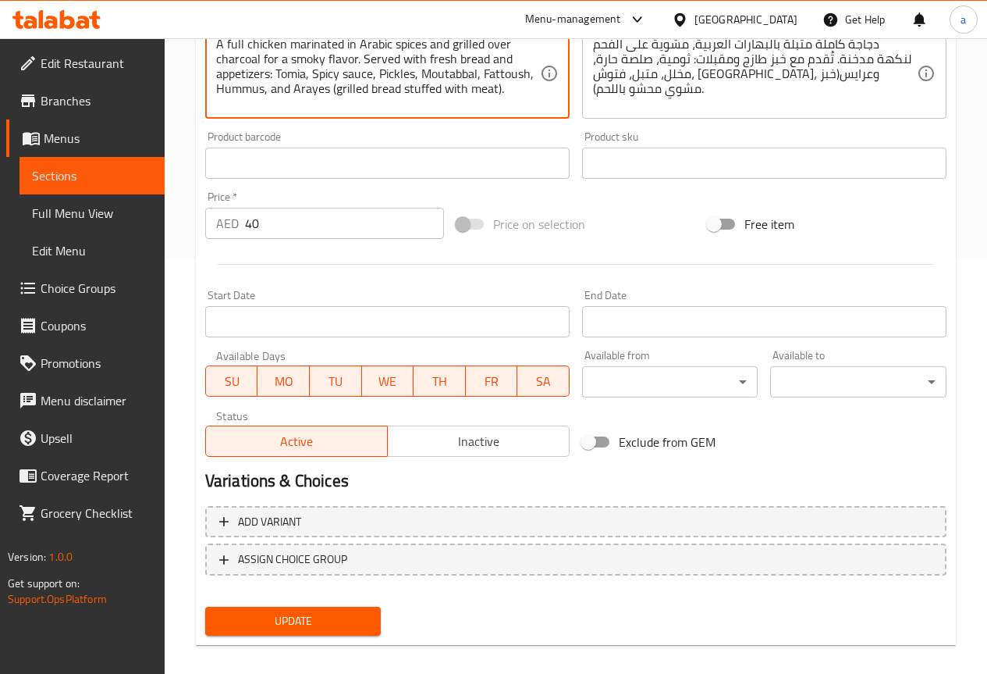
scroll to position [429, 0]
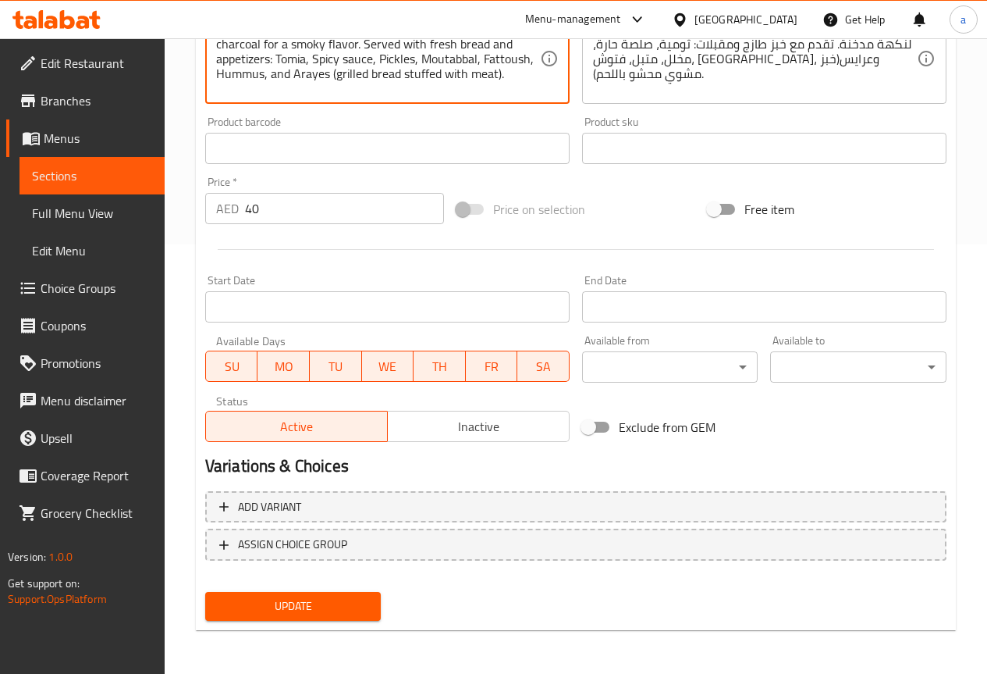
type textarea "A full chicken marinated in Arabic spices and grilled over charcoal for a smoky…"
click at [351, 590] on div "Update" at bounding box center [293, 605] width 189 height 41
click at [350, 608] on span "Update" at bounding box center [293, 606] width 151 height 20
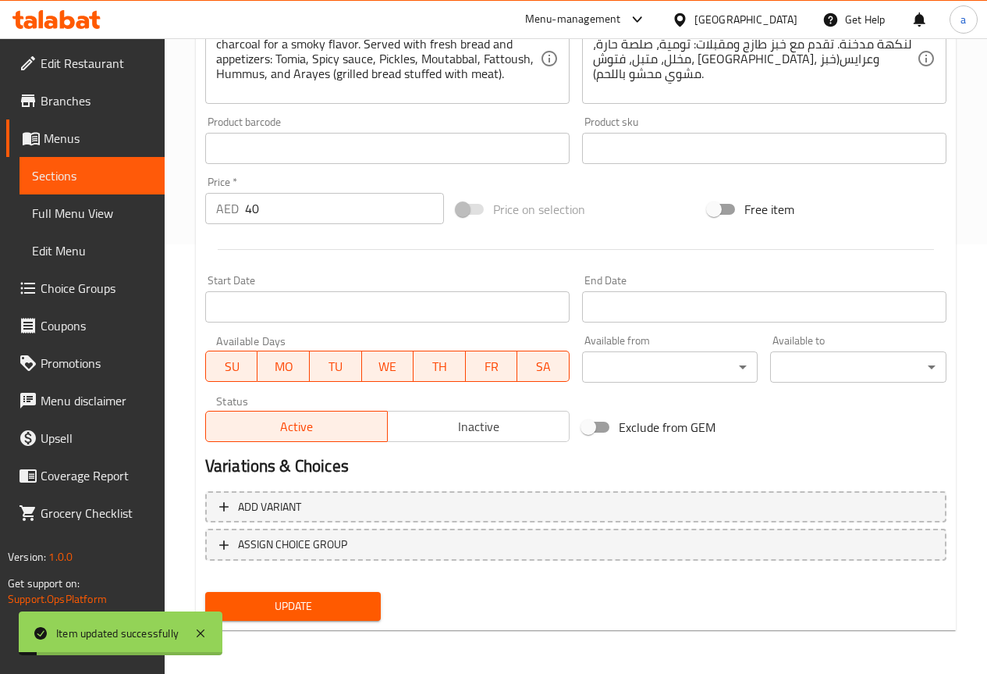
click at [96, 178] on span "Sections" at bounding box center [92, 175] width 120 height 19
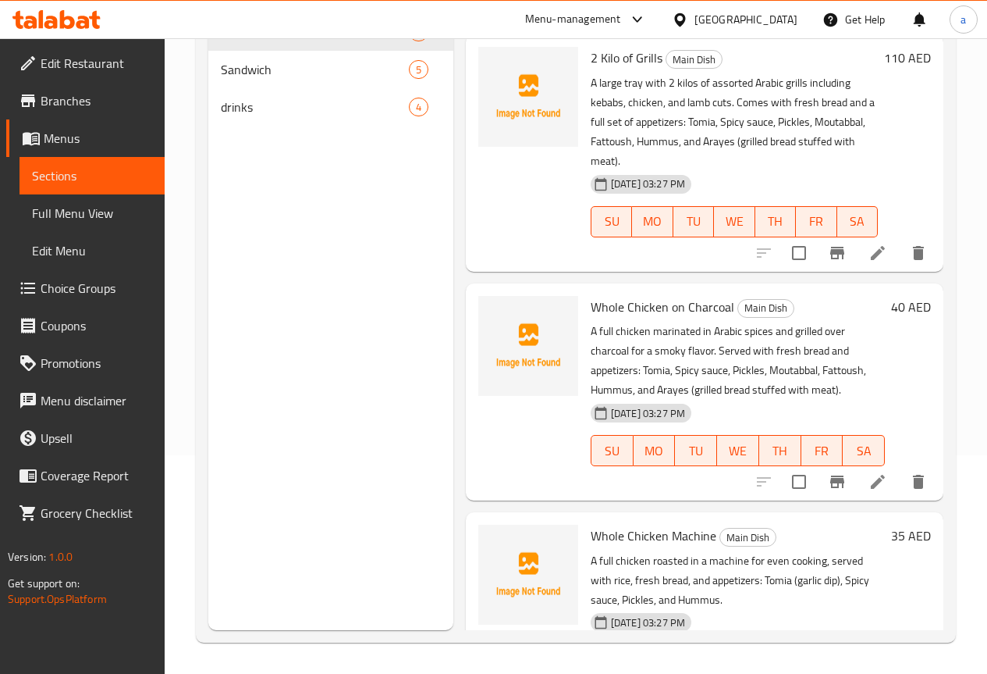
scroll to position [780, 0]
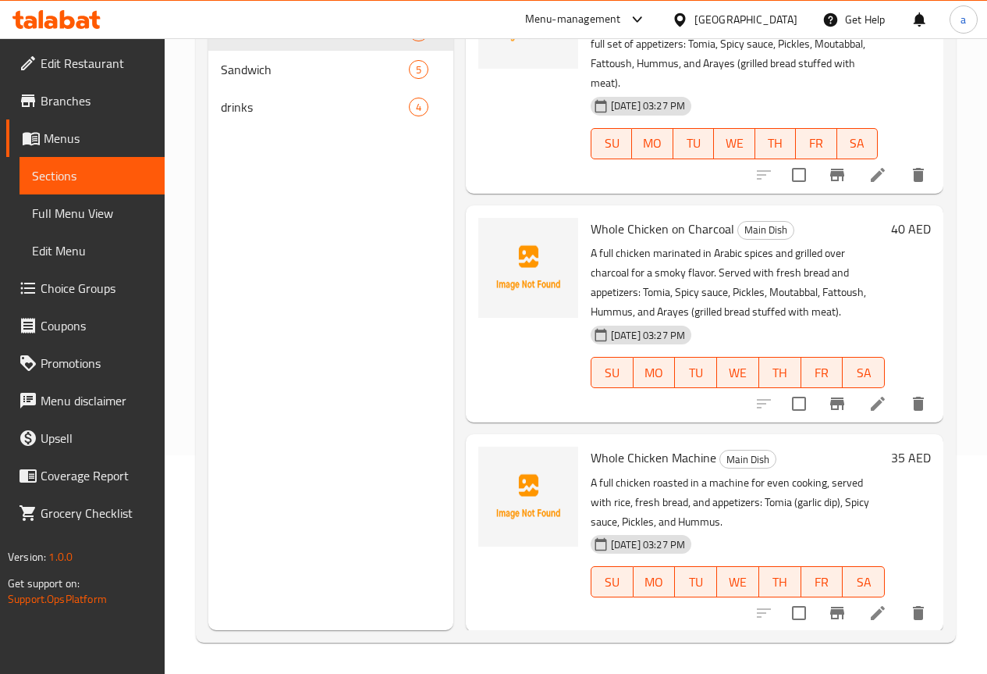
click at [876, 599] on li at bounding box center [878, 613] width 44 height 28
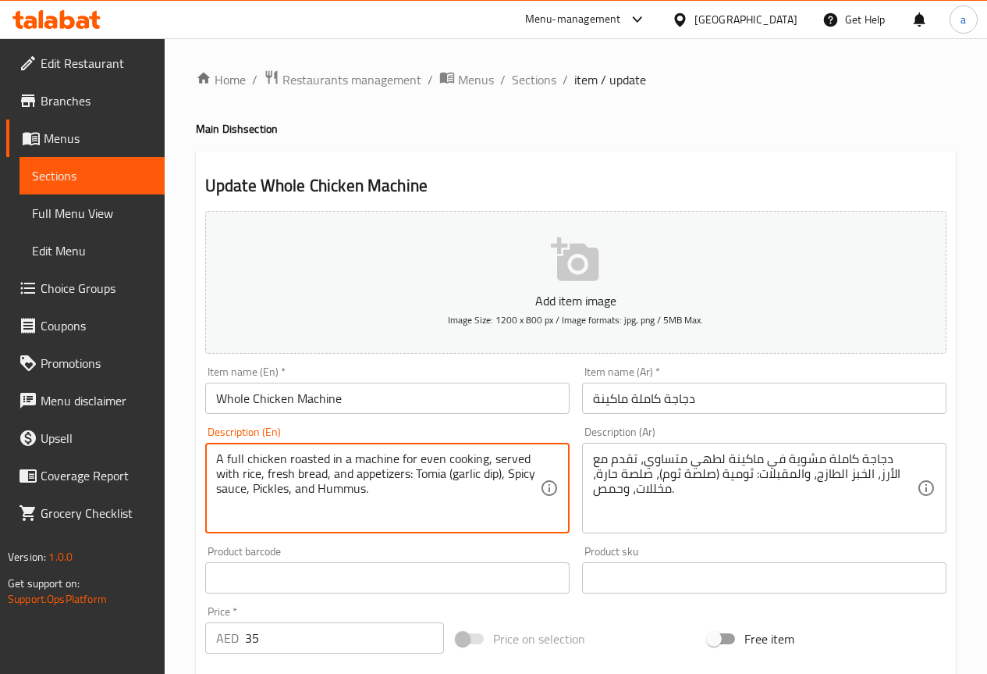
drag, startPoint x: 501, startPoint y: 478, endPoint x: 447, endPoint y: 484, distance: 54.1
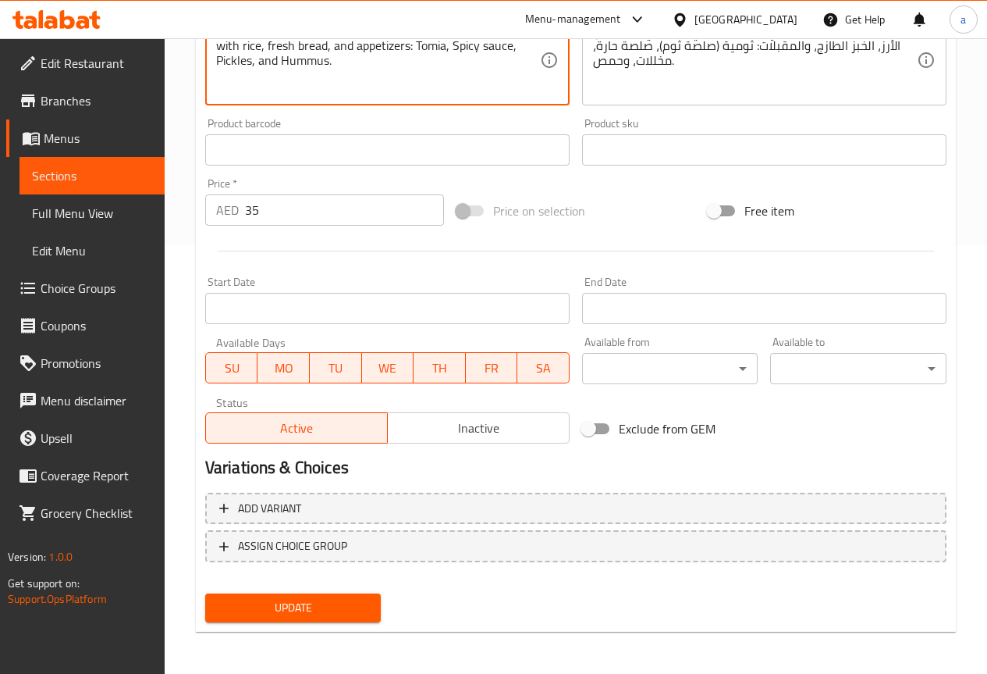
scroll to position [429, 0]
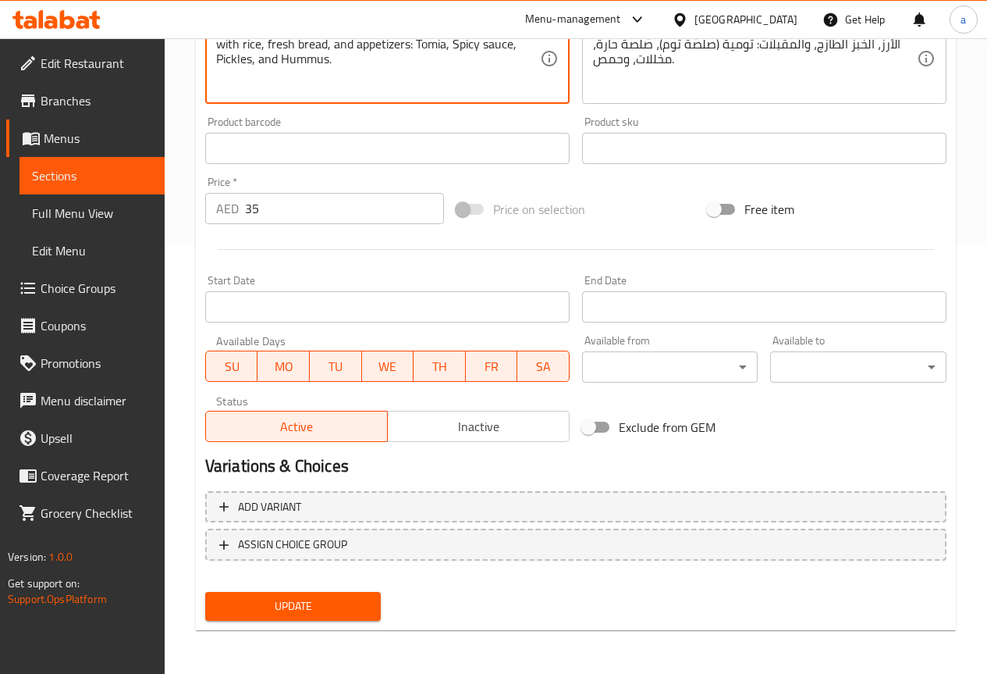
type textarea "A full chicken roasted in a machine for even cooking, served with rice, fresh b…"
click at [361, 599] on span "Update" at bounding box center [293, 606] width 151 height 20
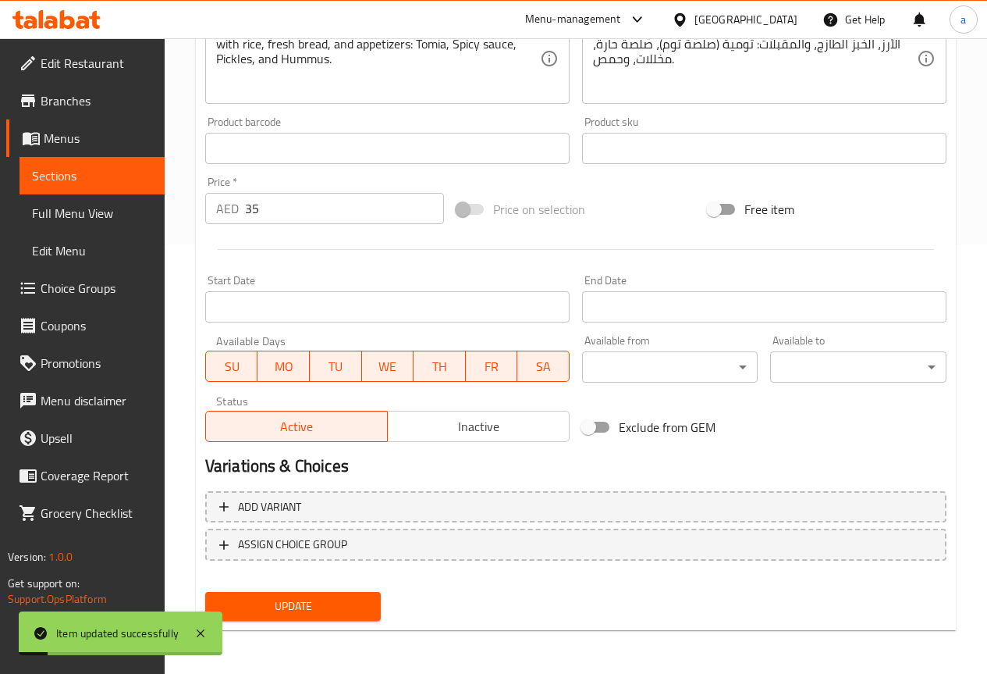
click at [80, 172] on span "Sections" at bounding box center [92, 175] width 120 height 19
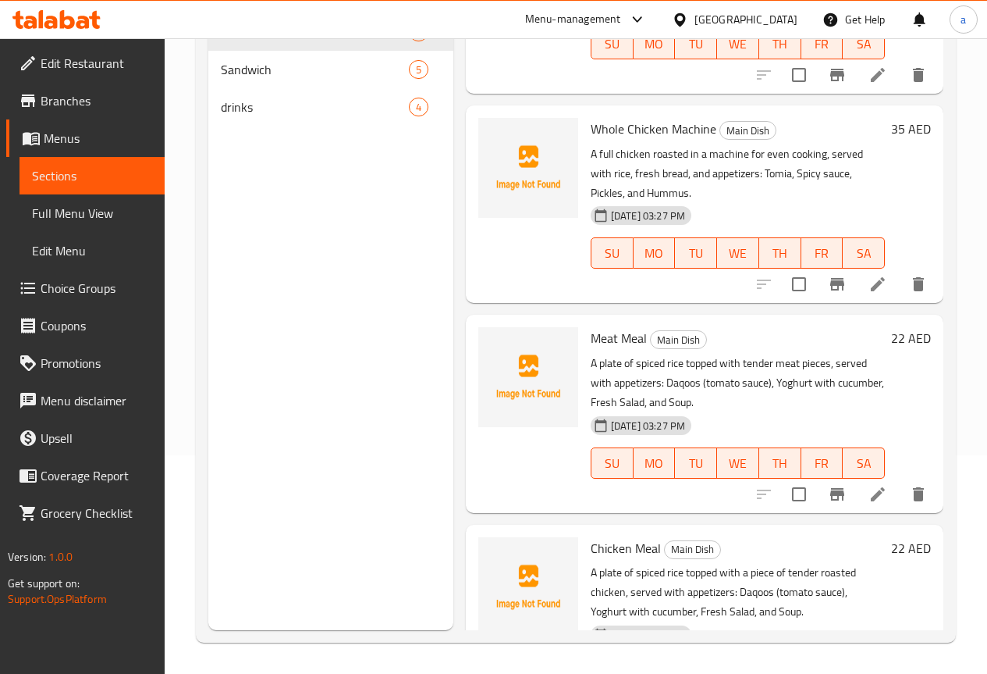
scroll to position [1143, 0]
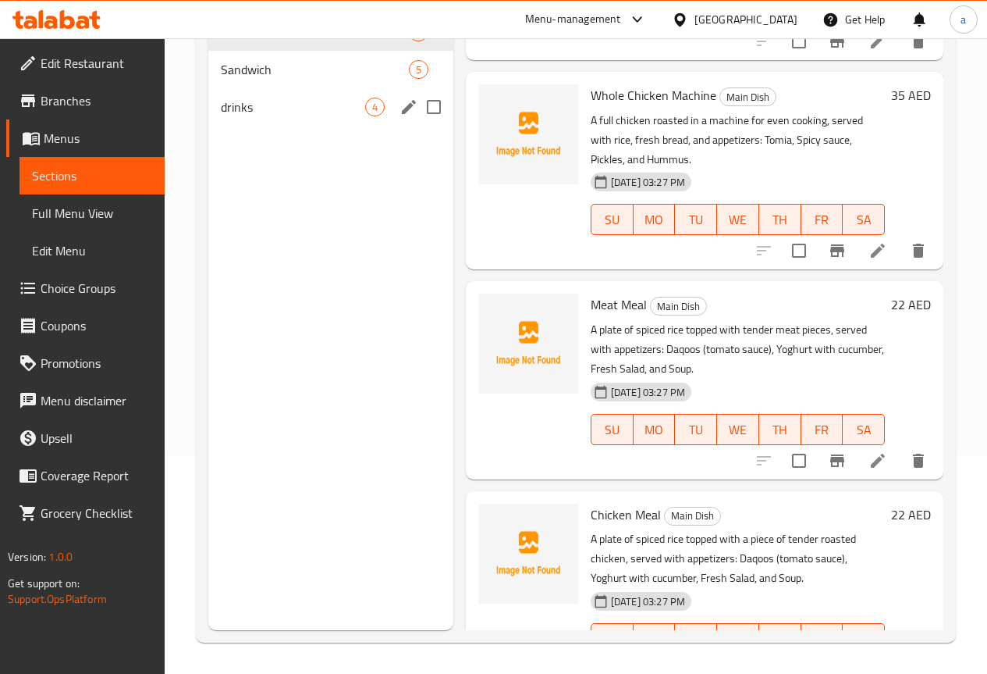
click at [263, 79] on span "Sandwich" at bounding box center [315, 69] width 188 height 19
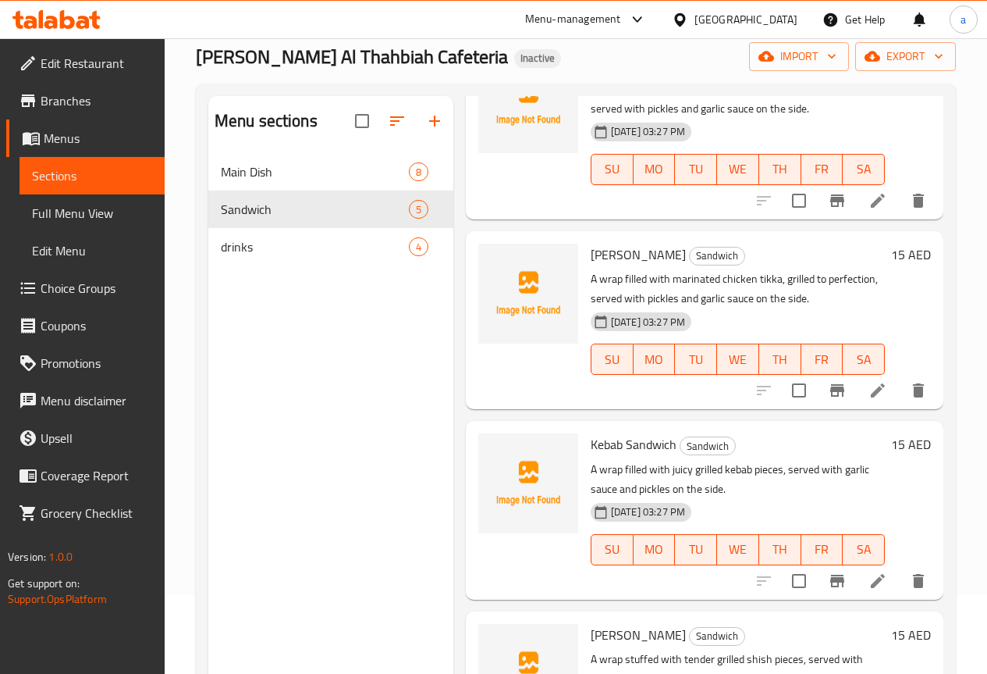
scroll to position [219, 0]
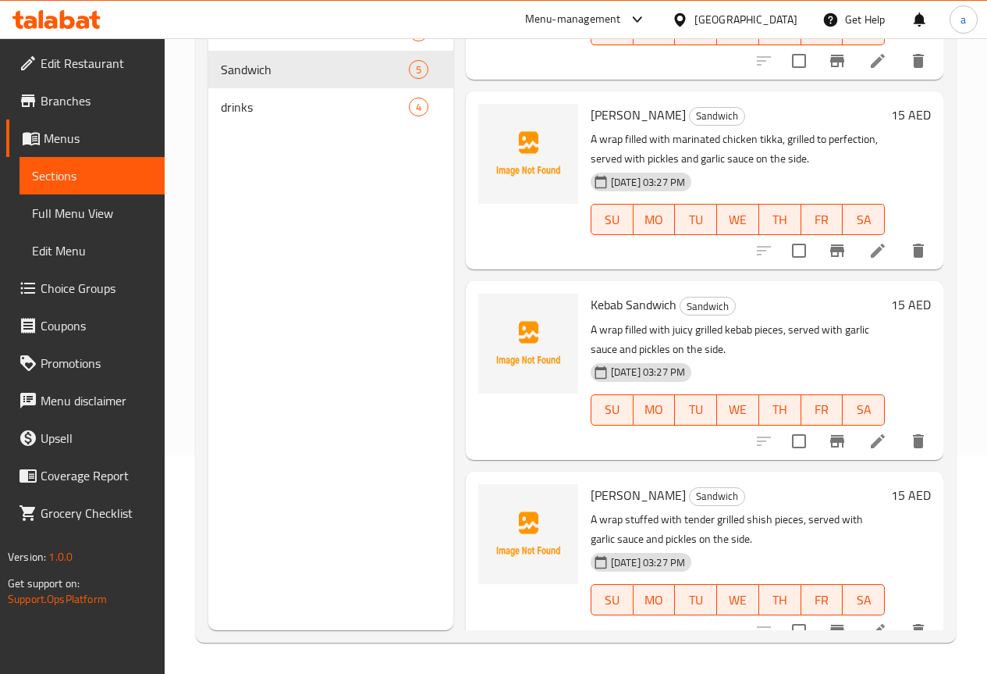
click at [80, 208] on span "Full Menu View" at bounding box center [92, 213] width 120 height 19
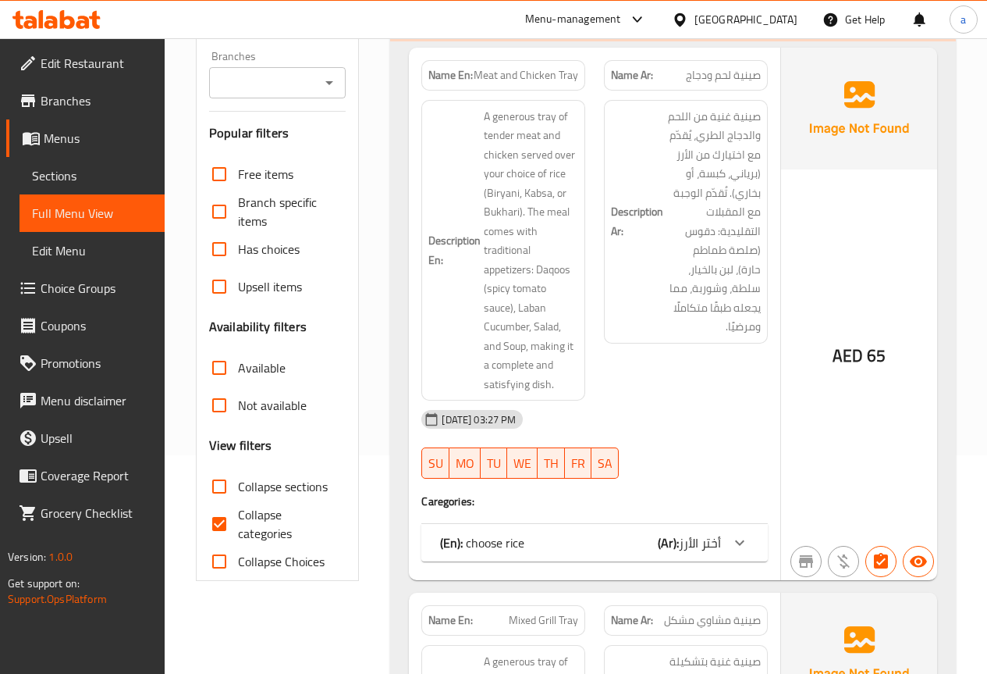
click at [245, 512] on span "Collapse categories" at bounding box center [286, 523] width 96 height 37
click at [238, 512] on input "Collapse categories" at bounding box center [219, 523] width 37 height 37
checkbox input "false"
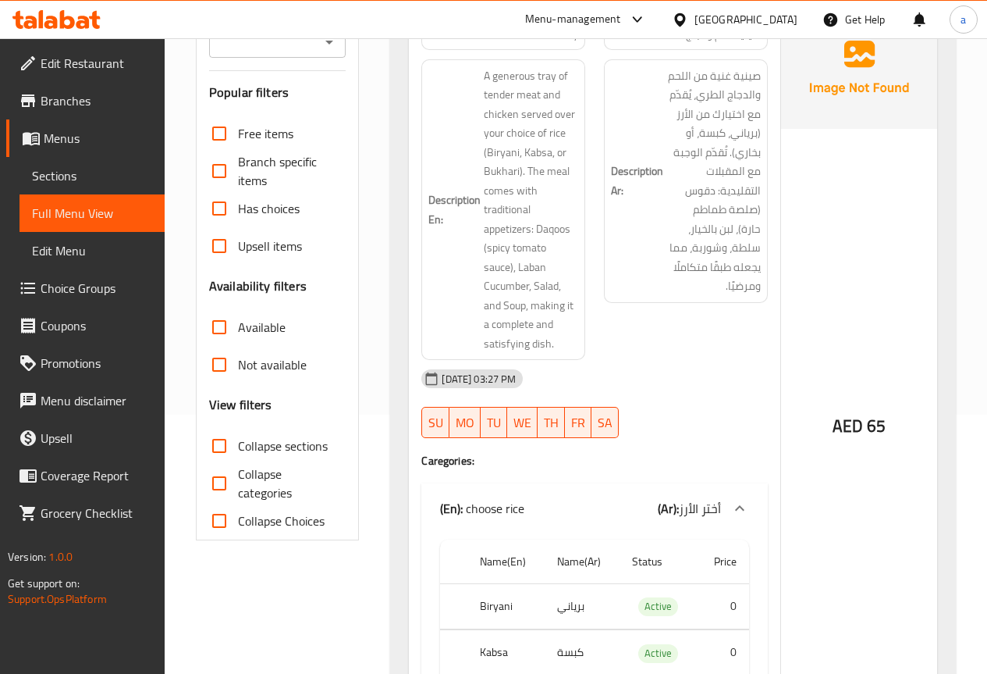
scroll to position [312, 0]
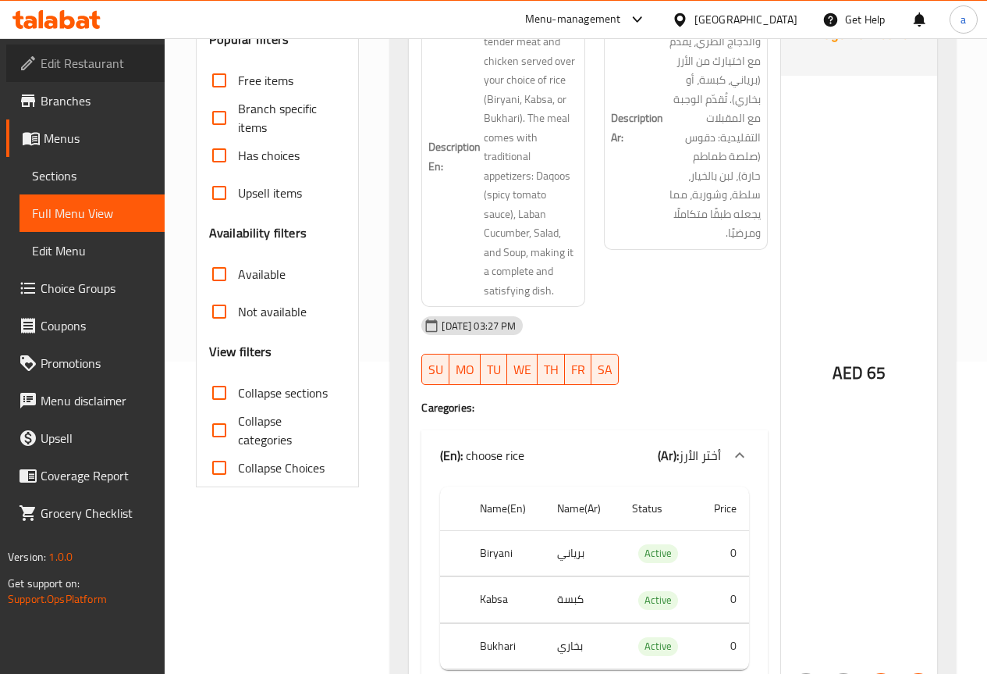
click at [114, 66] on span "Edit Restaurant" at bounding box center [97, 63] width 112 height 19
